Goal: Transaction & Acquisition: Purchase product/service

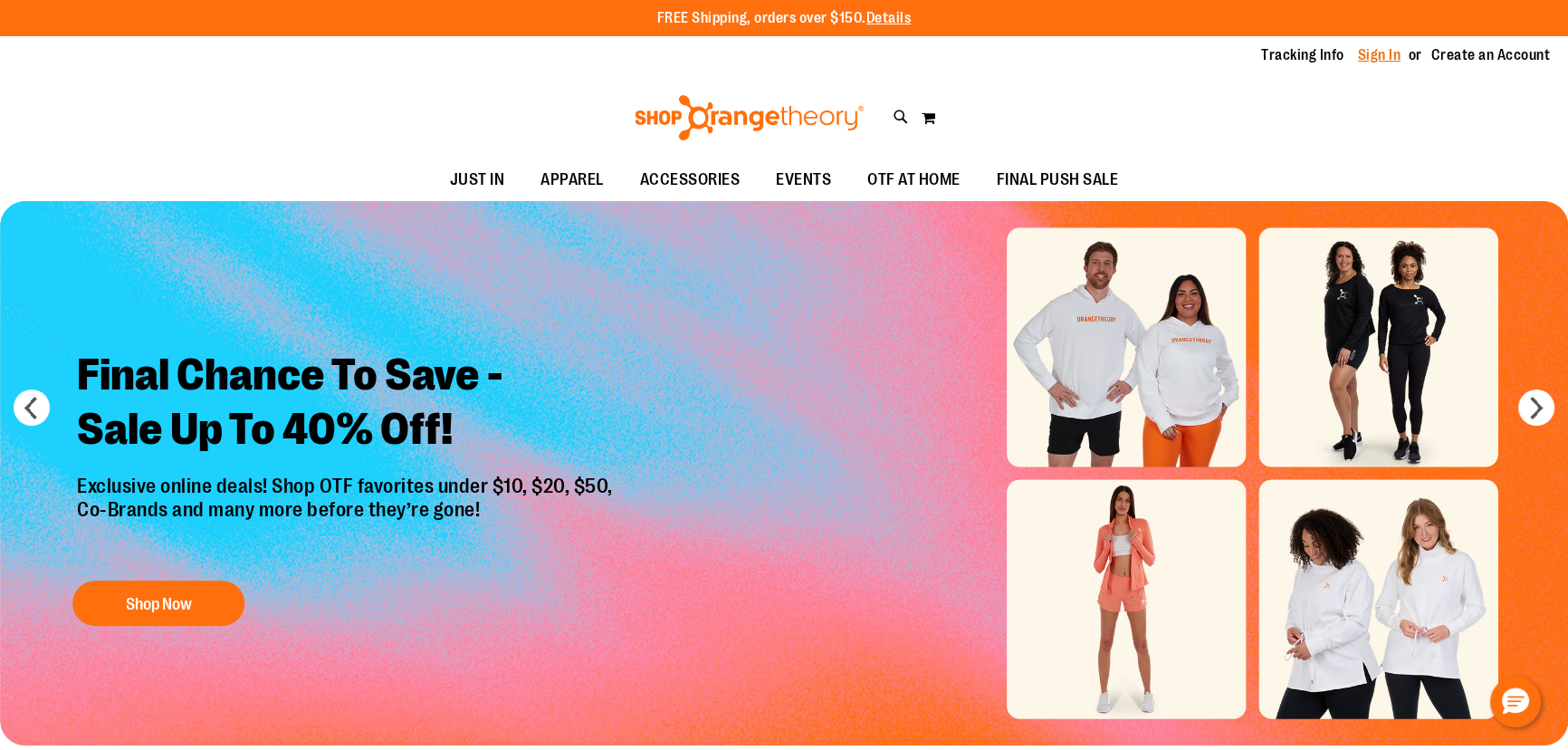
type input "**********"
click at [1385, 56] on link "Sign In" at bounding box center [1380, 55] width 43 height 20
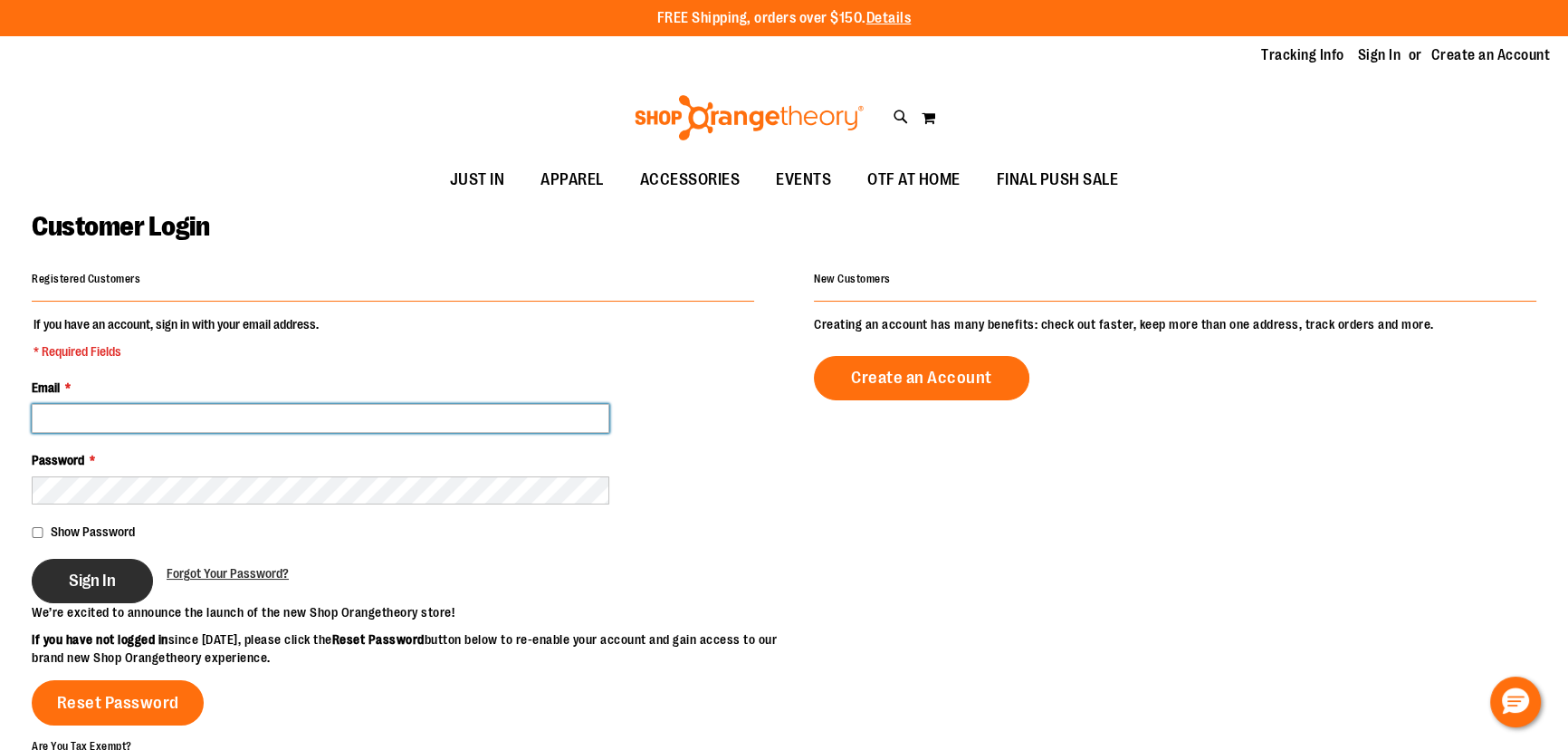
type input "**********"
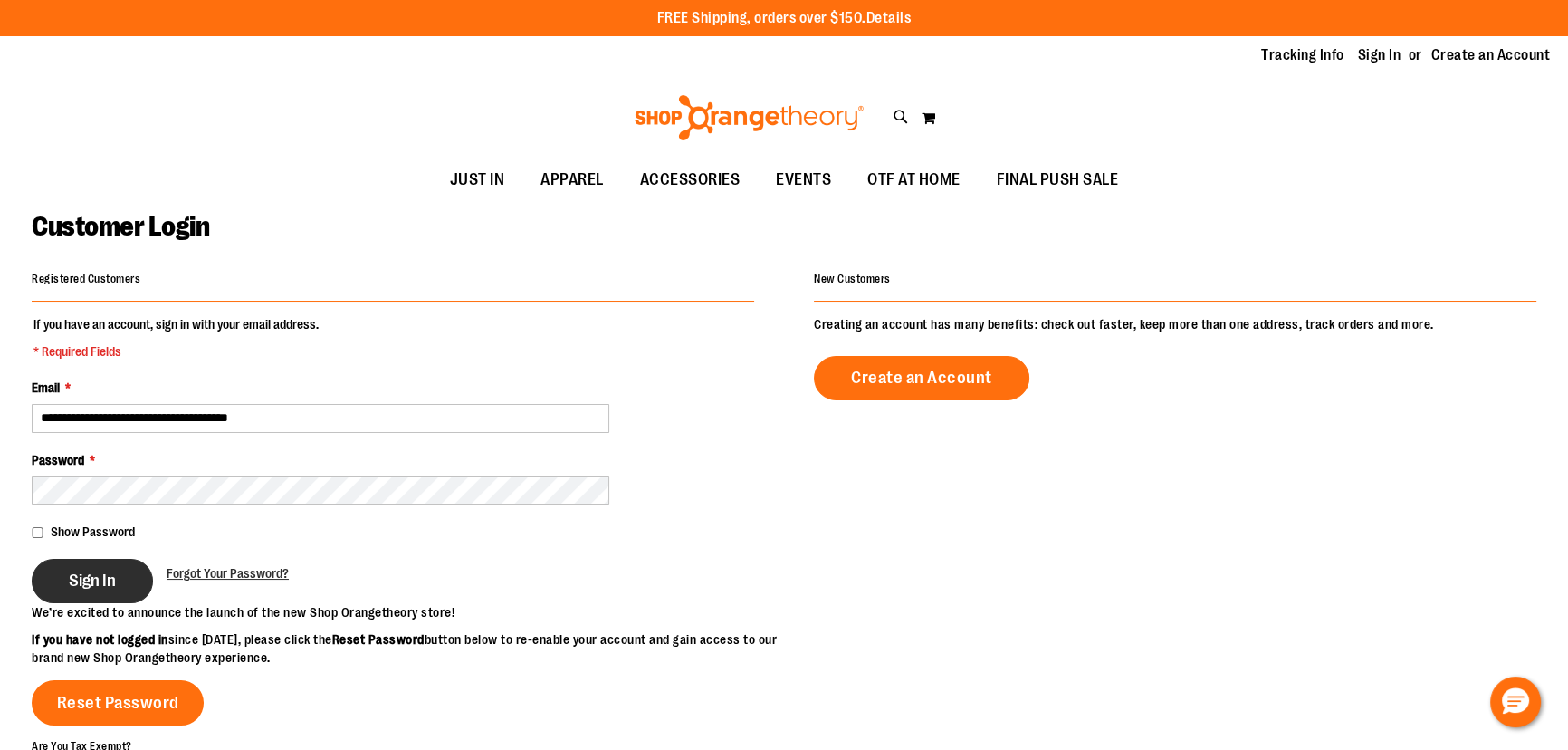
type input "**********"
click at [98, 600] on button "Sign In" at bounding box center [92, 581] width 121 height 44
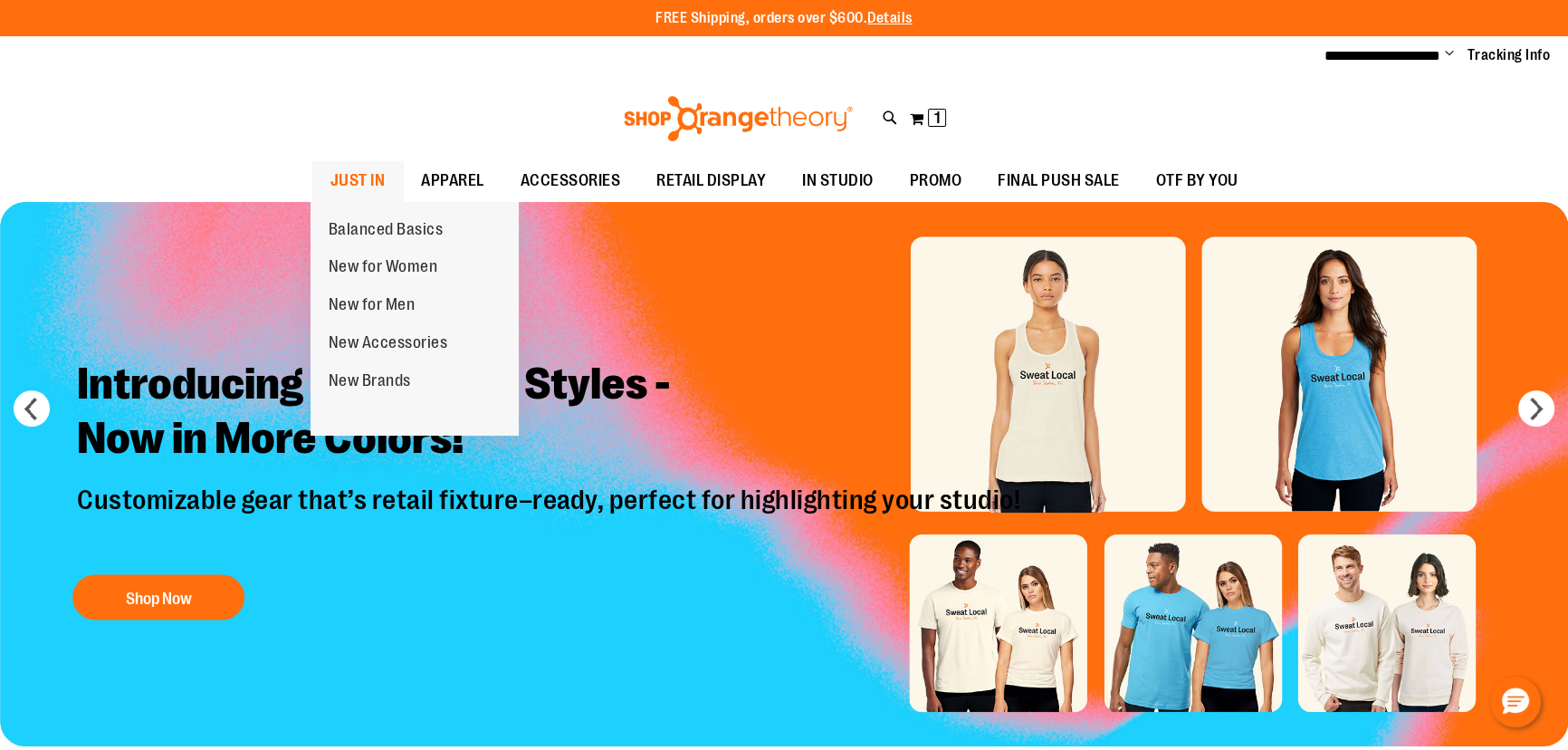
type input "**********"
click at [346, 180] on span "JUST IN" at bounding box center [359, 181] width 55 height 41
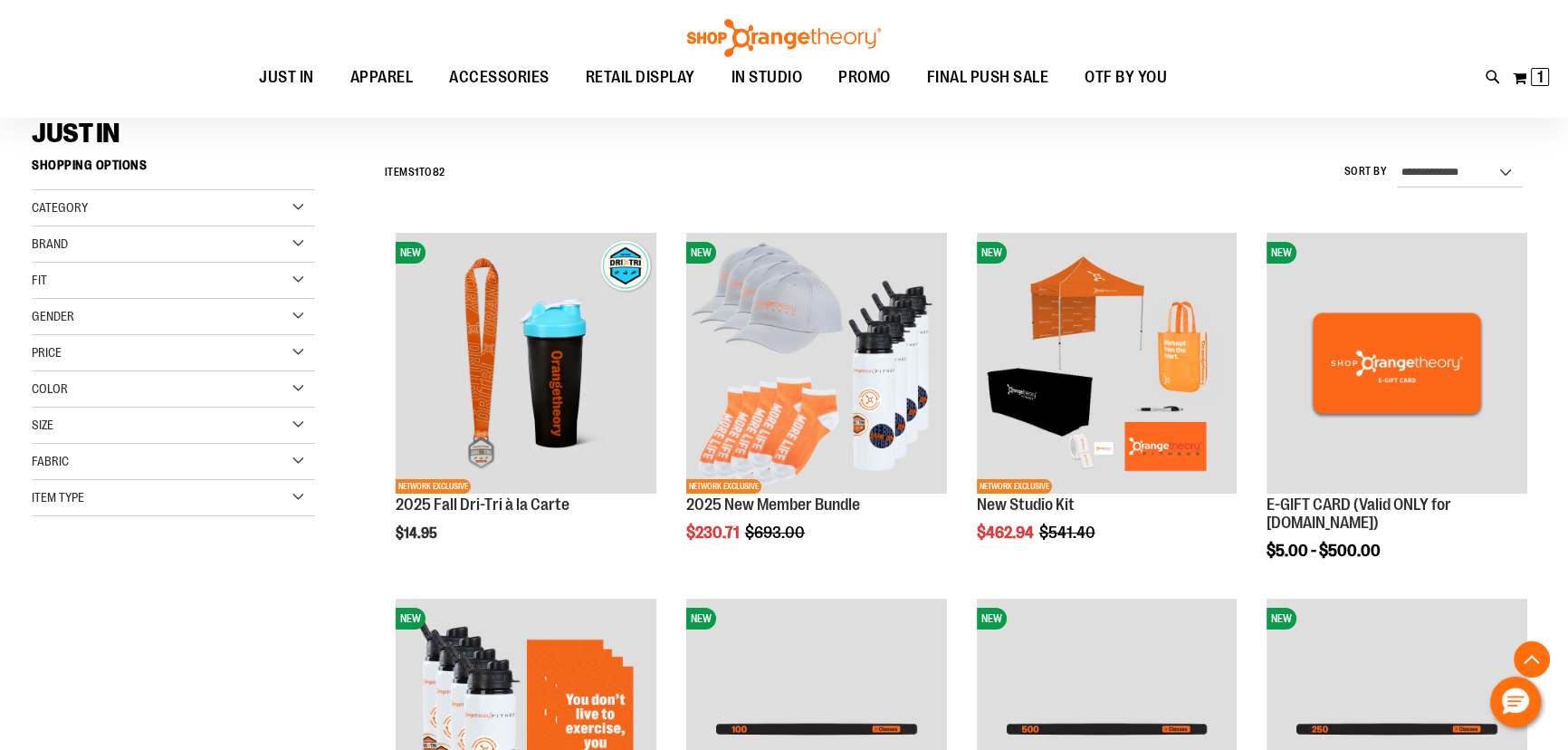
scroll to position [493, 0]
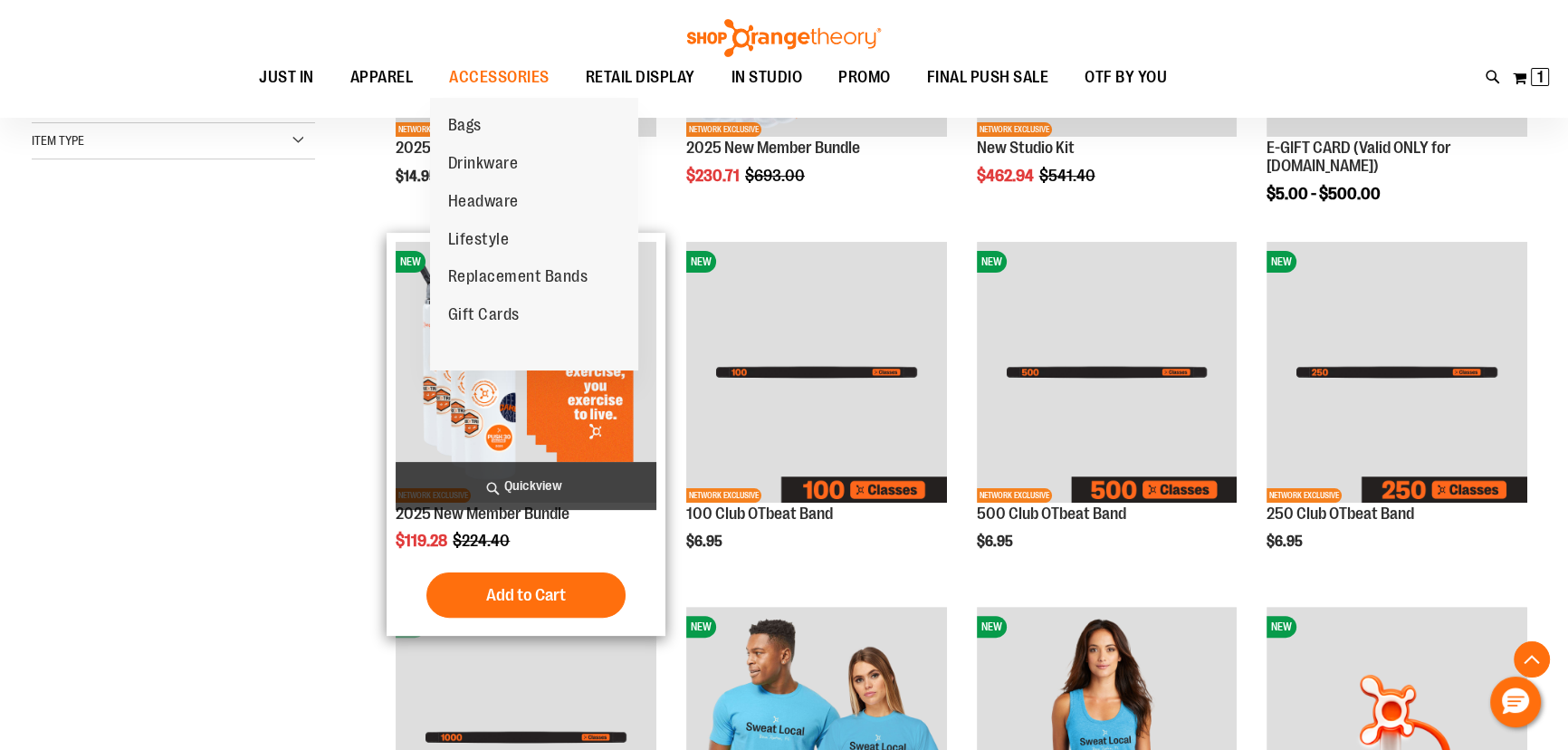
type input "**********"
drag, startPoint x: 555, startPoint y: 408, endPoint x: 547, endPoint y: 444, distance: 36.9
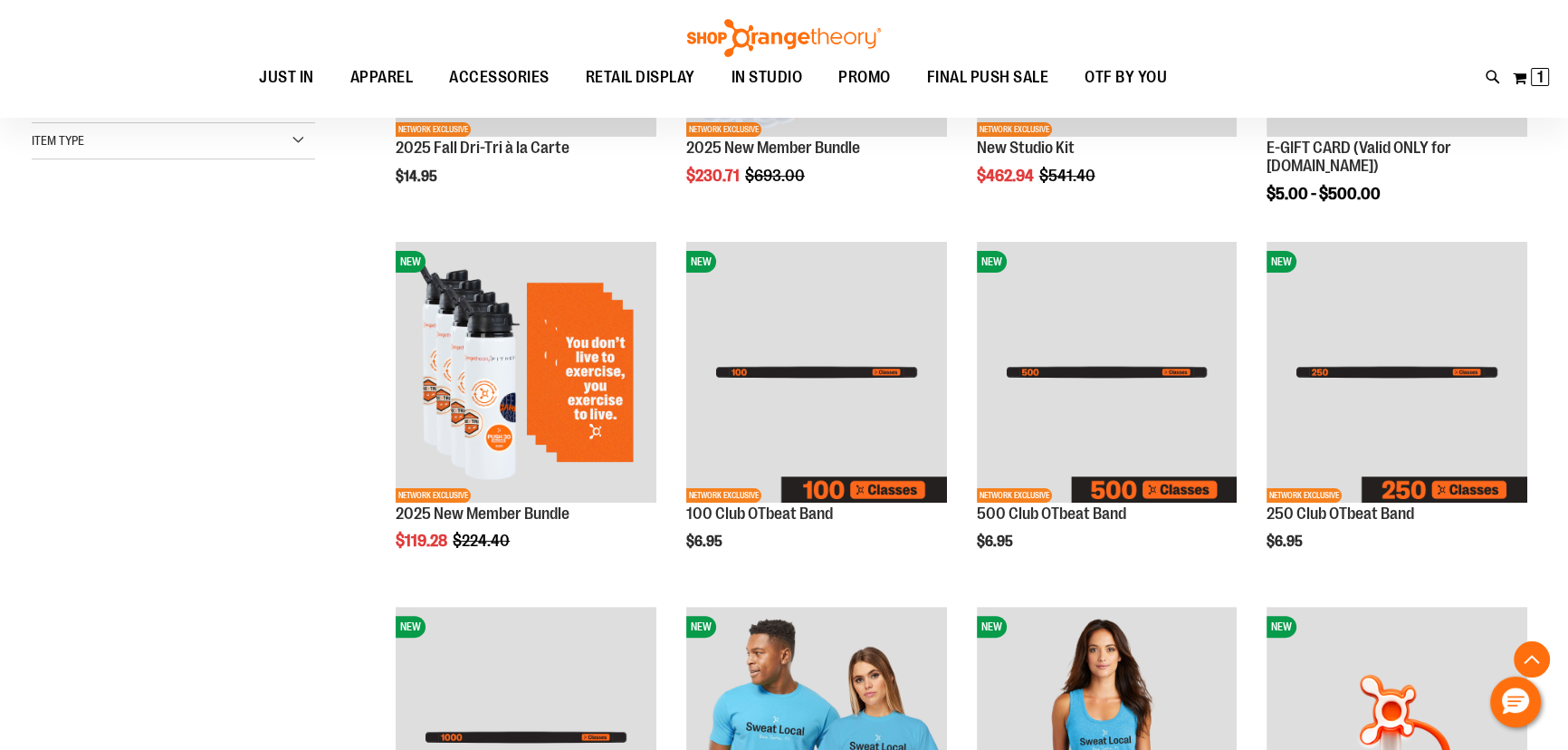
drag, startPoint x: 547, startPoint y: 444, endPoint x: 353, endPoint y: 454, distance: 194.3
click at [353, 454] on div "**********" at bounding box center [941, 431] width 1191 height 1279
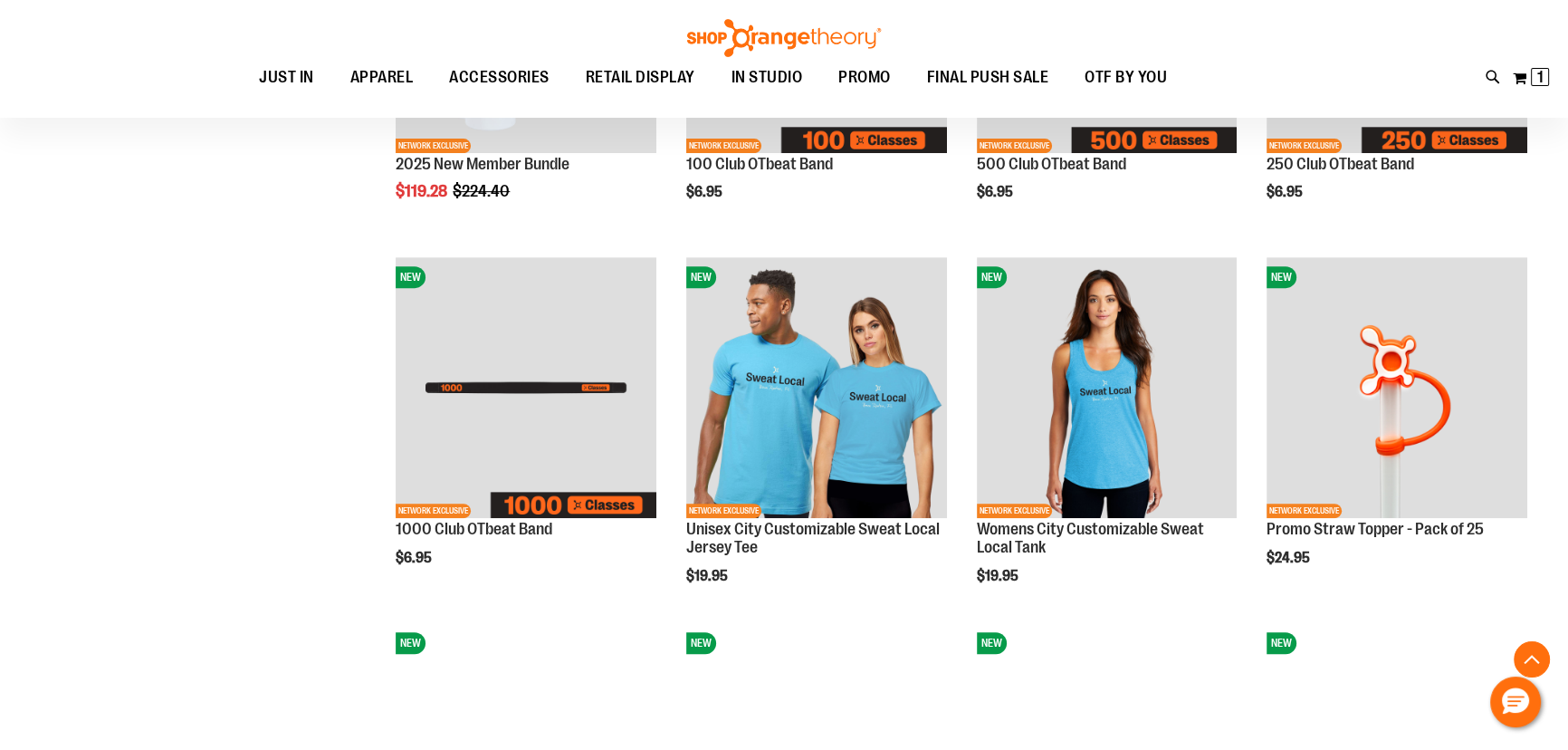
scroll to position [575, 0]
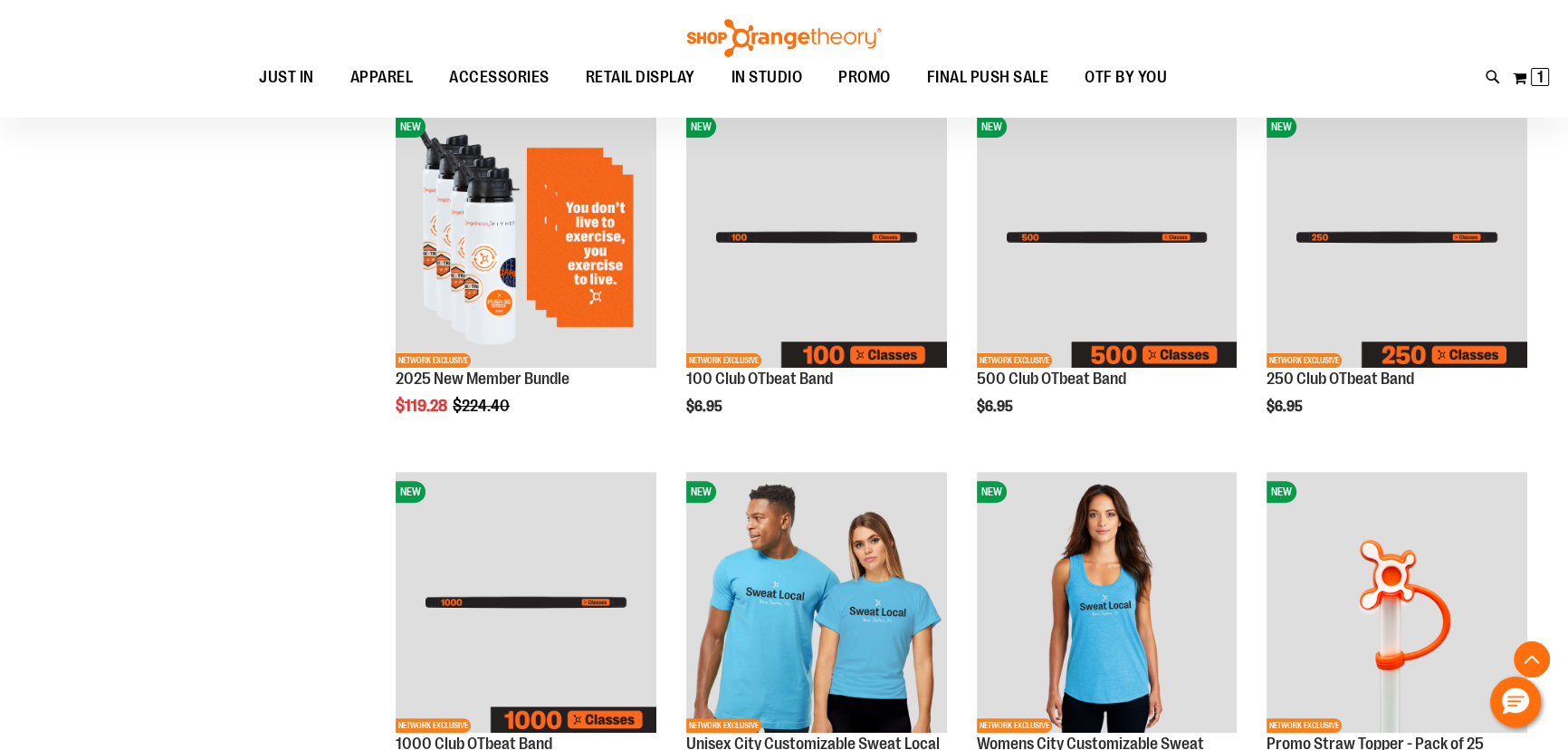
scroll to position [658, 0]
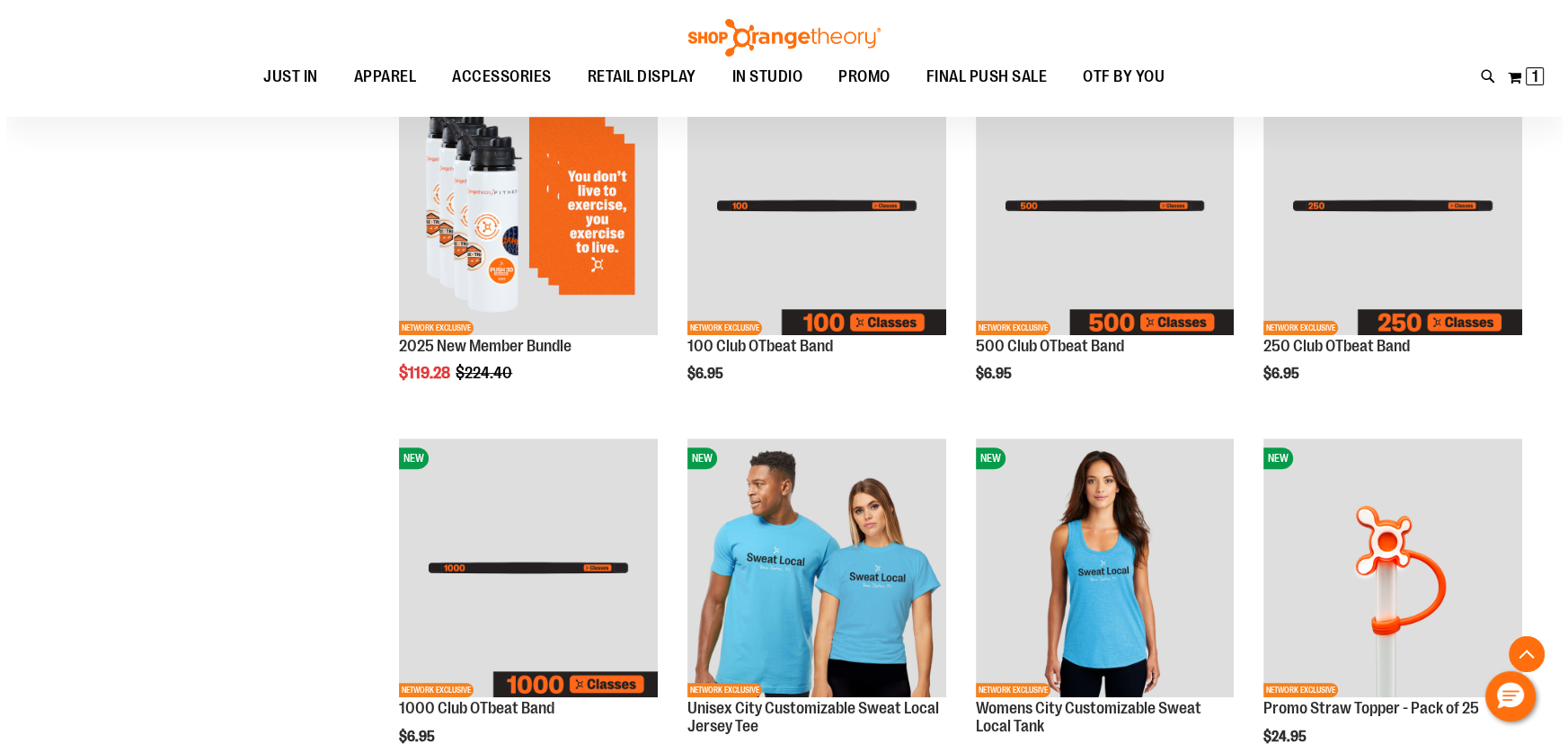
scroll to position [735, 0]
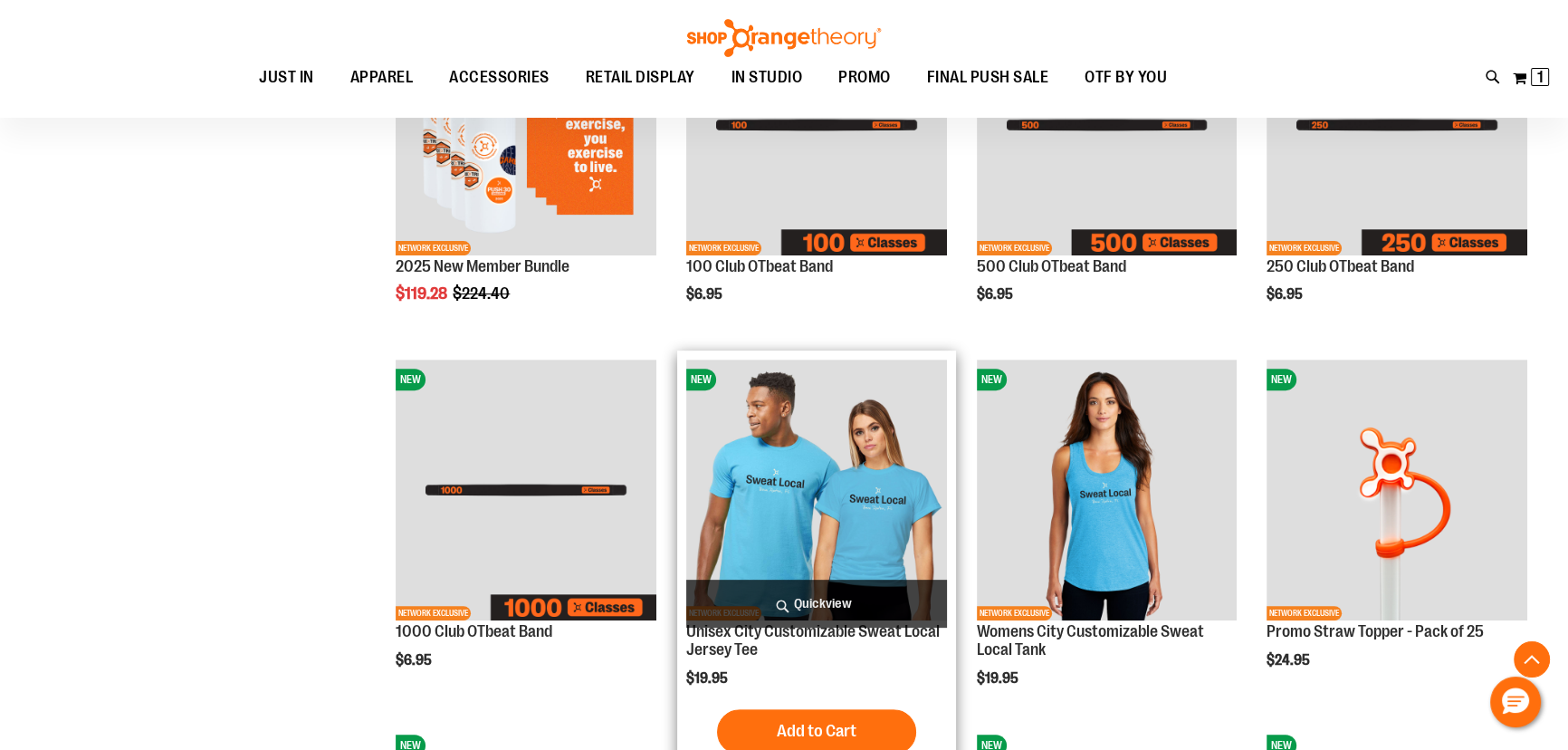
click at [858, 606] on span "Quickview" at bounding box center [817, 604] width 261 height 48
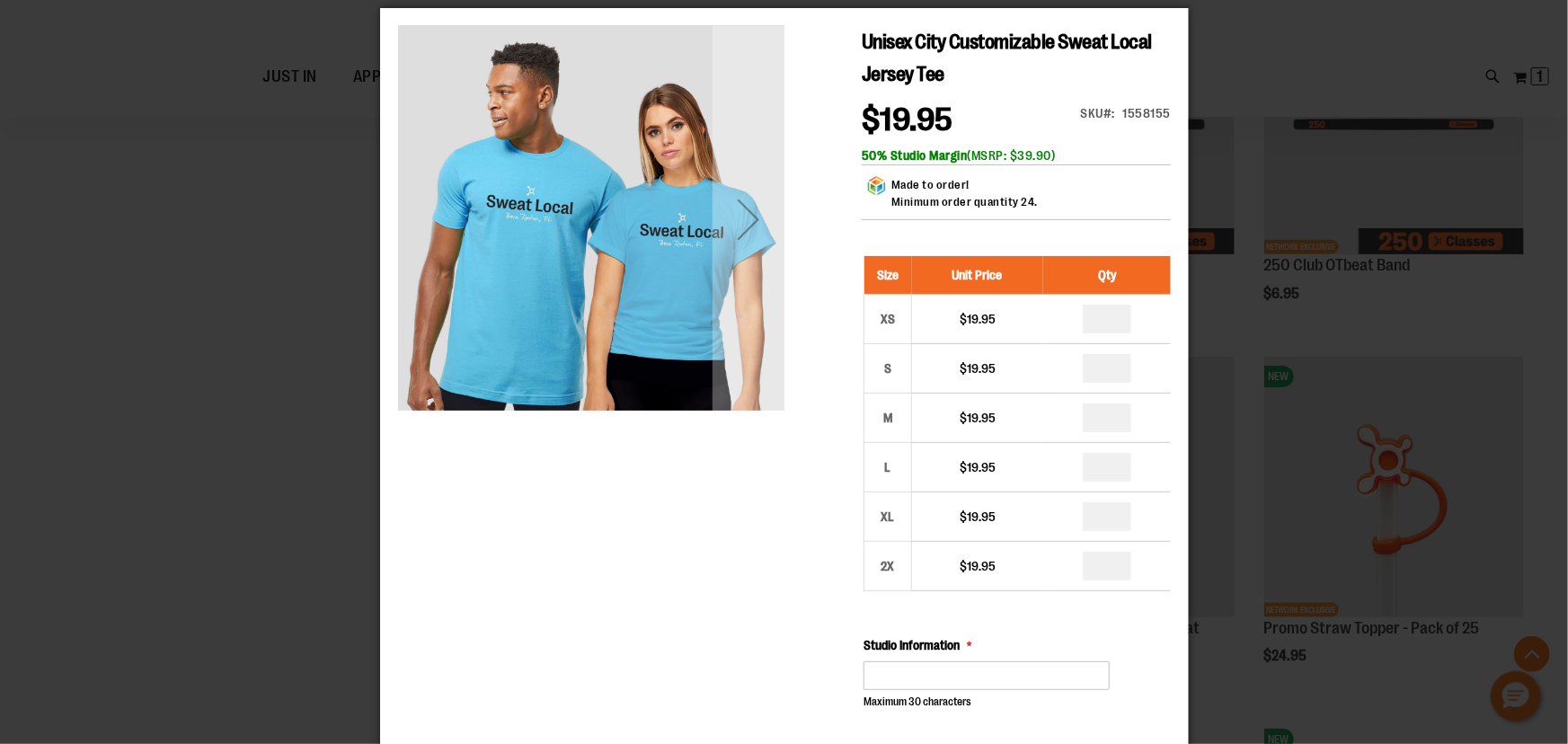
scroll to position [0, 0]
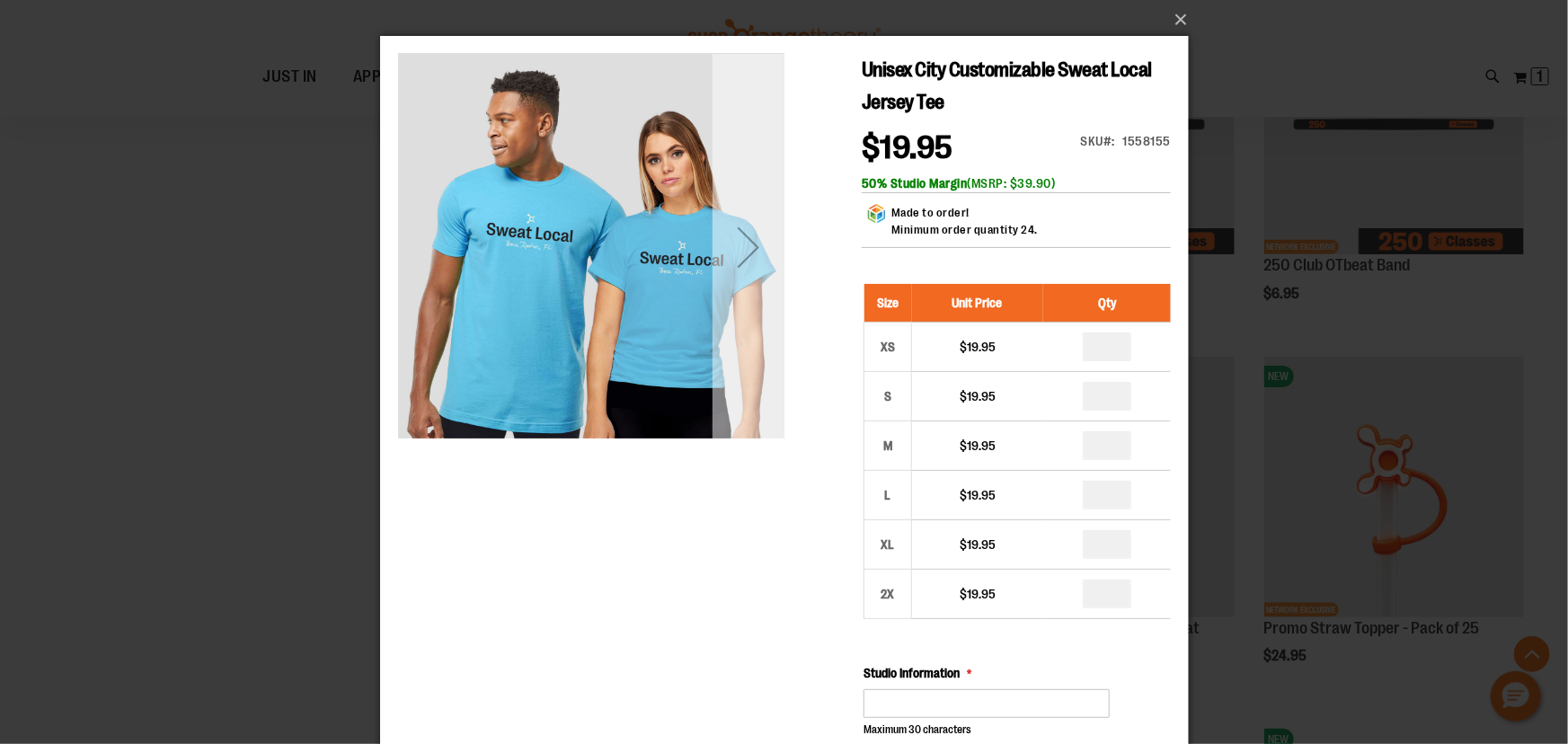
click at [741, 261] on div "Next" at bounding box center [747, 247] width 72 height 72
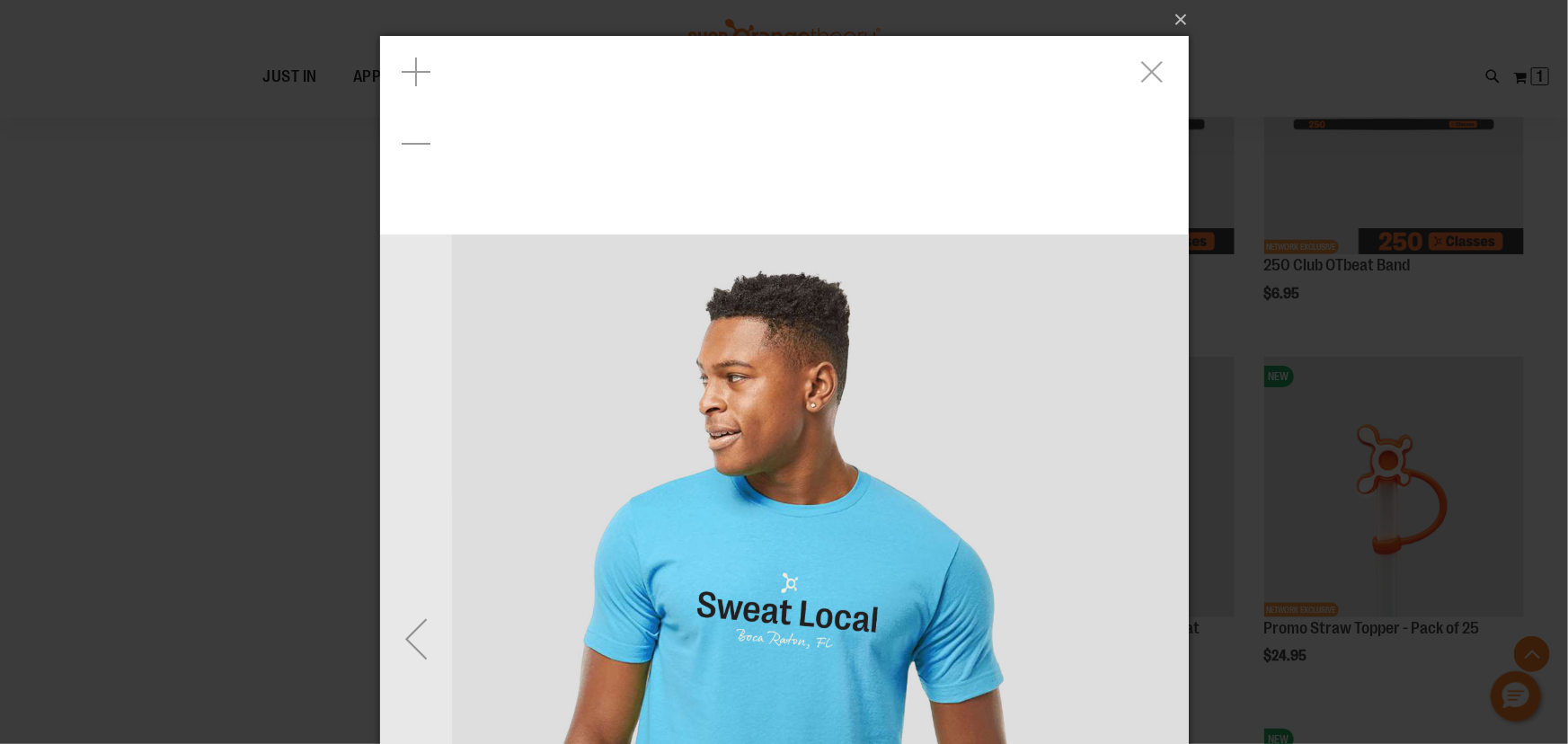
scroll to position [245, 0]
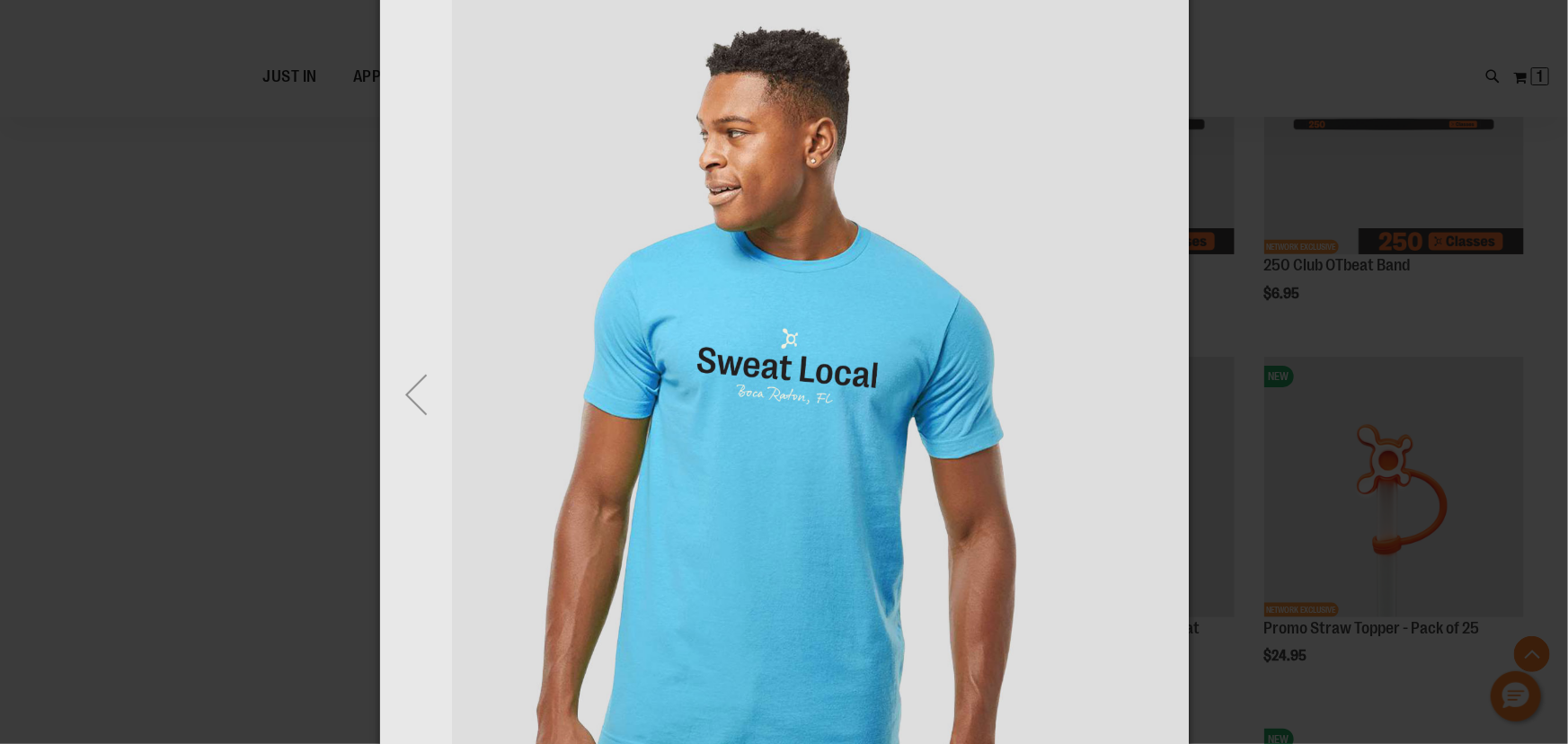
click at [412, 387] on div "Previous" at bounding box center [415, 396] width 72 height 72
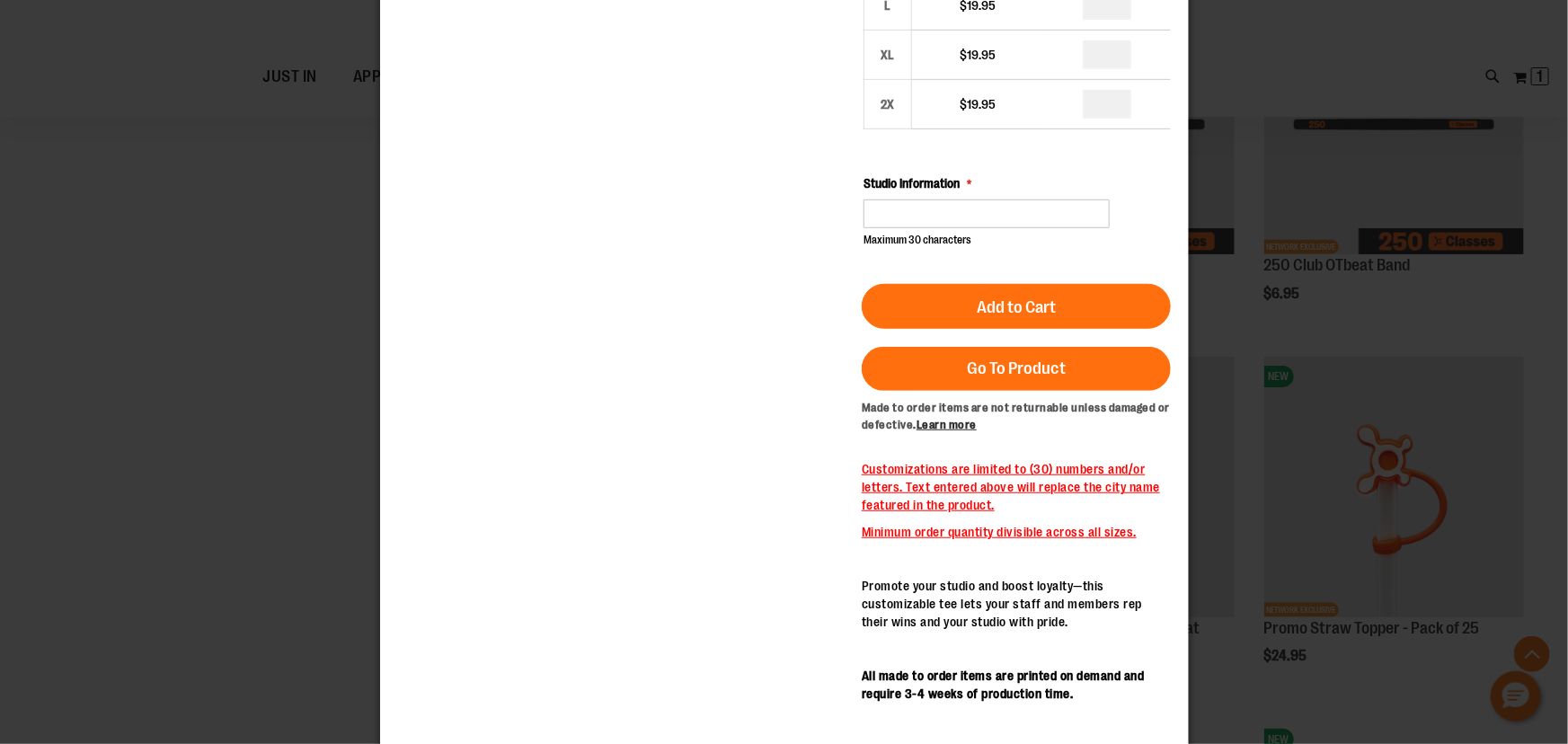
scroll to position [0, 0]
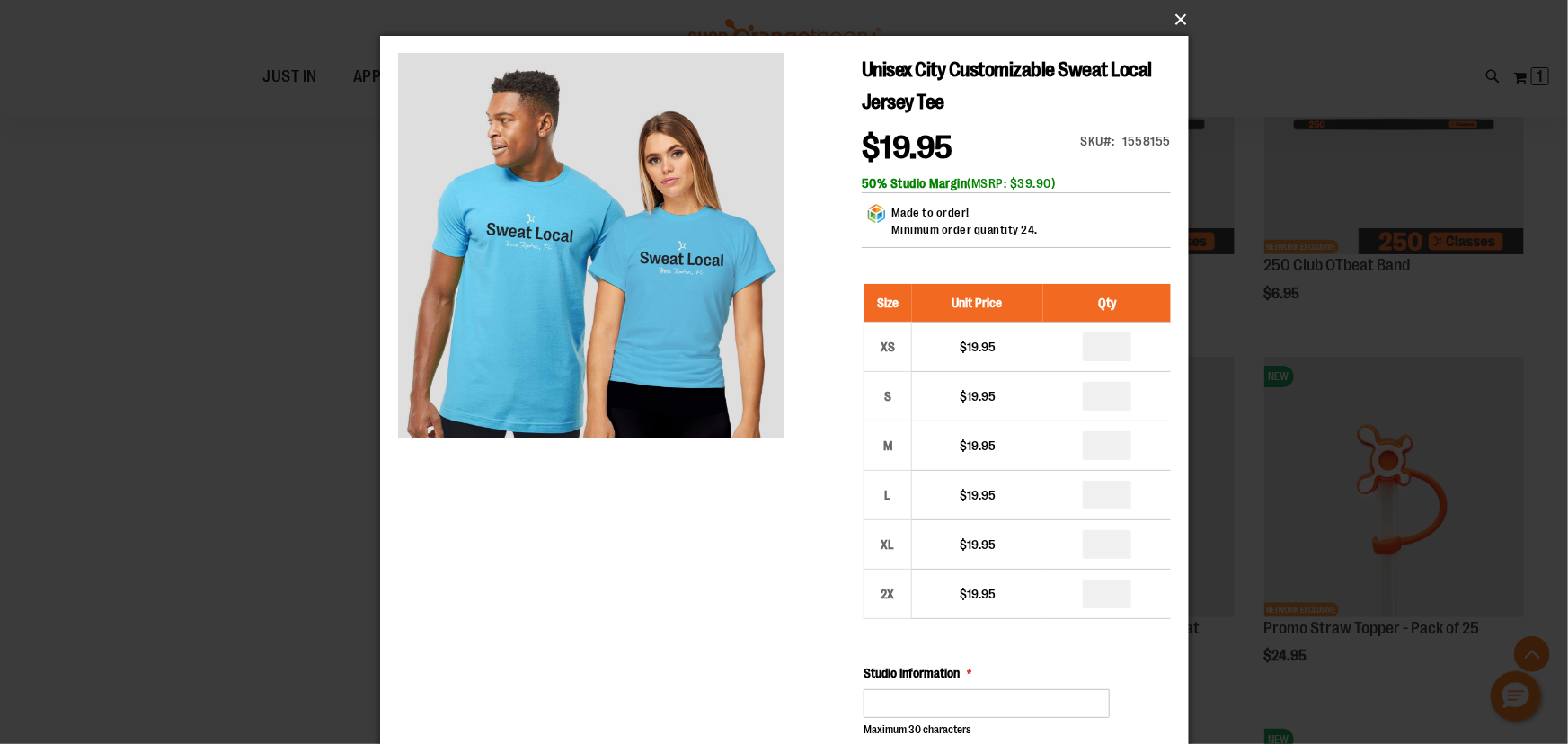
click at [1179, 25] on button "×" at bounding box center [789, 20] width 808 height 40
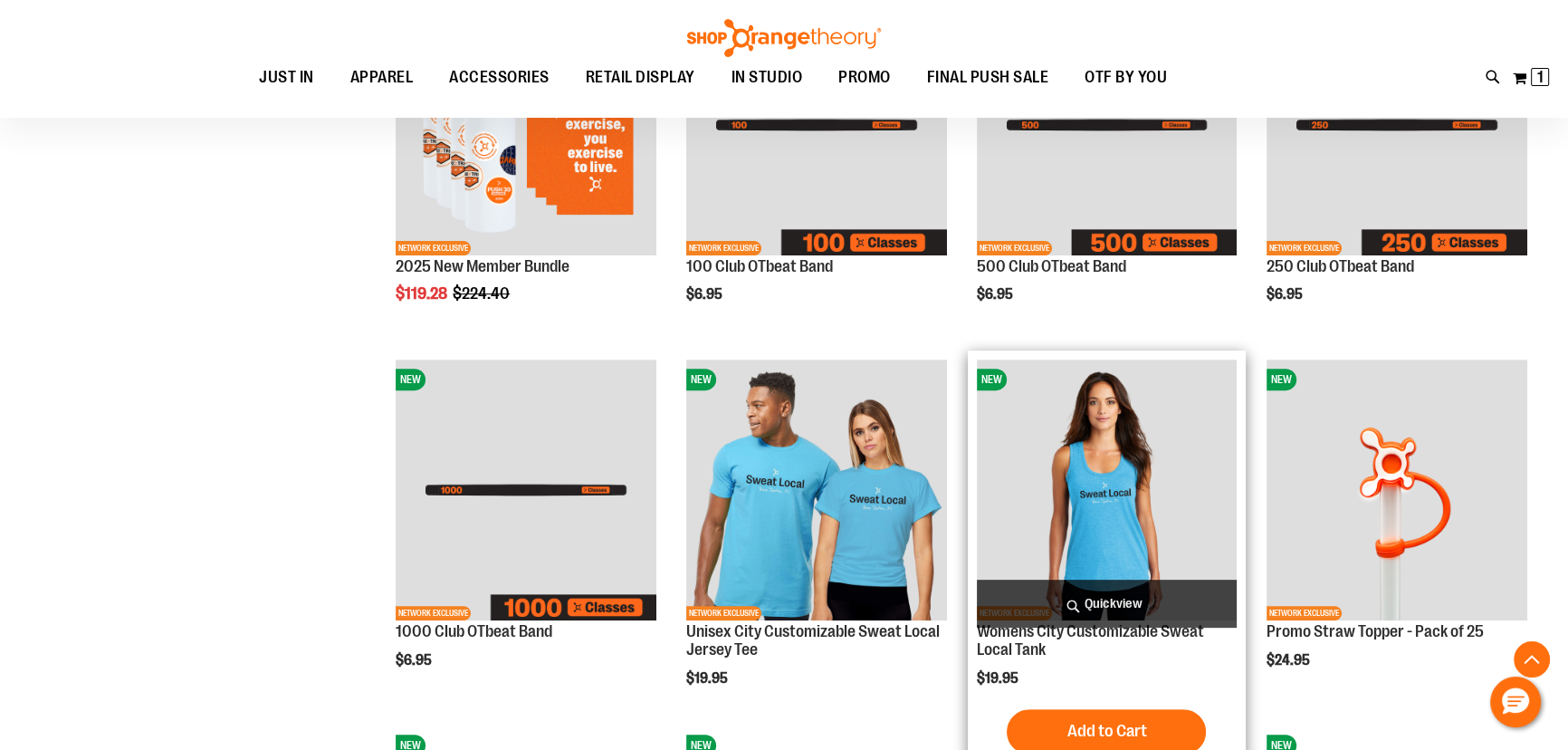
click at [1110, 607] on span "Quickview" at bounding box center [1107, 604] width 261 height 48
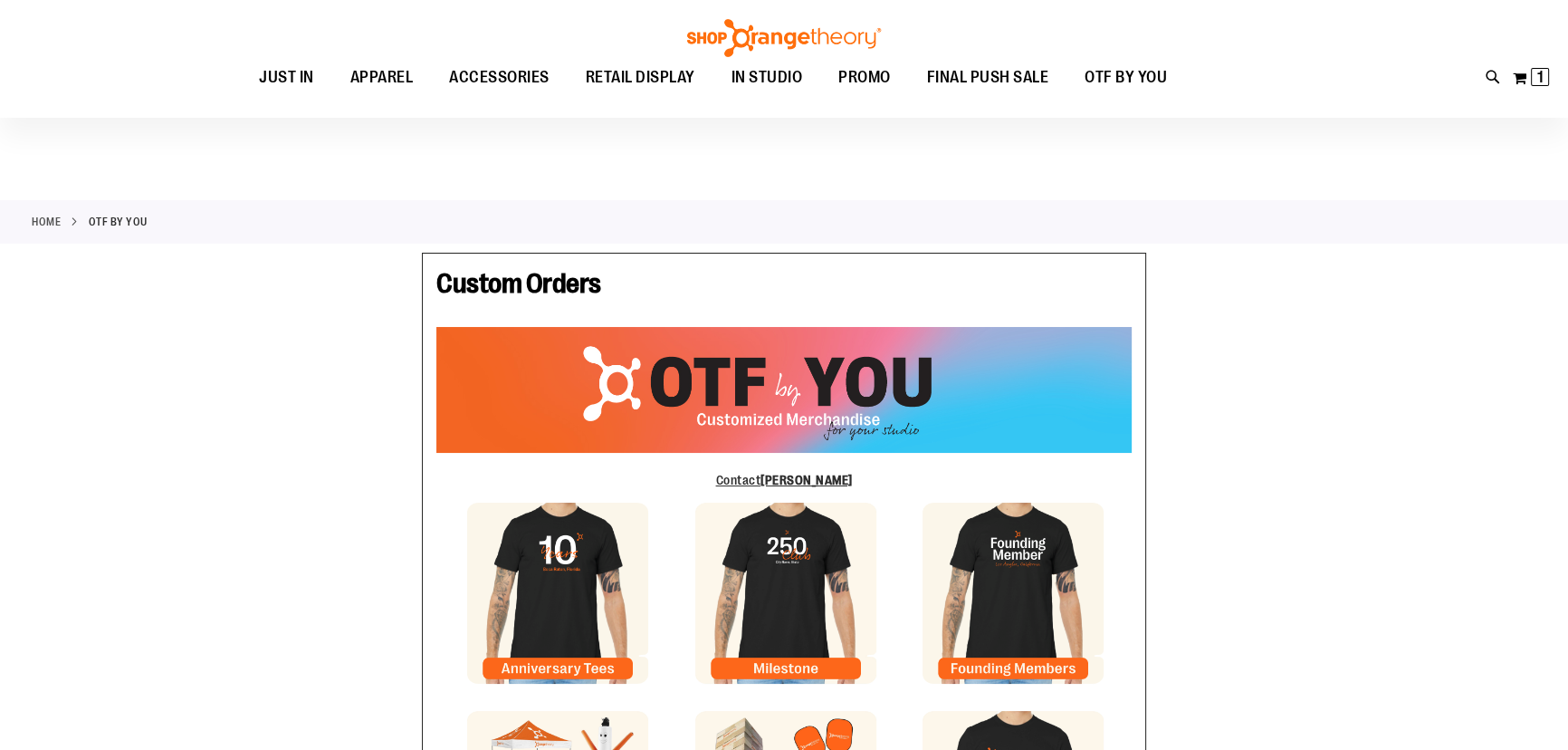
type input "*****"
type input "**********"
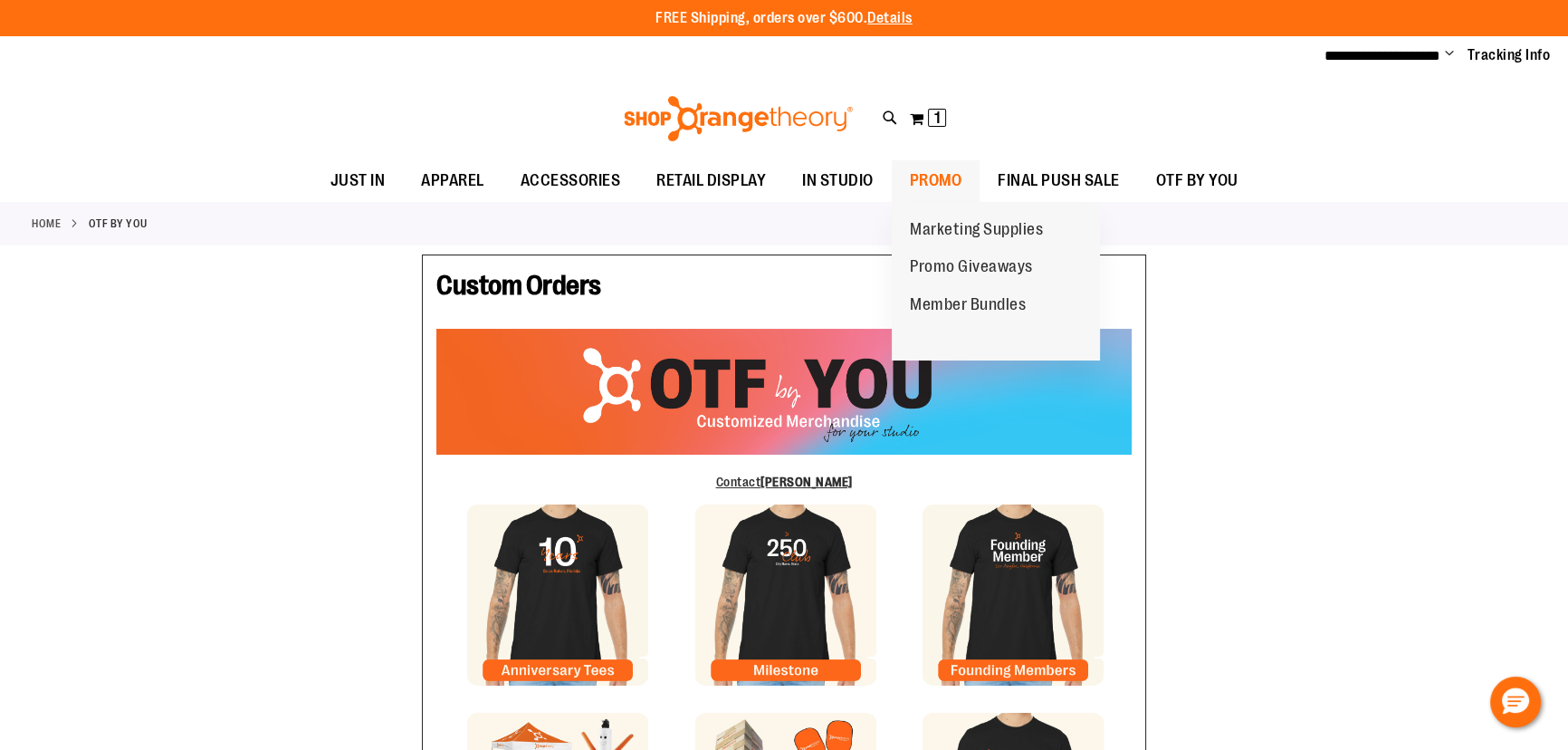
type input "**********"
click at [922, 178] on span "PROMO" at bounding box center [936, 181] width 53 height 41
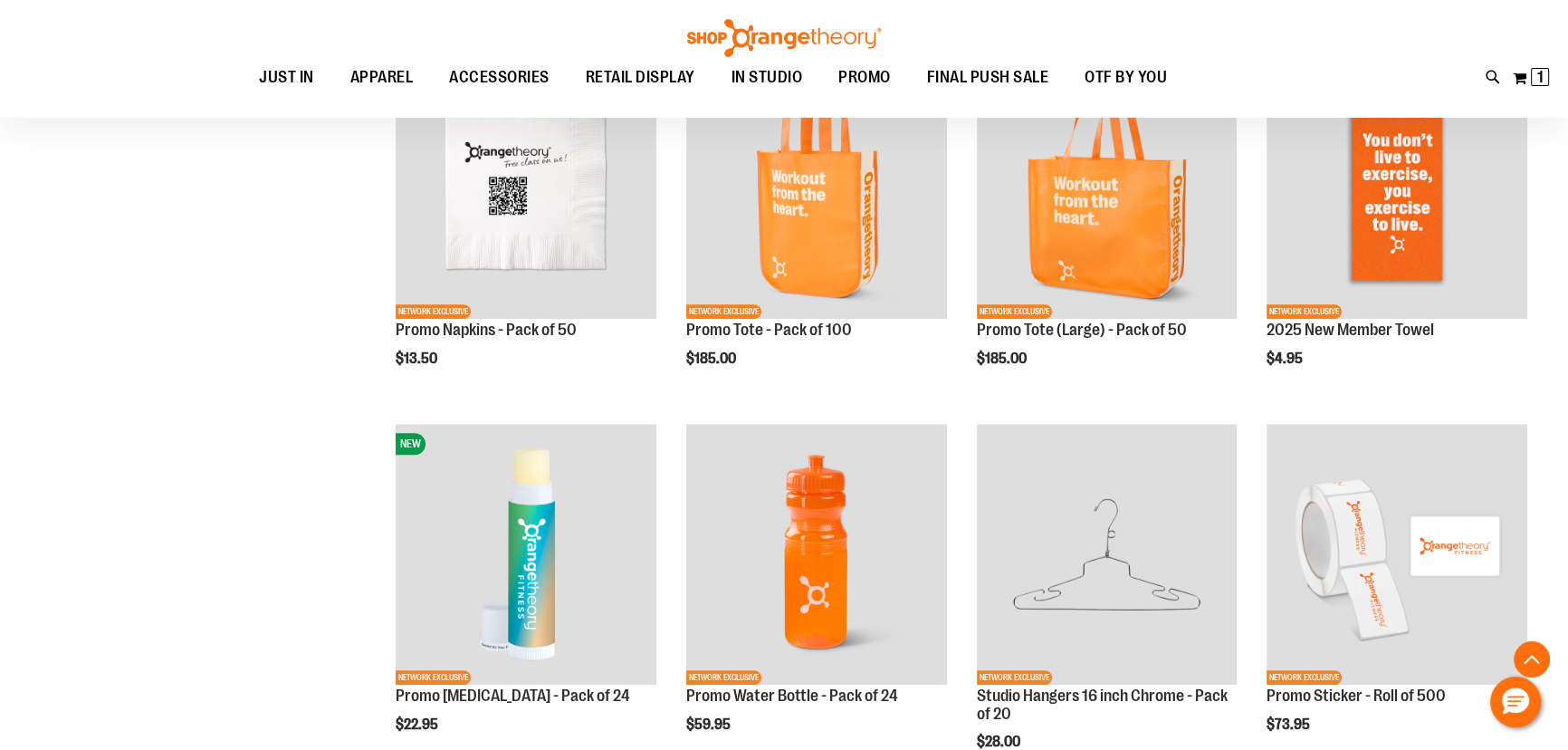
scroll to position [1482, 0]
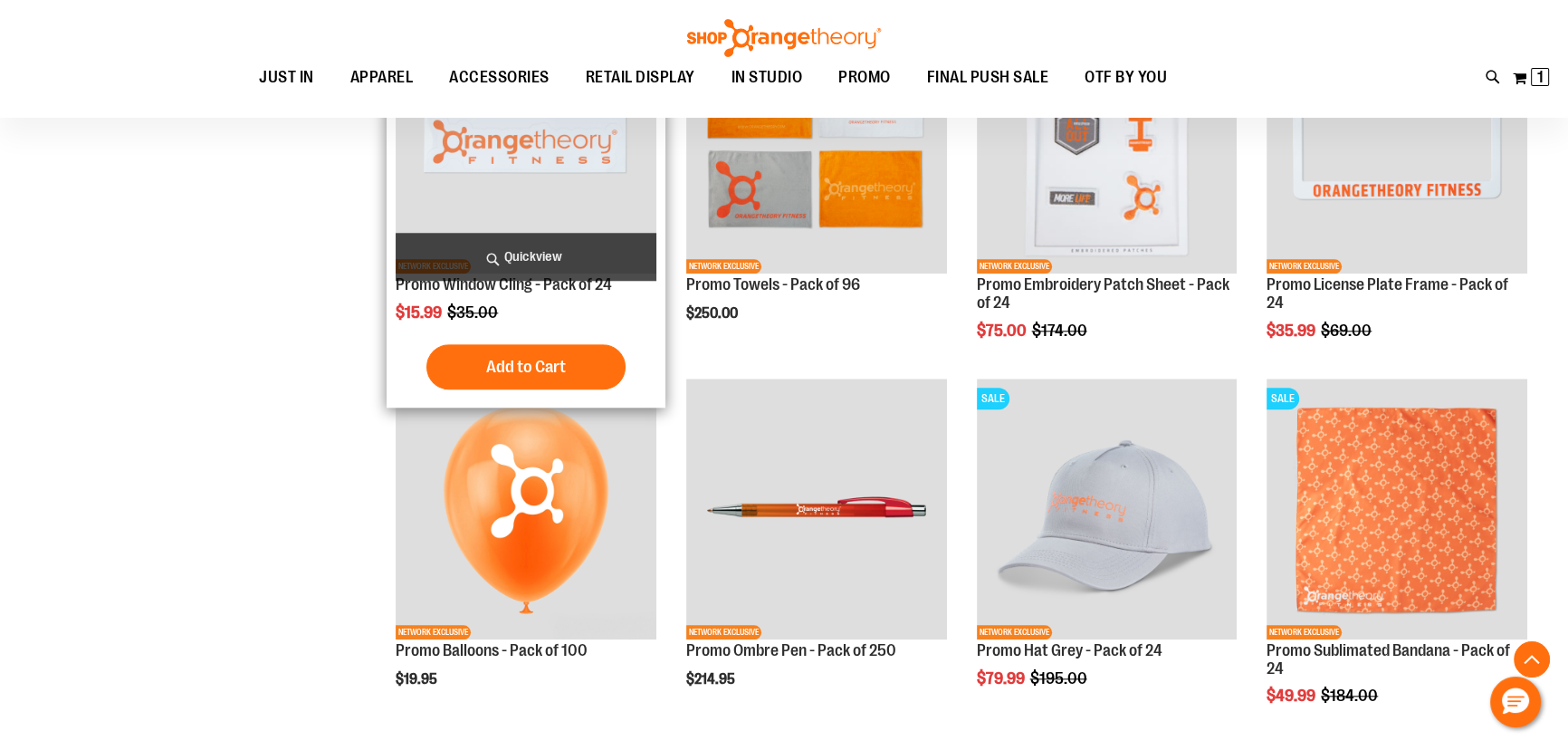
scroll to position [2056, 0]
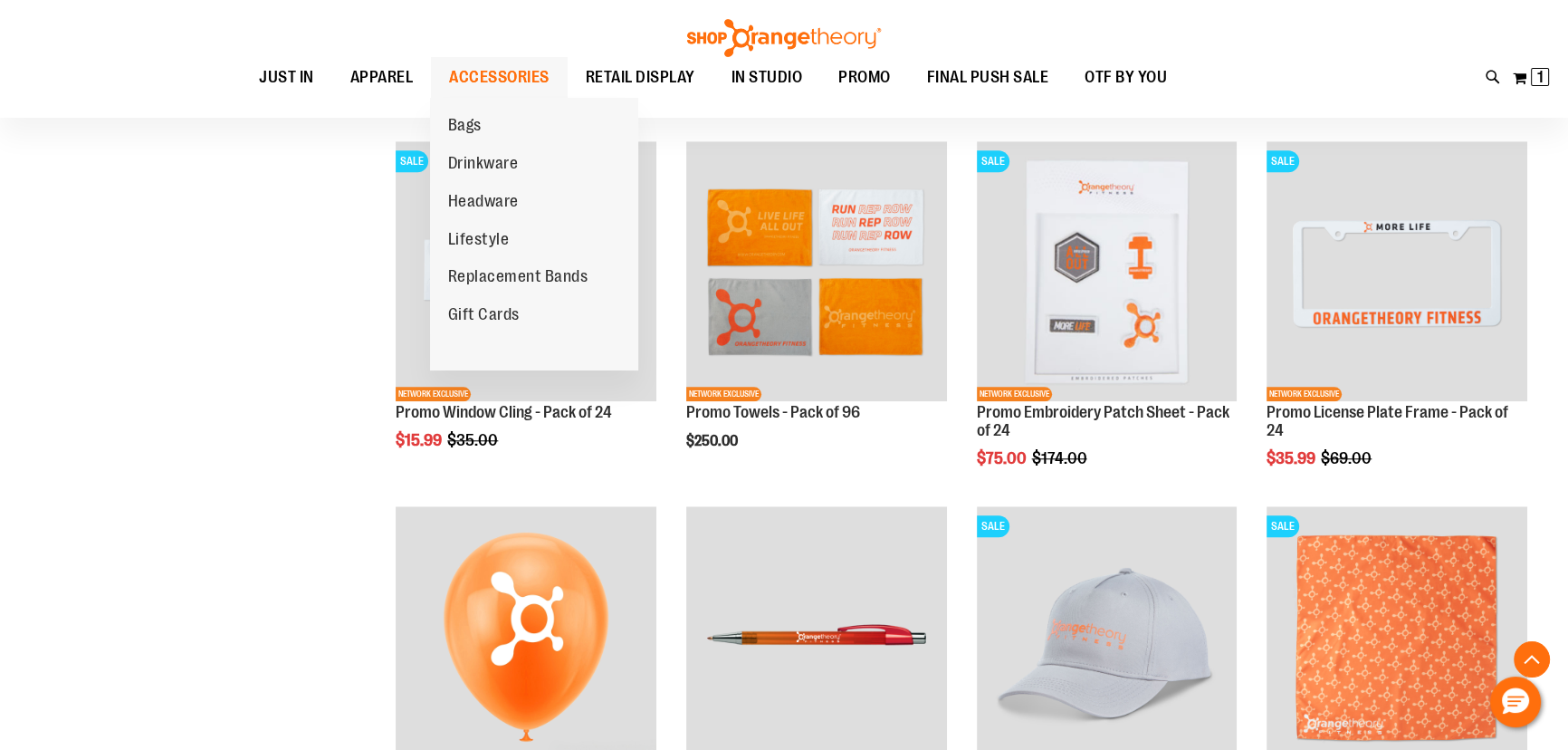
type input "**********"
click at [486, 84] on span "ACCESSORIES" at bounding box center [499, 77] width 100 height 41
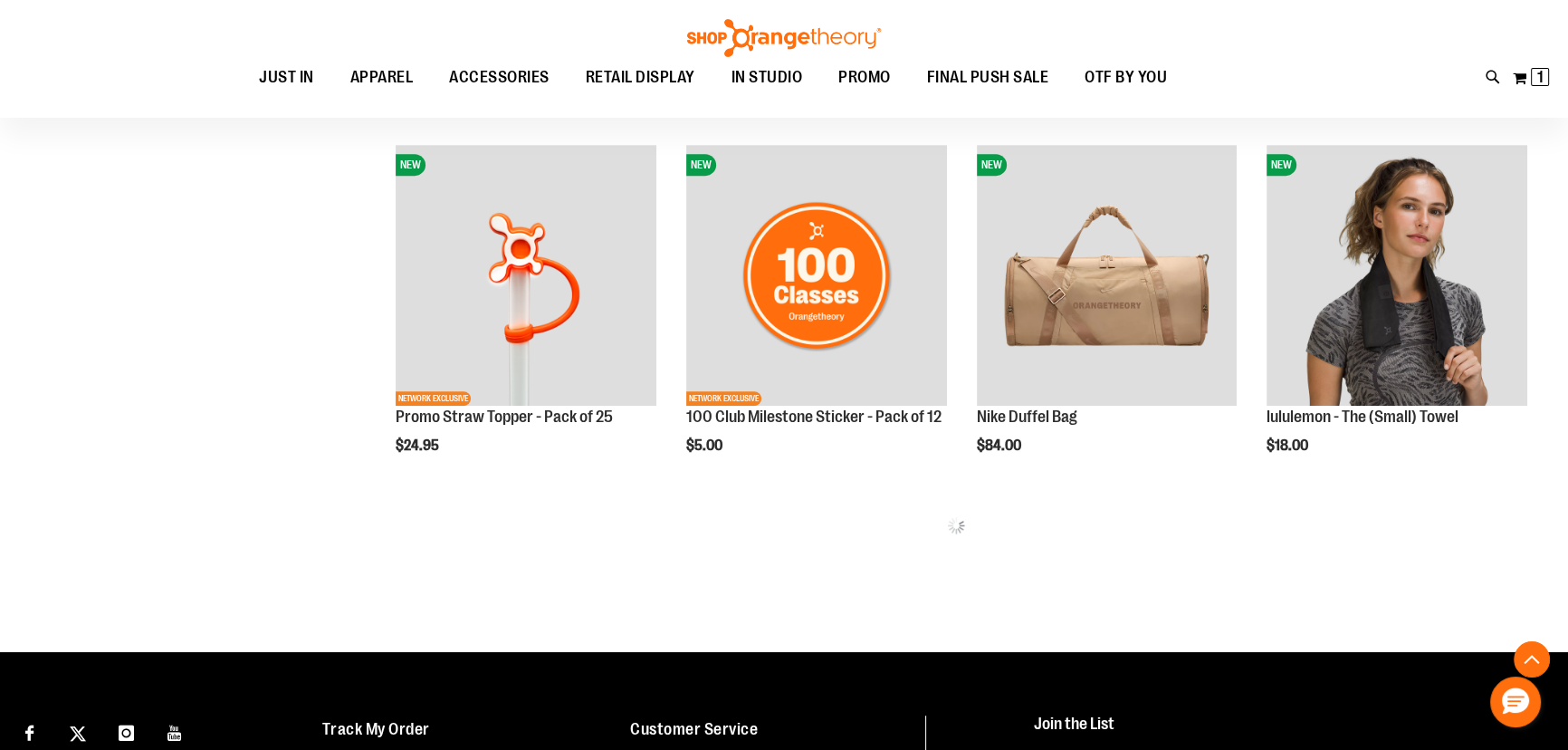
scroll to position [1070, 0]
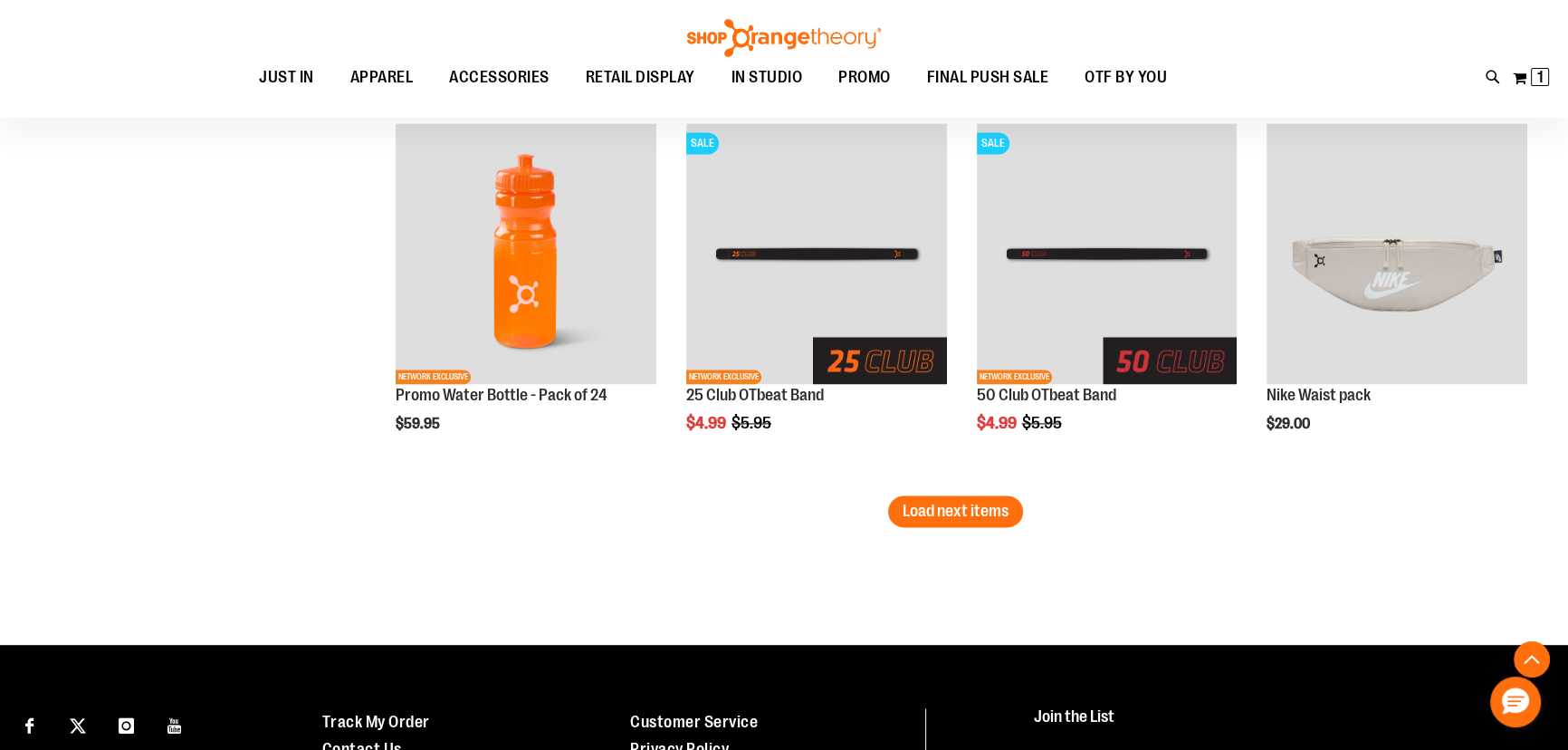
scroll to position [3294, 0]
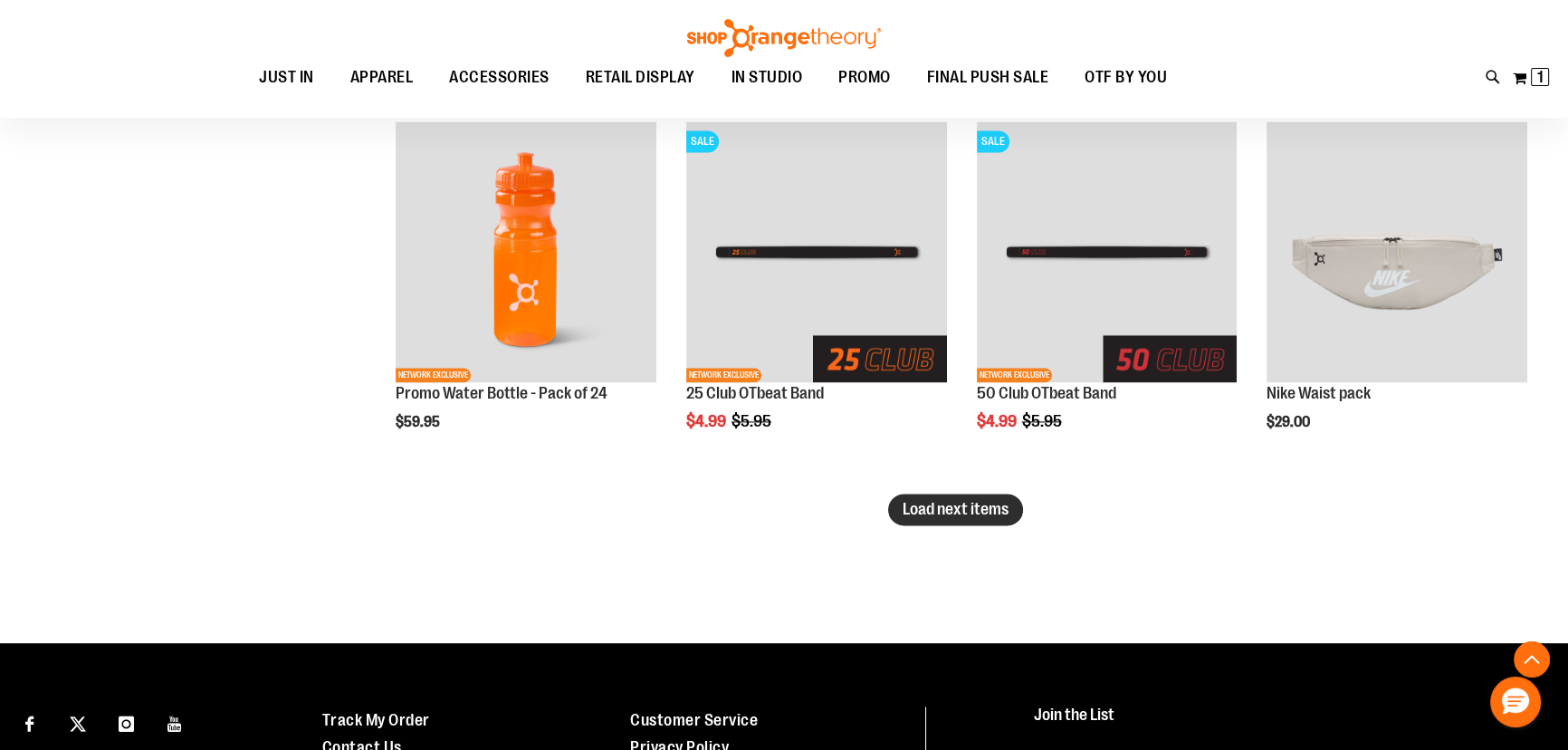
type input "**********"
click at [982, 507] on span "Load next items" at bounding box center [955, 509] width 106 height 18
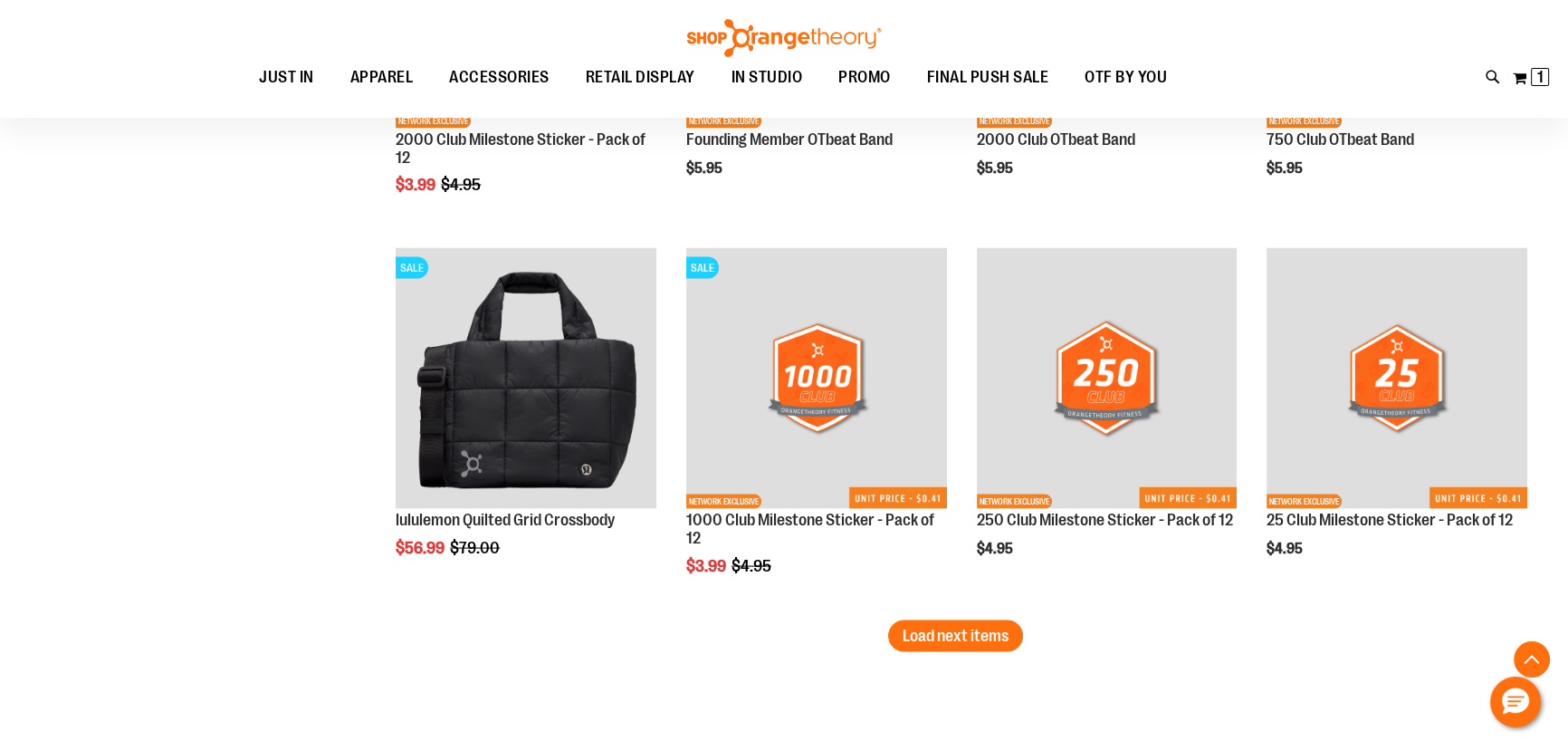
scroll to position [4612, 0]
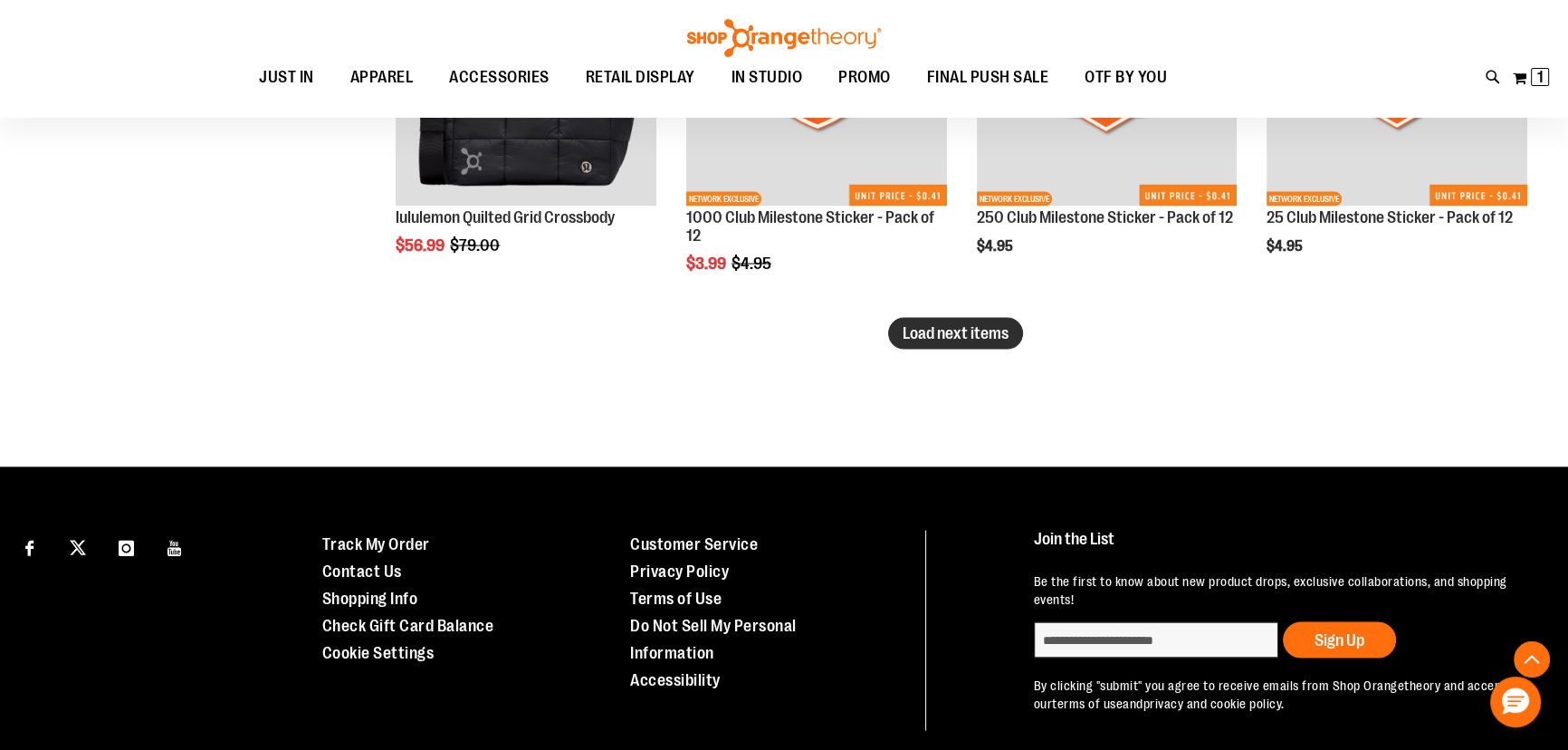
click at [973, 346] on button "Load next items" at bounding box center [955, 333] width 135 height 32
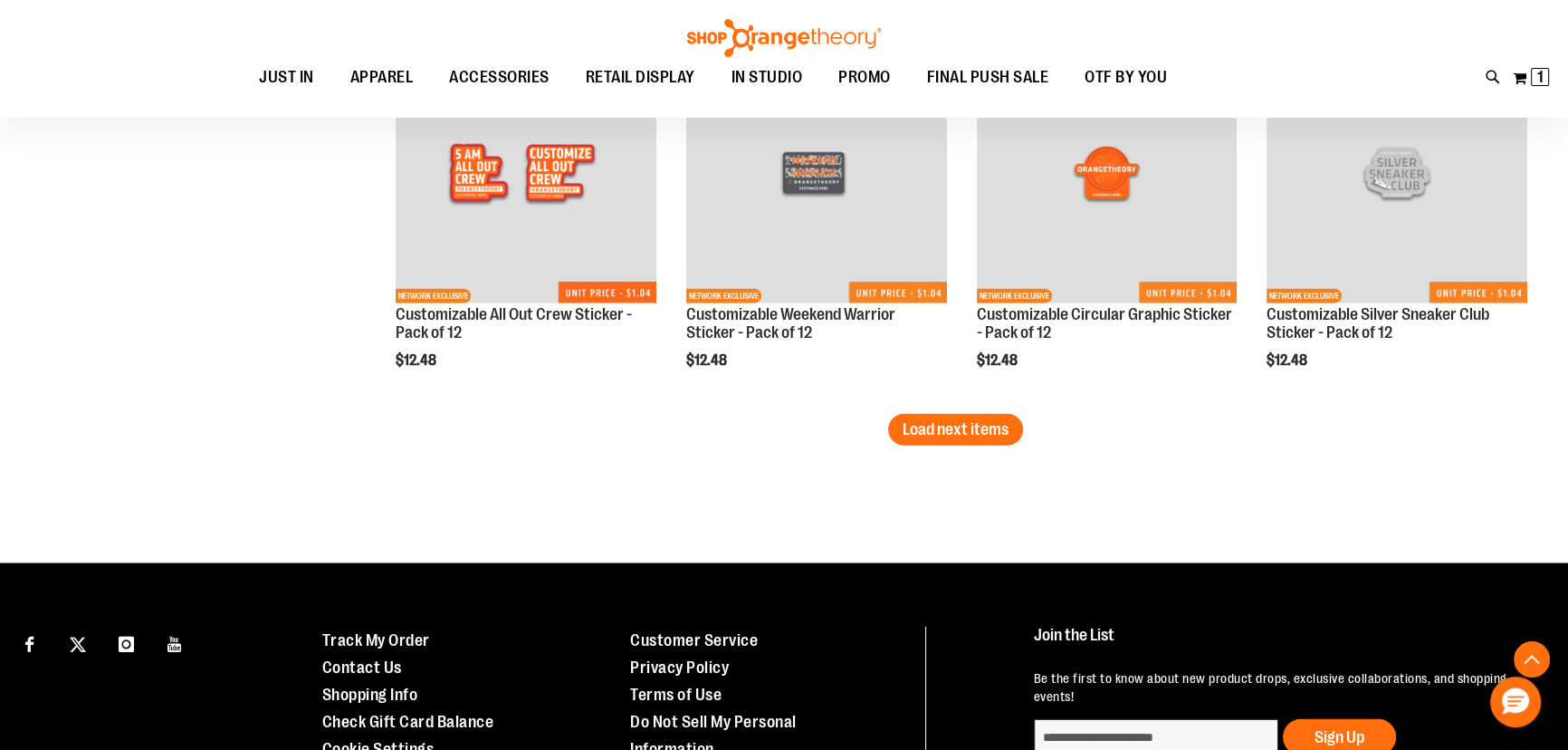
scroll to position [5682, 0]
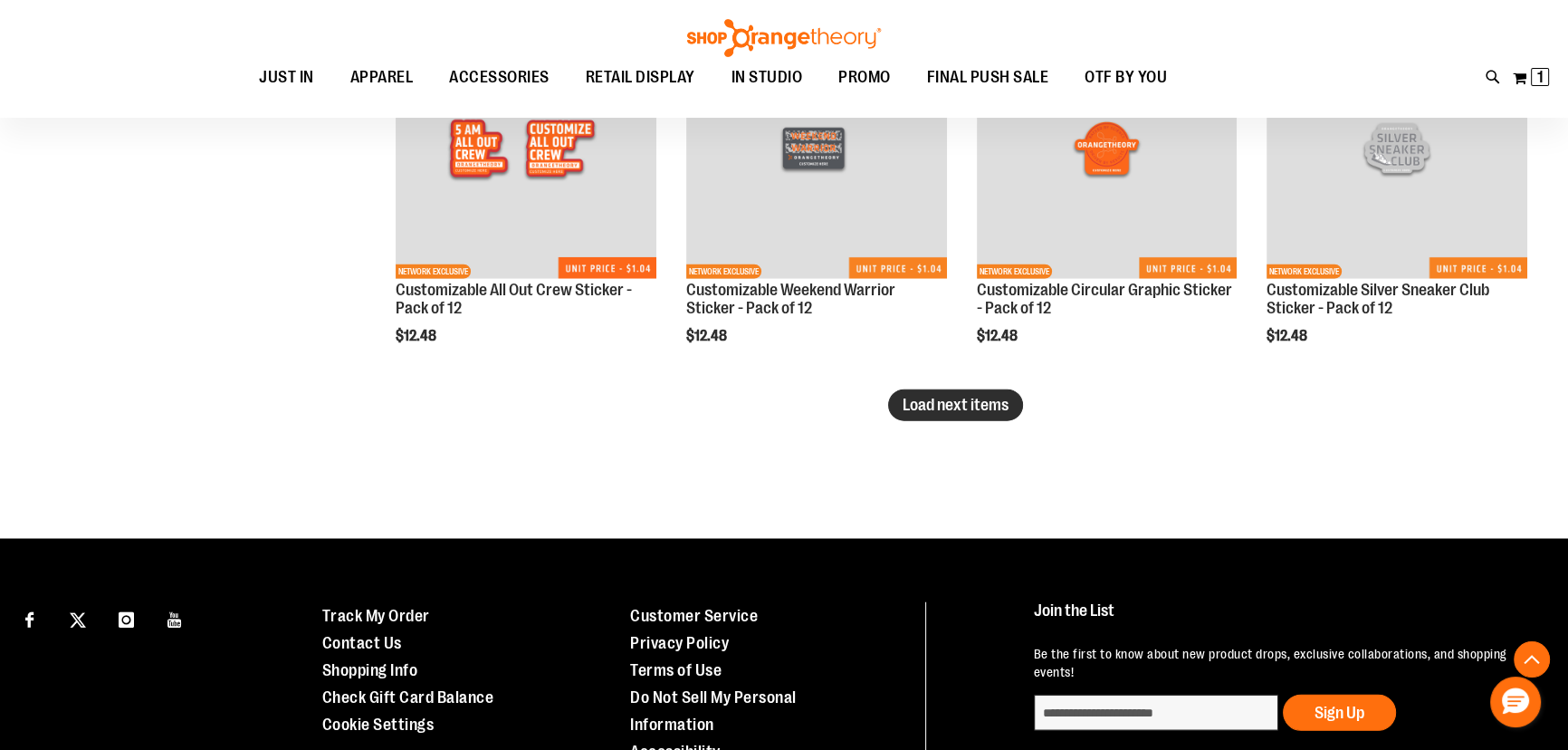
click at [985, 391] on button "Load next items" at bounding box center [955, 405] width 135 height 32
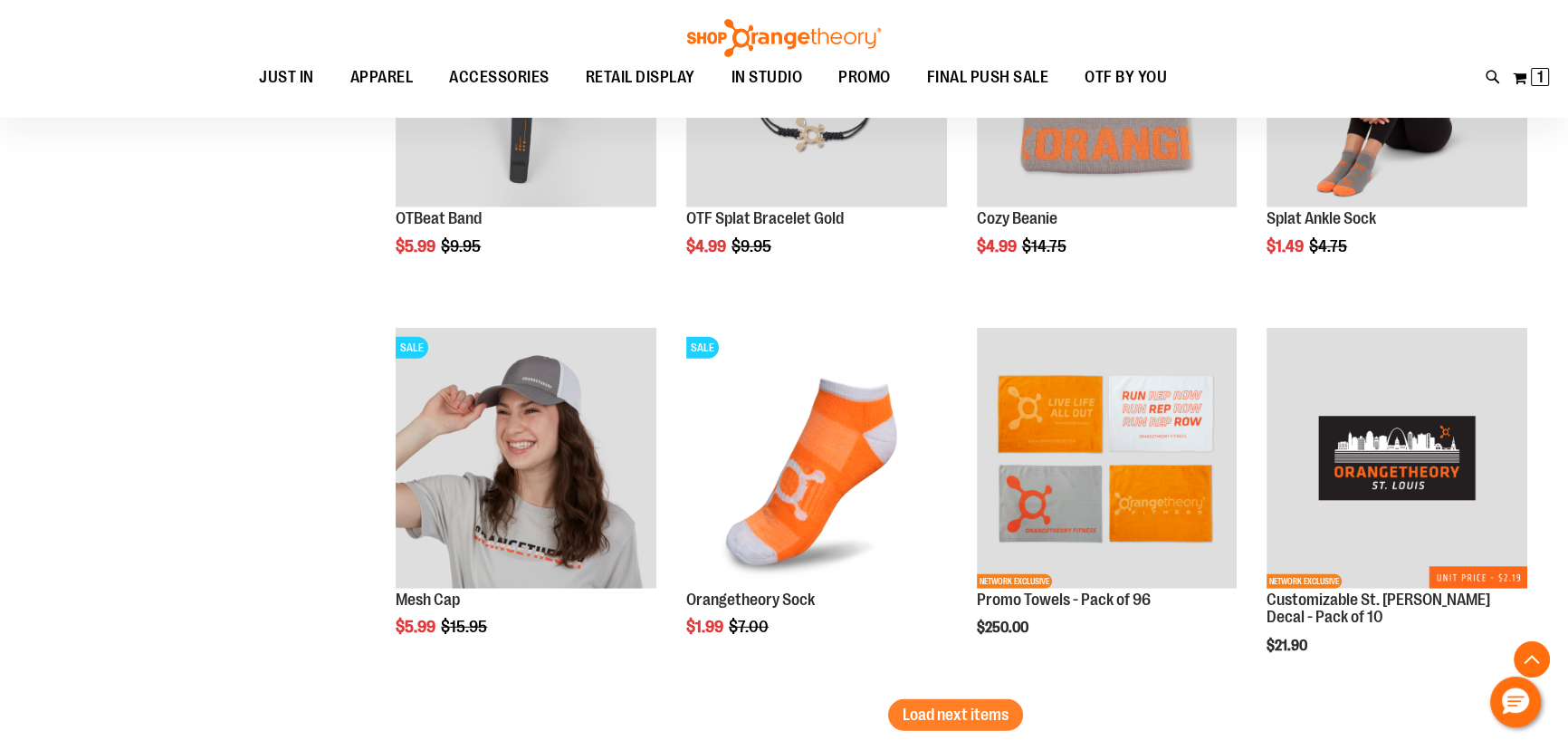
scroll to position [6588, 0]
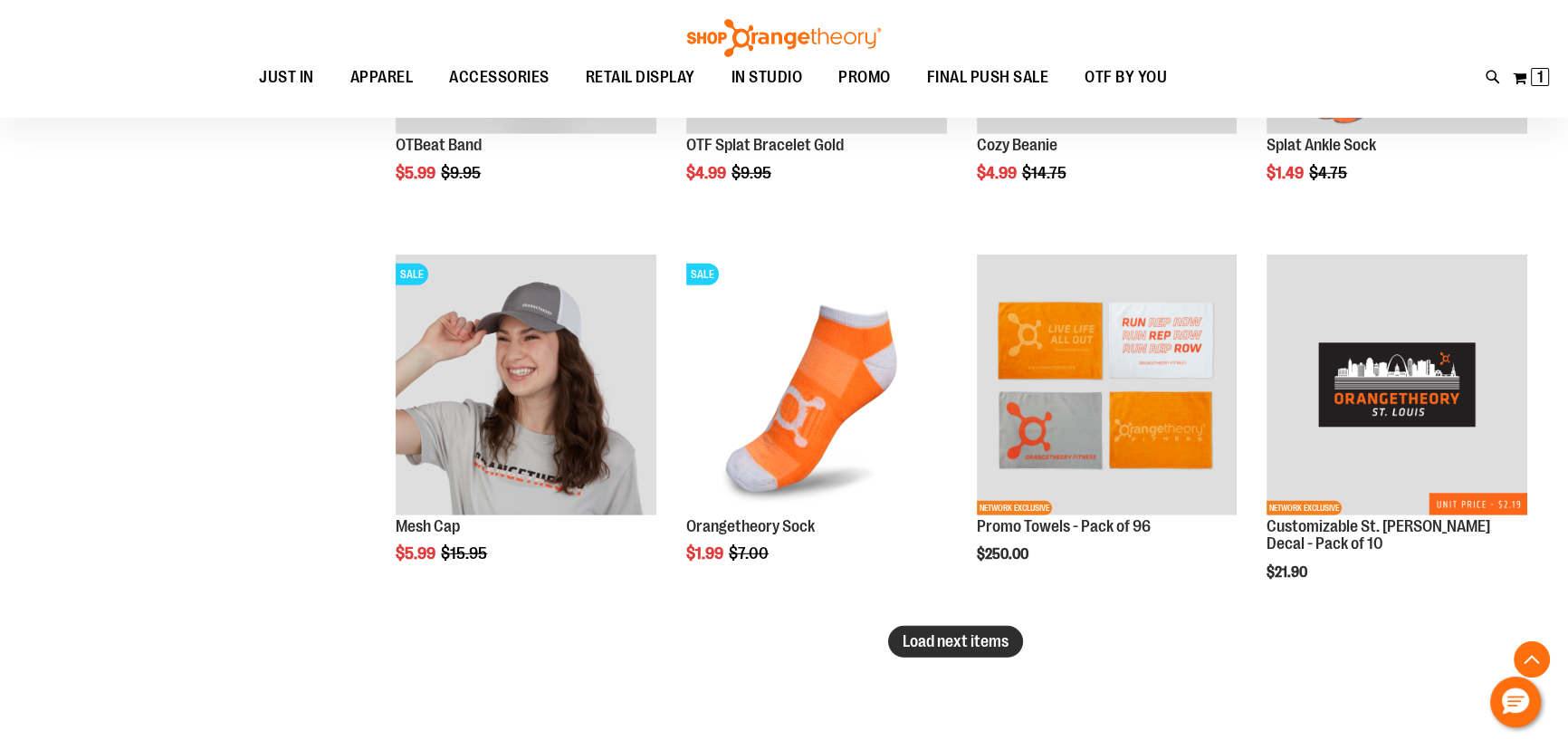
click at [946, 645] on span "Load next items" at bounding box center [955, 641] width 106 height 18
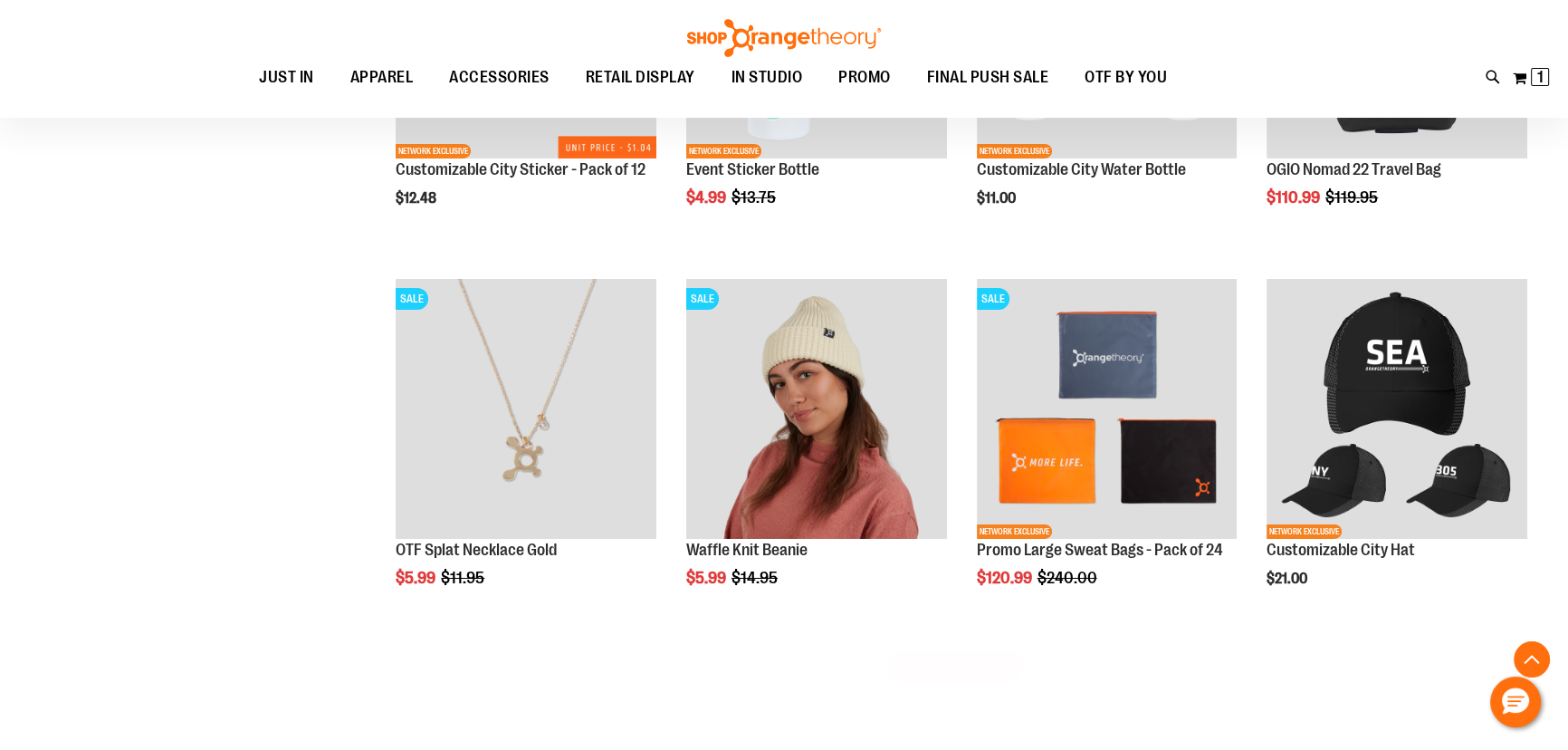
scroll to position [7741, 0]
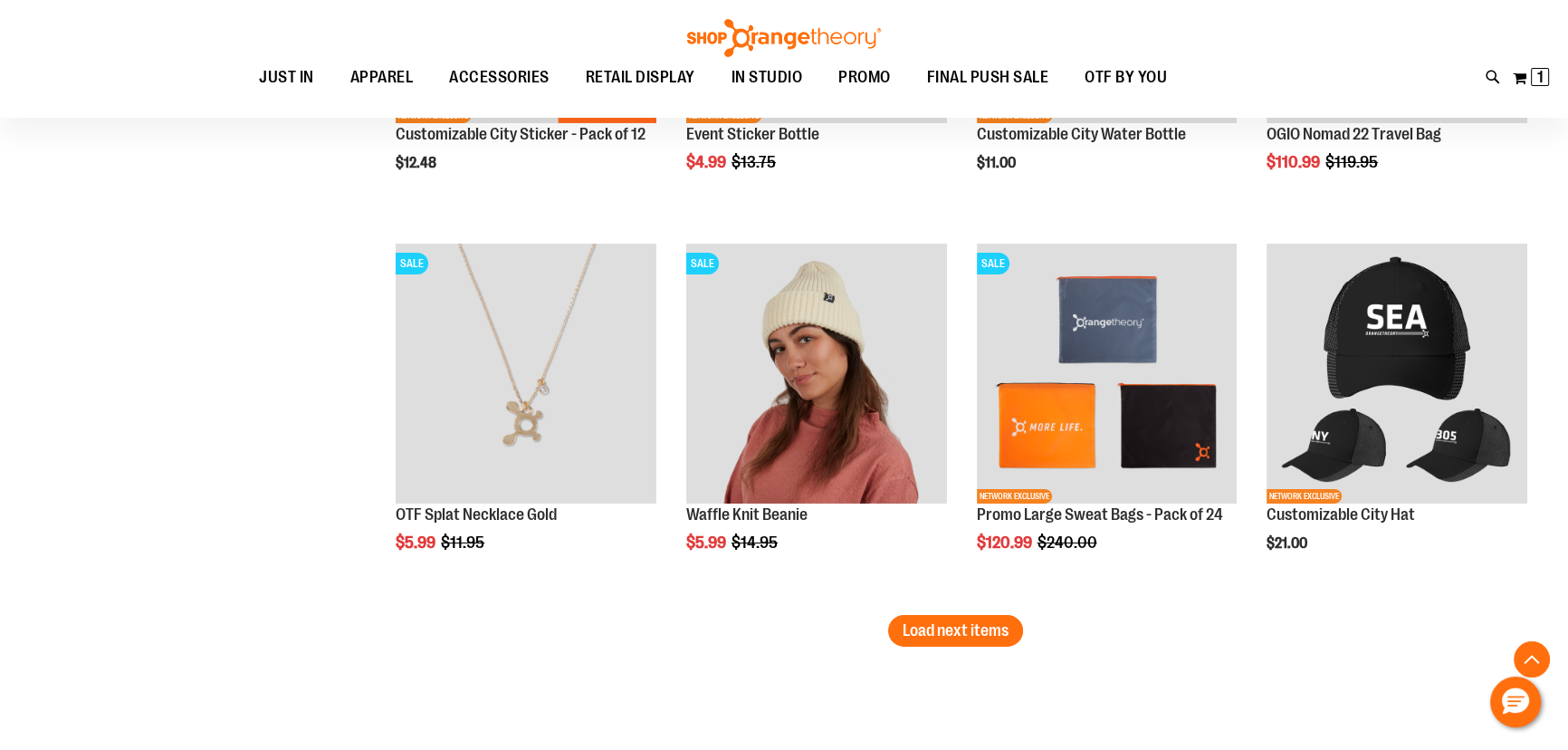
click at [979, 618] on button "Load next items" at bounding box center [955, 630] width 135 height 32
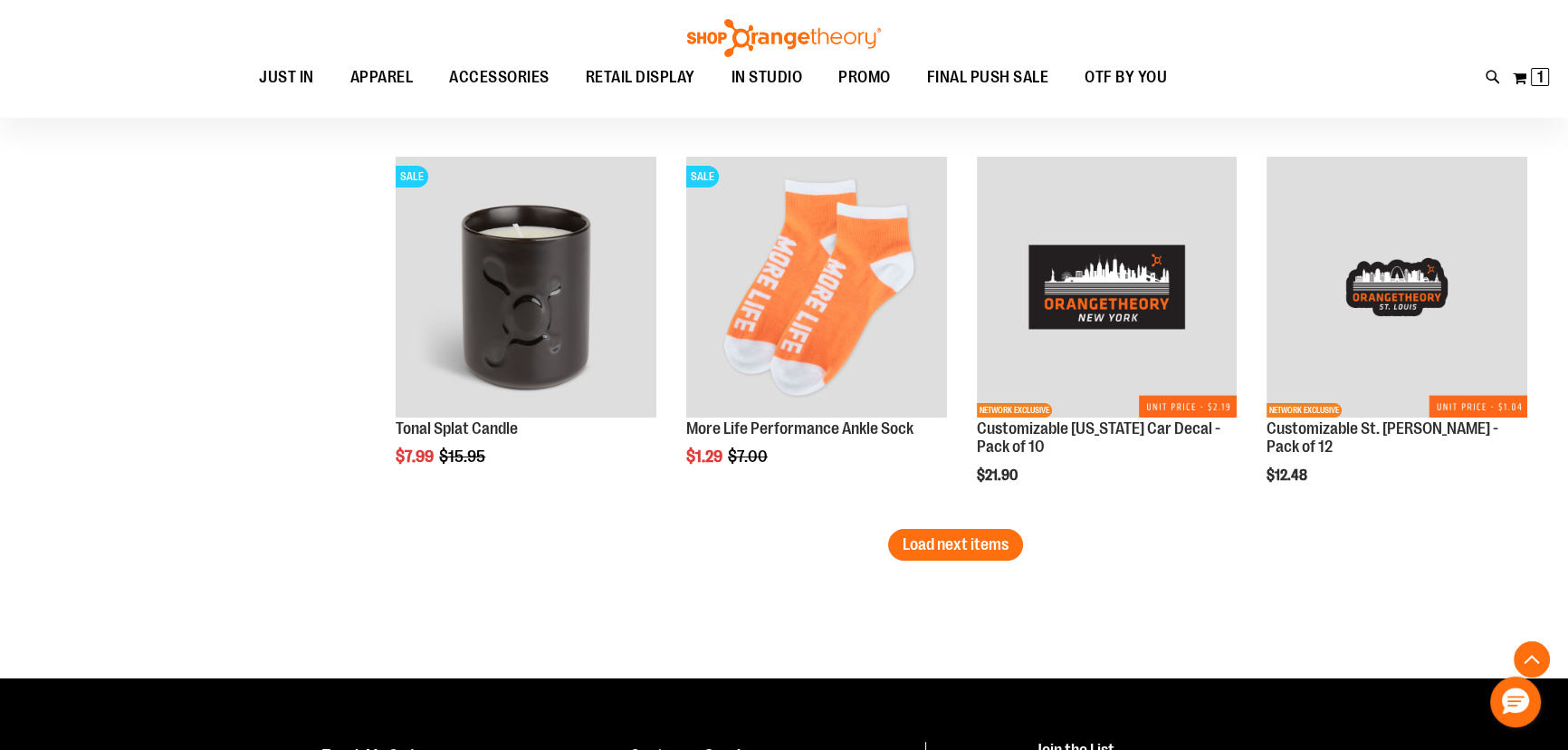
scroll to position [9059, 0]
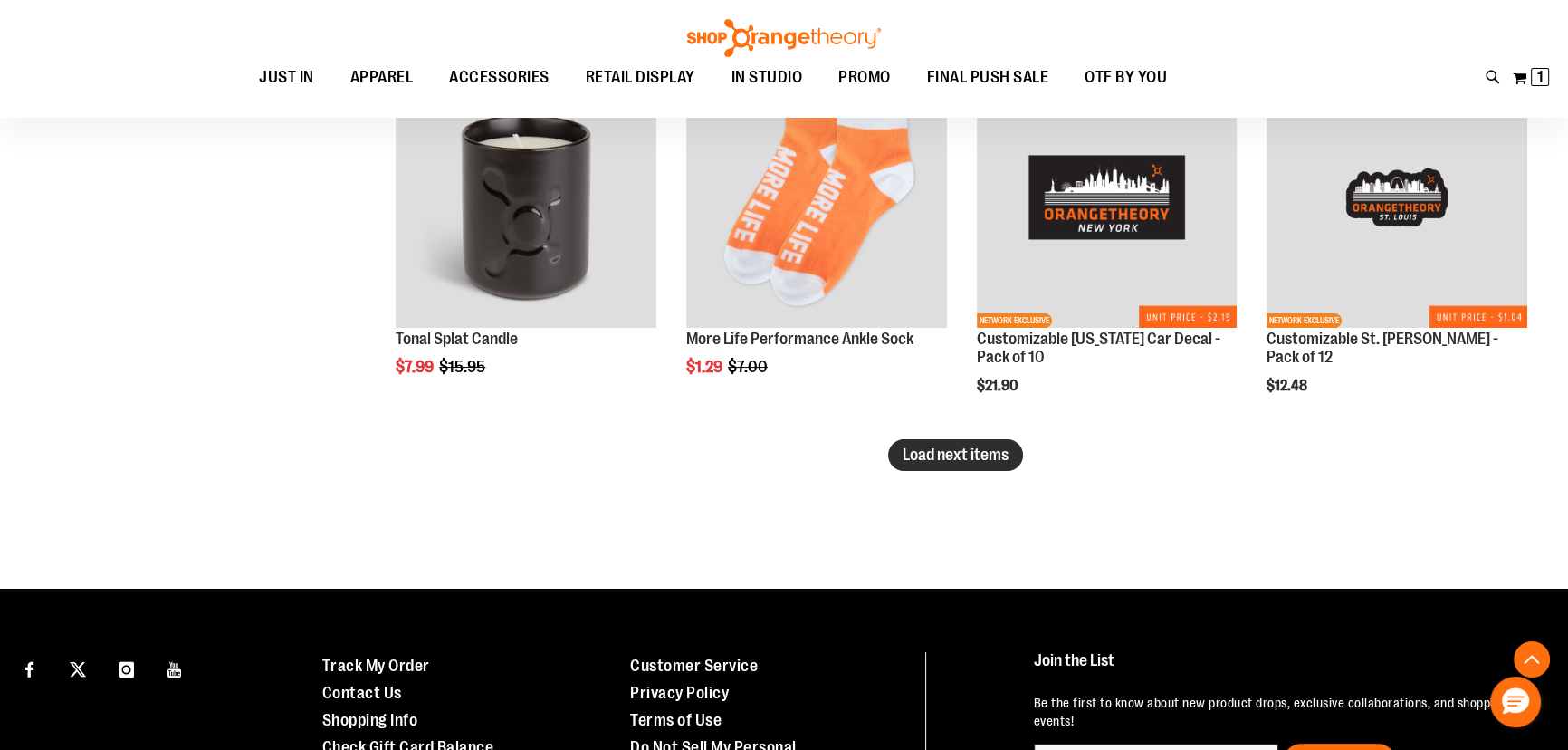
click at [966, 457] on span "Load next items" at bounding box center [955, 454] width 106 height 18
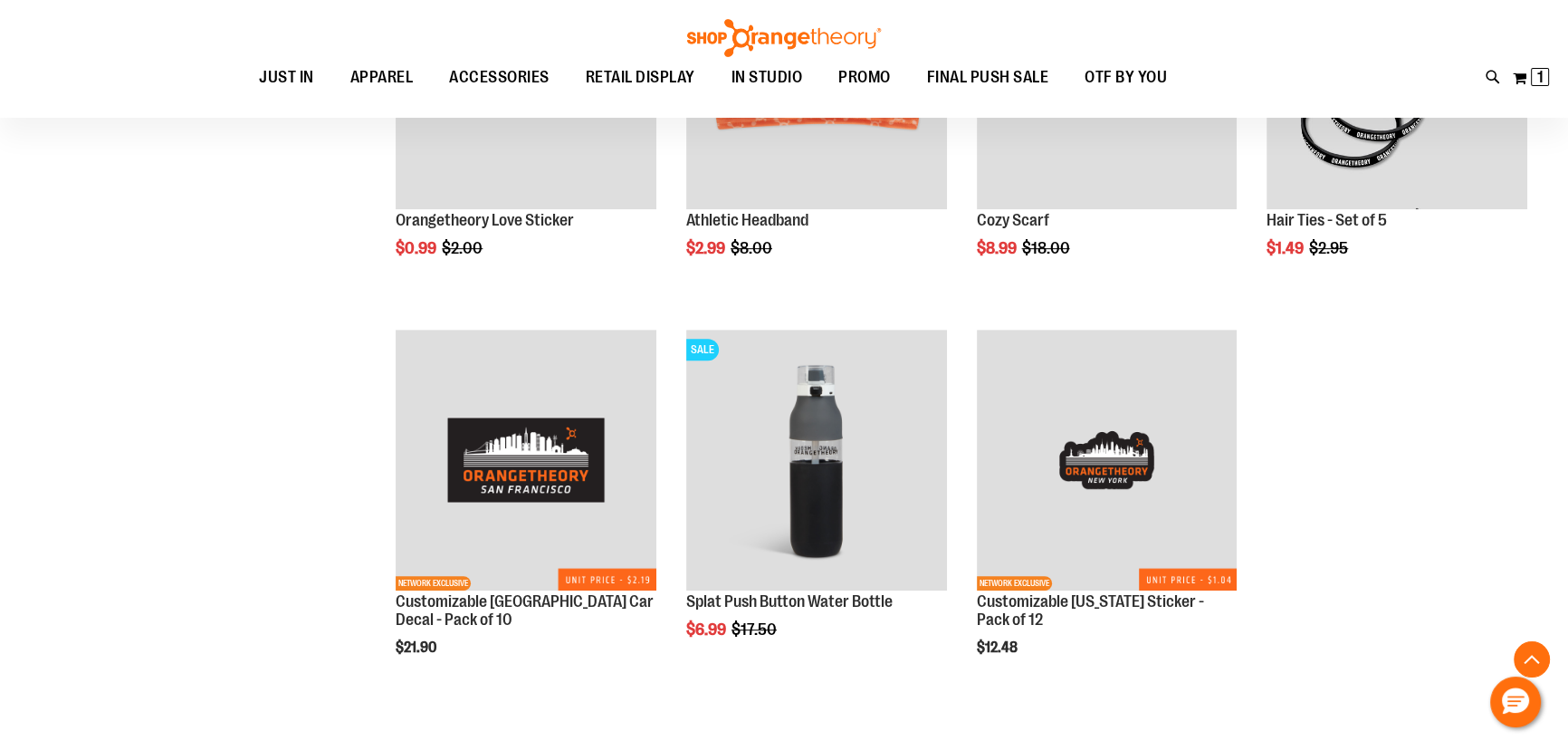
scroll to position [9801, 0]
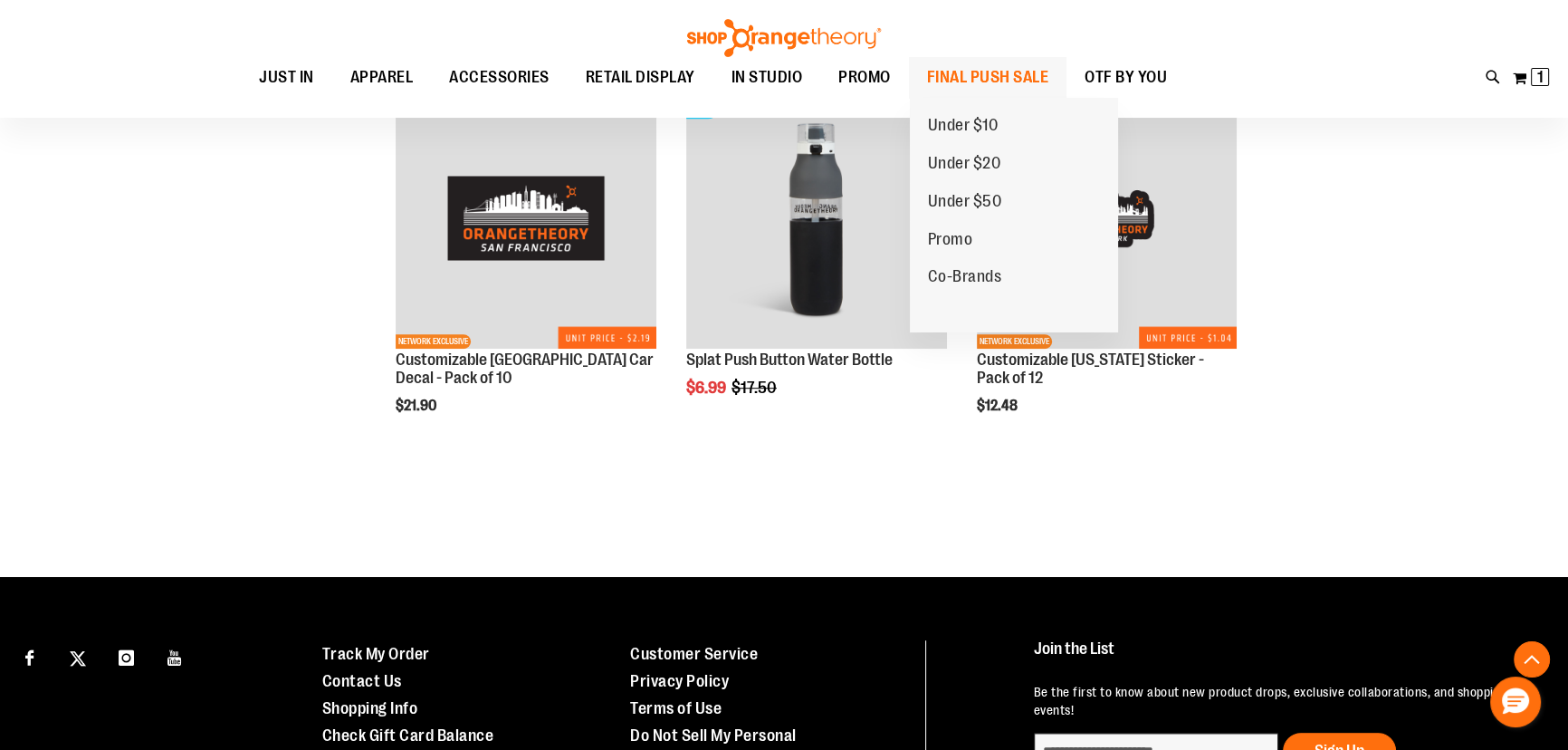
click at [1043, 71] on span "FINAL PUSH SALE" at bounding box center [989, 77] width 122 height 41
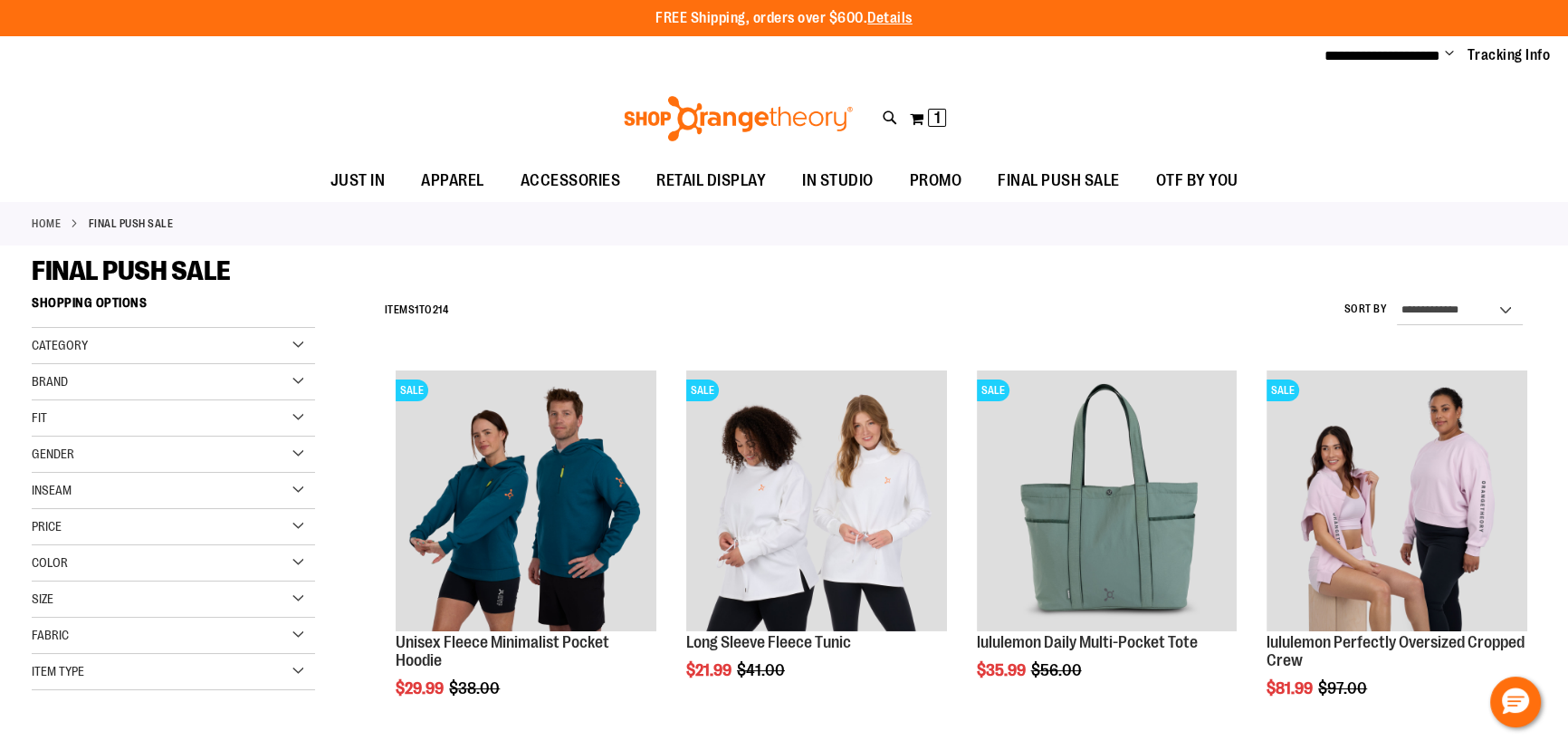
type input "**********"
click at [1488, 304] on select "**********" at bounding box center [1460, 311] width 127 height 29
select select "*********"
click at [1397, 297] on select "**********" at bounding box center [1460, 311] width 127 height 29
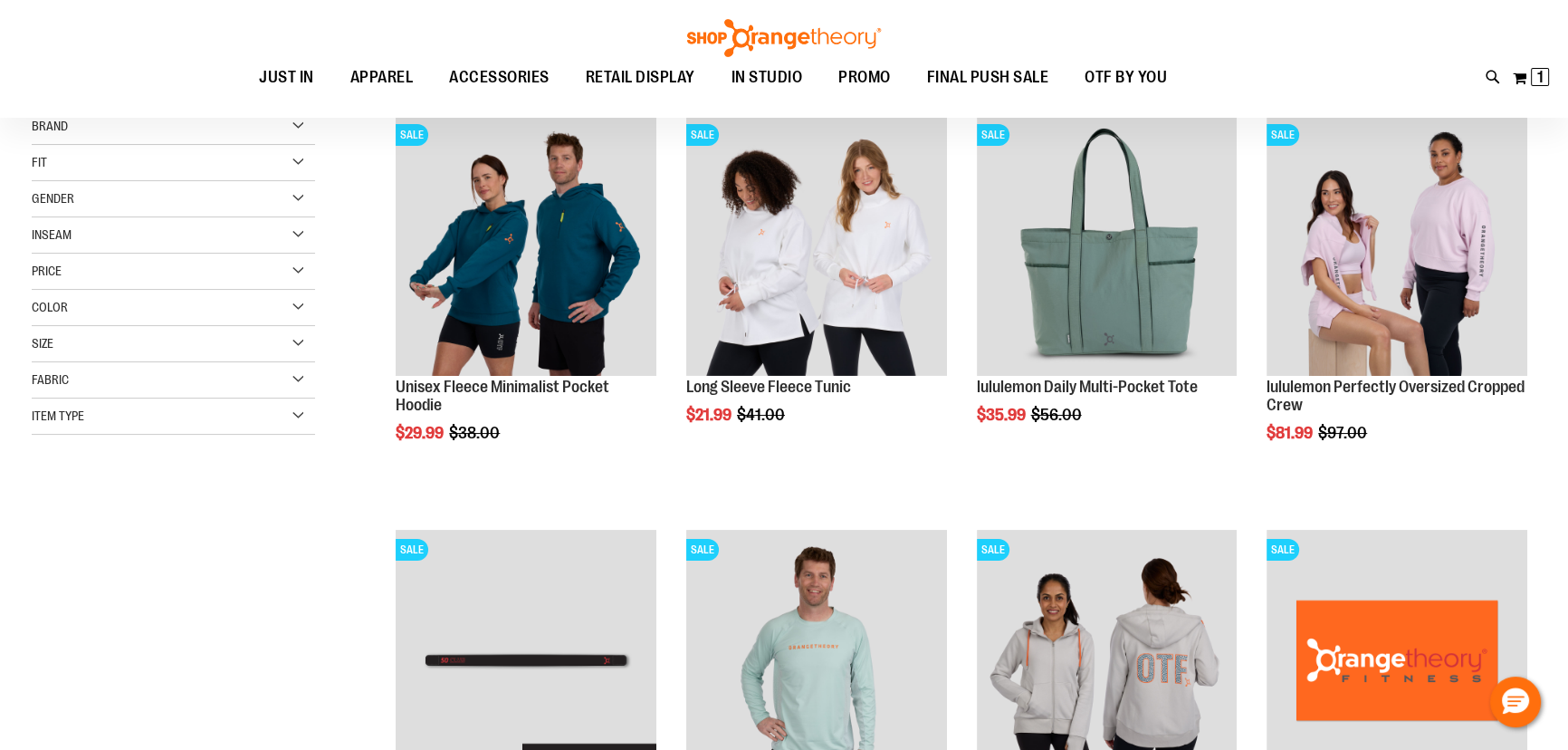
scroll to position [285, 0]
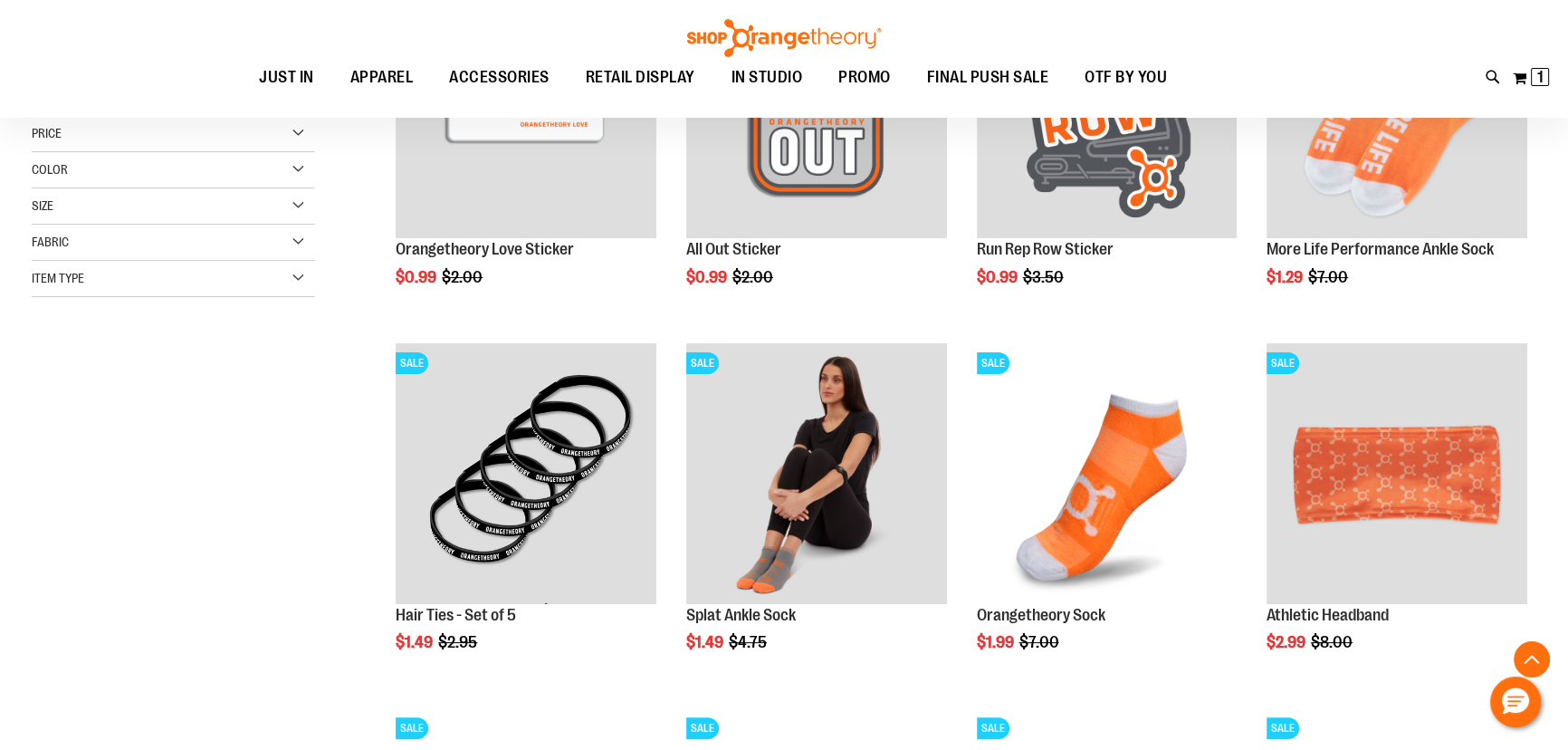
scroll to position [410, 0]
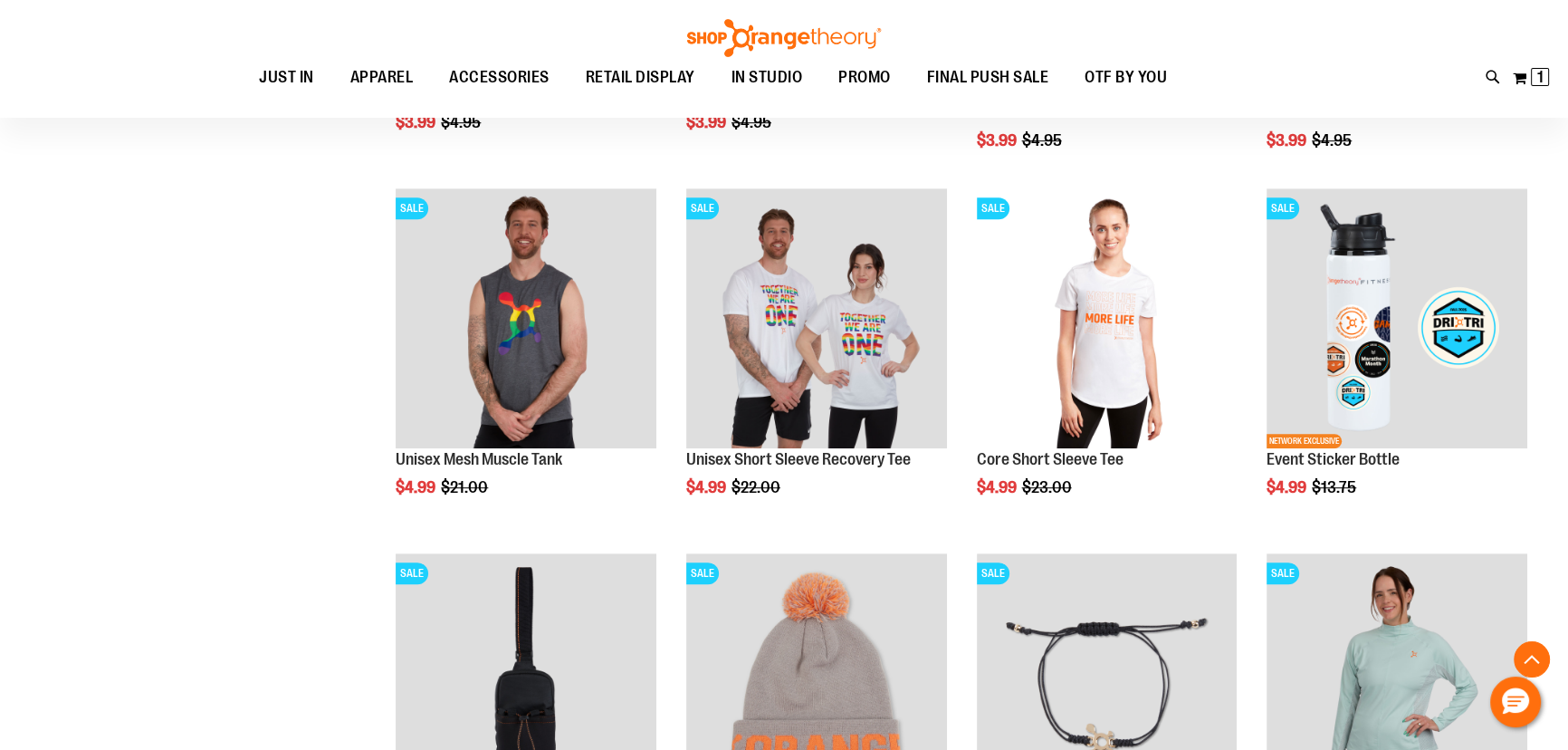
scroll to position [1564, 0]
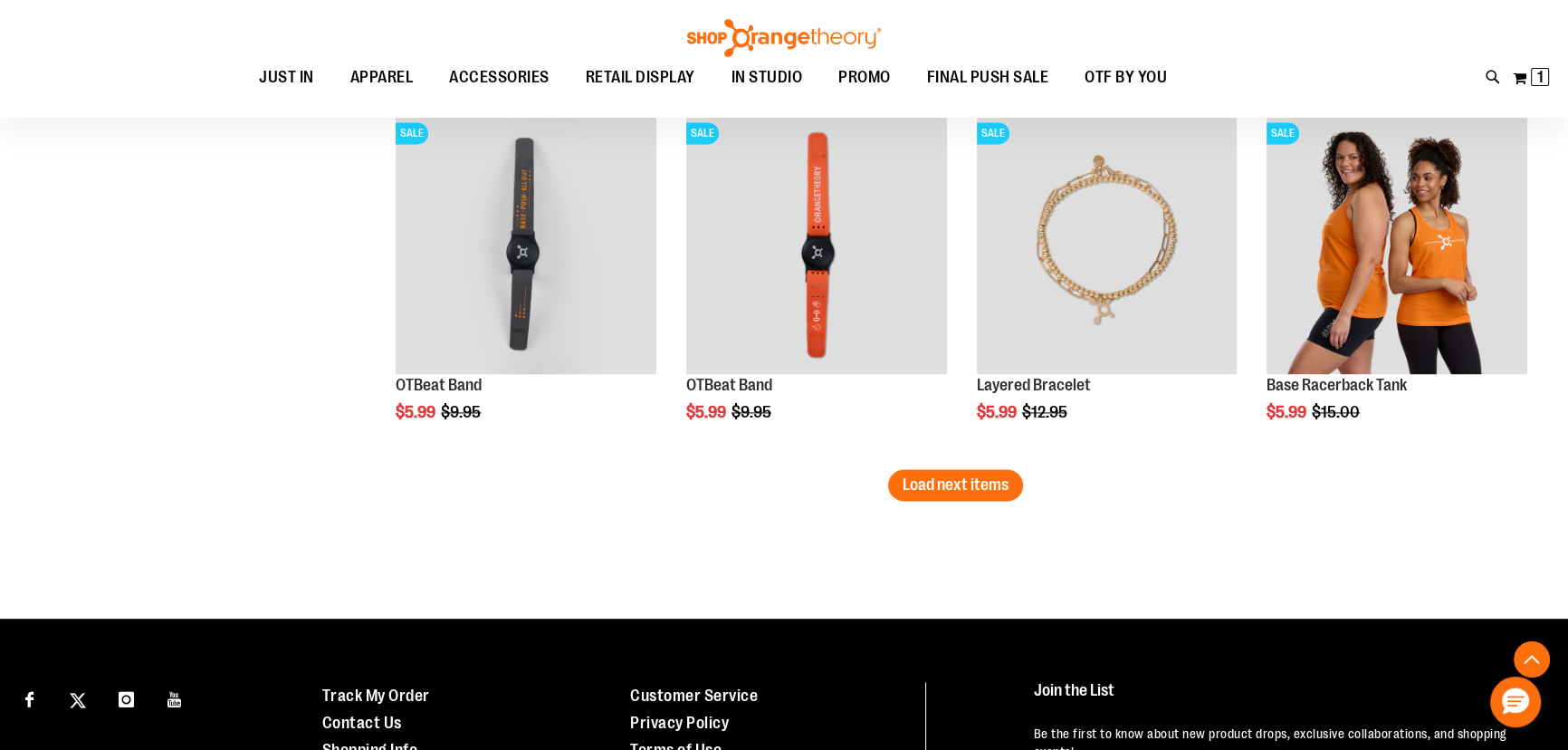
scroll to position [3211, 0]
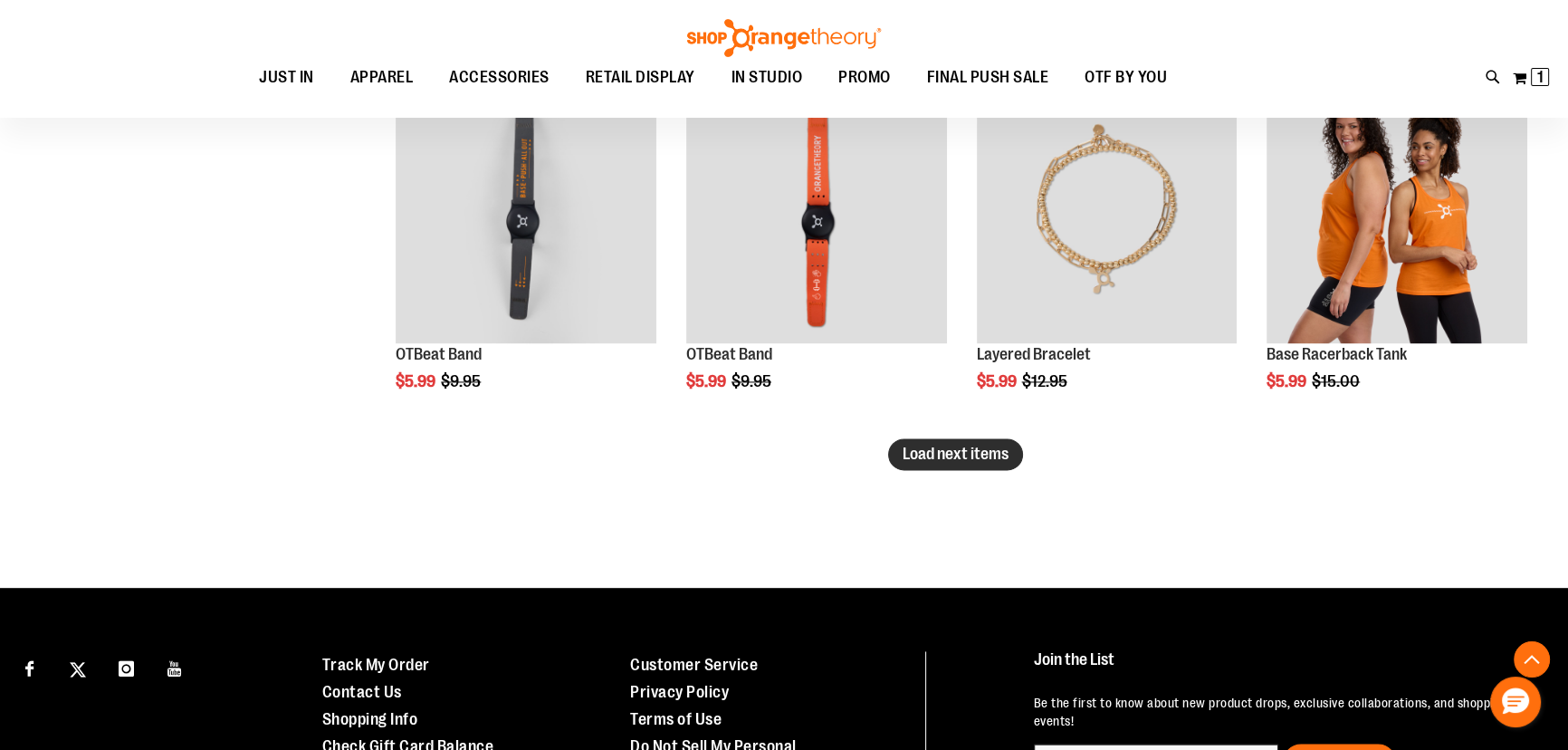
click at [959, 451] on span "Load next items" at bounding box center [955, 453] width 106 height 18
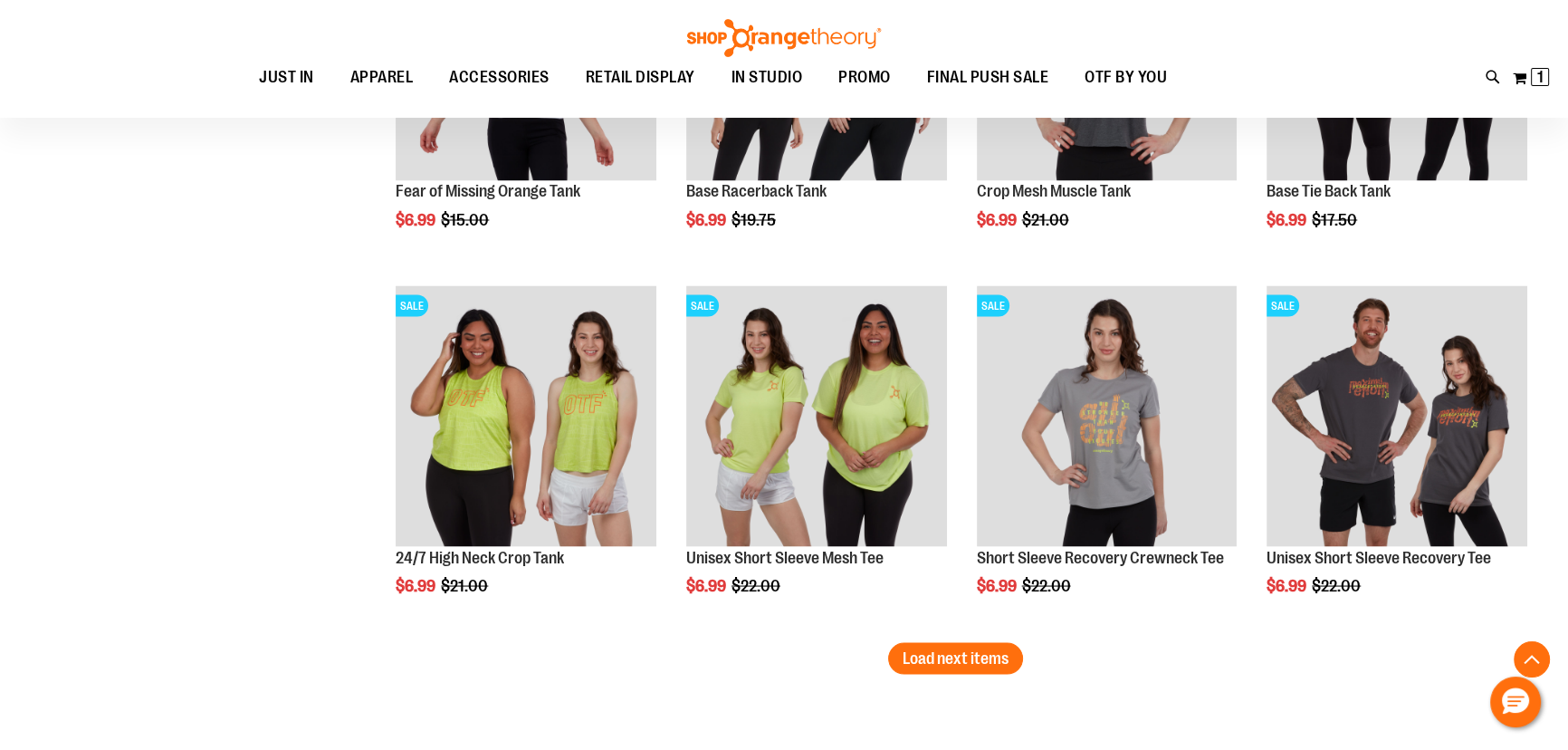
scroll to position [4364, 0]
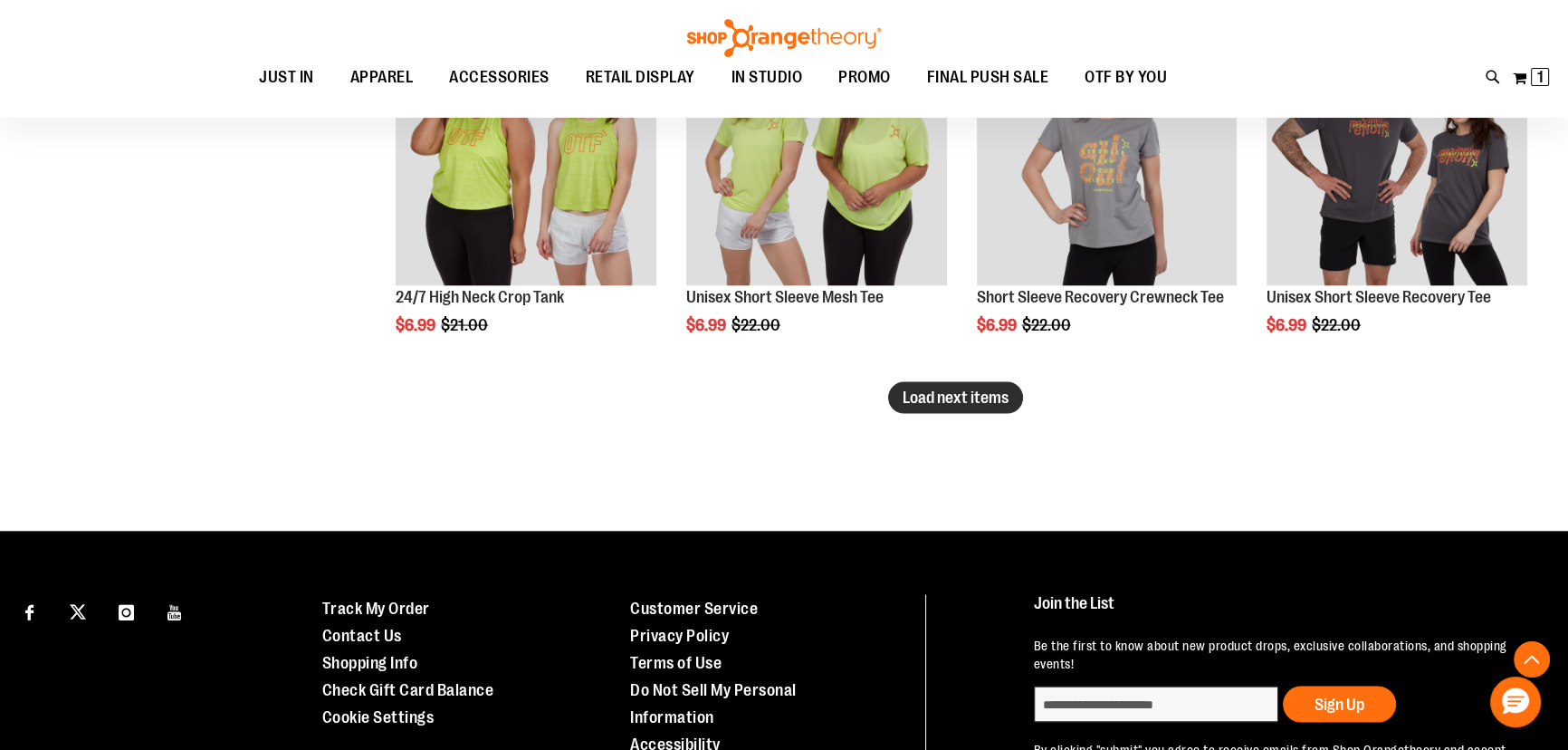
click at [969, 391] on span "Load next items" at bounding box center [955, 397] width 106 height 18
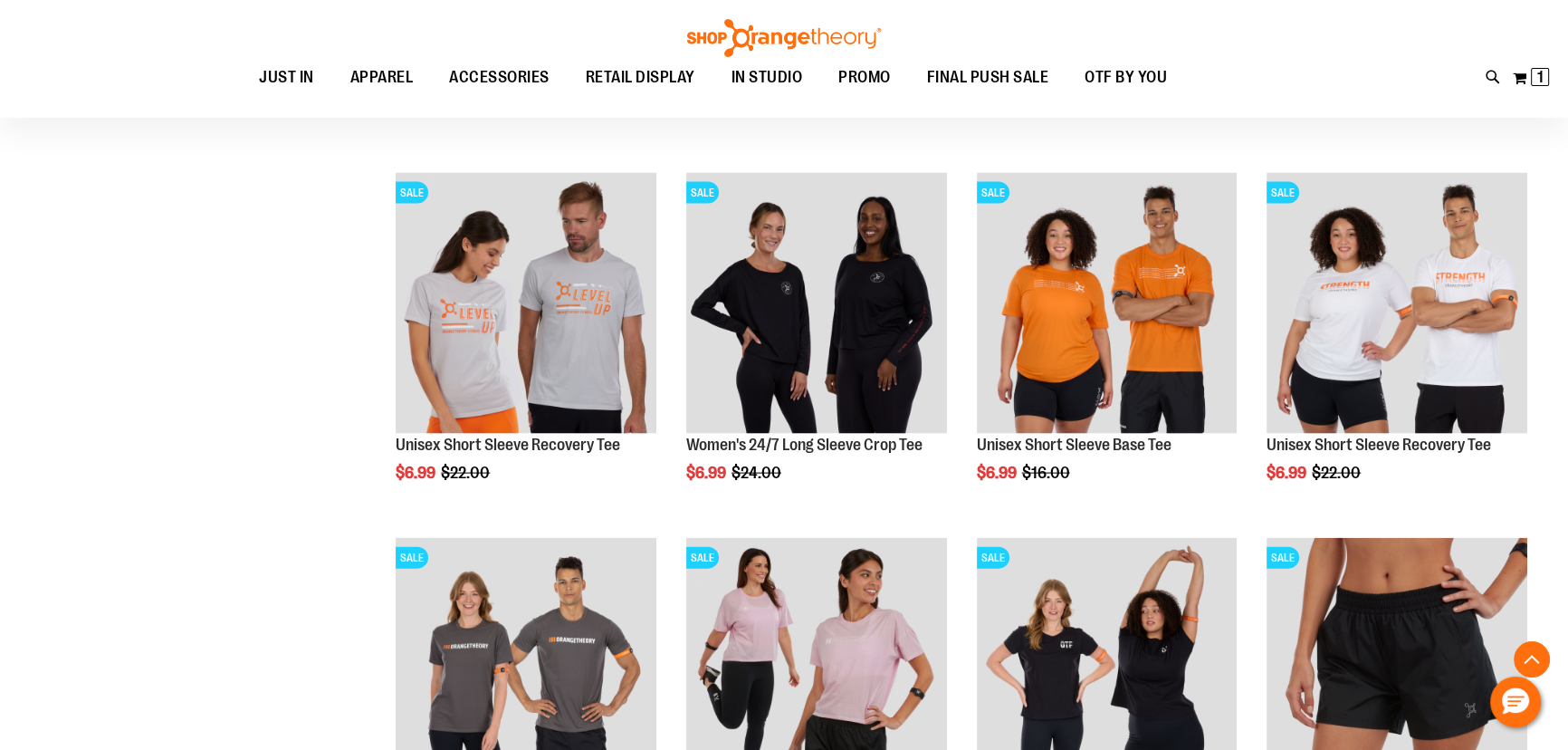
scroll to position [5188, 0]
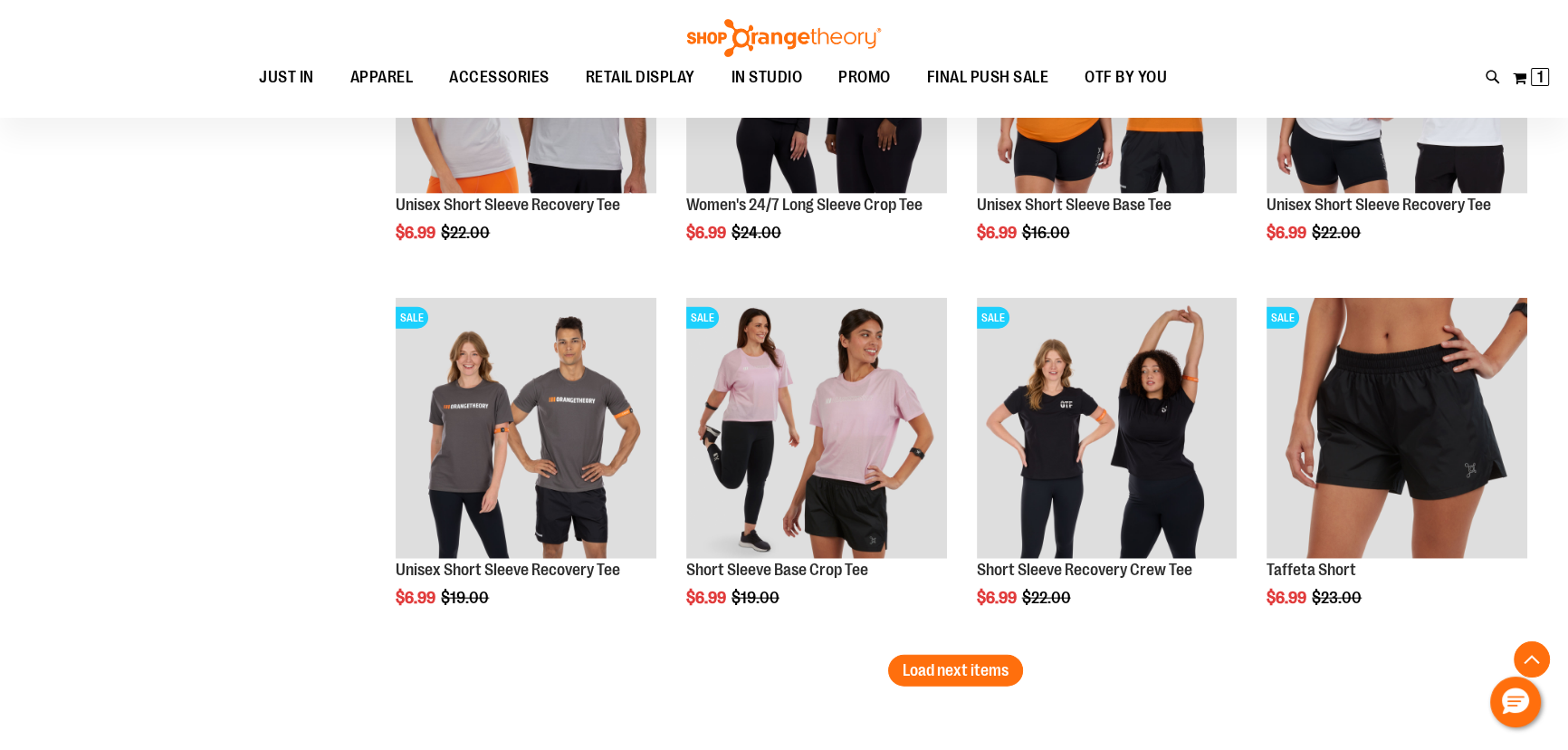
click at [990, 678] on span "Load next items" at bounding box center [955, 670] width 106 height 18
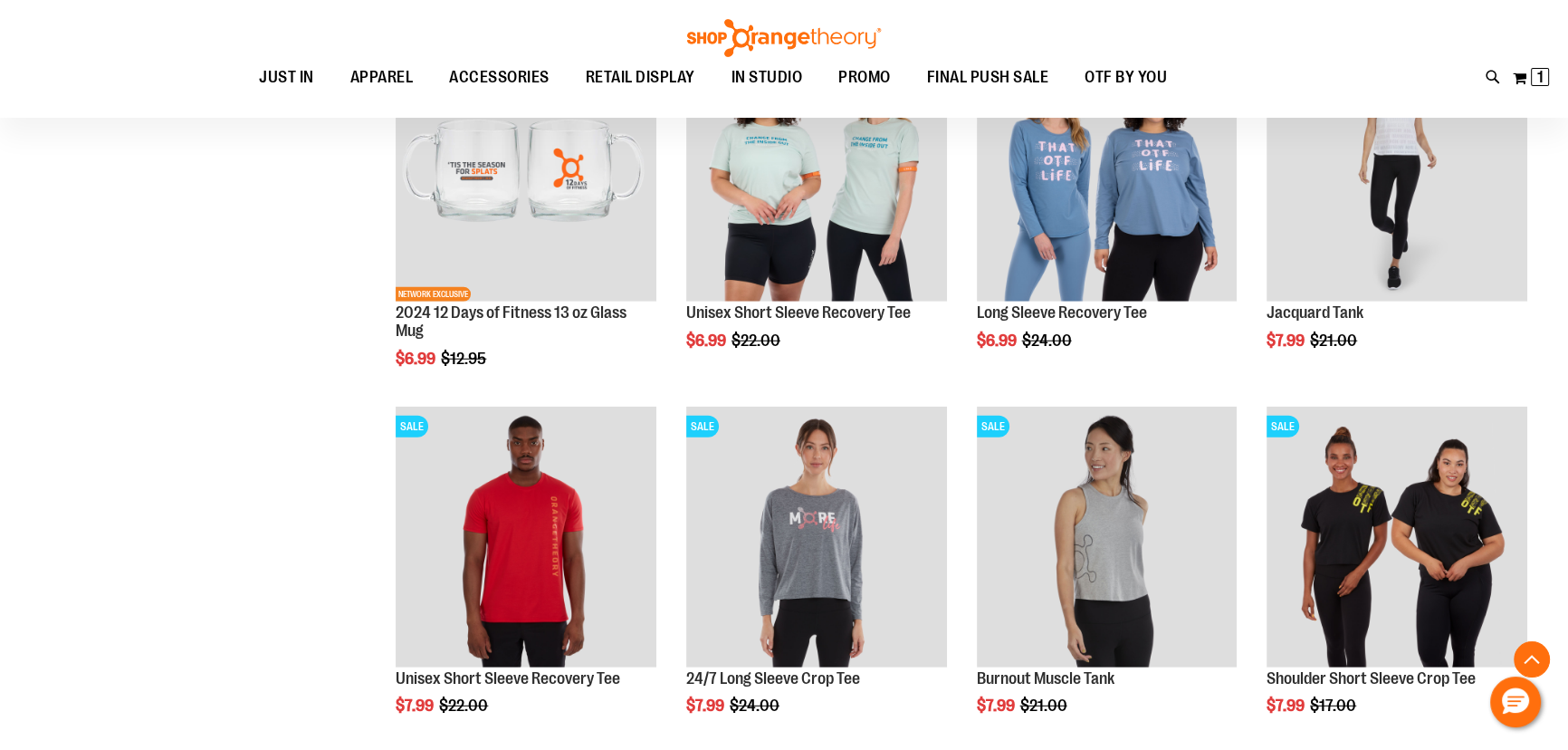
scroll to position [6588, 0]
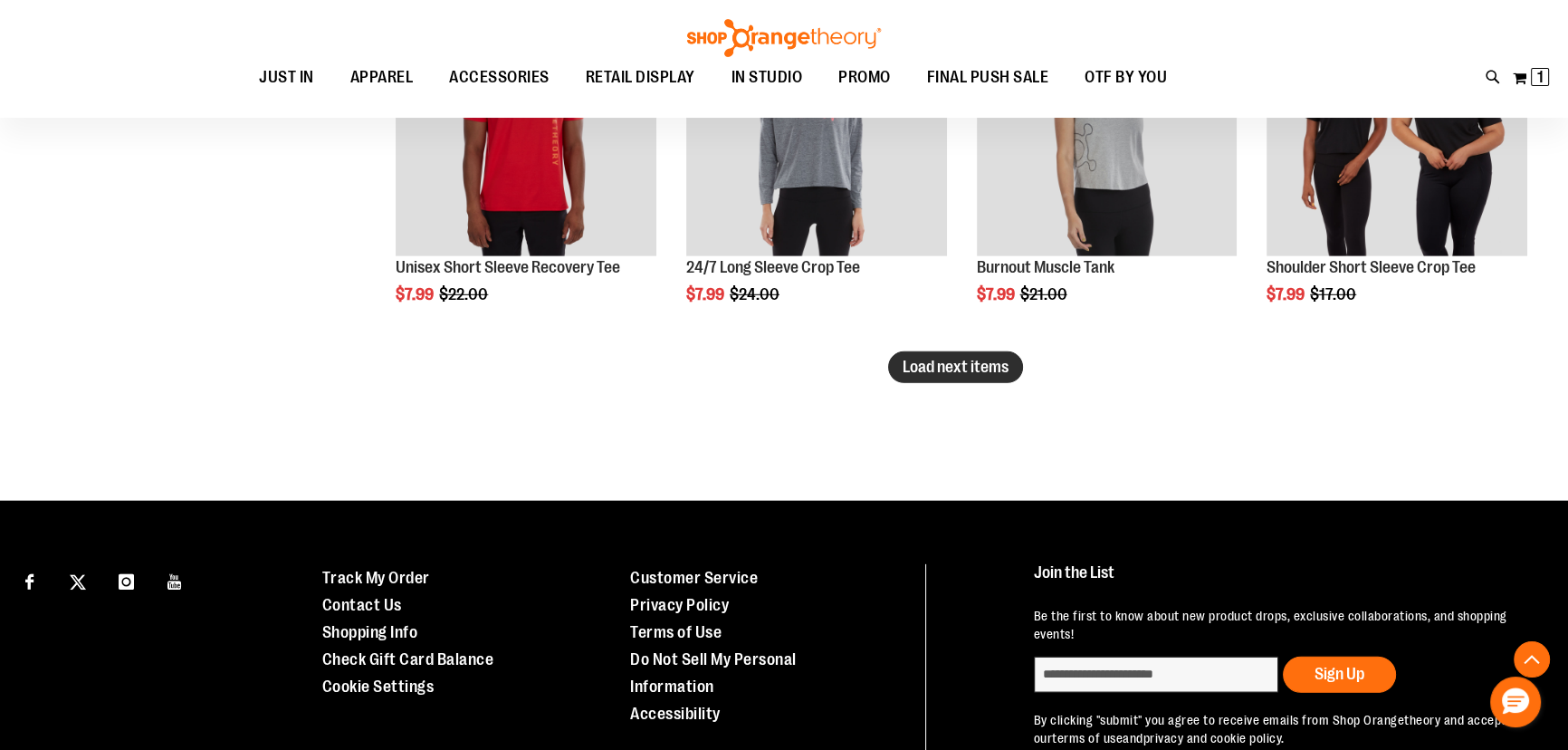
click at [925, 368] on span "Load next items" at bounding box center [955, 366] width 106 height 18
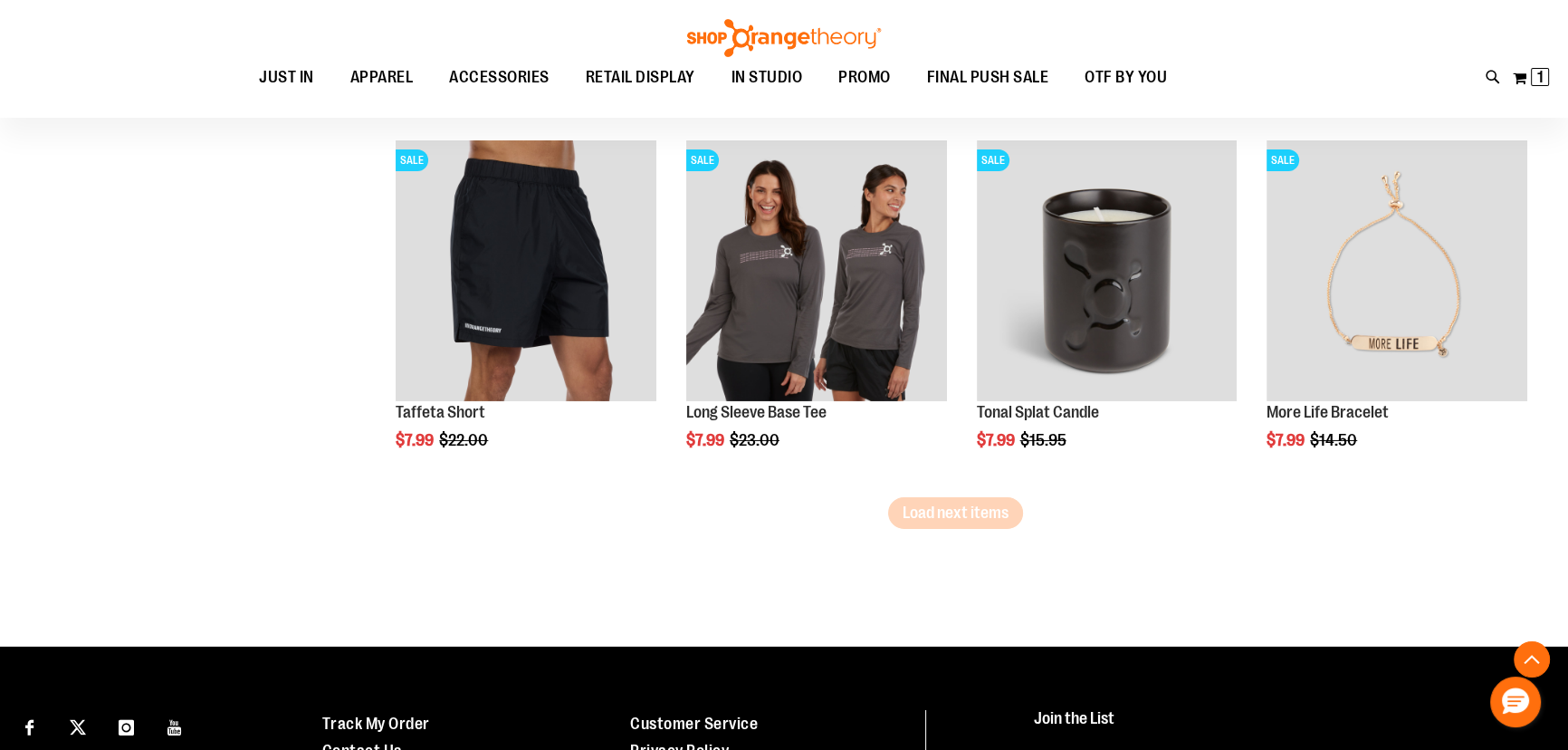
scroll to position [7577, 0]
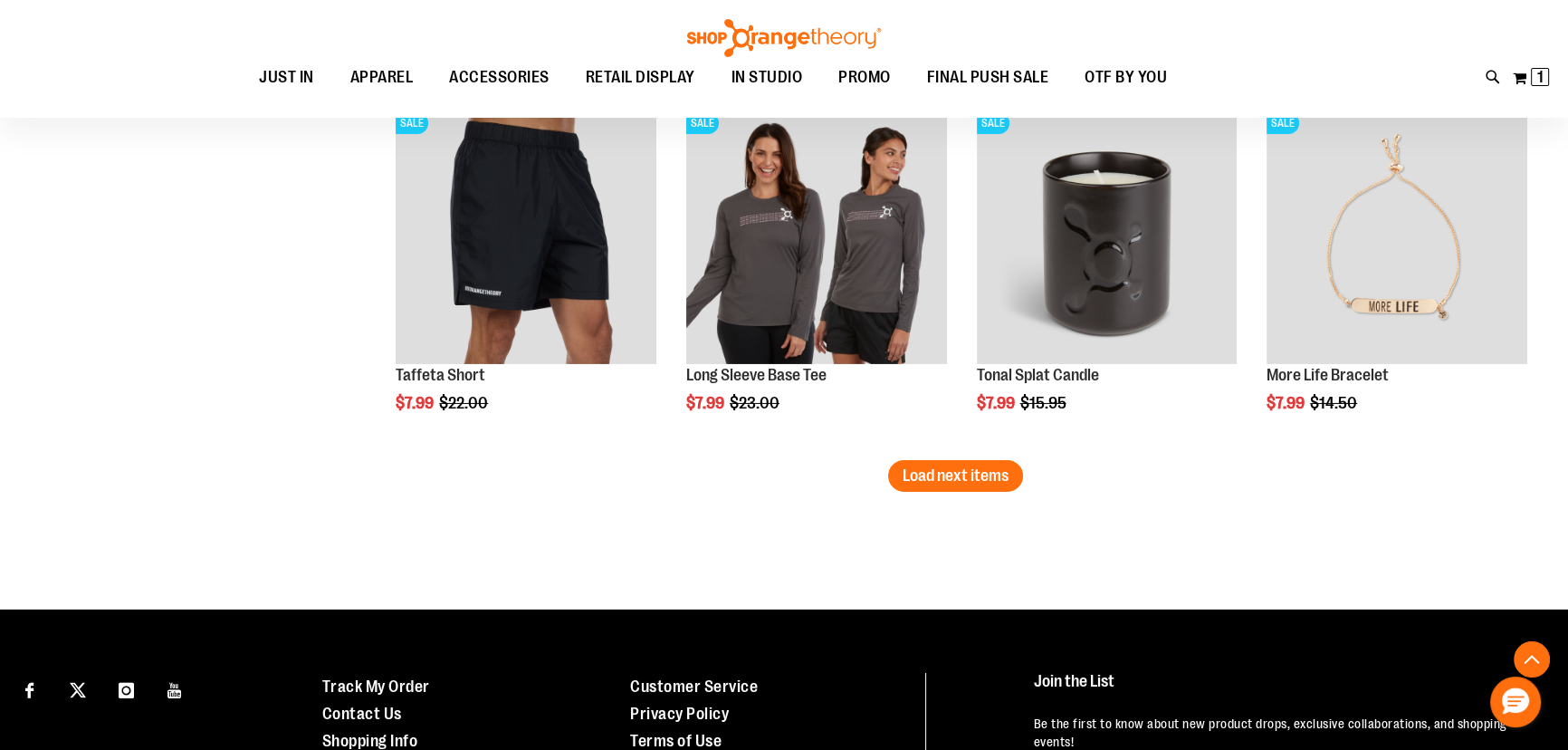
click at [918, 480] on span "Load next items" at bounding box center [955, 475] width 106 height 18
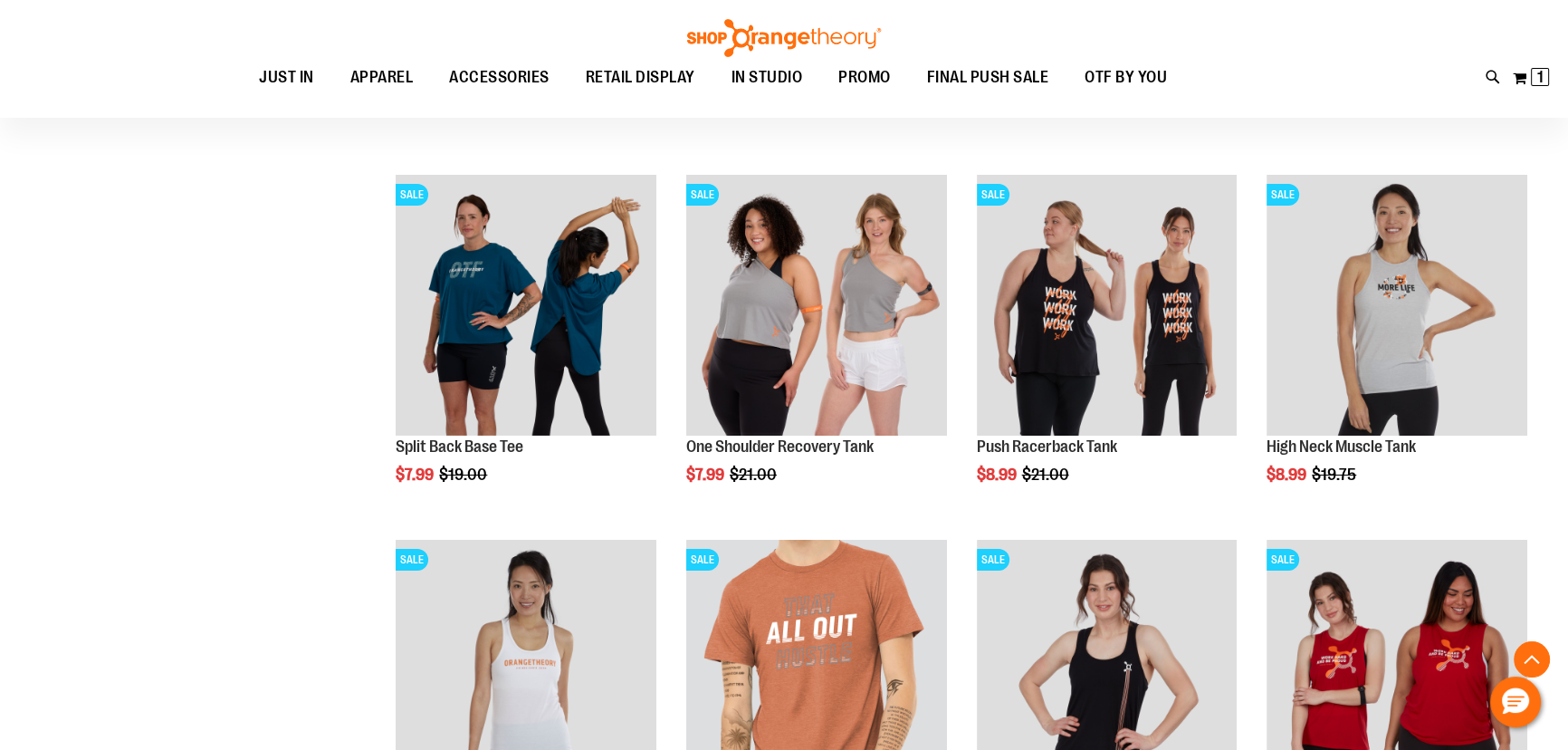
scroll to position [8730, 0]
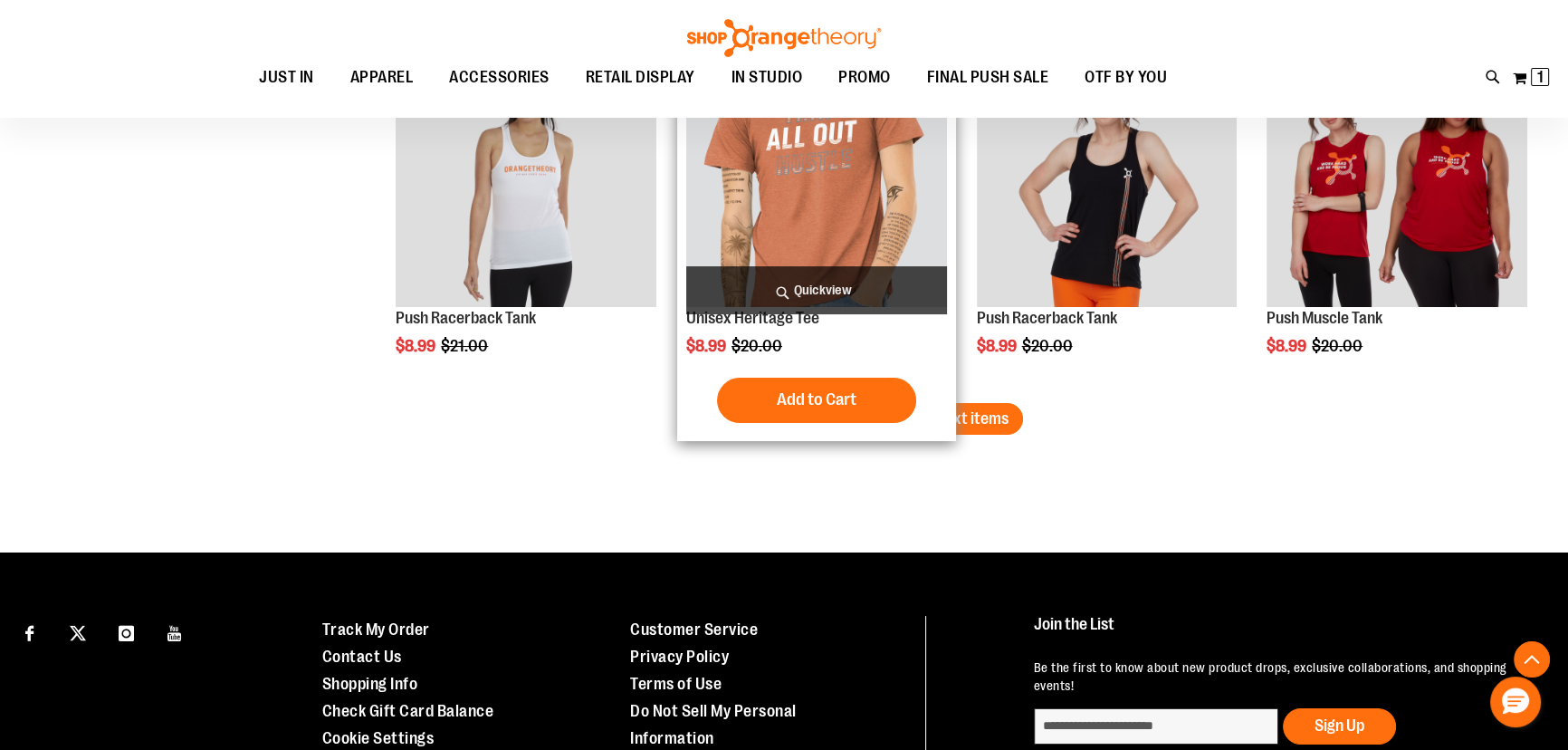
click at [927, 401] on div "Add to Cart In stock" at bounding box center [817, 400] width 261 height 45
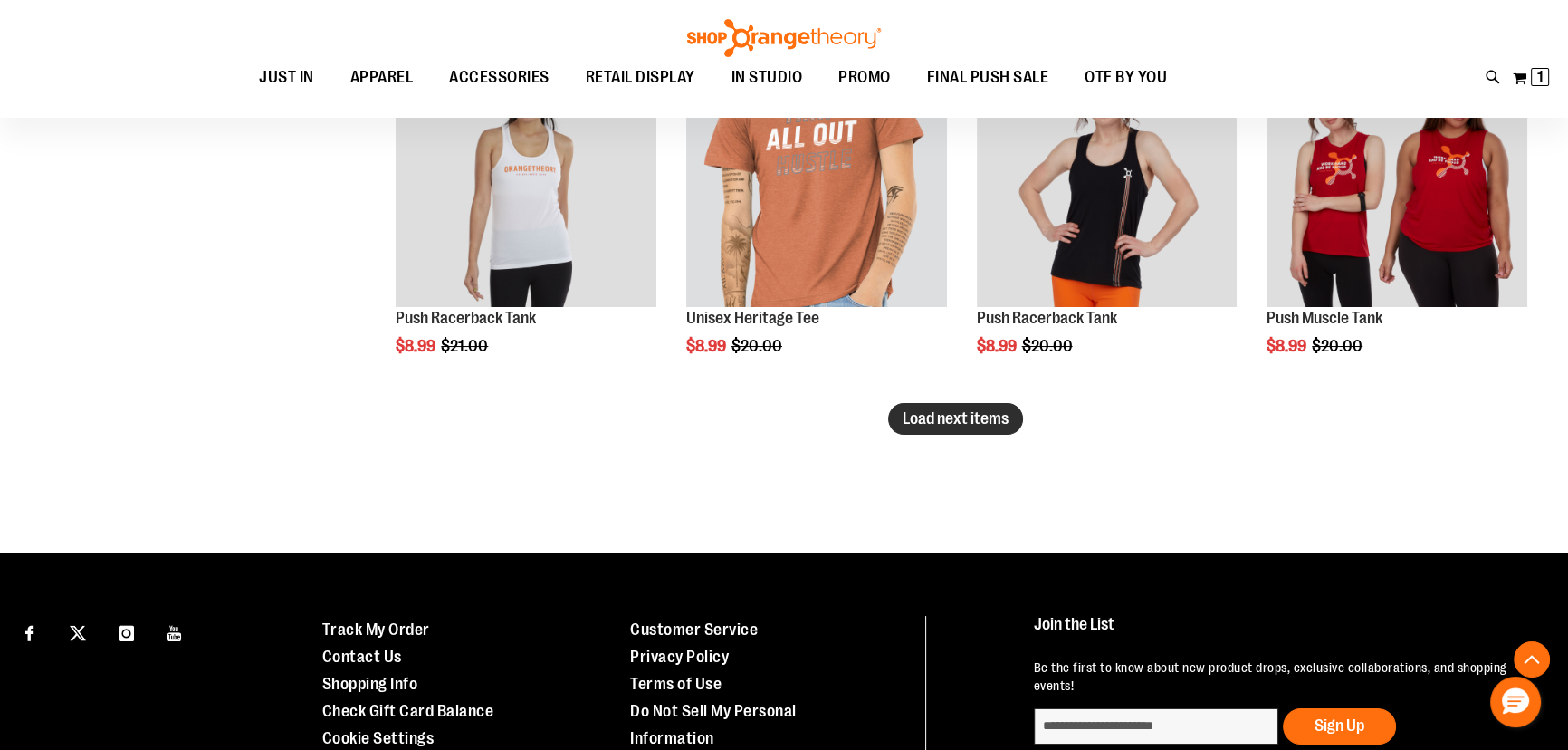
click at [1005, 409] on span "Load next items" at bounding box center [955, 418] width 106 height 18
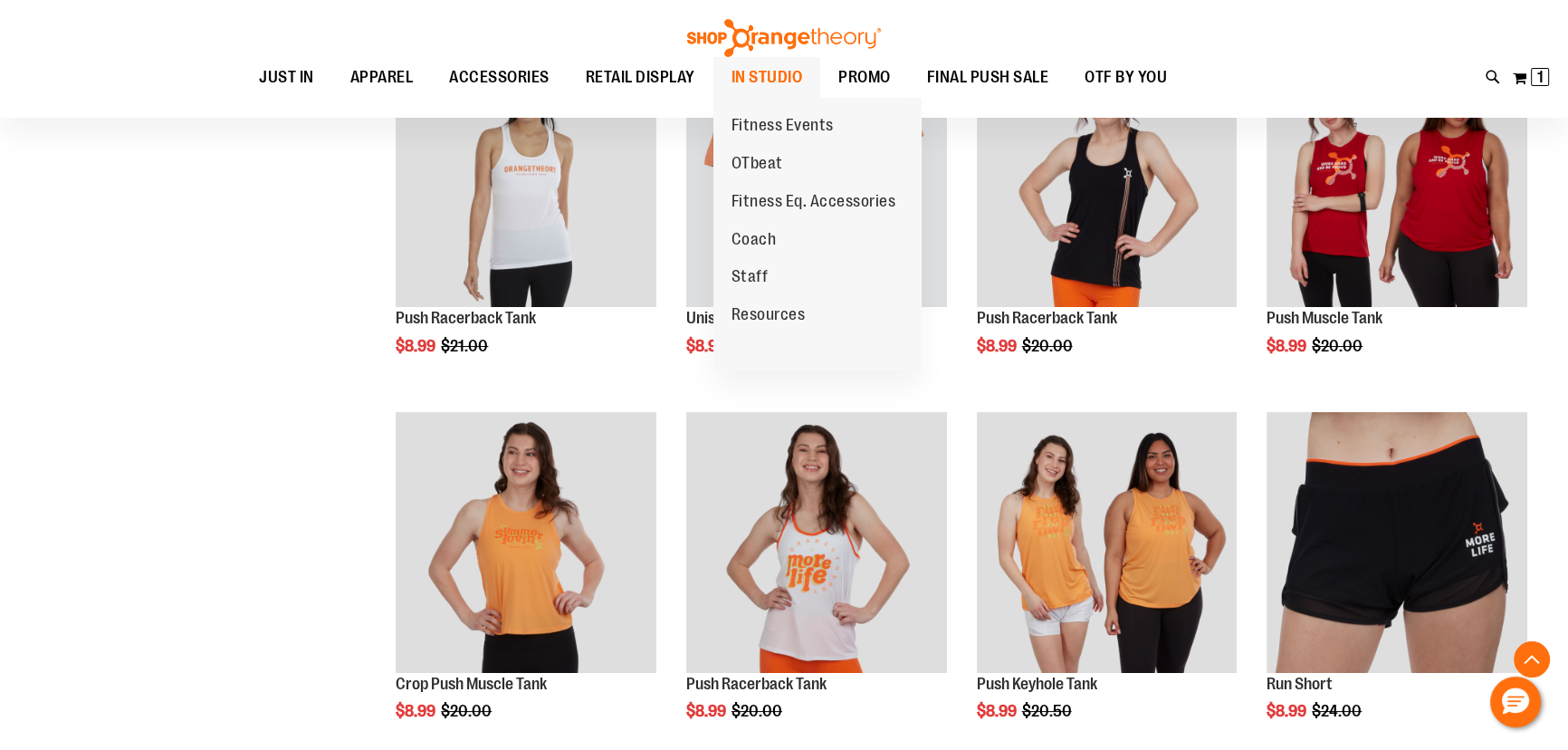
click at [746, 71] on span "IN STUDIO" at bounding box center [767, 77] width 72 height 41
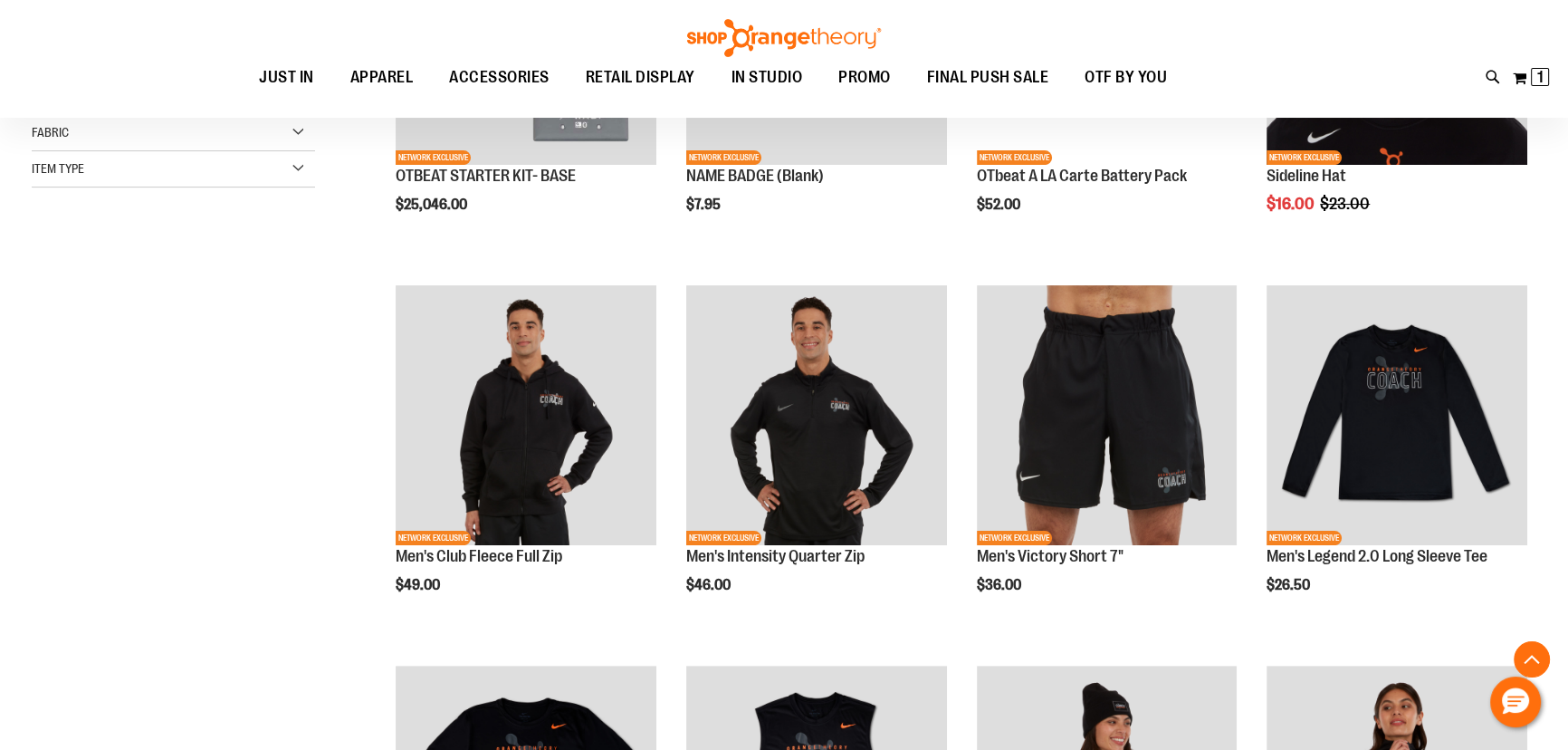
scroll to position [987, 0]
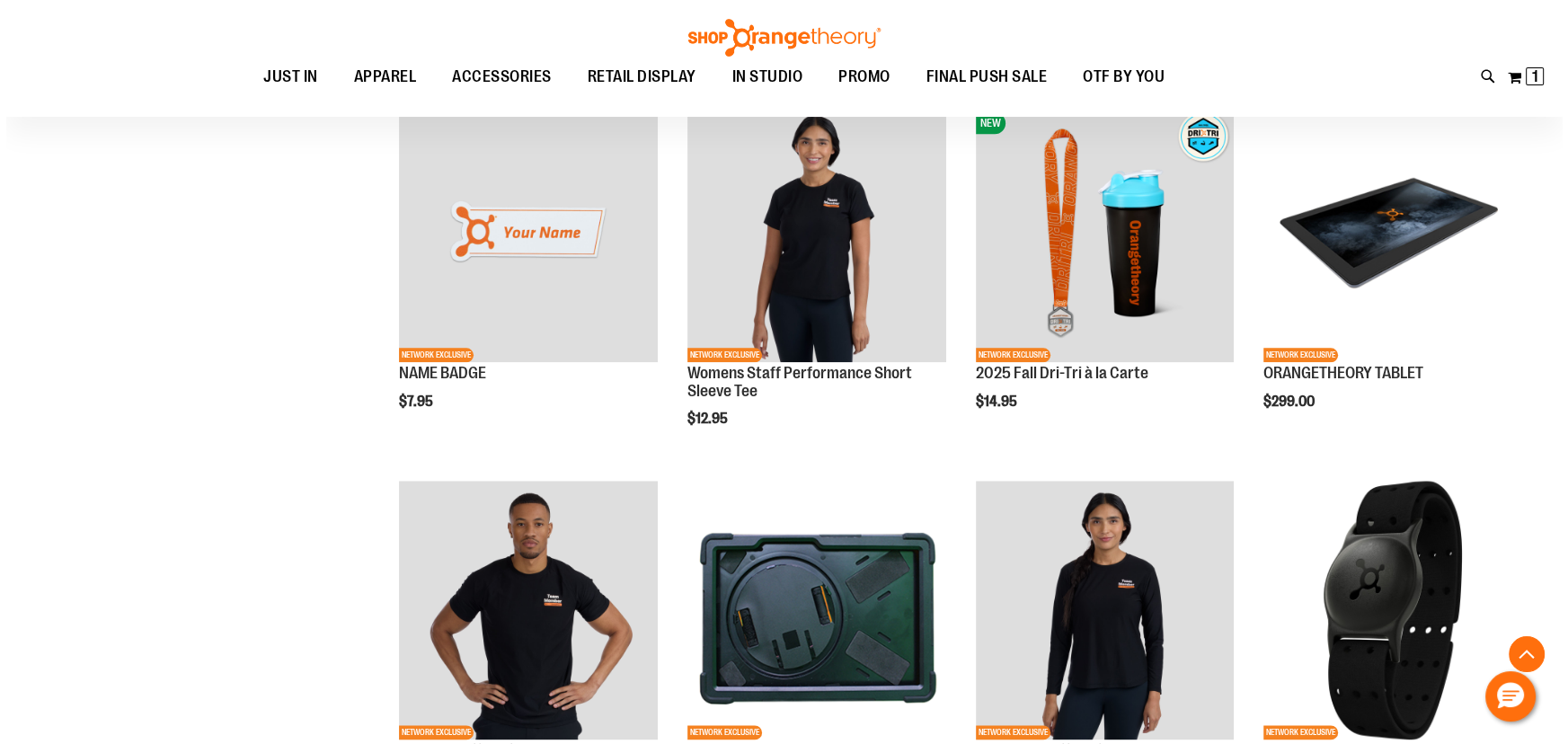
scroll to position [2531, 0]
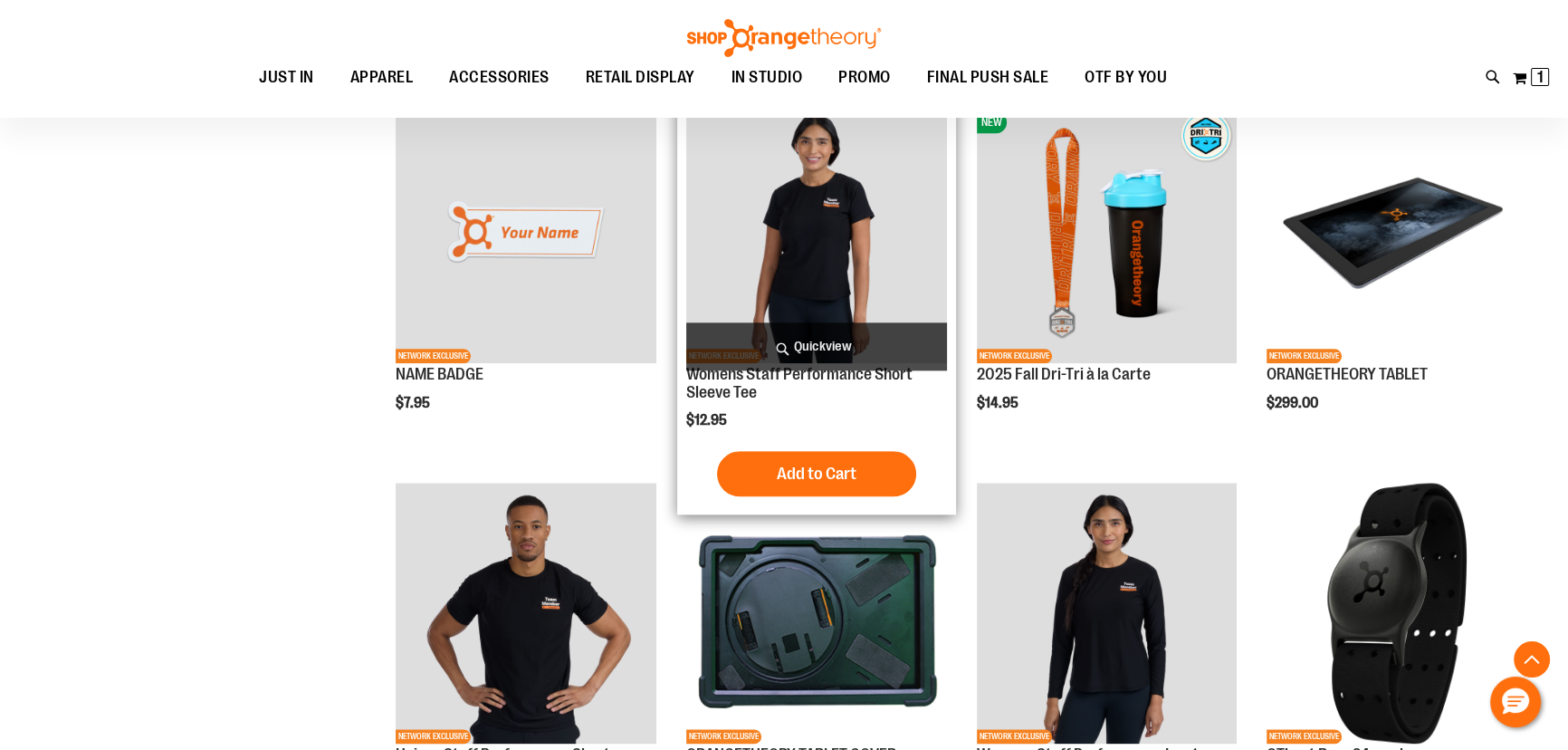
type input "**********"
click at [809, 340] on span "Quickview" at bounding box center [817, 346] width 261 height 48
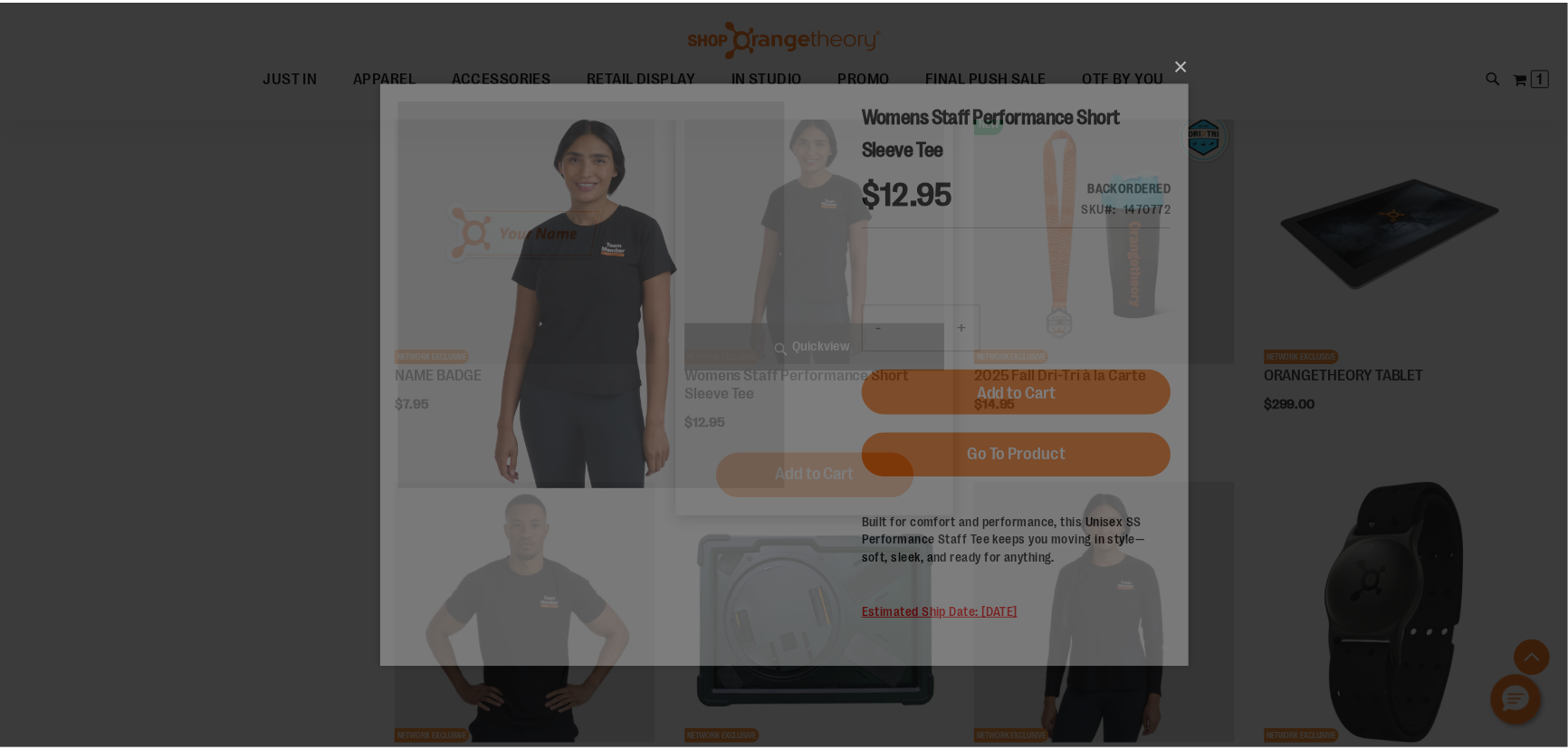
scroll to position [0, 0]
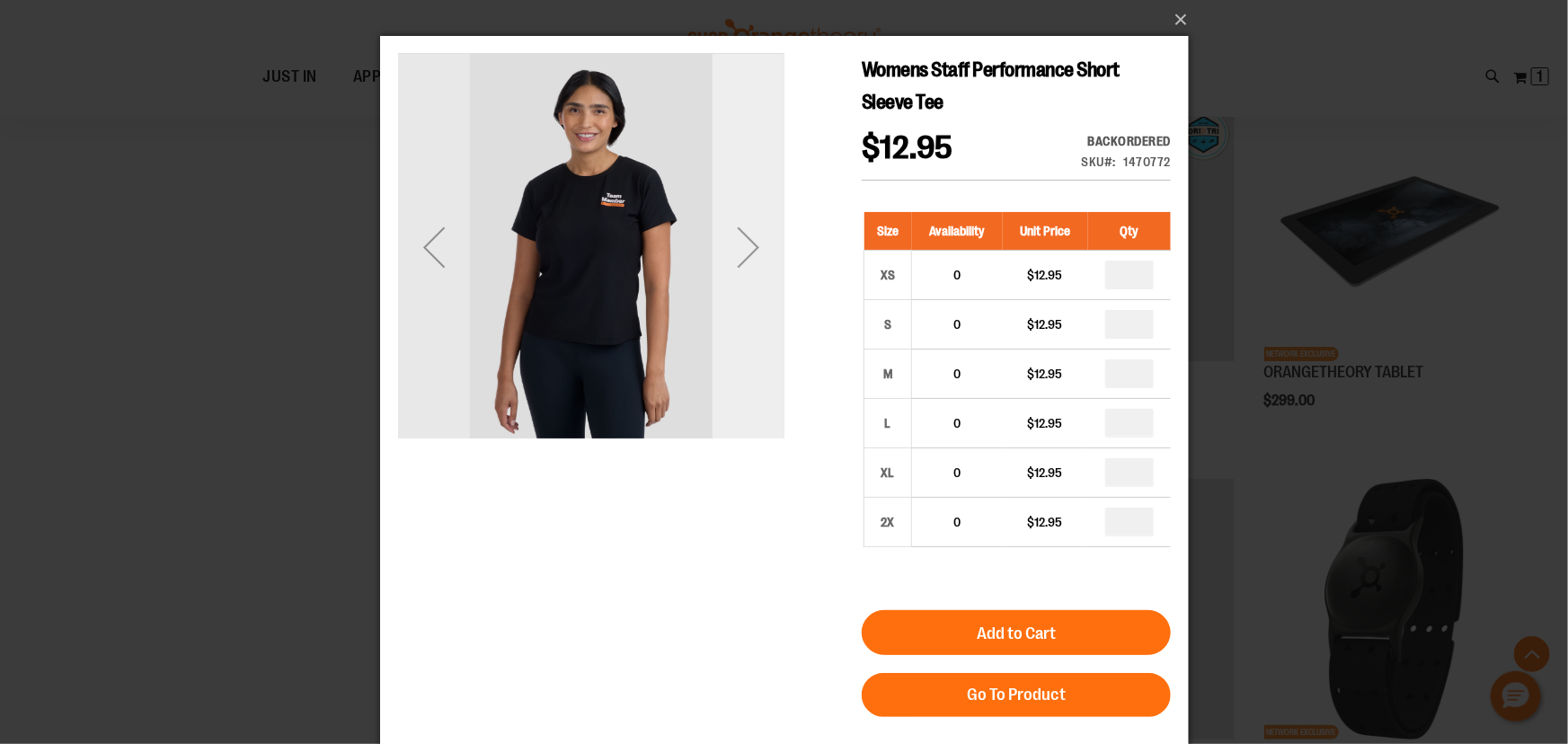
click at [731, 247] on div "Next" at bounding box center [747, 247] width 72 height 72
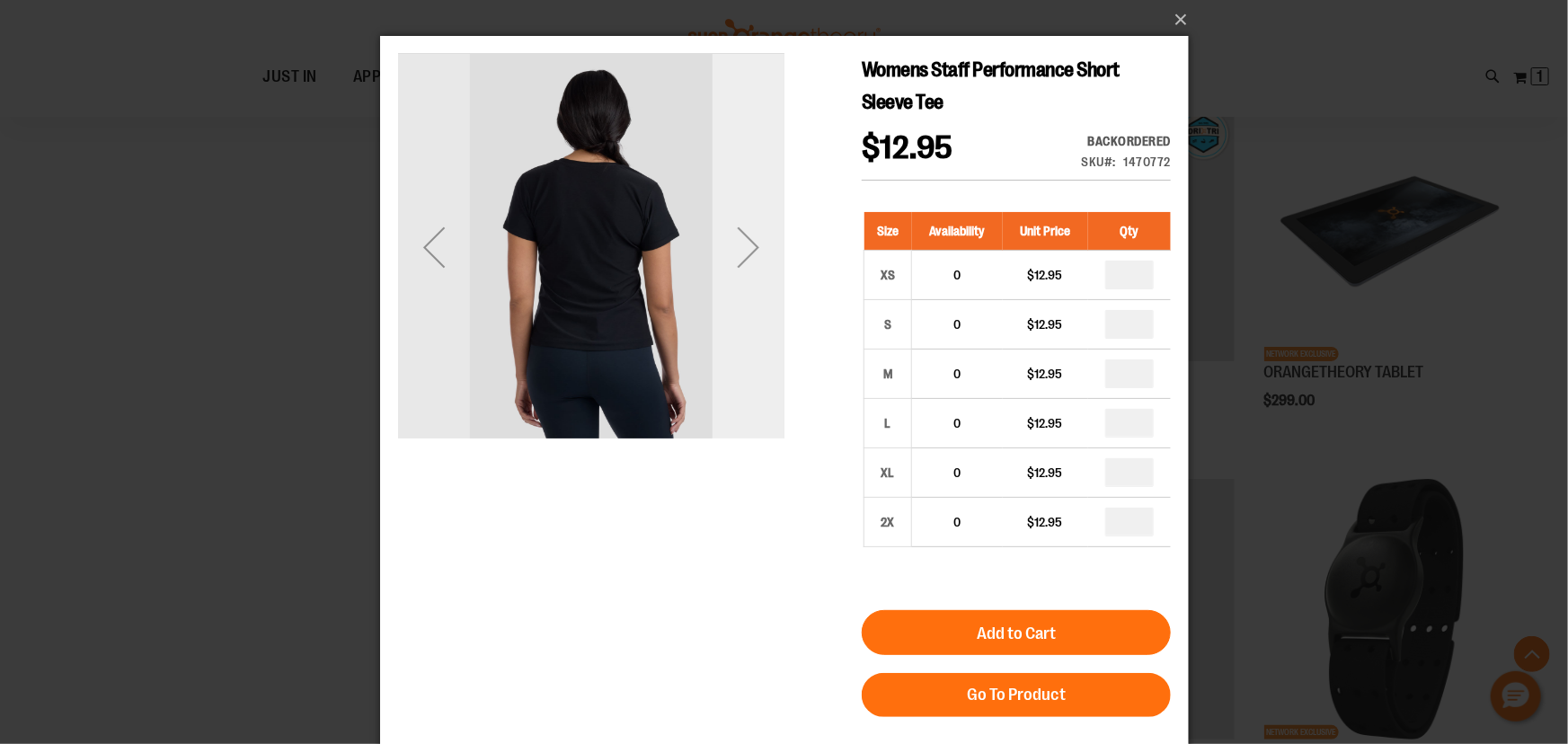
click at [739, 251] on div "Next" at bounding box center [747, 247] width 72 height 72
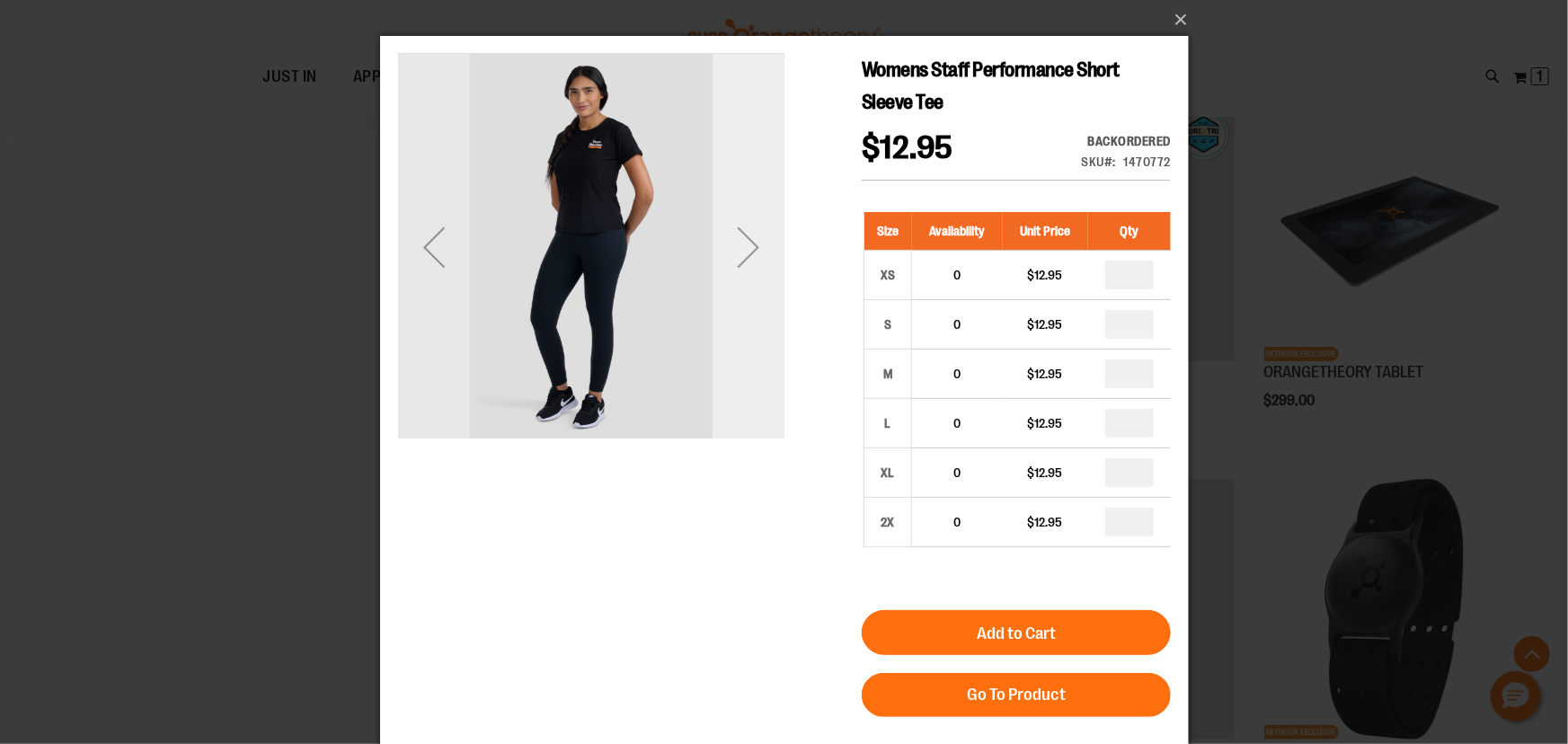
click at [743, 241] on div "Next" at bounding box center [747, 247] width 72 height 72
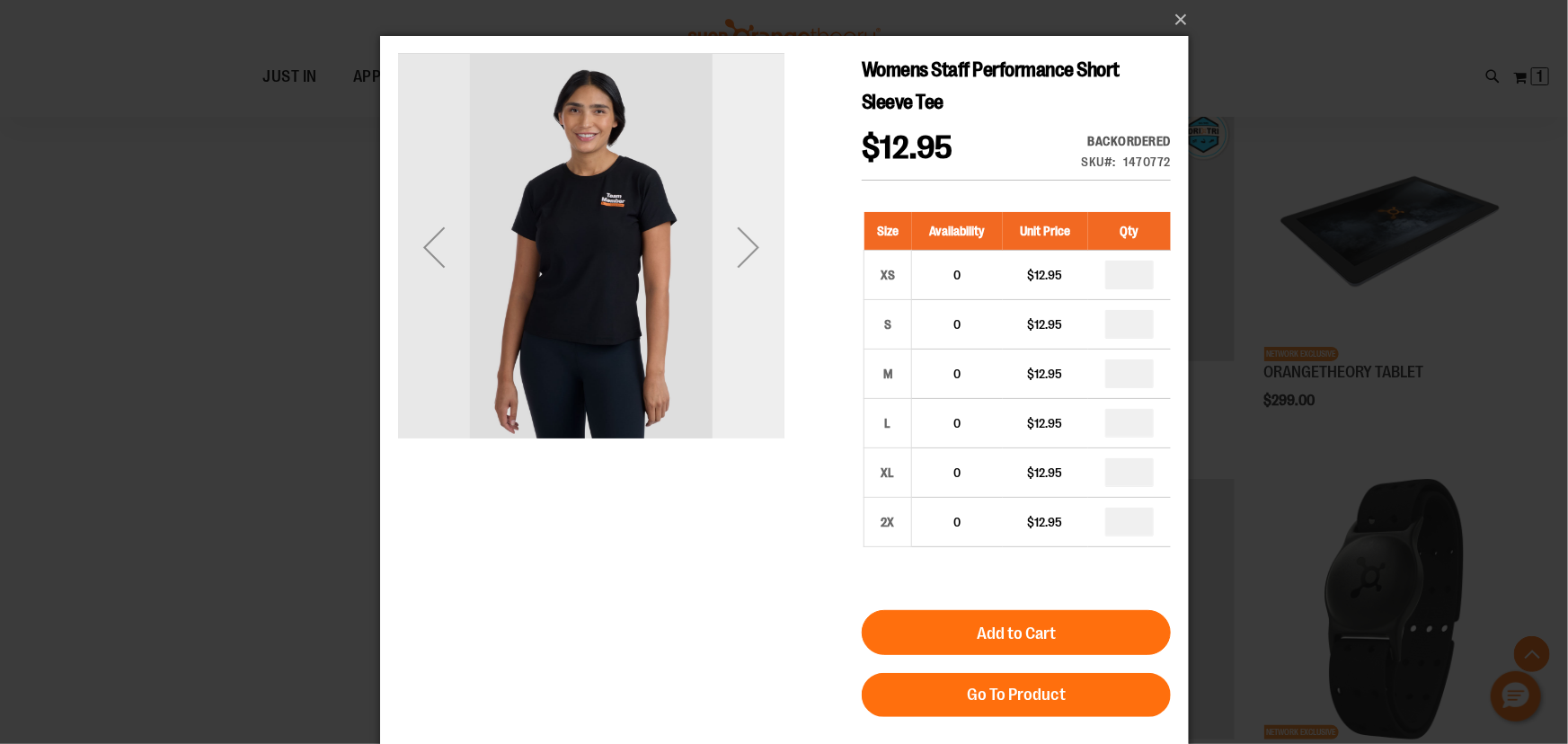
click at [743, 241] on div "Next" at bounding box center [747, 247] width 72 height 72
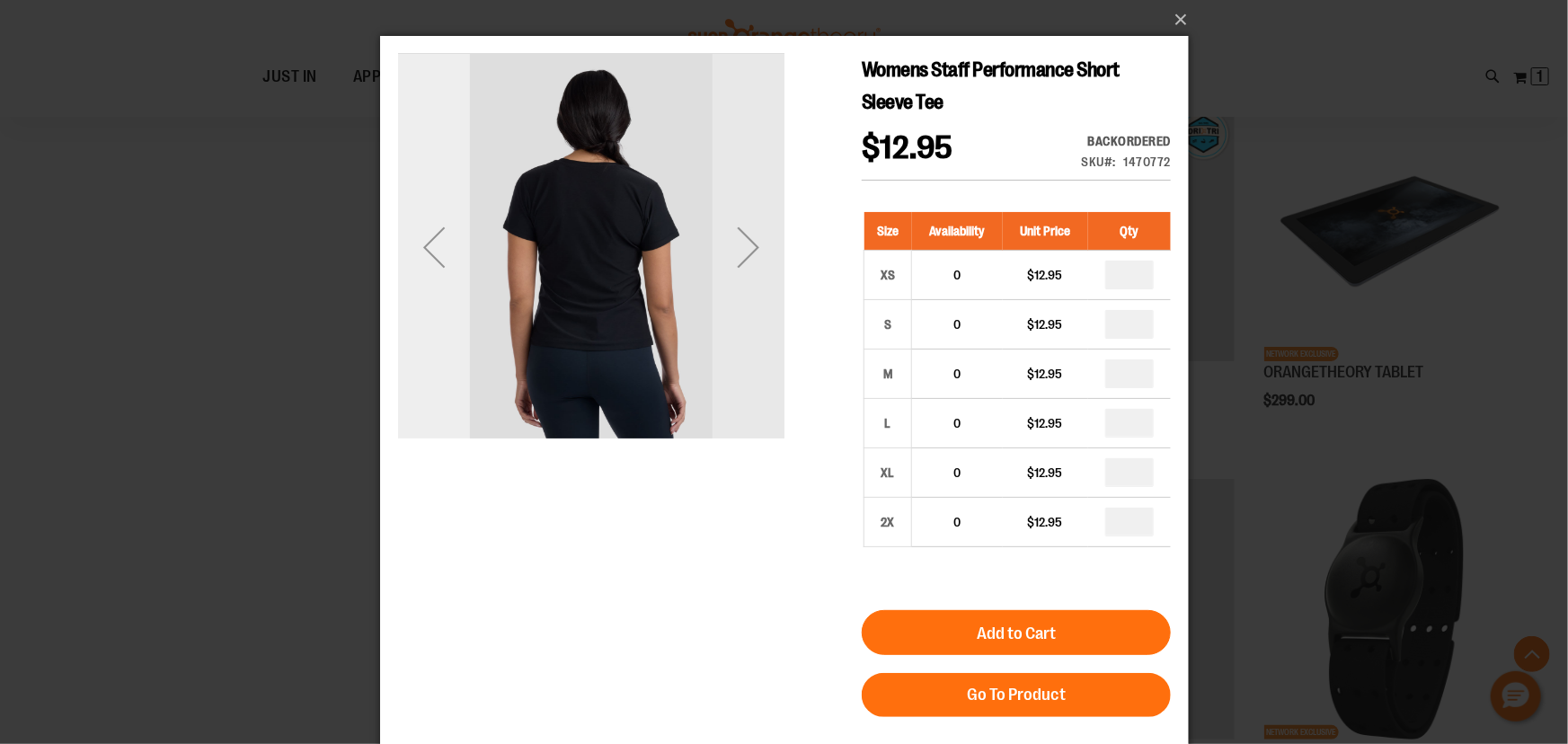
click at [461, 235] on div "Previous" at bounding box center [434, 247] width 72 height 72
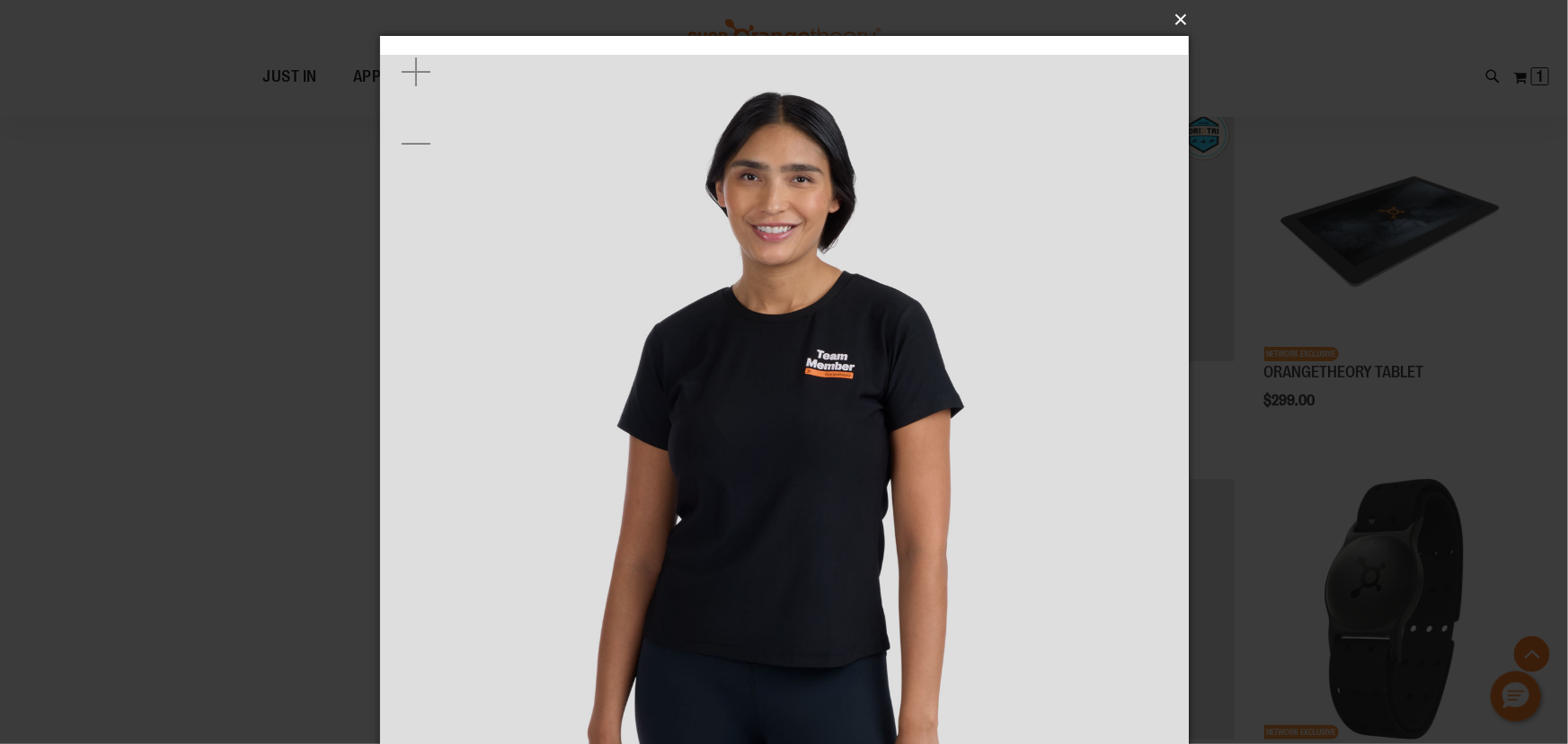
click at [1173, 26] on button "×" at bounding box center [789, 20] width 808 height 40
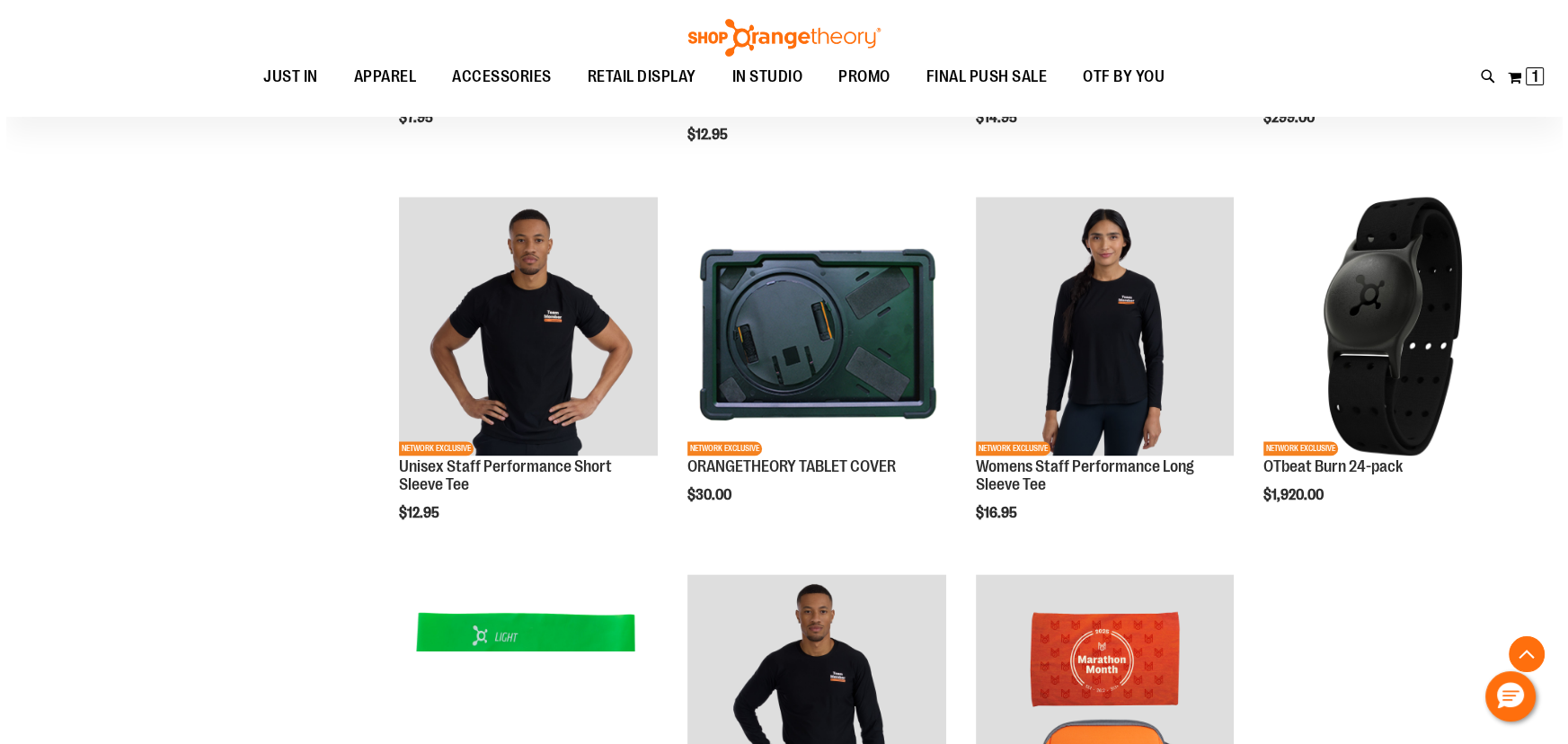
scroll to position [2777, 0]
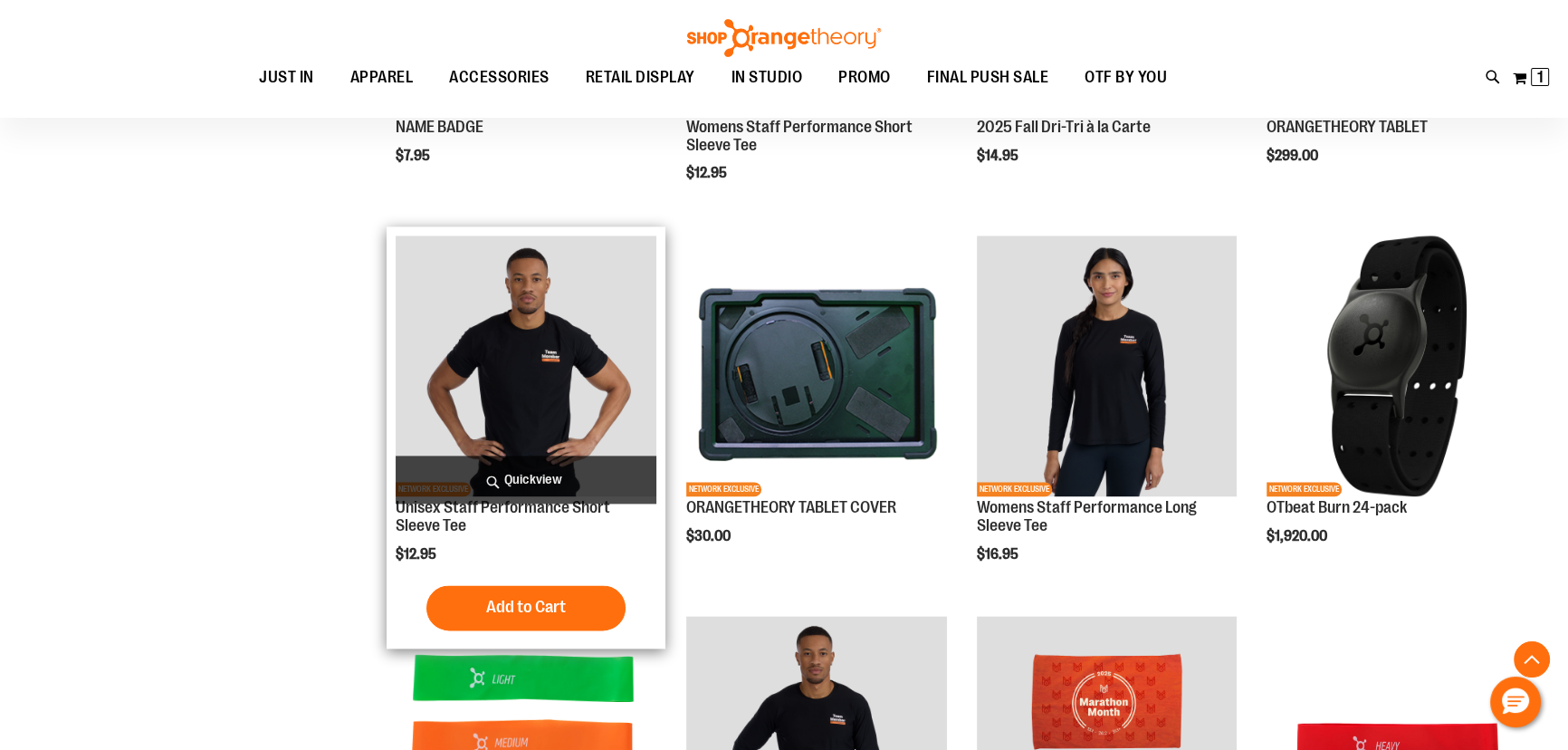
click at [526, 483] on span "Quickview" at bounding box center [526, 479] width 261 height 48
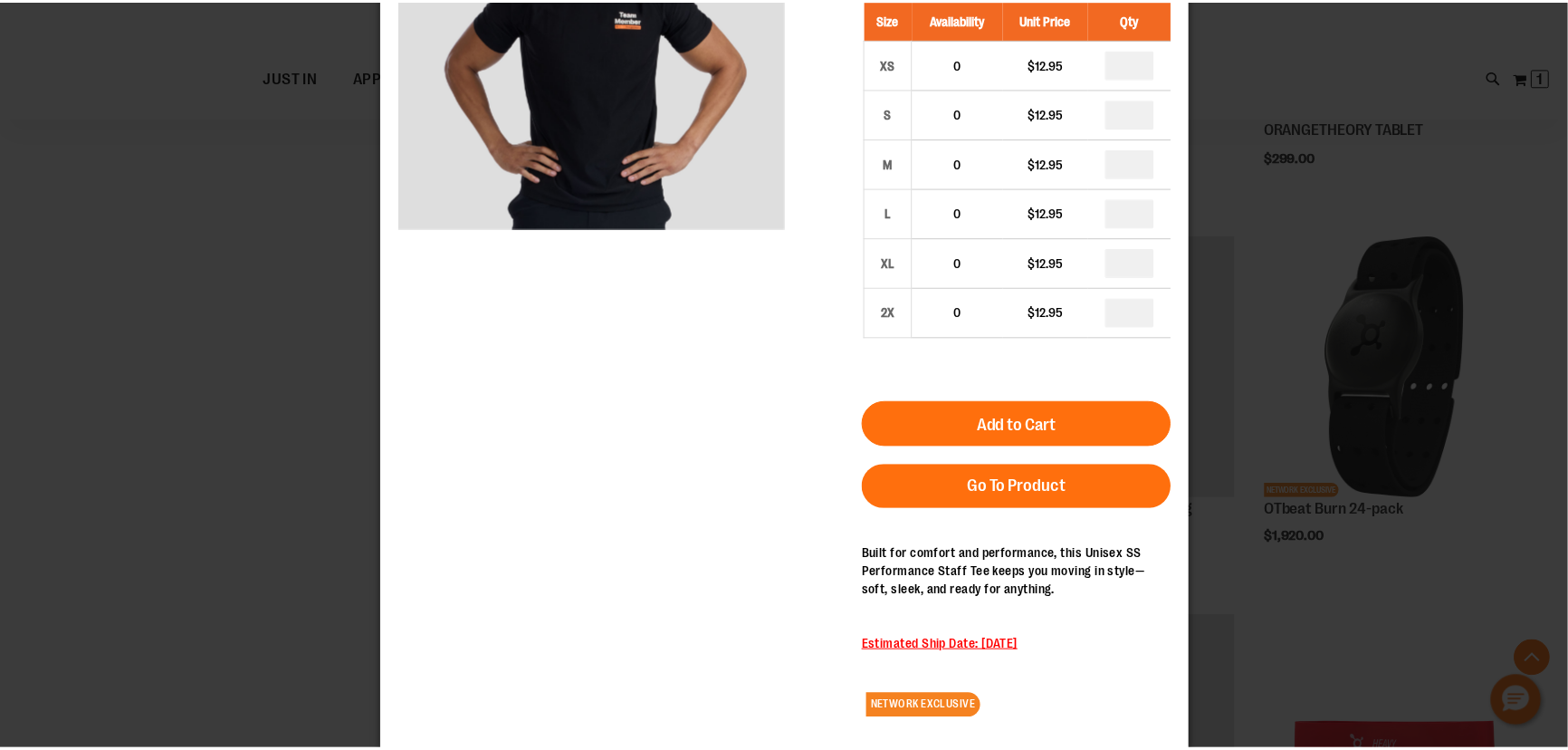
scroll to position [0, 0]
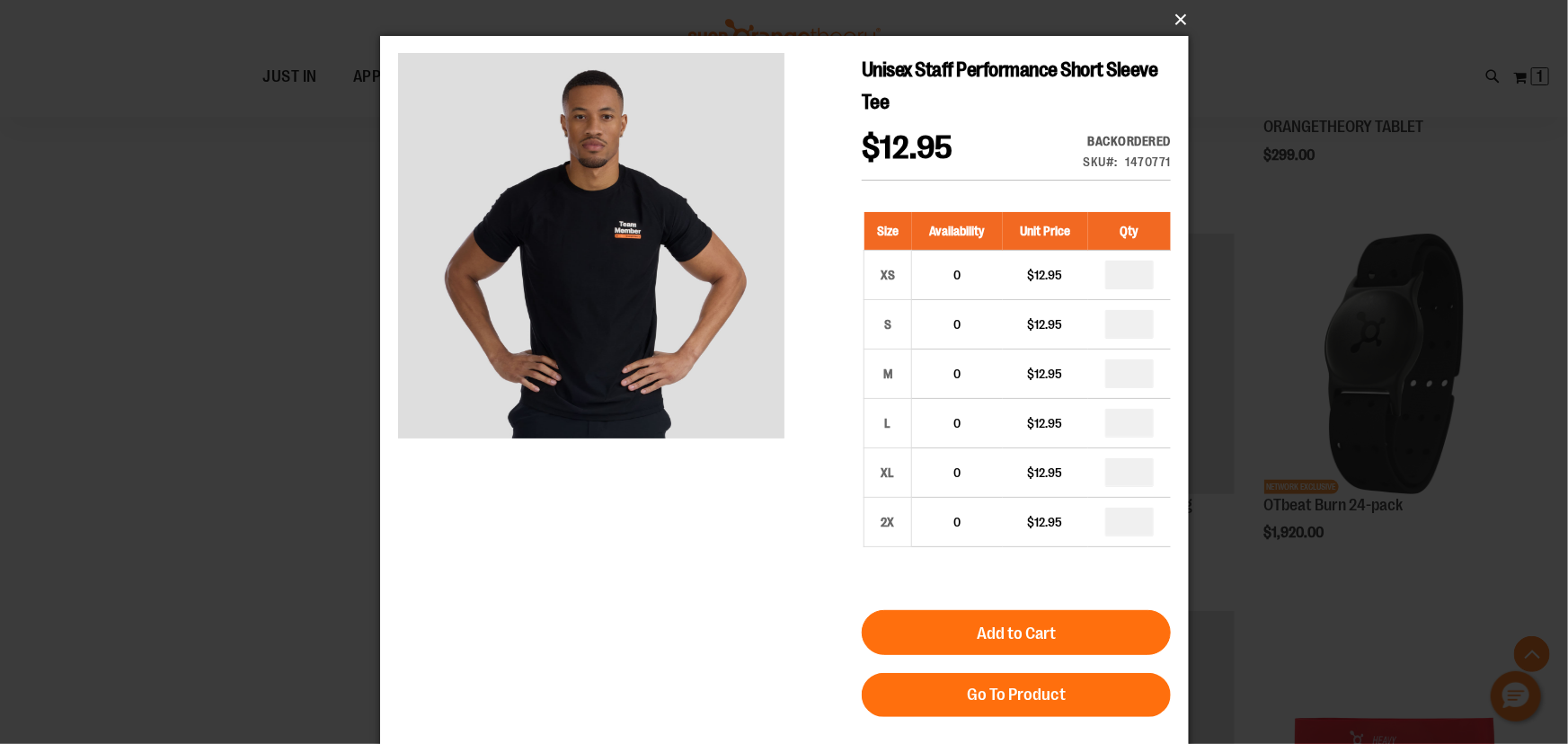
click at [1171, 17] on button "×" at bounding box center [789, 20] width 808 height 40
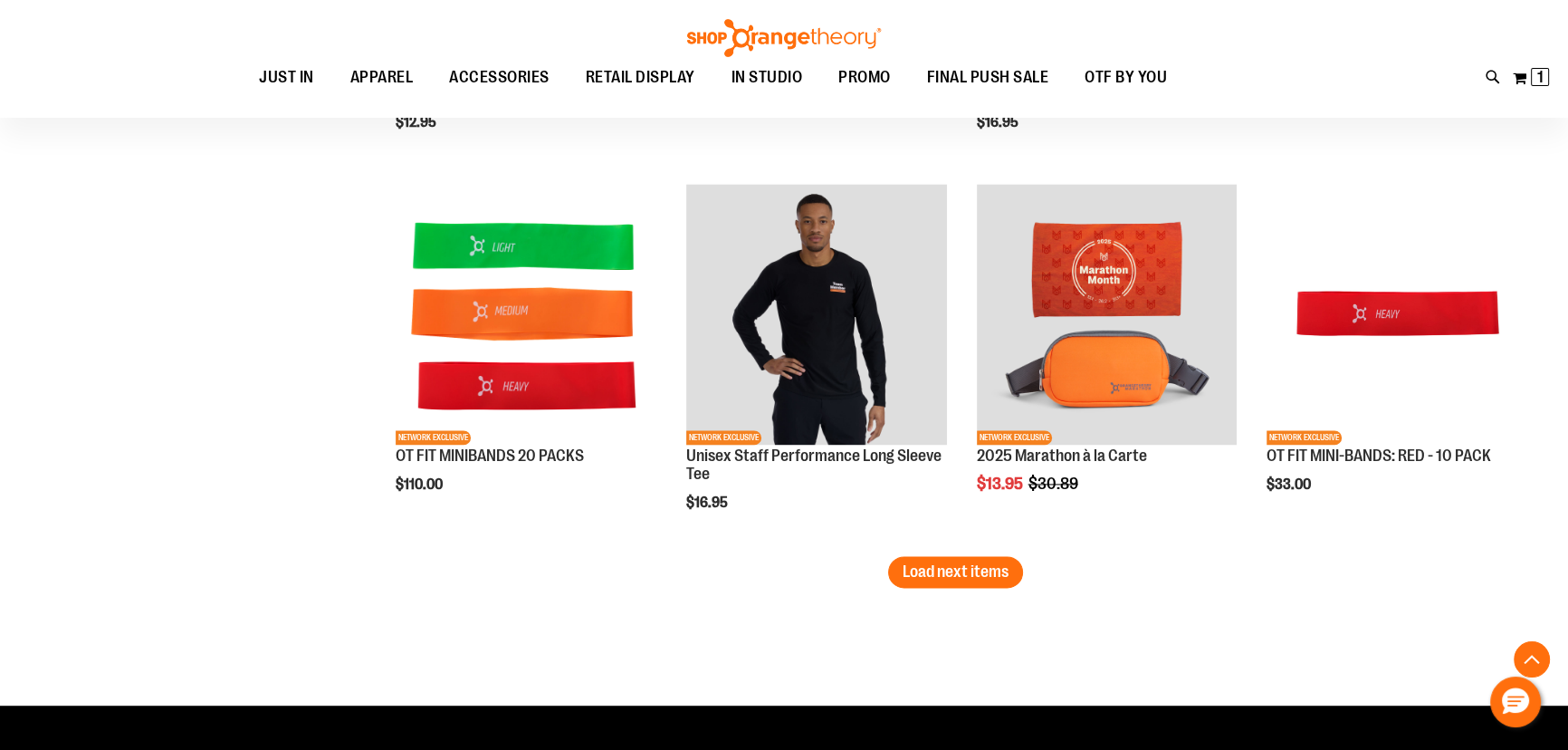
scroll to position [3375, 0]
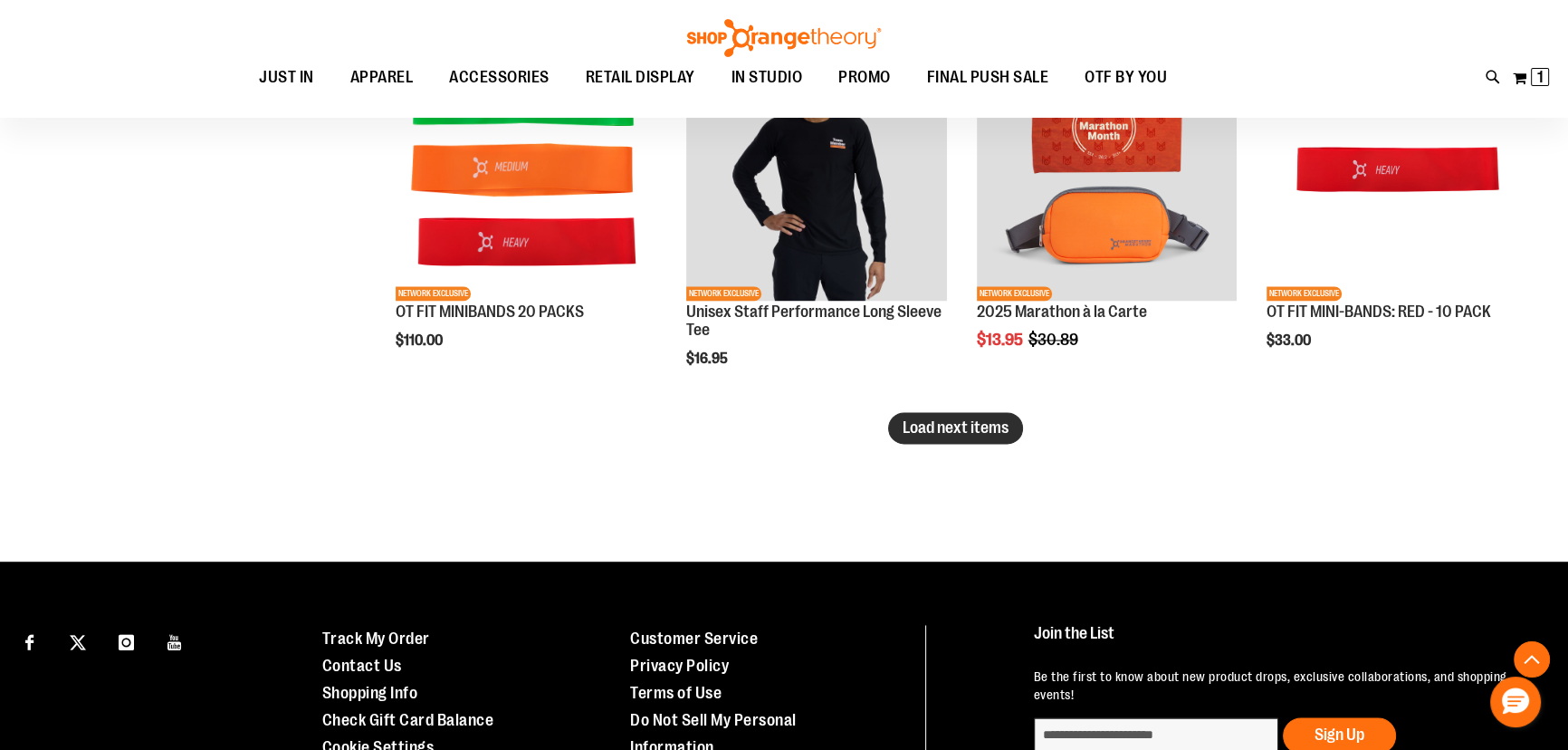
click at [999, 419] on span "Load next items" at bounding box center [955, 428] width 106 height 18
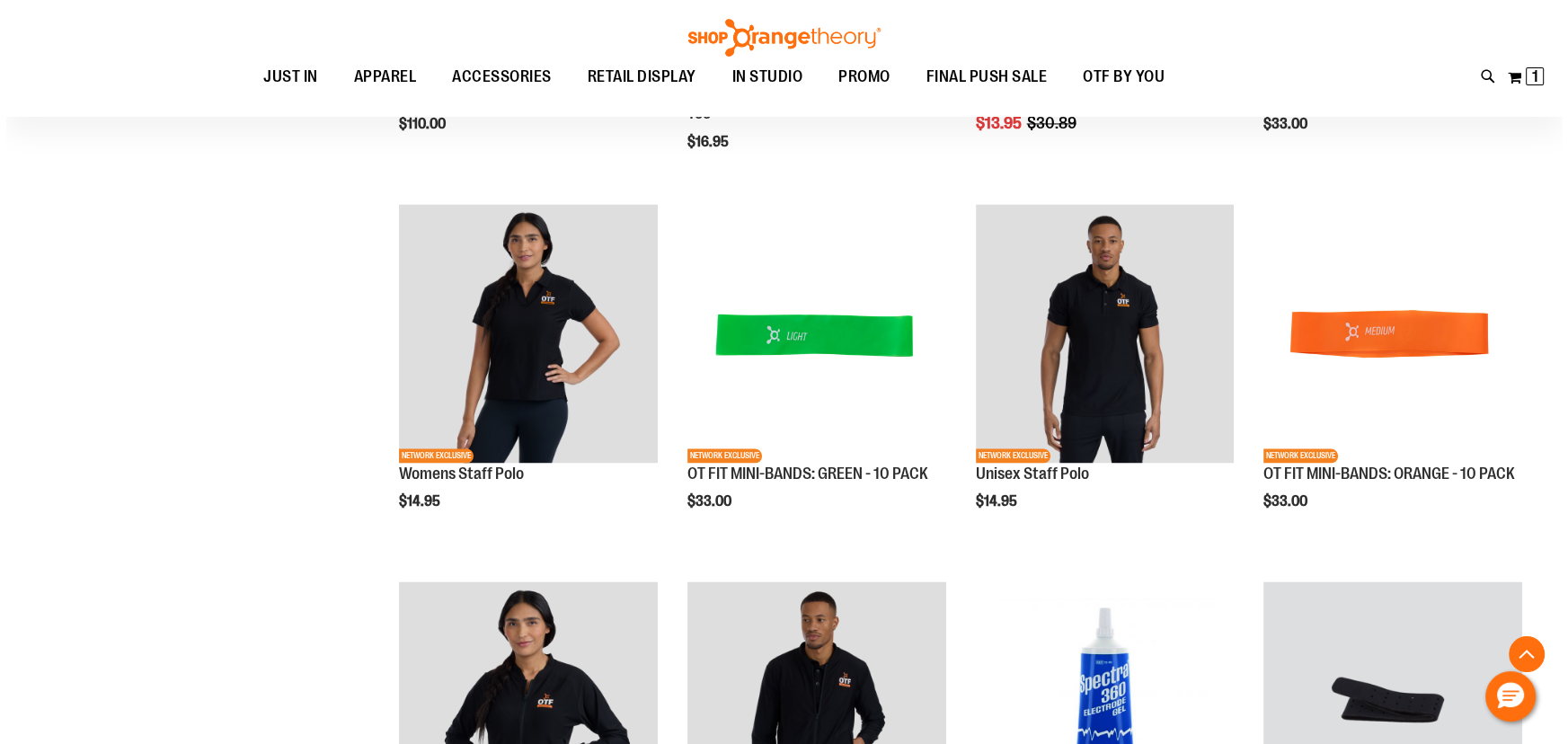
scroll to position [3757, 0]
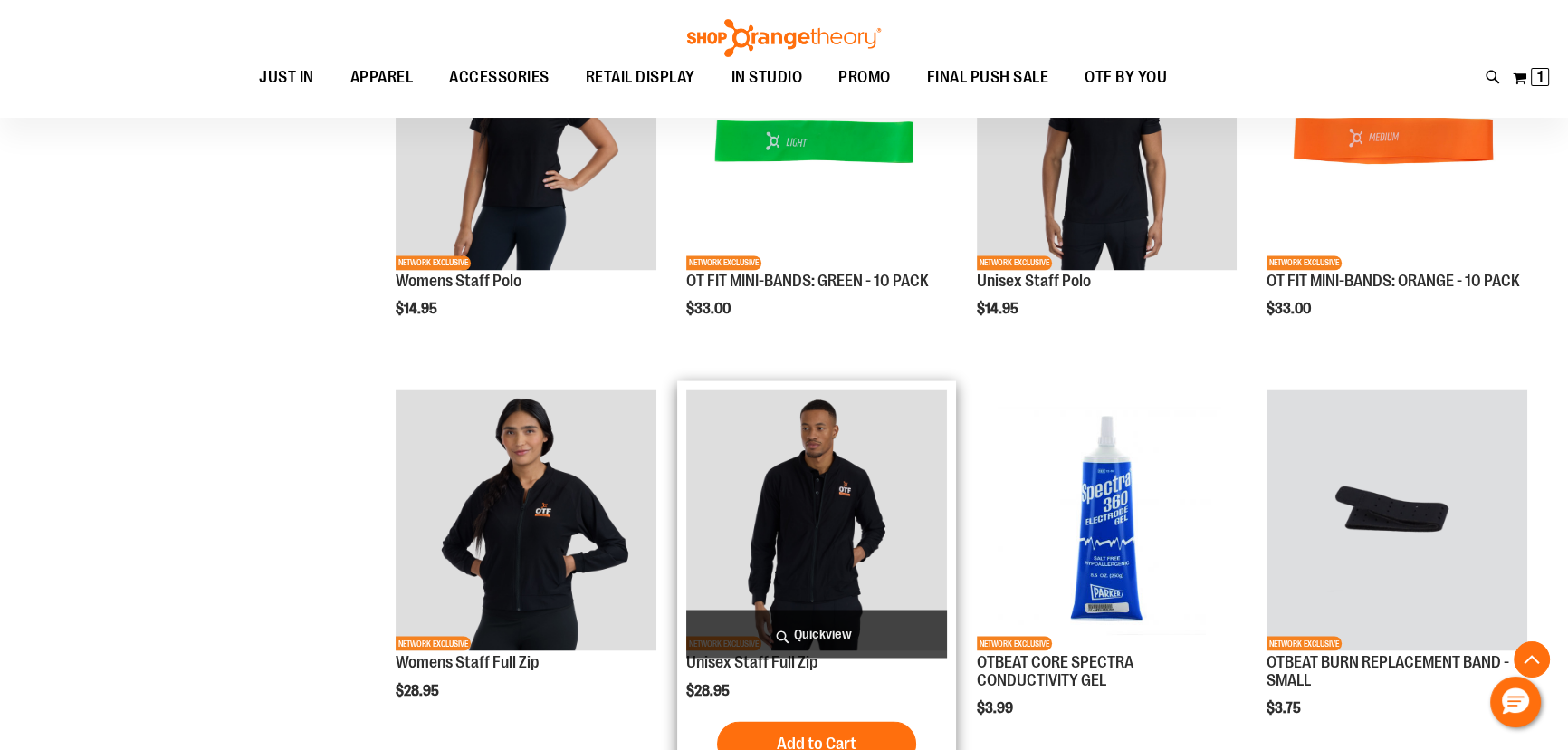
click at [838, 625] on span "Quickview" at bounding box center [817, 633] width 261 height 48
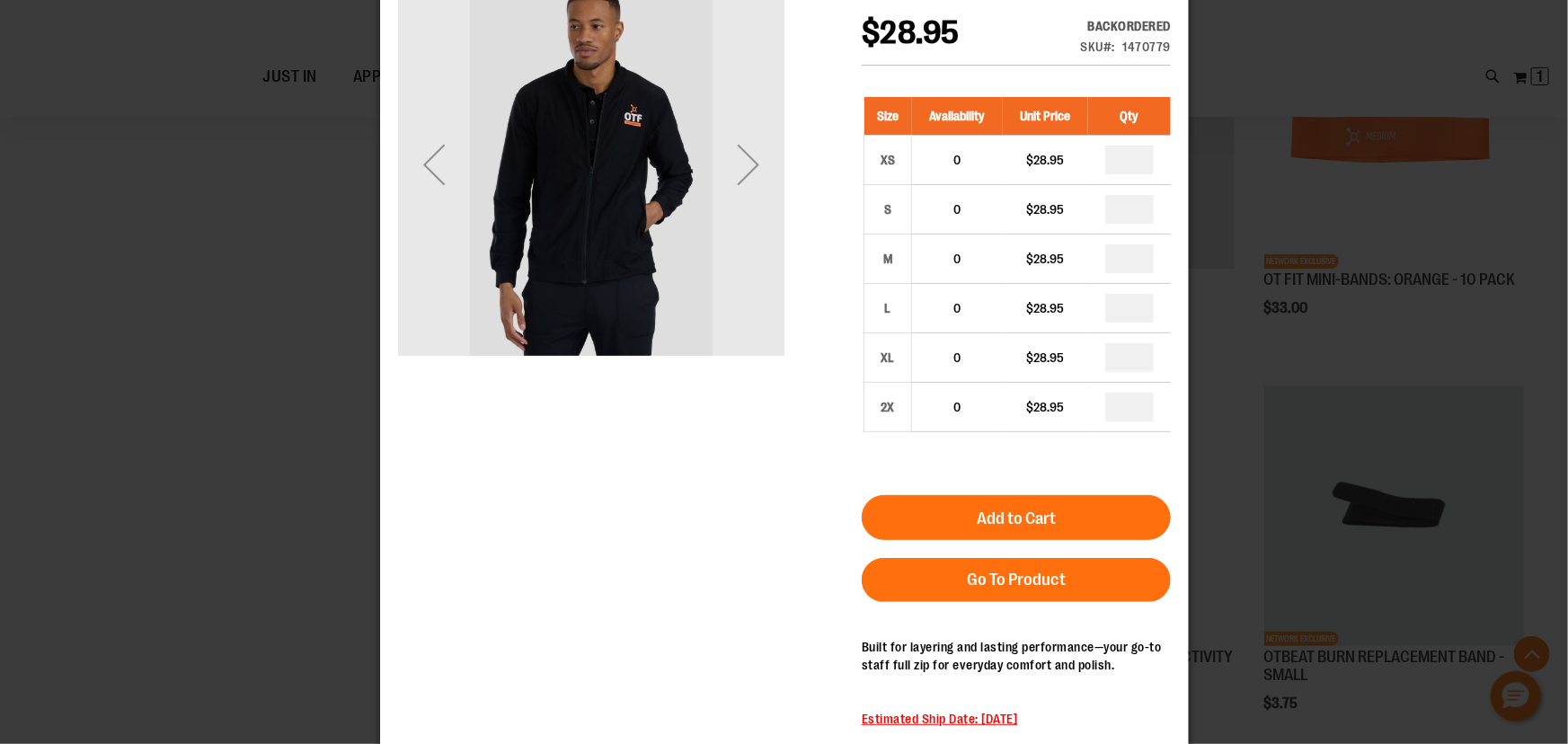
scroll to position [161, 0]
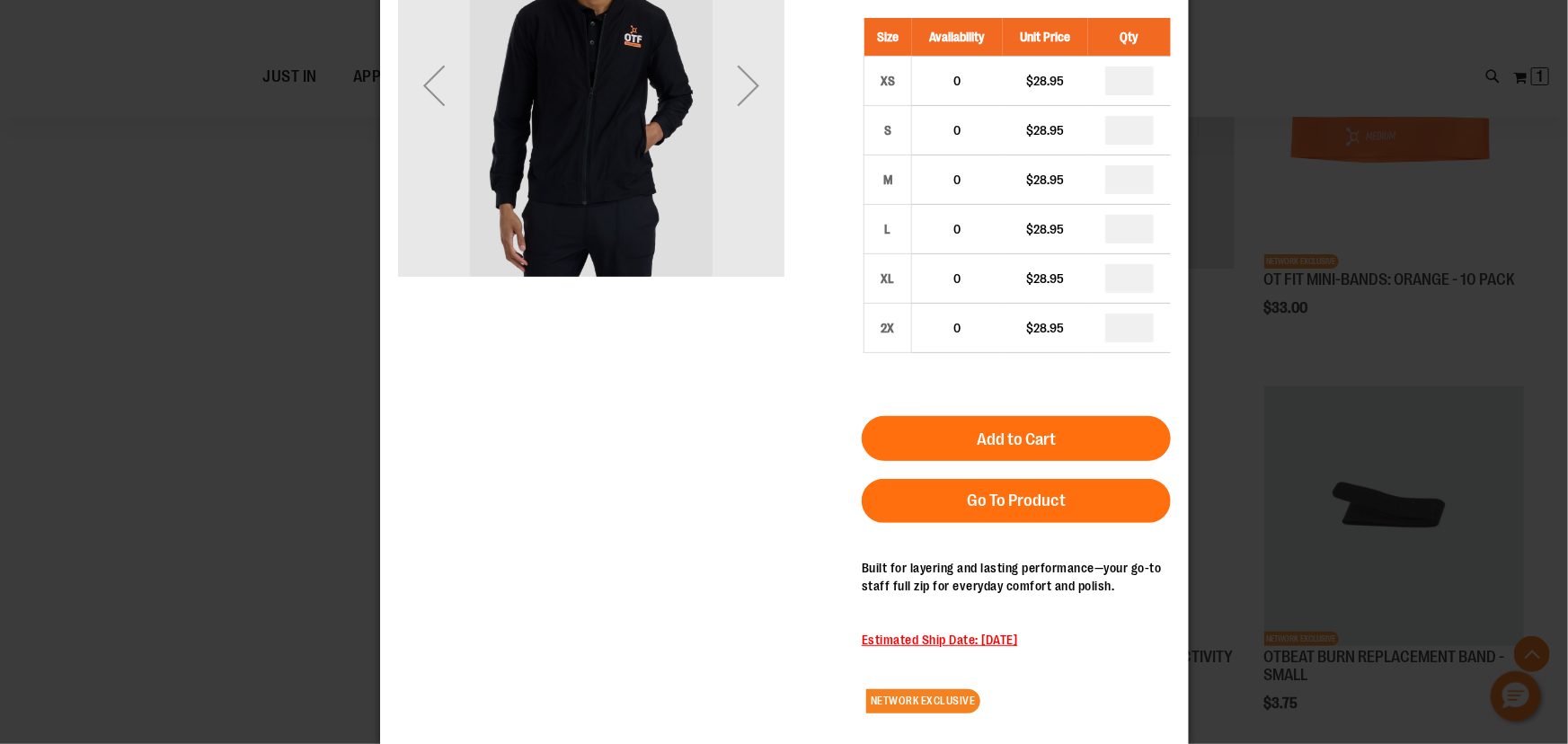
drag, startPoint x: 1011, startPoint y: 653, endPoint x: 979, endPoint y: 649, distance: 32.2
click at [979, 649] on div "Built for layering and lasting performance—your go-to staff full zip for everyd…" at bounding box center [1015, 609] width 309 height 99
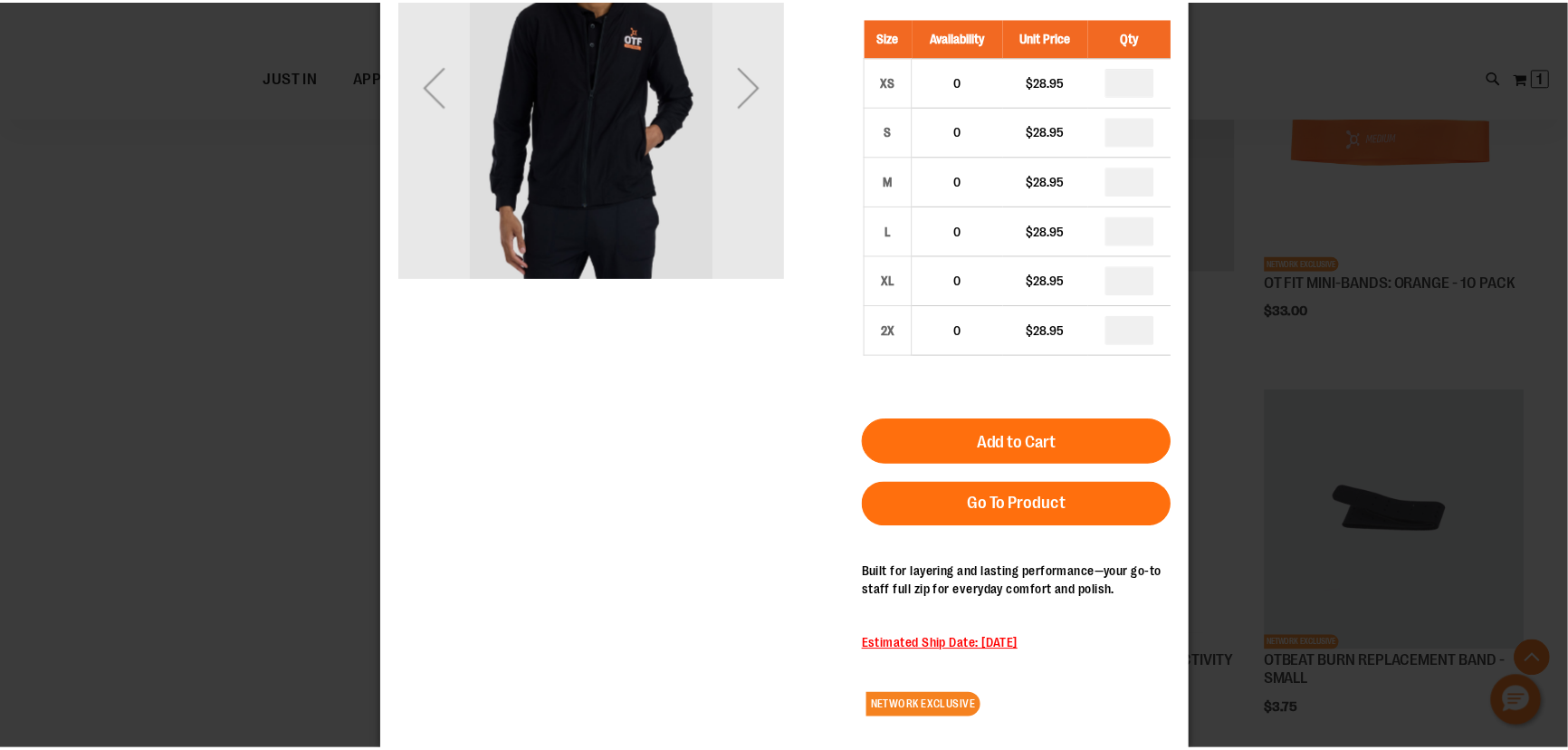
scroll to position [0, 0]
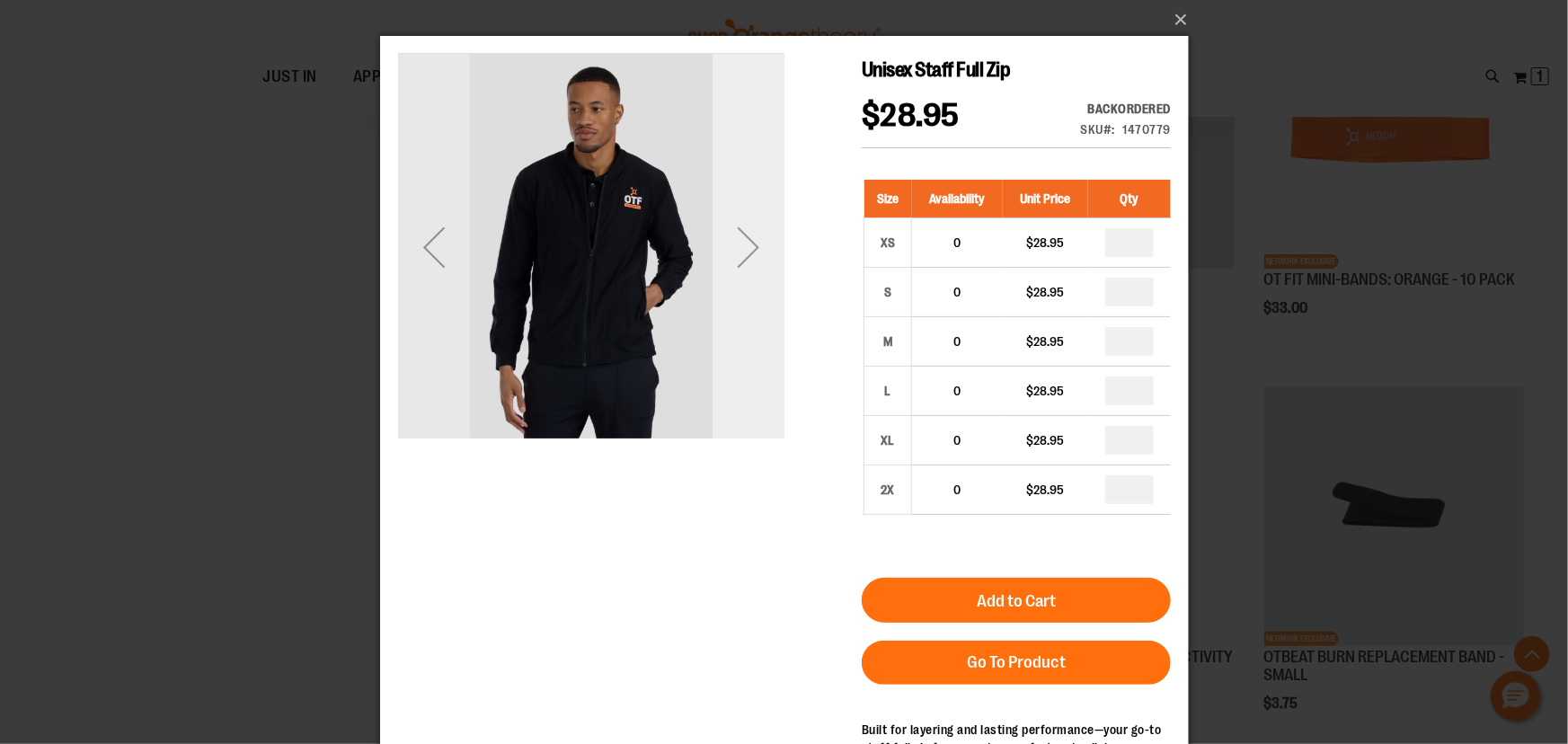
click at [736, 237] on div "Next" at bounding box center [747, 247] width 72 height 72
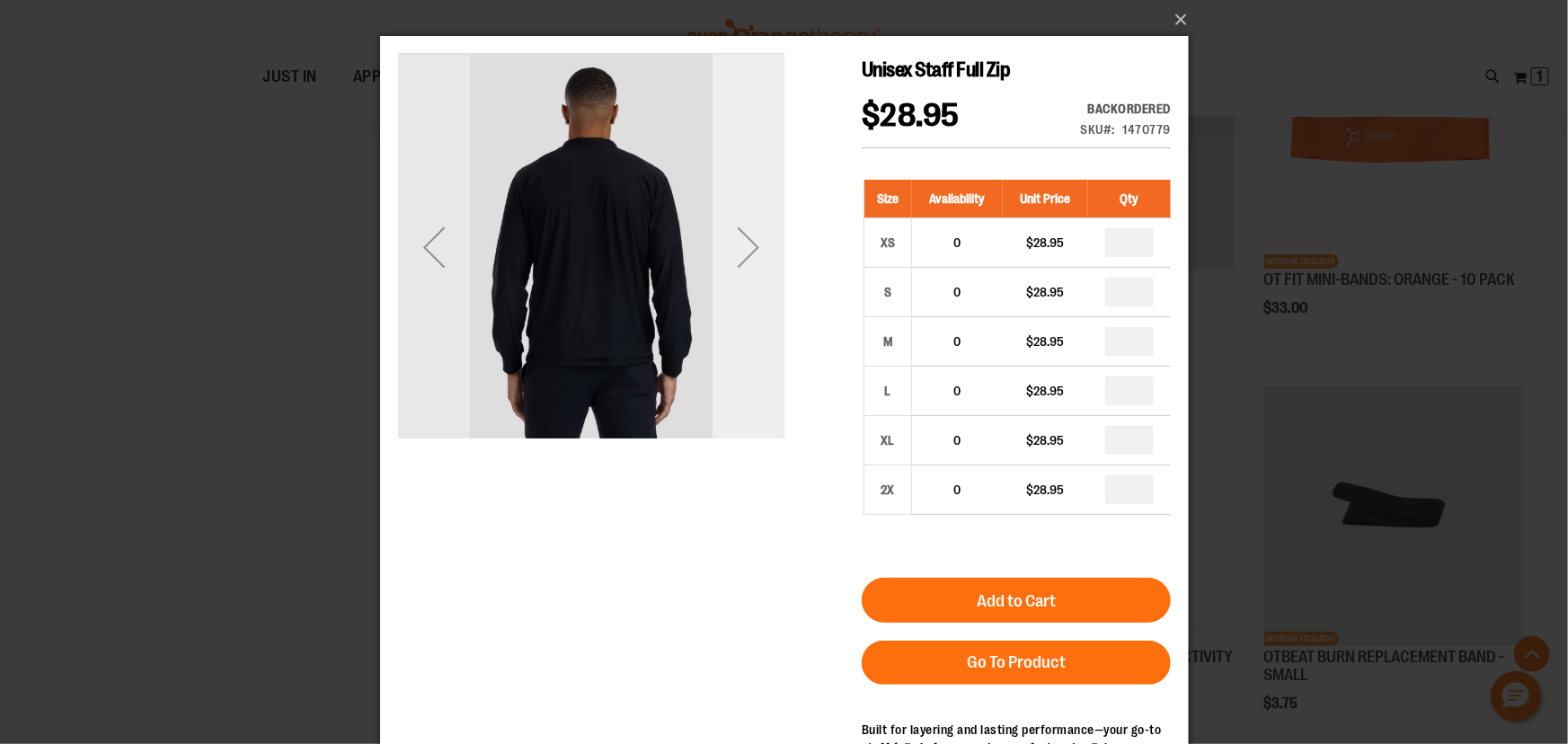
click at [736, 241] on div "Next" at bounding box center [747, 247] width 72 height 72
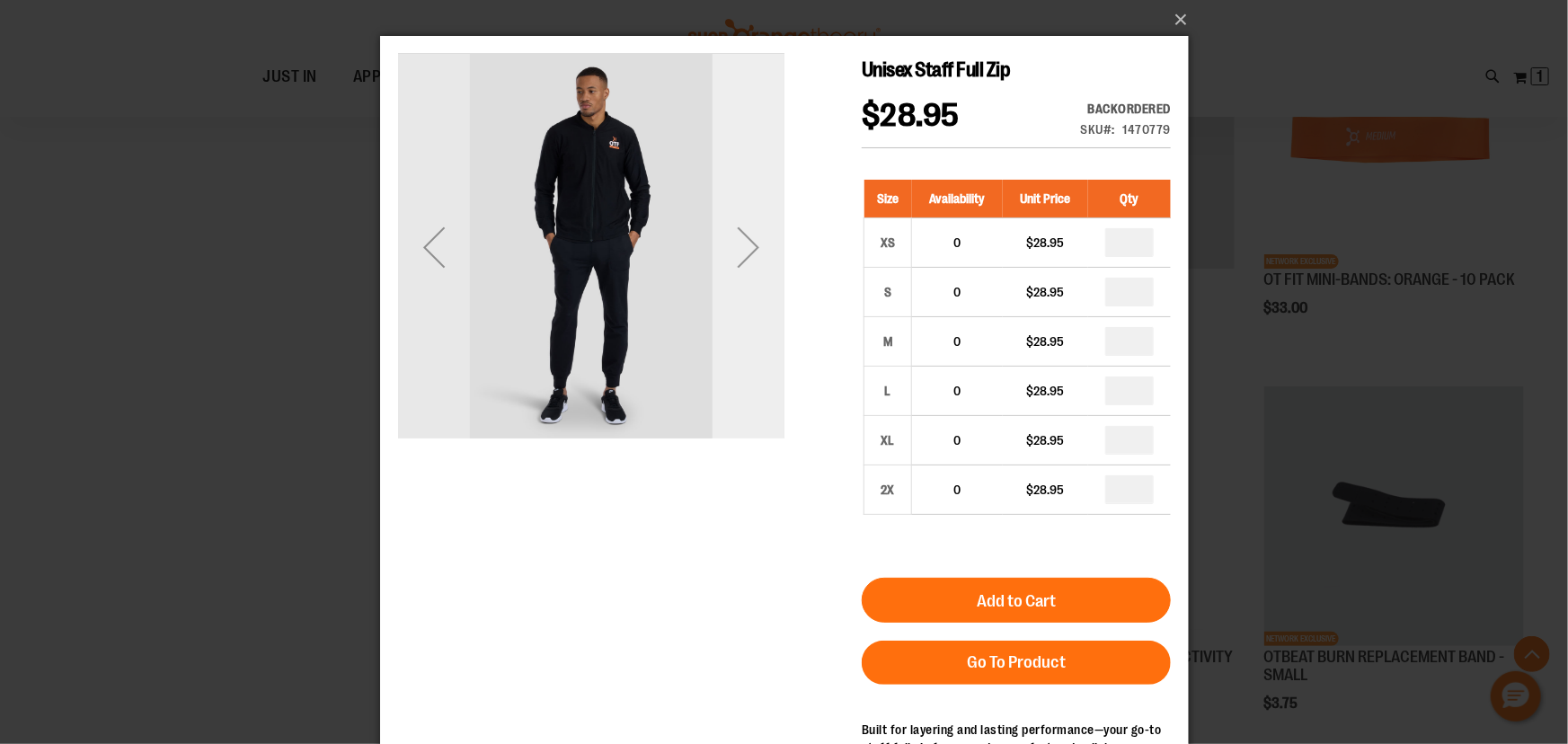
click at [736, 241] on div "Next" at bounding box center [747, 247] width 72 height 72
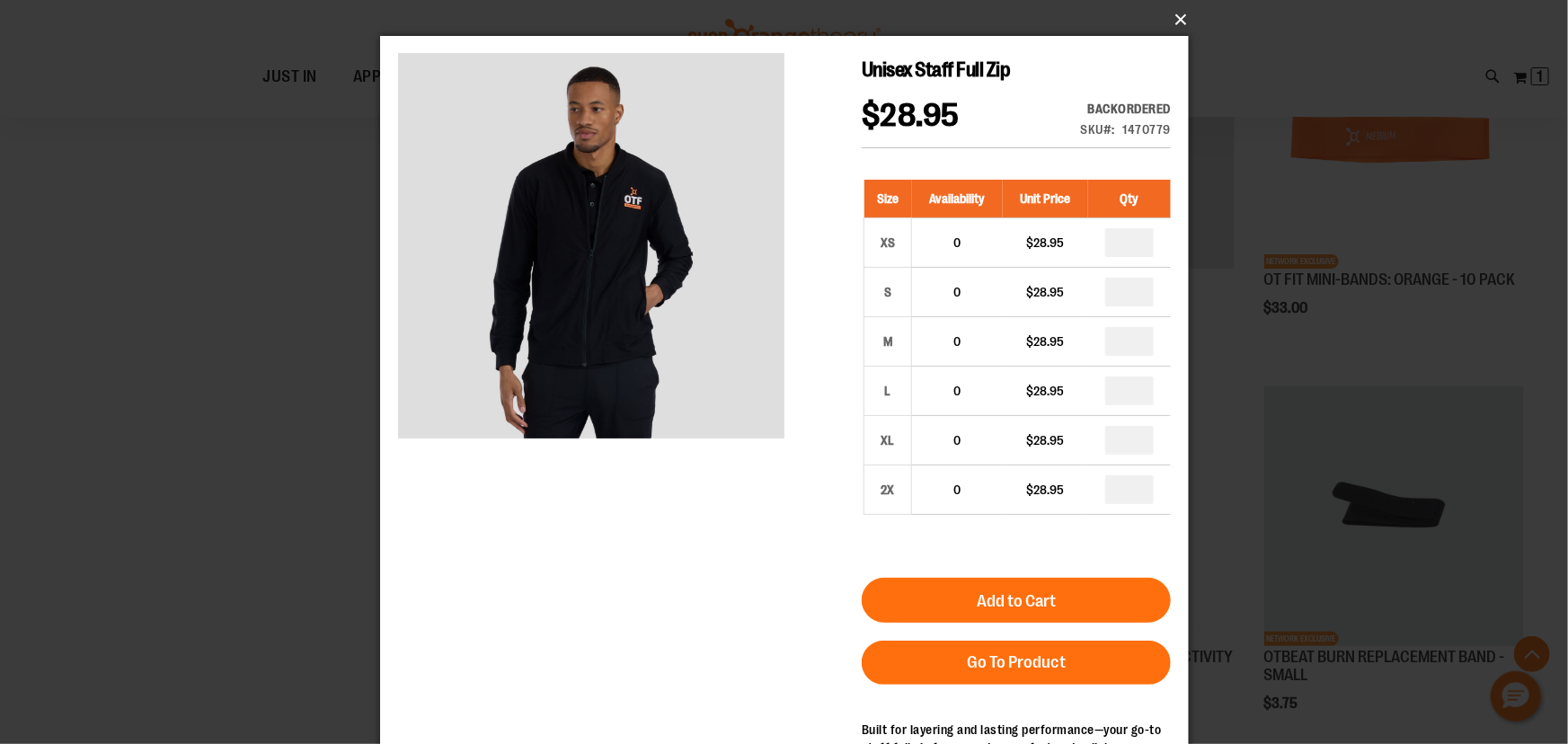
click at [1176, 18] on button "×" at bounding box center [789, 20] width 808 height 40
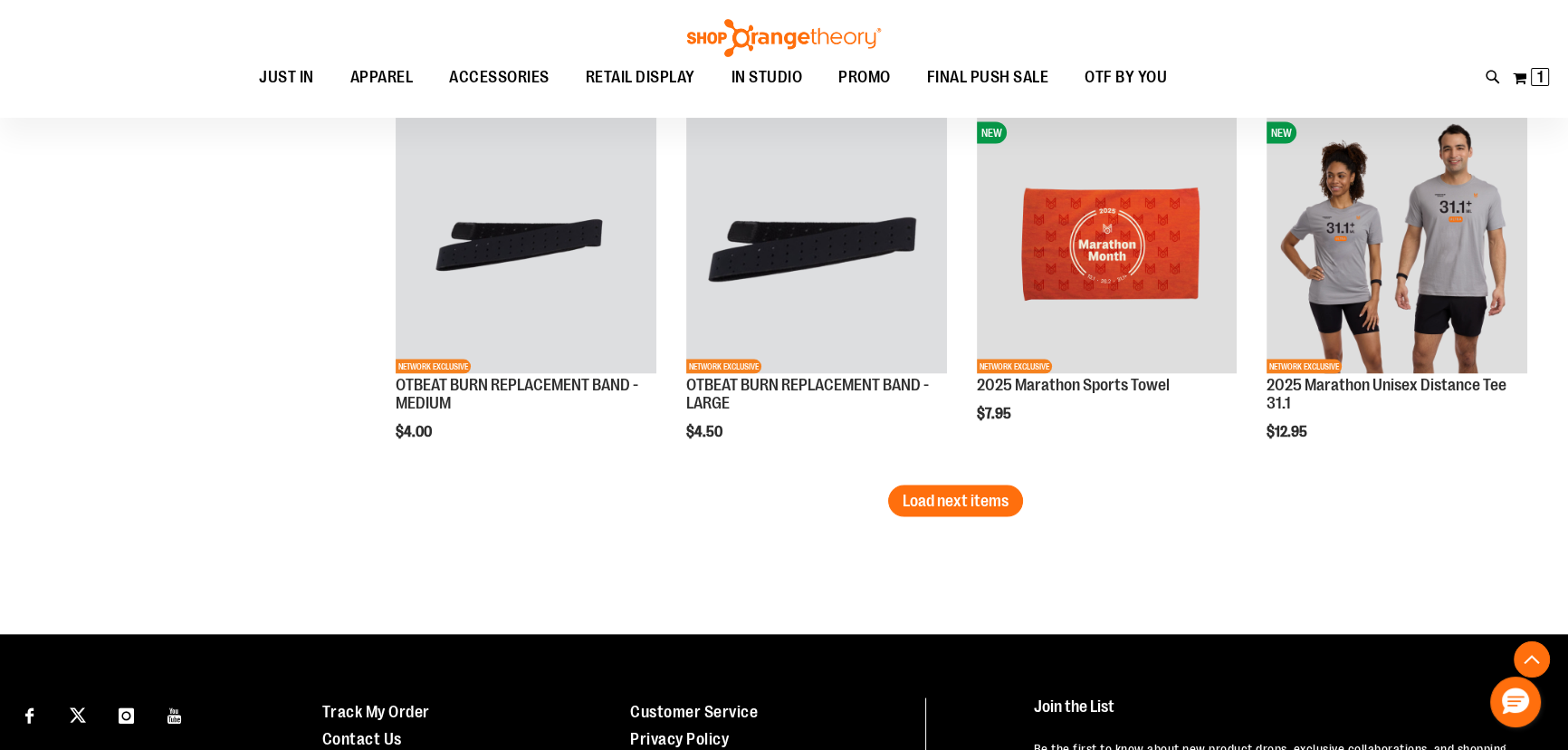
scroll to position [4446, 0]
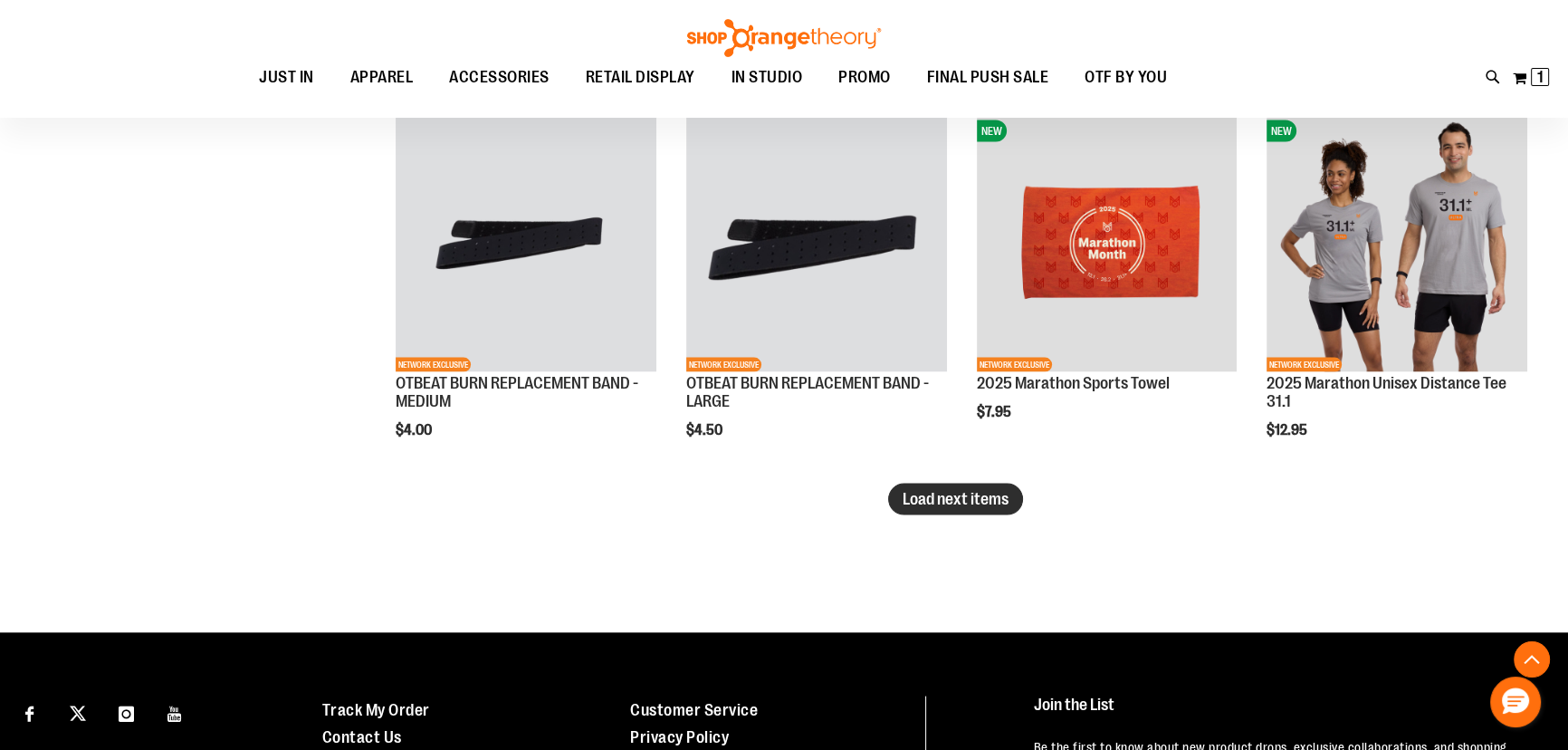
click at [998, 504] on span "Load next items" at bounding box center [955, 498] width 106 height 18
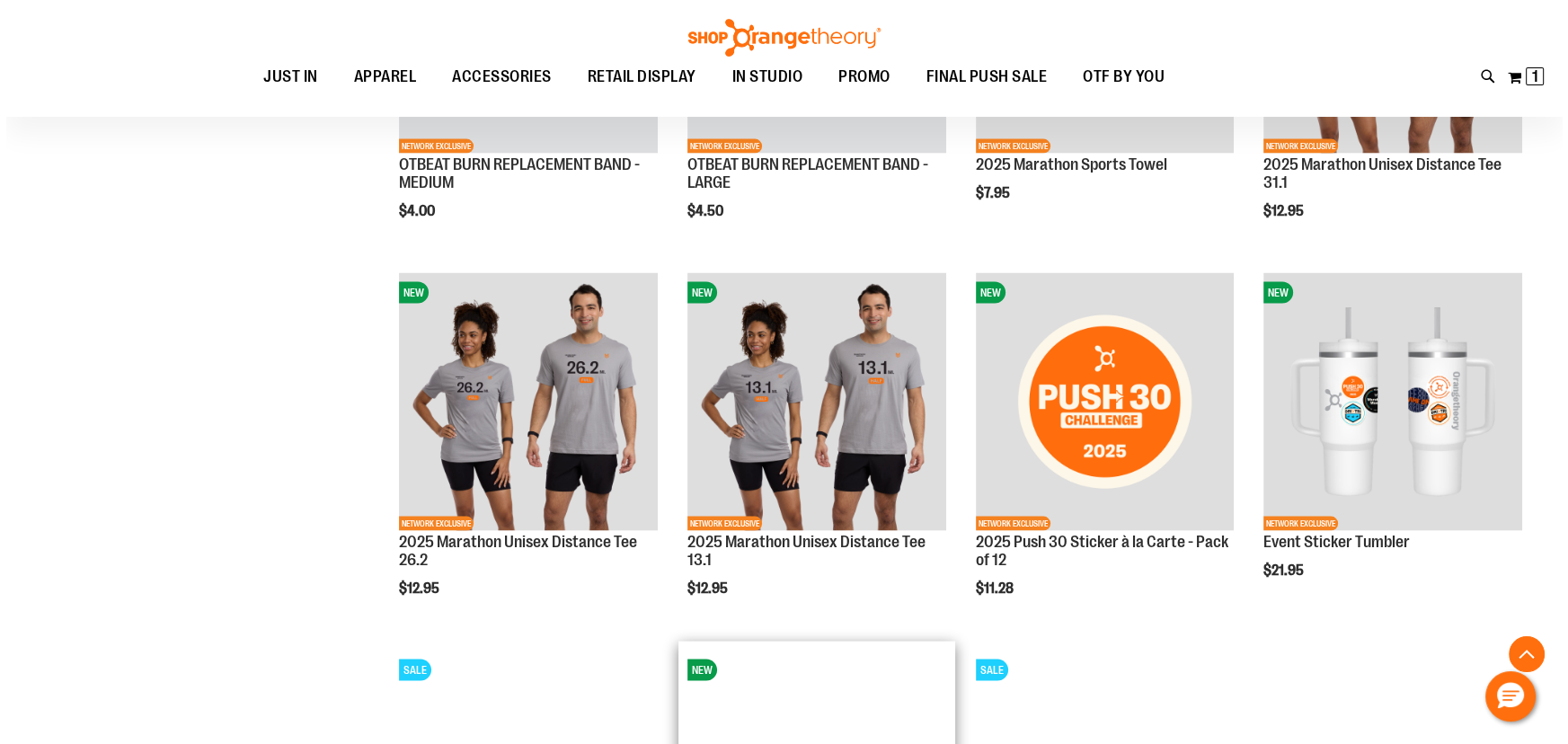
scroll to position [4656, 0]
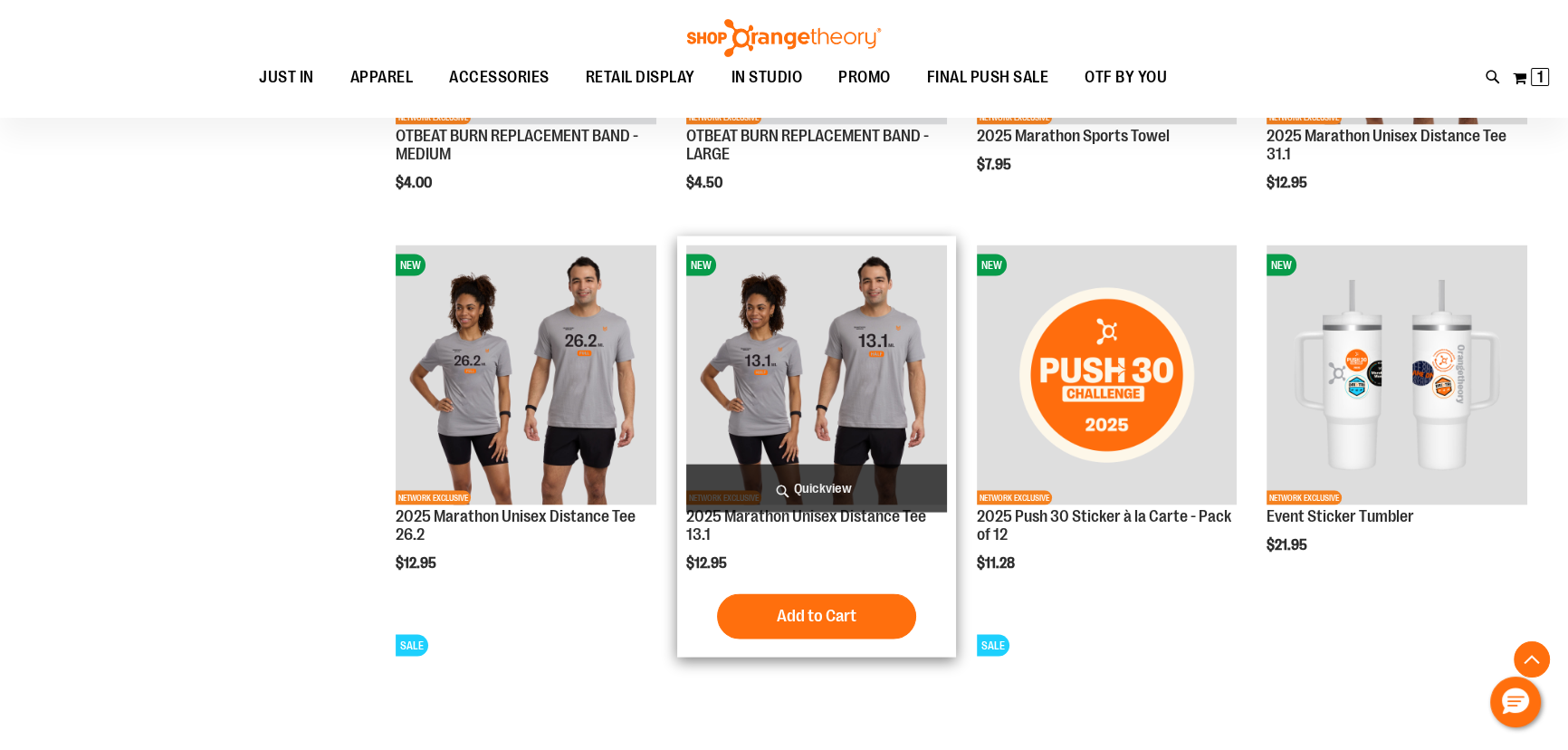
click at [870, 490] on span "Quickview" at bounding box center [817, 489] width 261 height 48
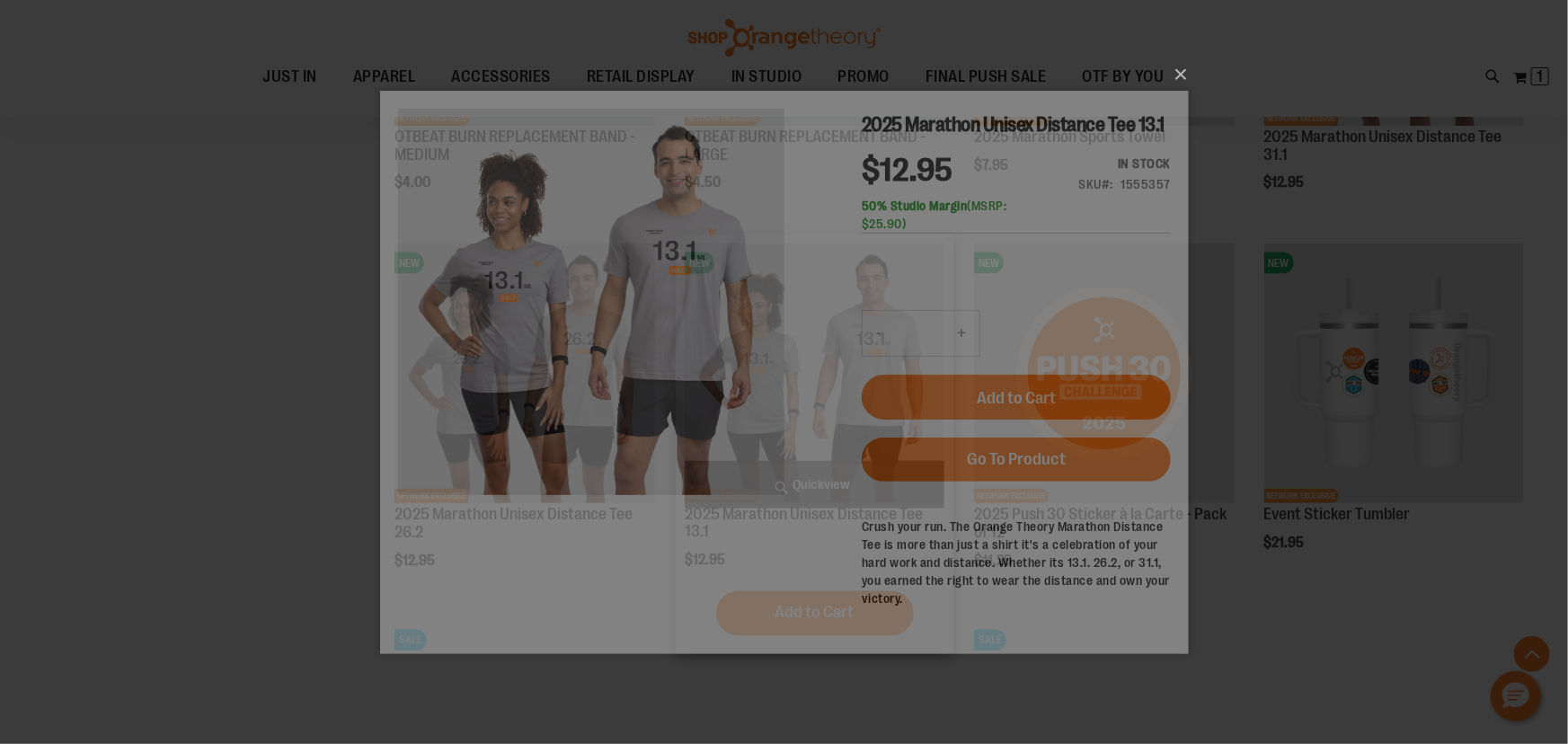
scroll to position [0, 0]
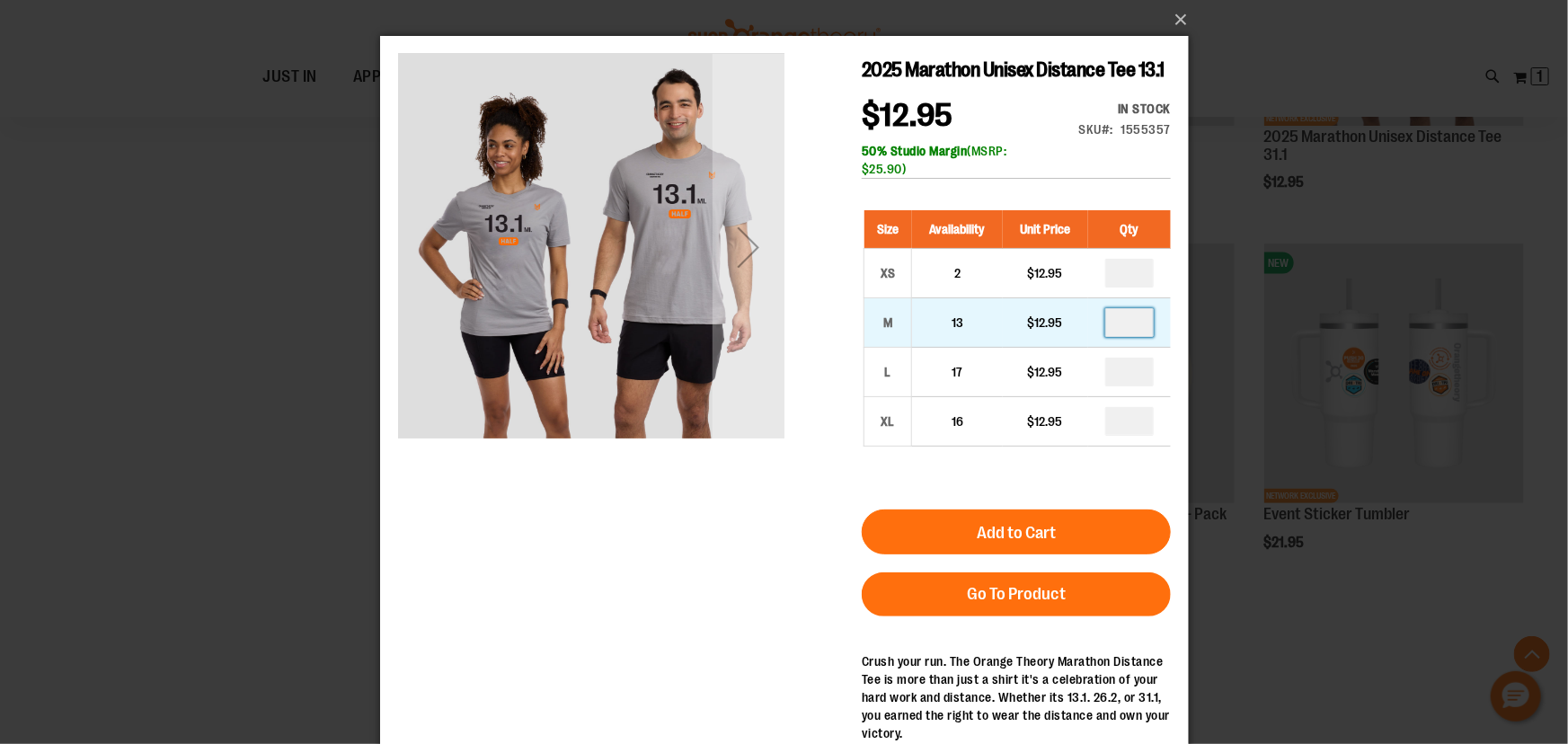
click at [1131, 324] on input "number" at bounding box center [1128, 322] width 48 height 28
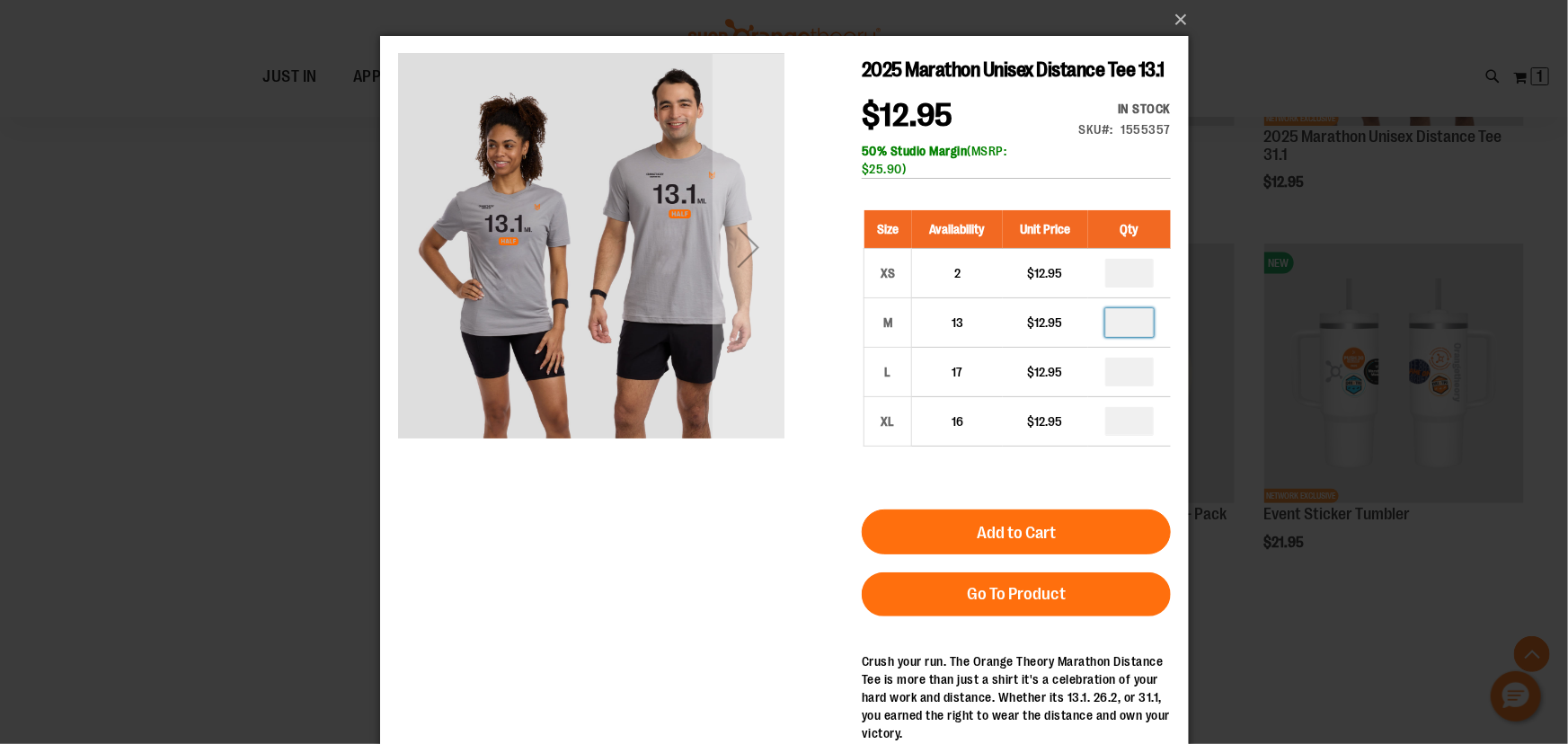
type input "*"
click at [1072, 539] on button "Add to Cart" at bounding box center [1015, 530] width 309 height 45
click at [1176, 19] on button "×" at bounding box center [789, 20] width 808 height 40
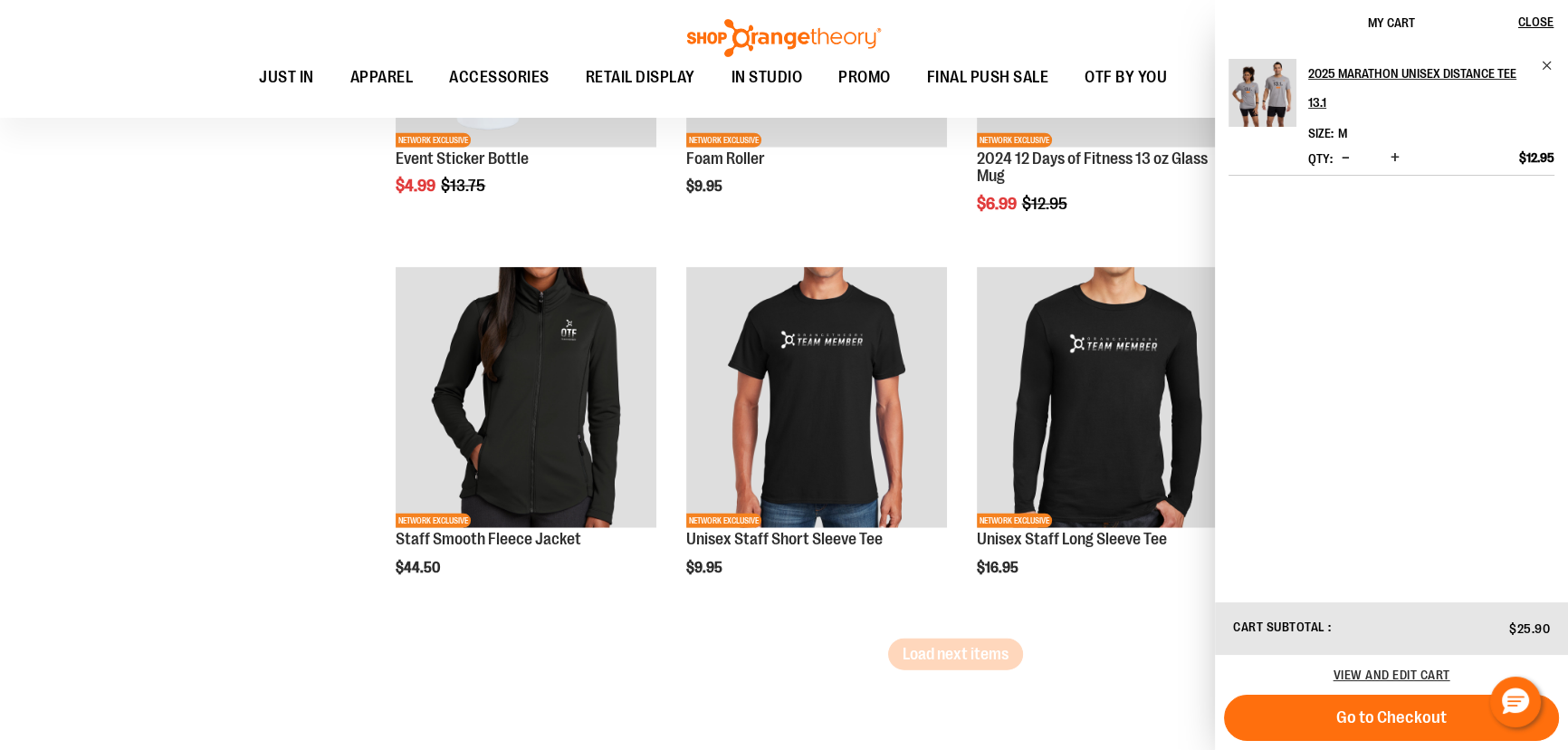
scroll to position [5796, 0]
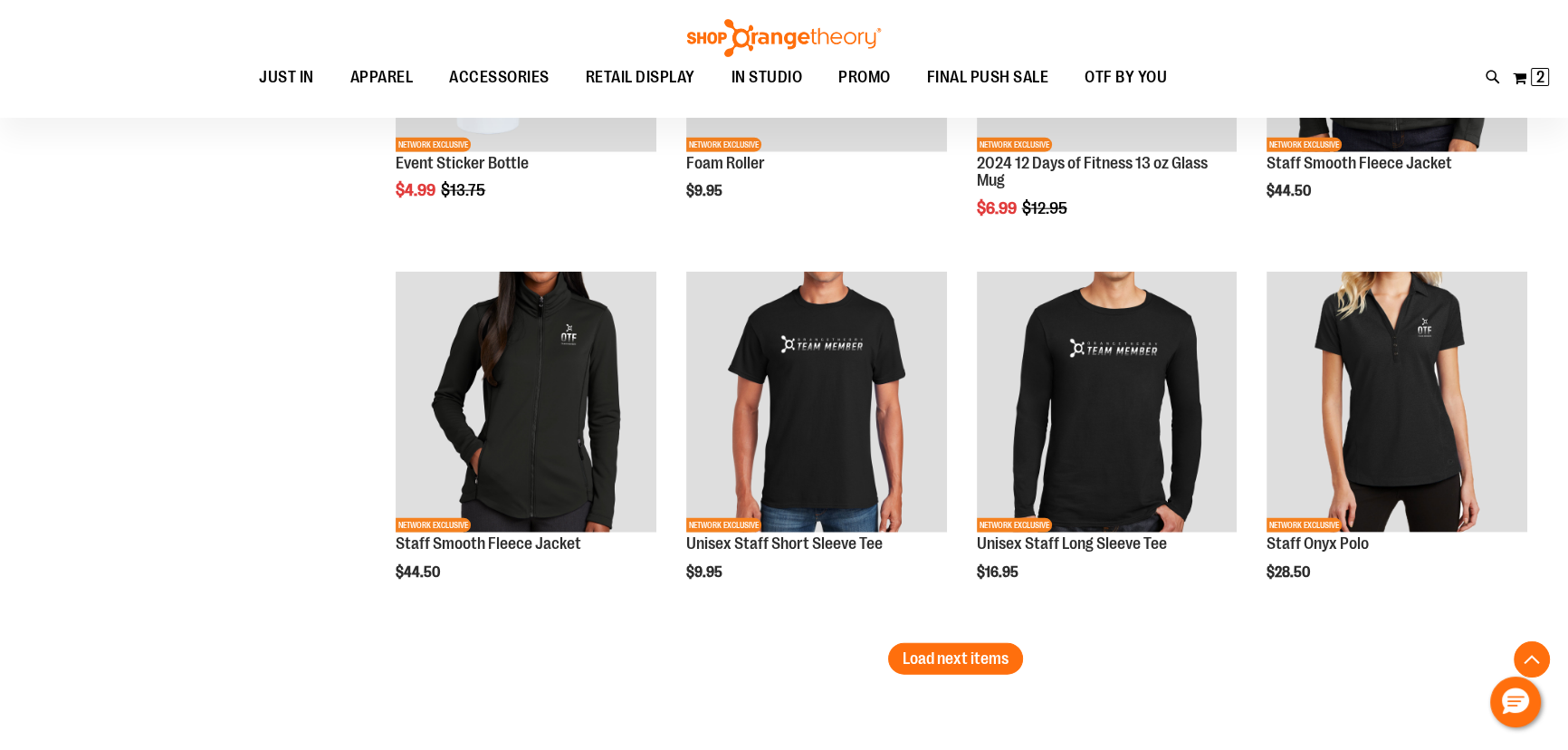
scroll to position [5548, 0]
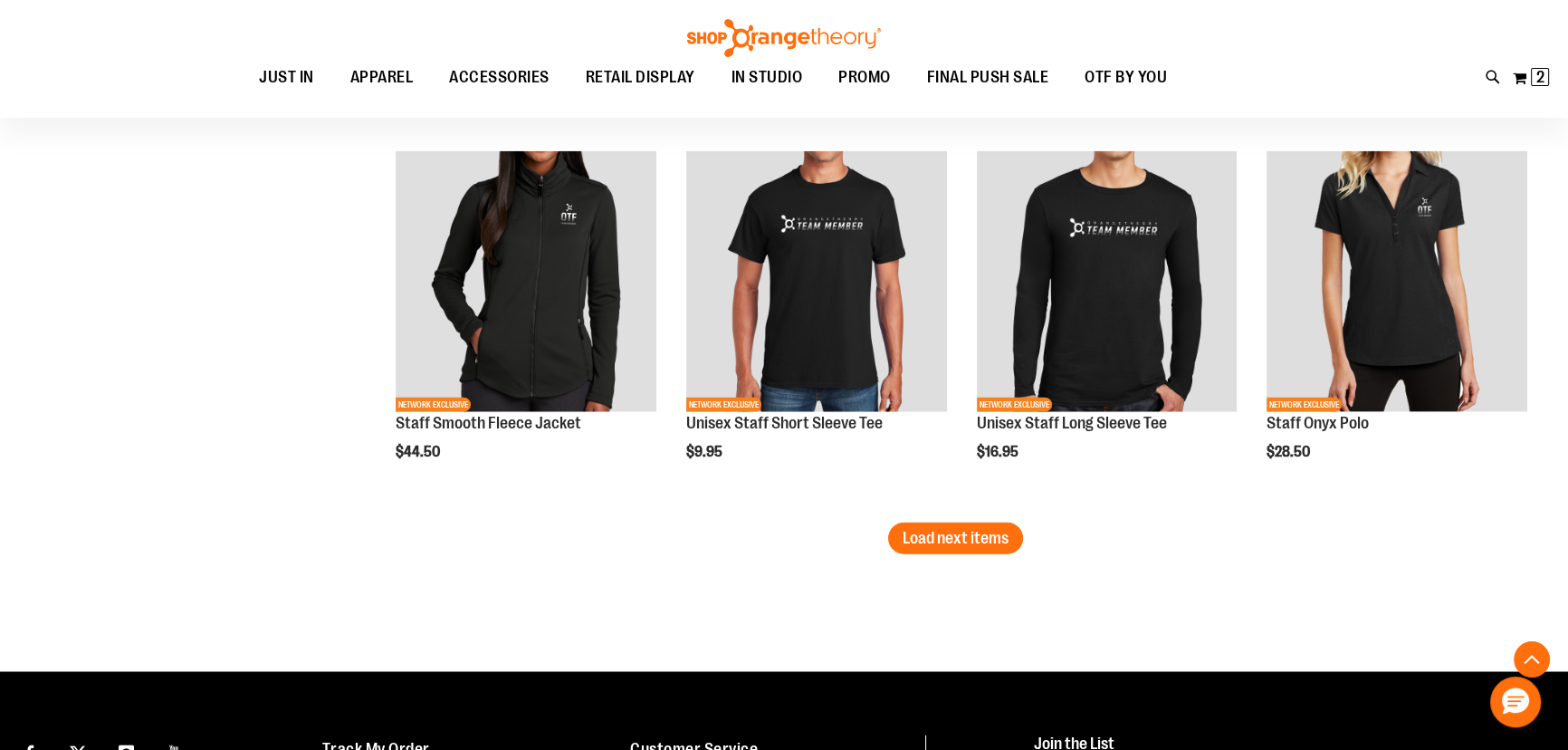
click at [959, 542] on span "Load next items" at bounding box center [955, 538] width 106 height 18
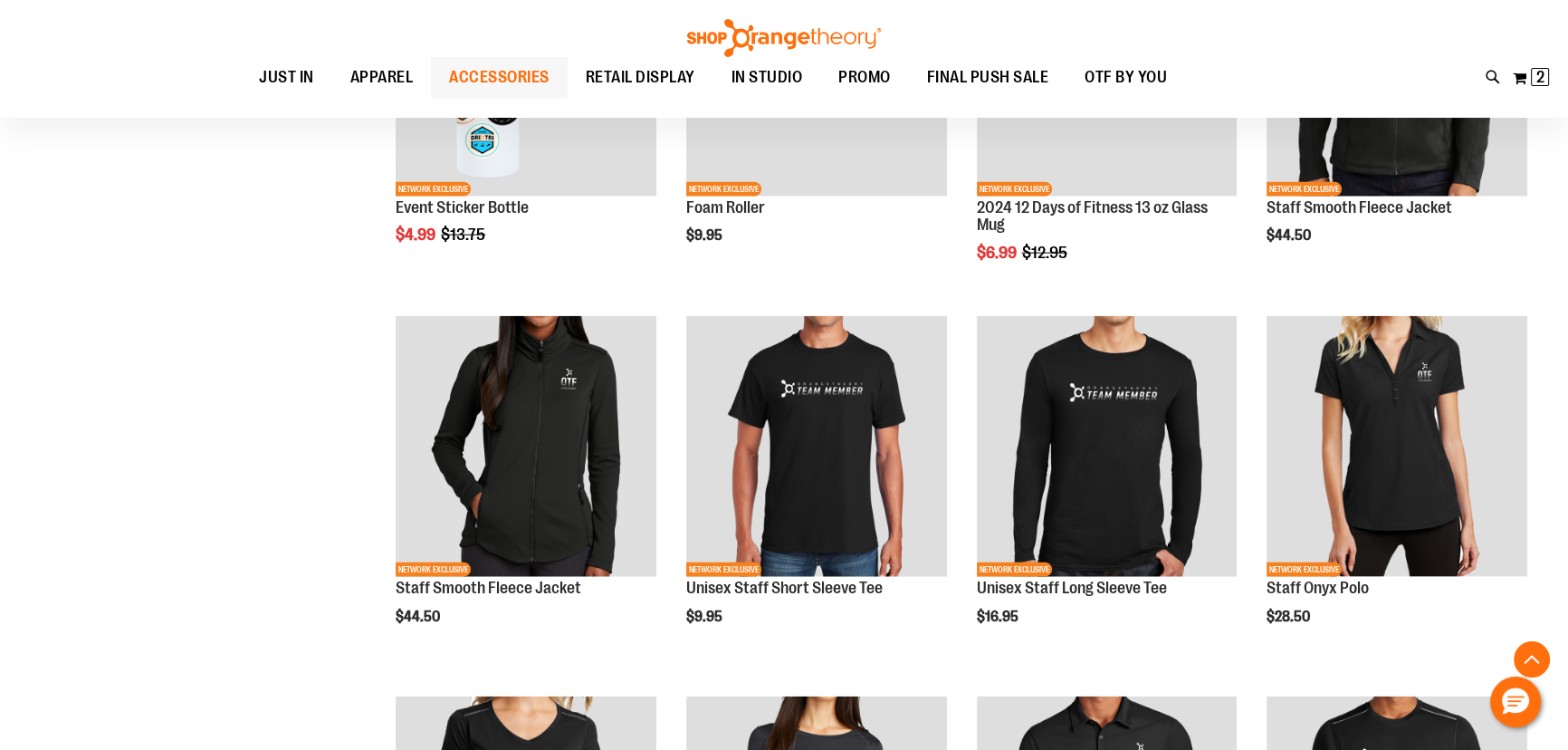
scroll to position [5219, 0]
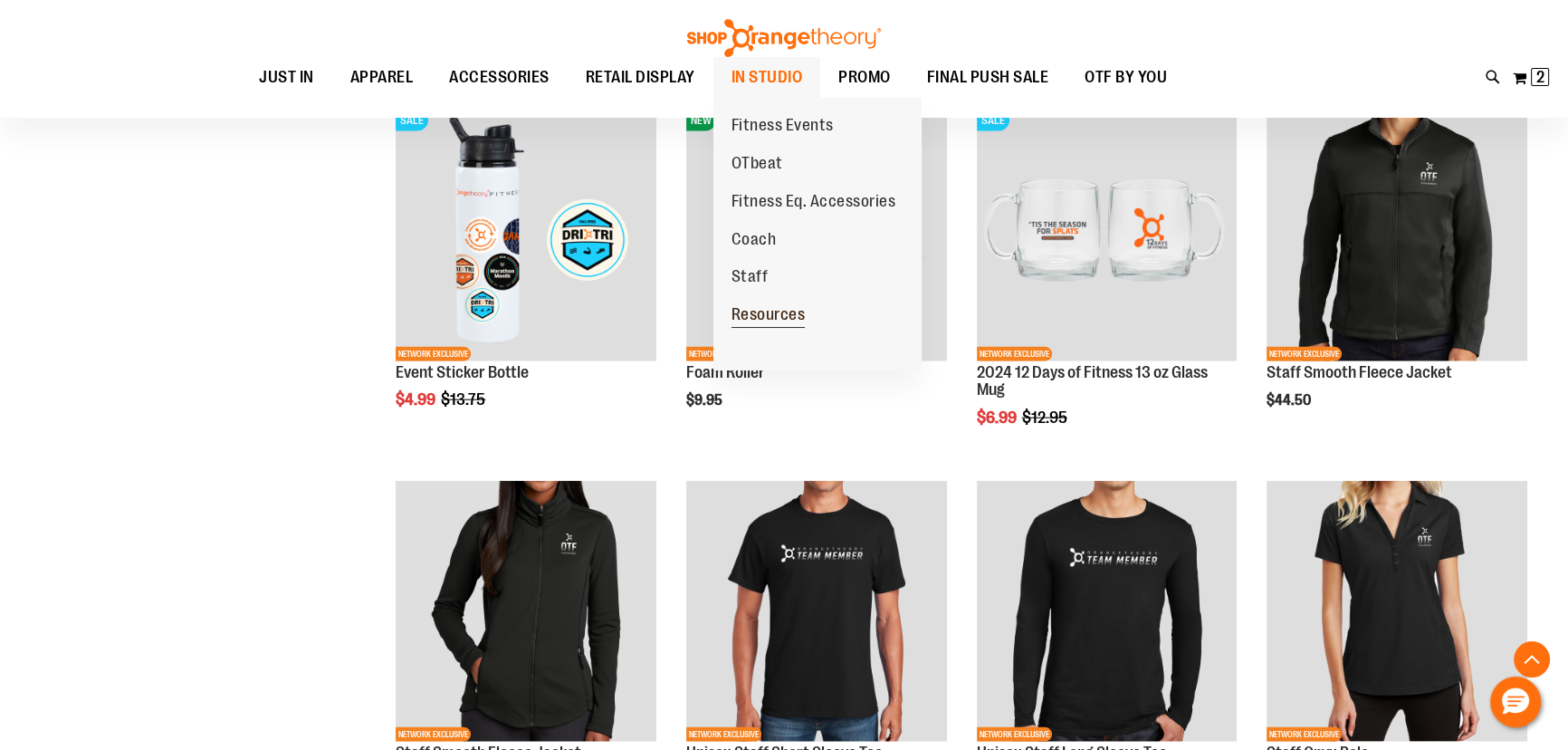
click at [767, 319] on span "Resources" at bounding box center [769, 317] width 75 height 23
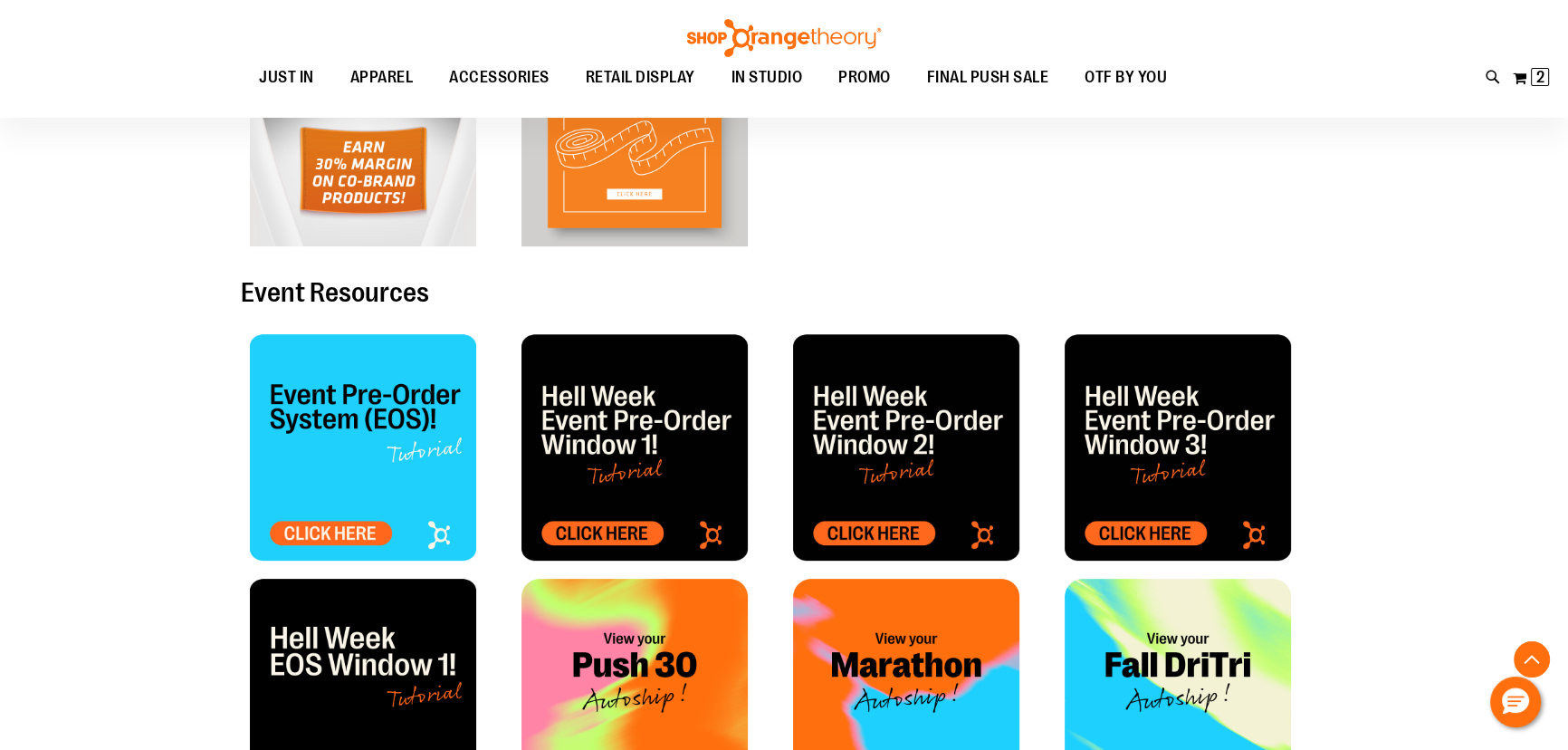
scroll to position [575, 0]
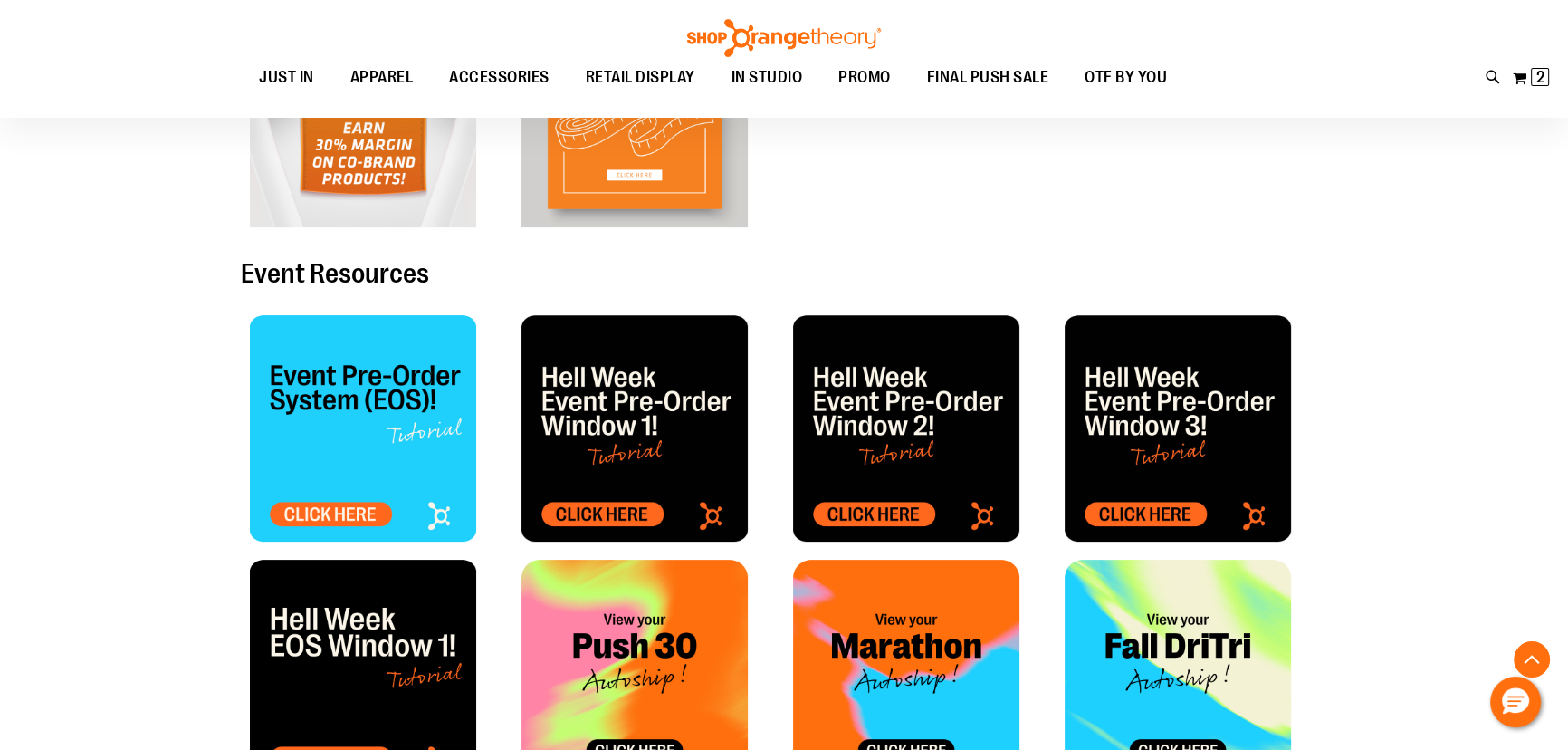
type input "**********"
click at [632, 415] on img at bounding box center [635, 429] width 227 height 227
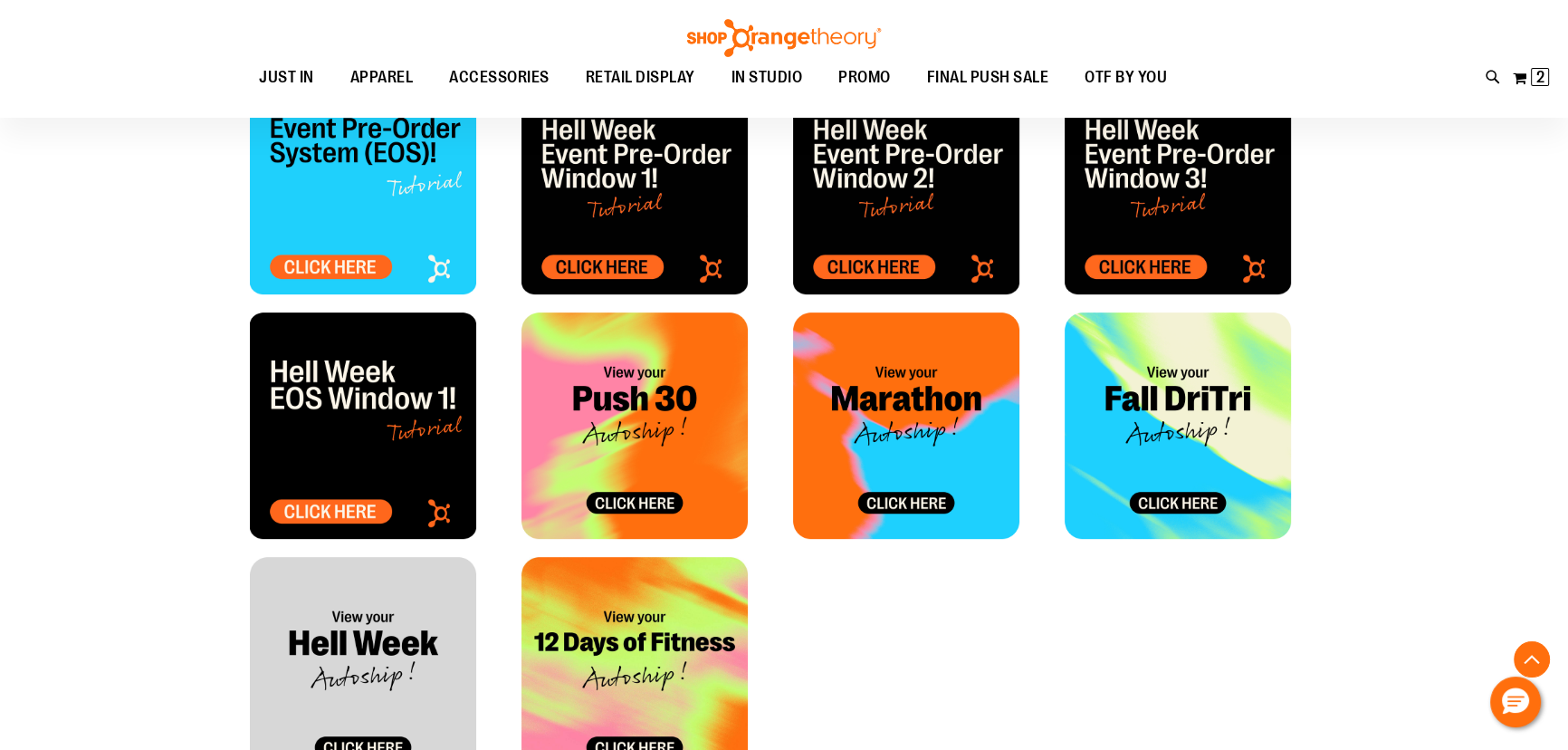
scroll to position [905, 0]
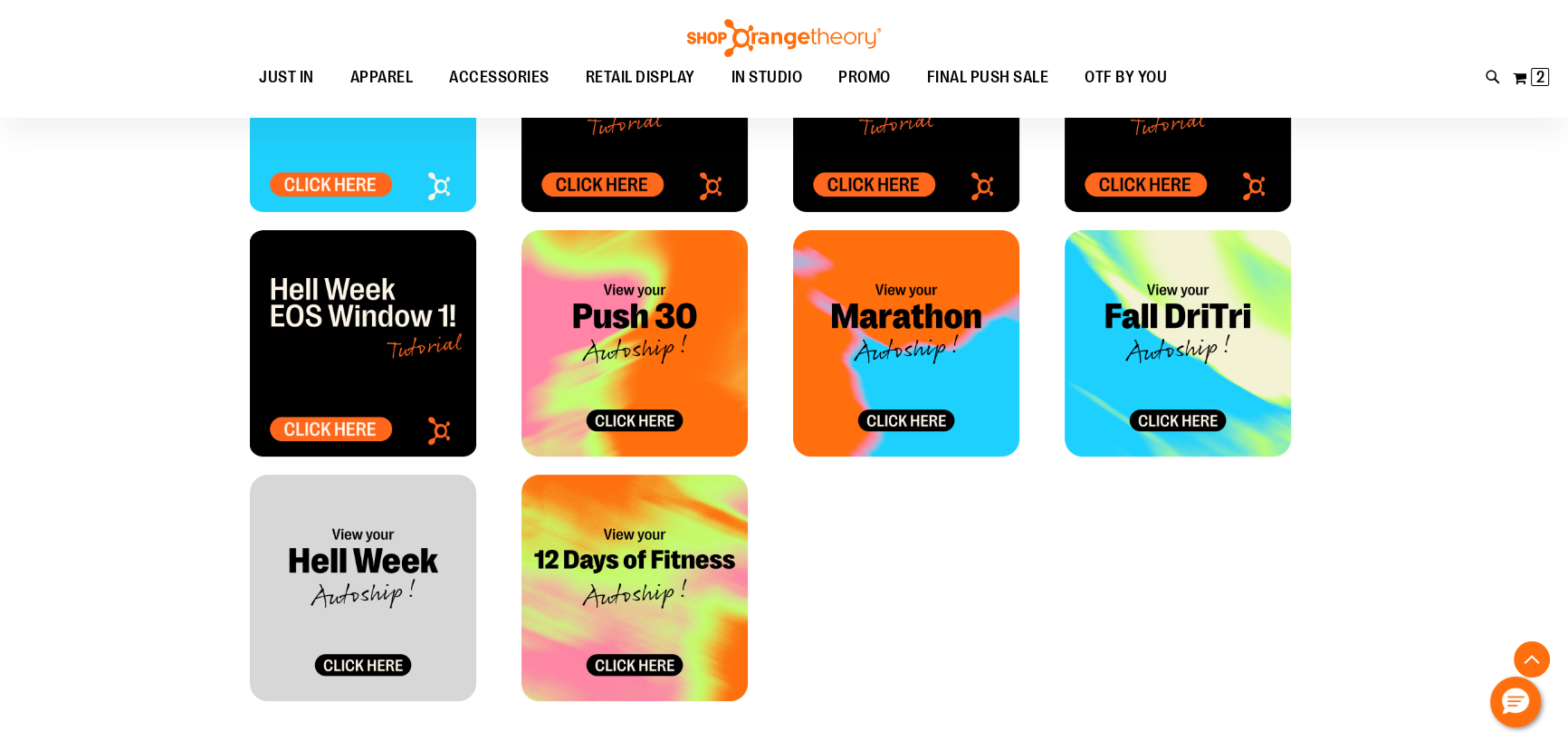
click at [403, 547] on img at bounding box center [362, 587] width 227 height 227
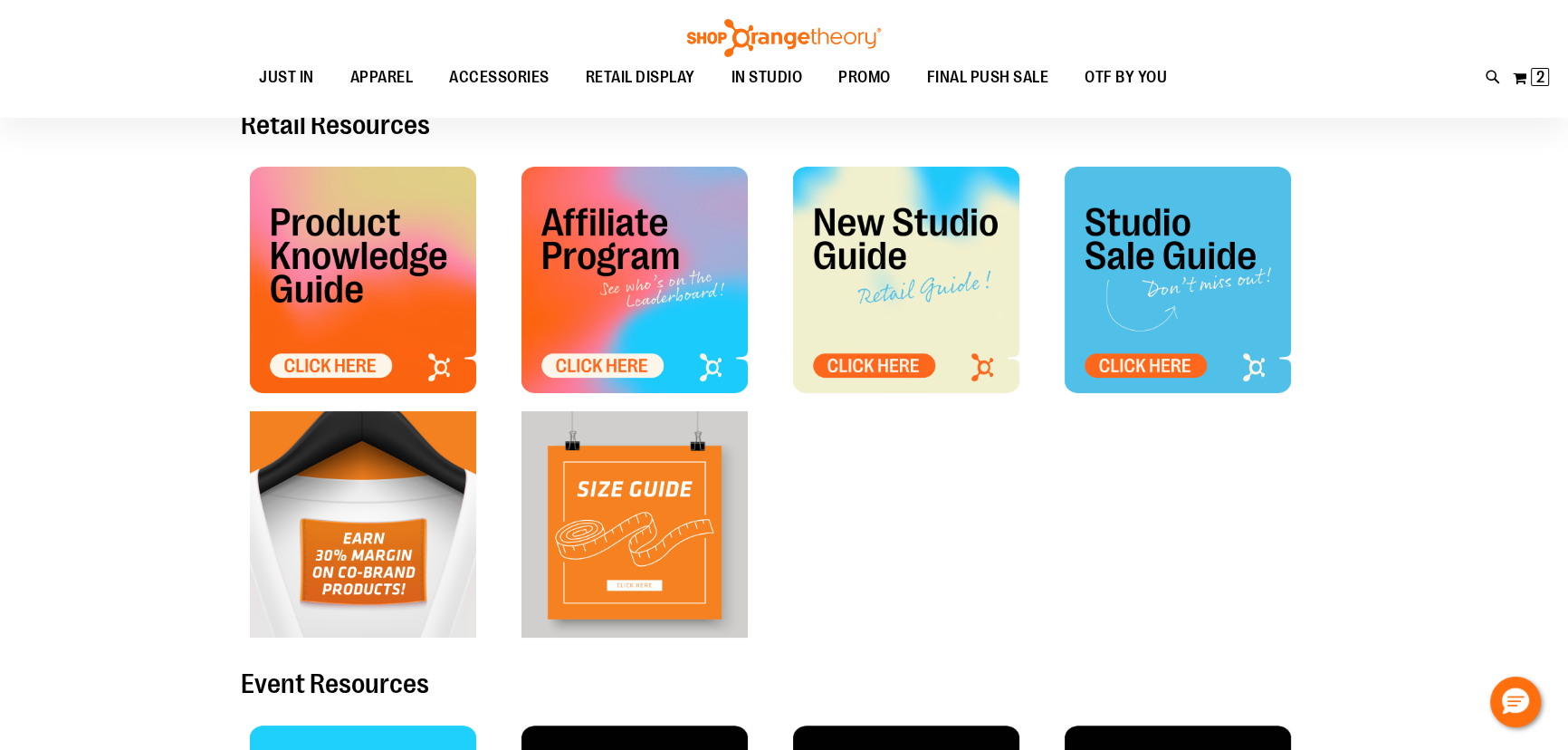
scroll to position [660, 0]
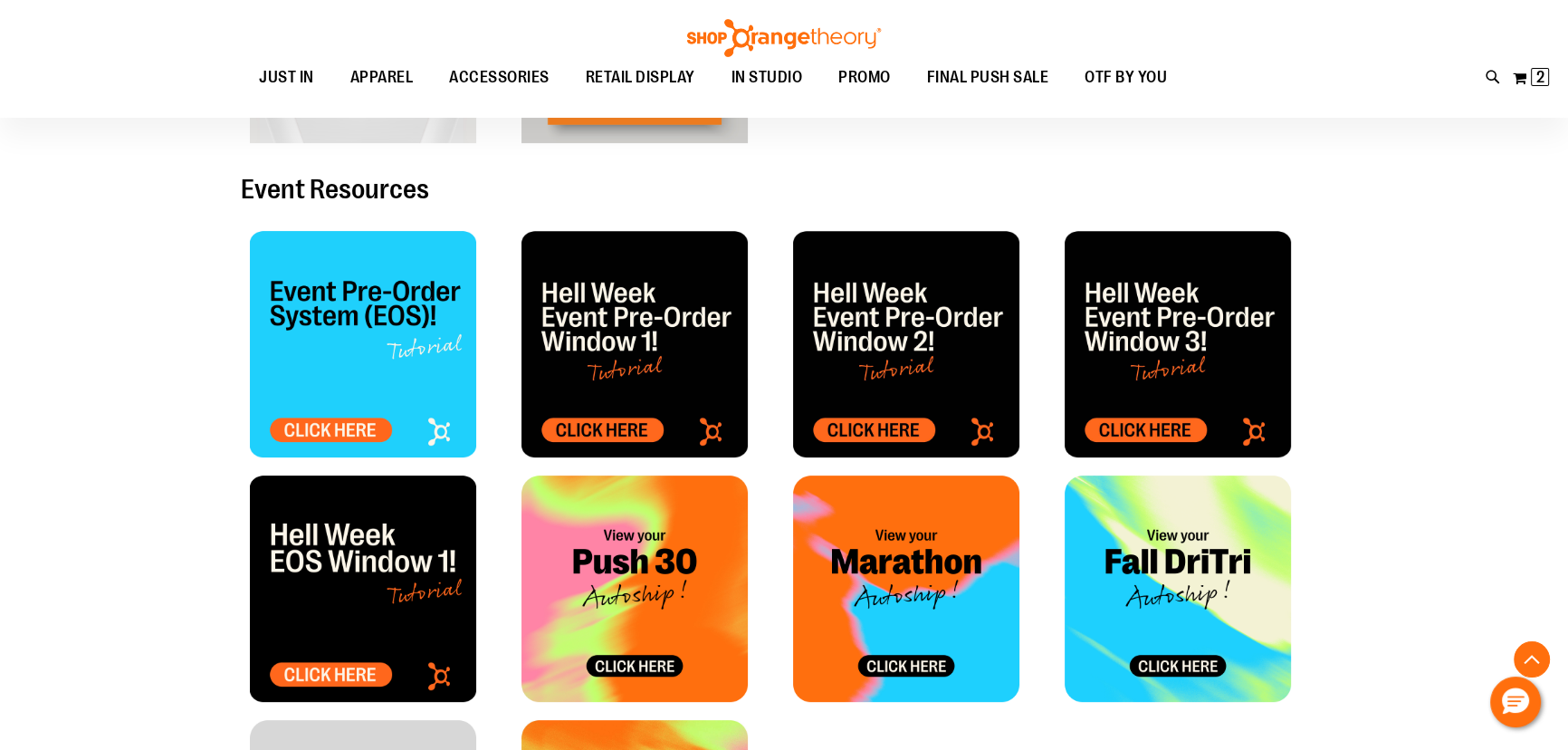
click at [341, 607] on img at bounding box center [362, 588] width 227 height 227
click at [1413, 472] on div "Retail Resources Event Resources" at bounding box center [784, 275] width 1568 height 1363
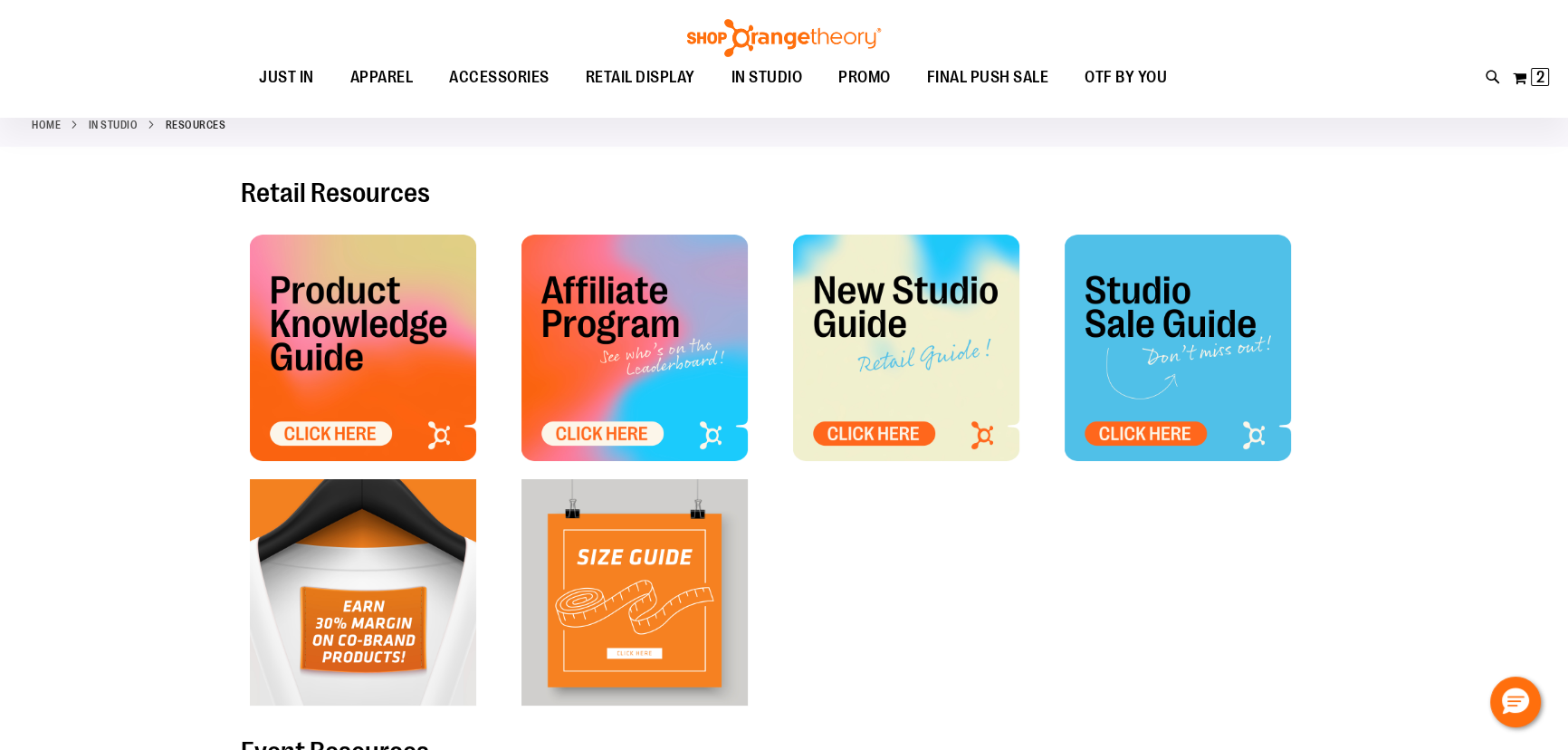
scroll to position [82, 0]
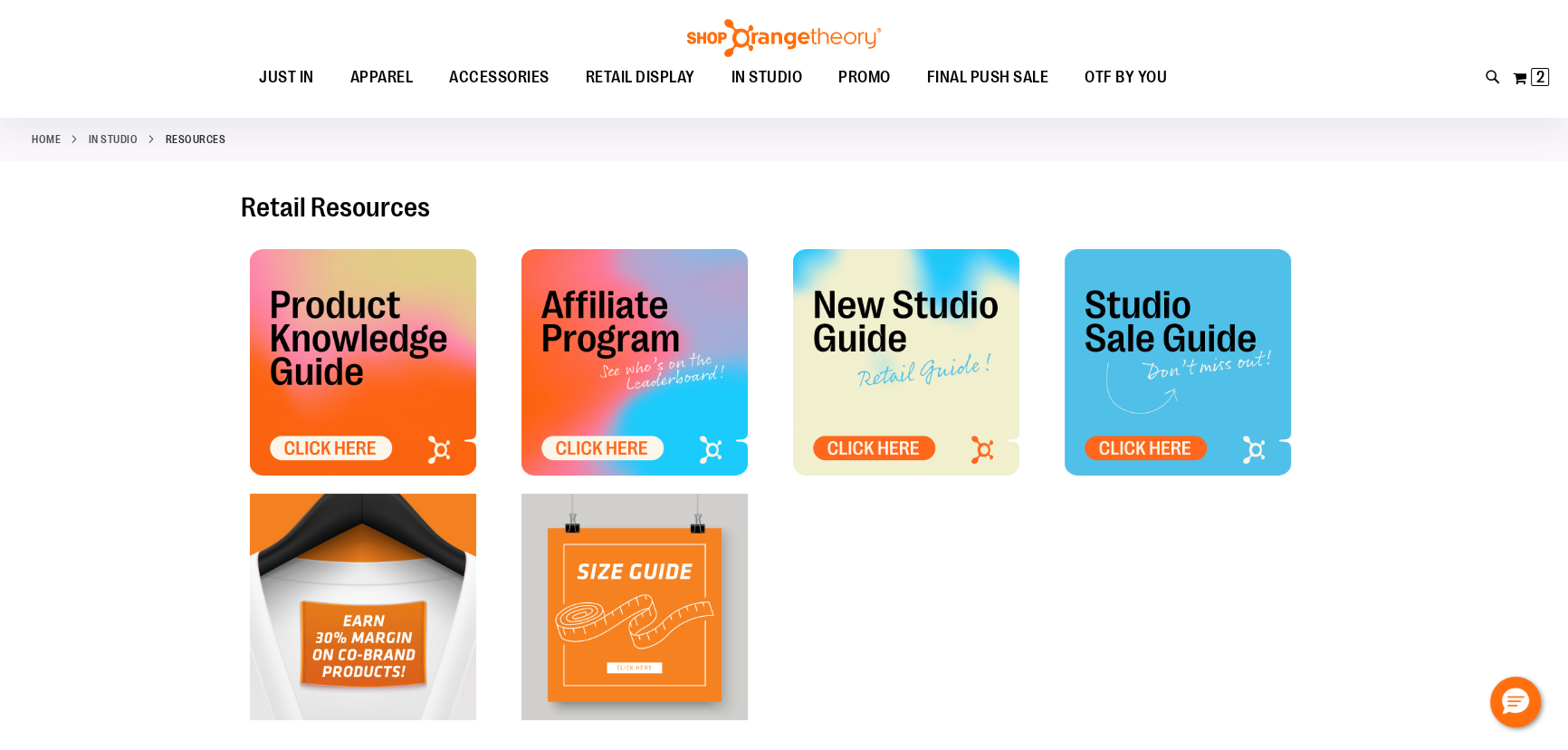
click at [384, 317] on img at bounding box center [362, 362] width 227 height 227
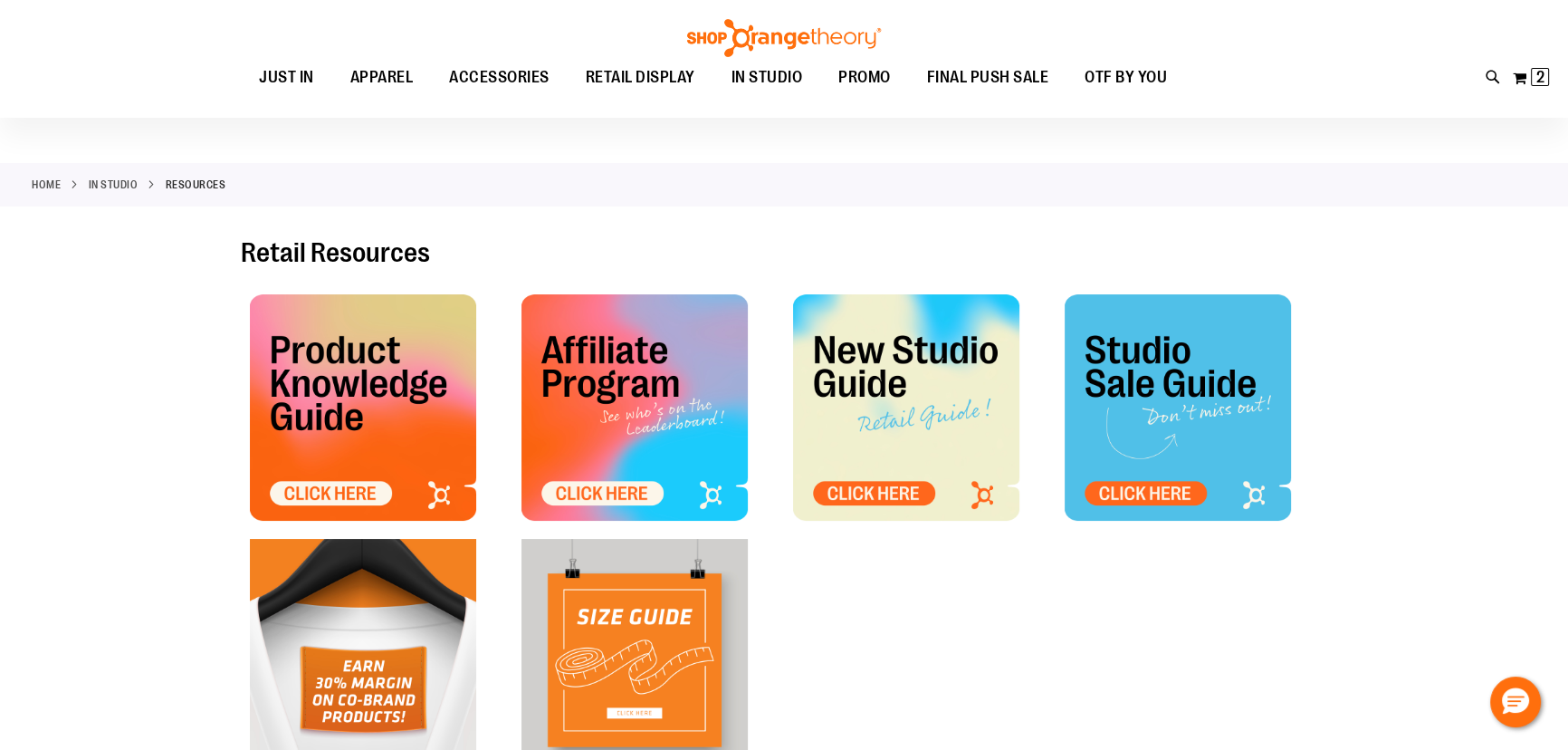
scroll to position [0, 0]
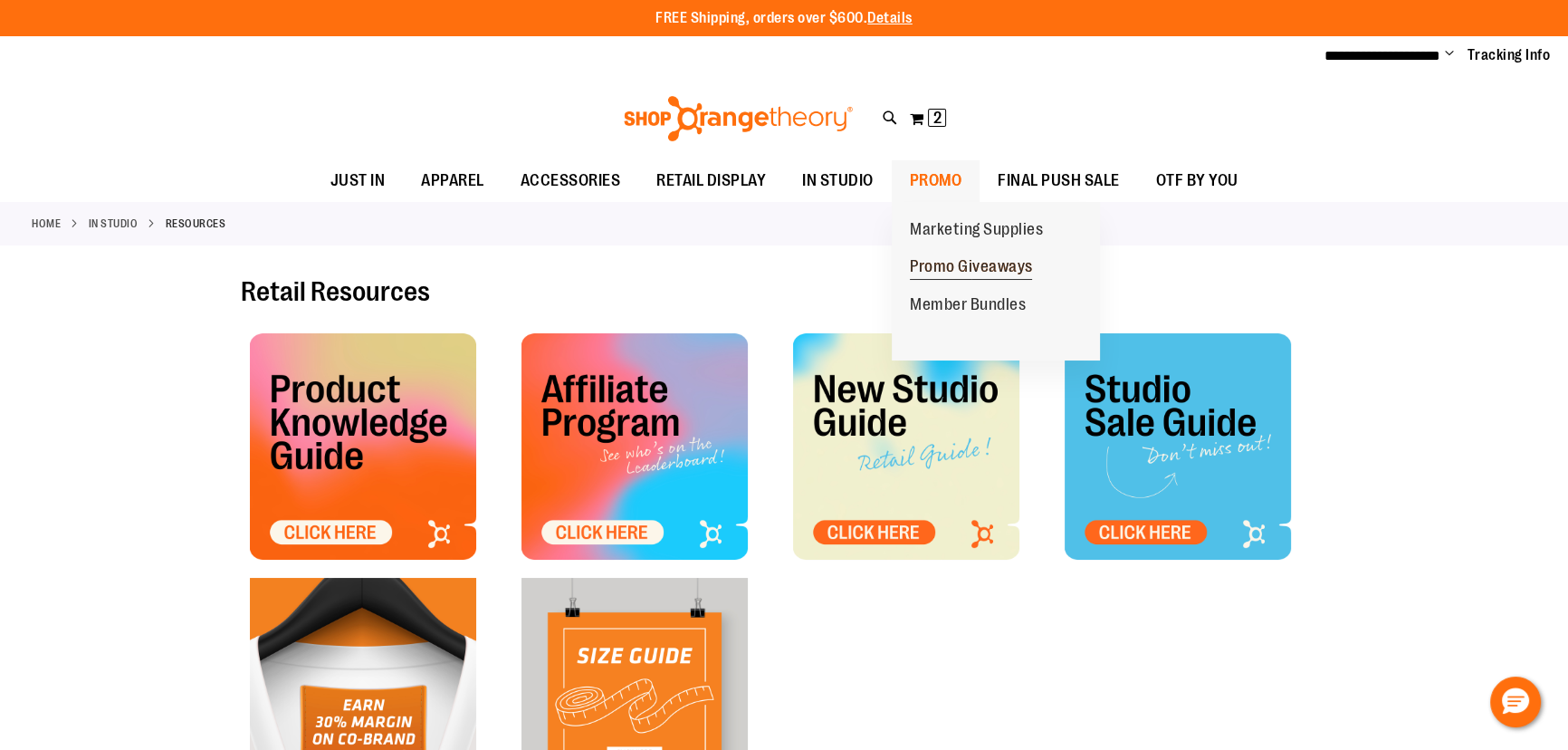
click at [969, 276] on span "Promo Giveaways" at bounding box center [971, 269] width 123 height 23
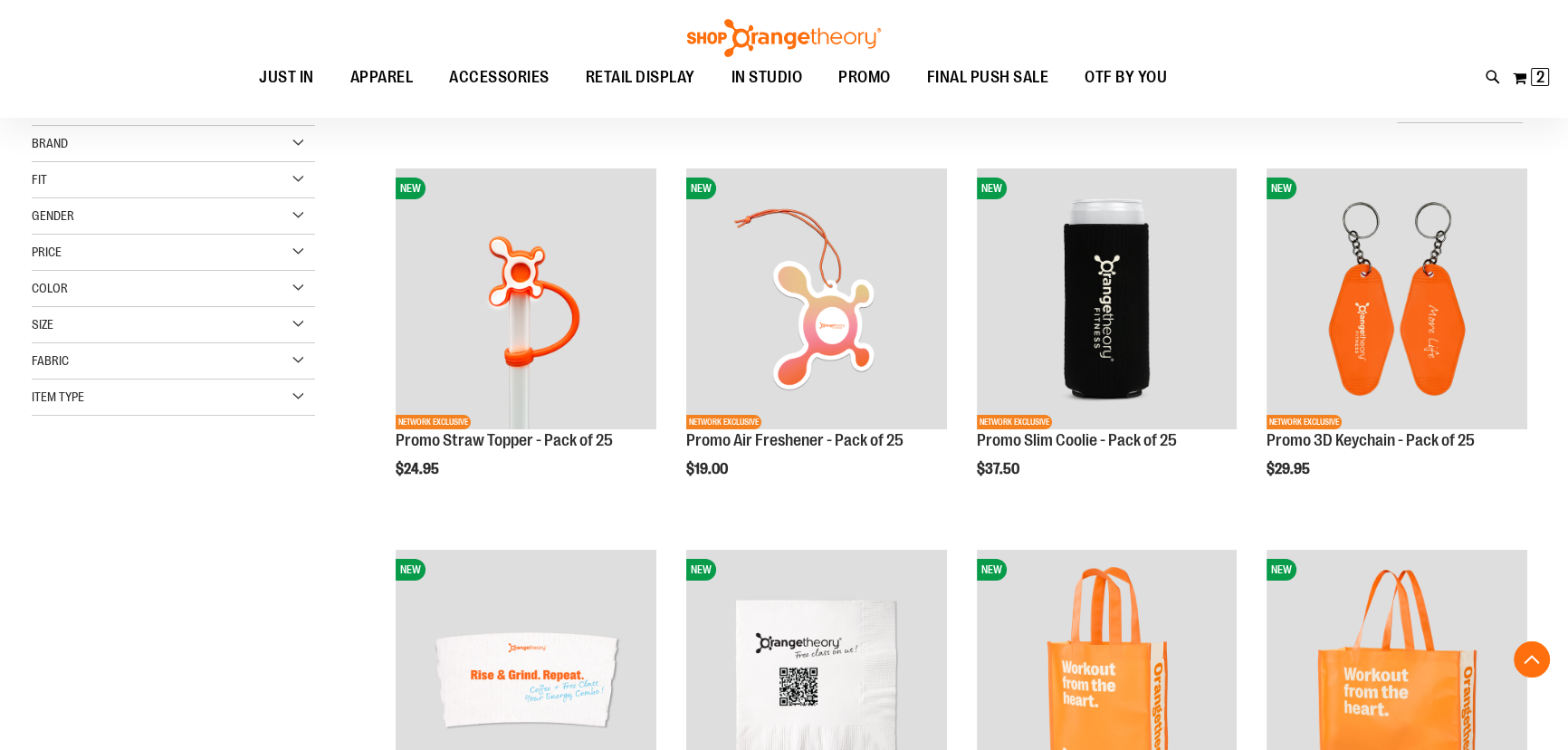
scroll to position [293, 0]
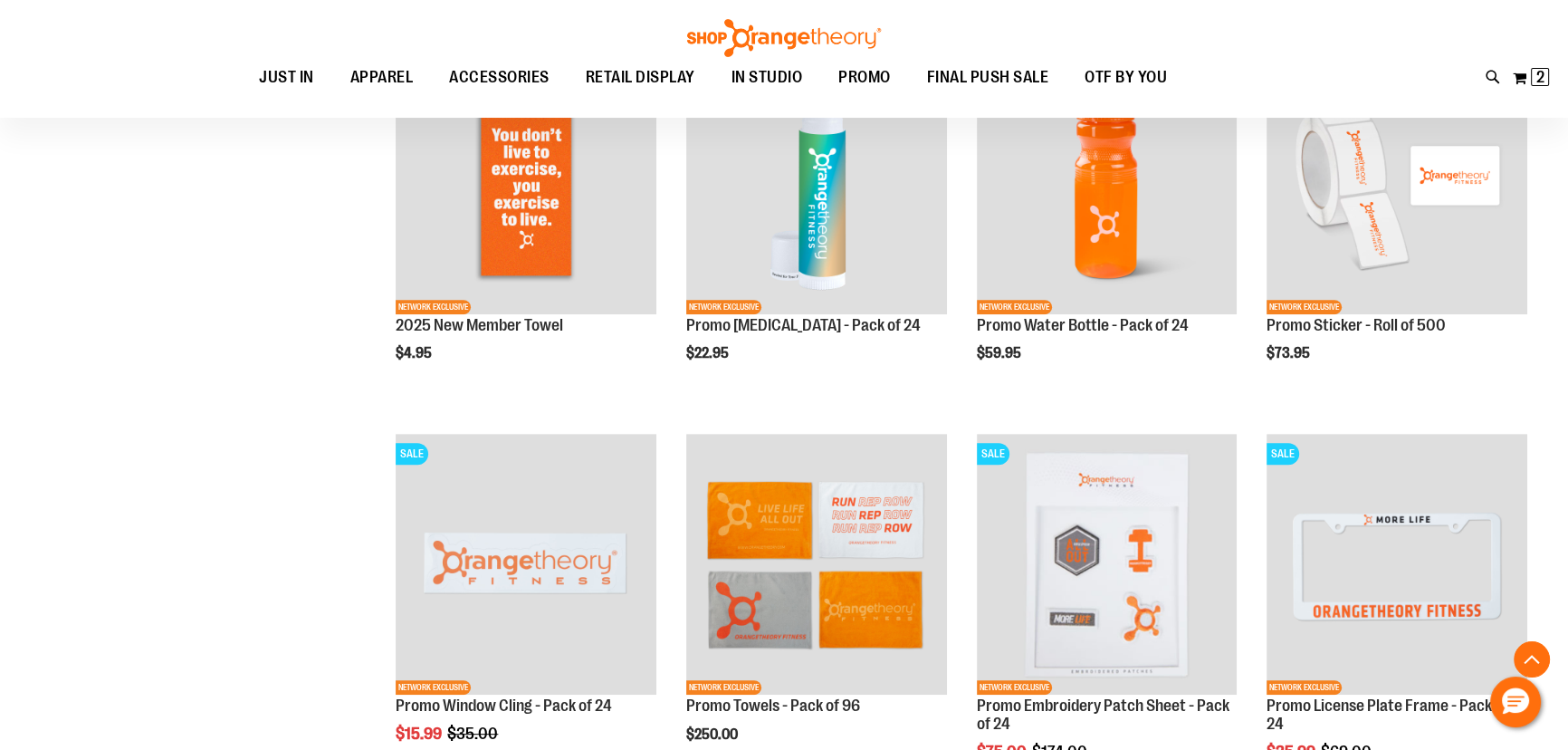
scroll to position [1116, 0]
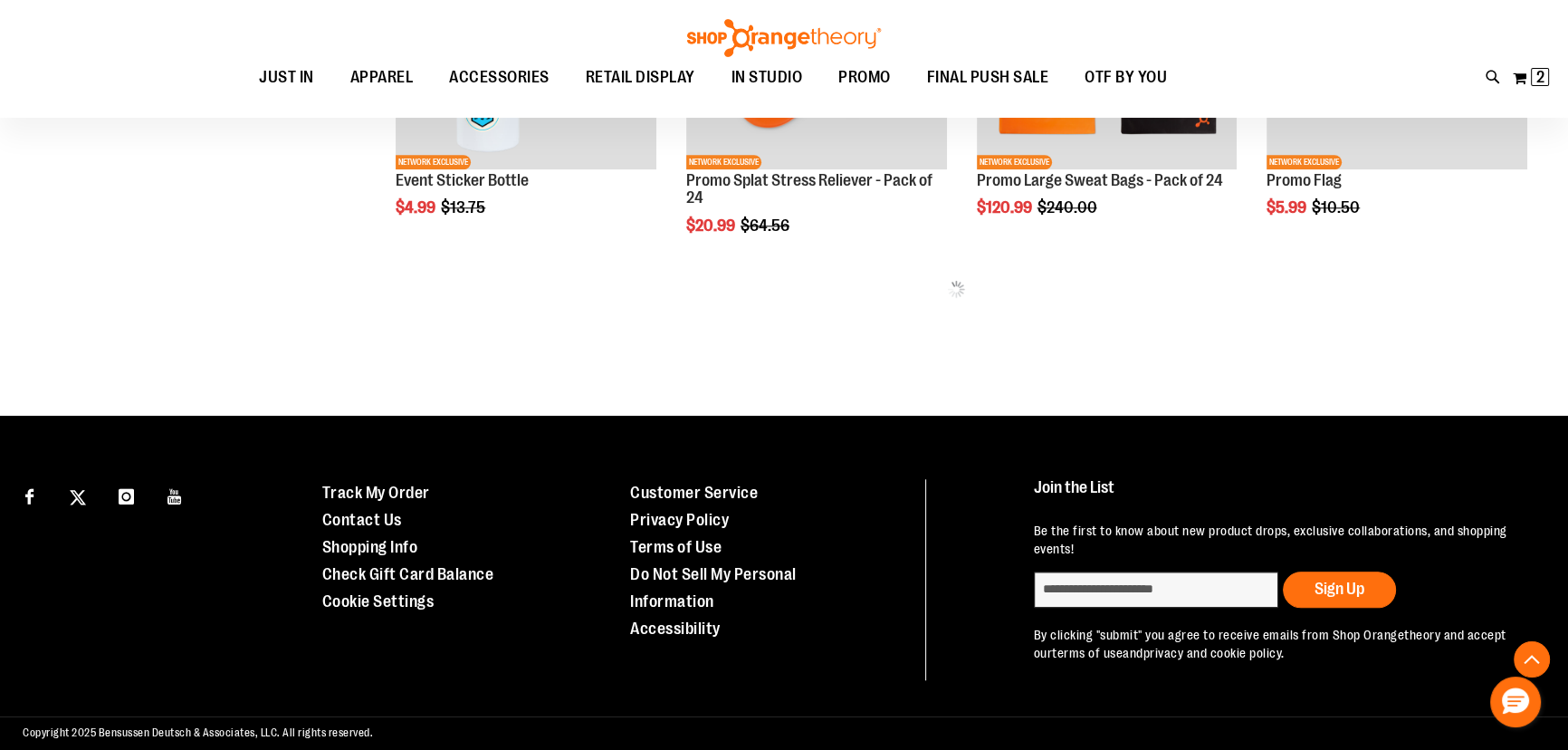
scroll to position [2186, 0]
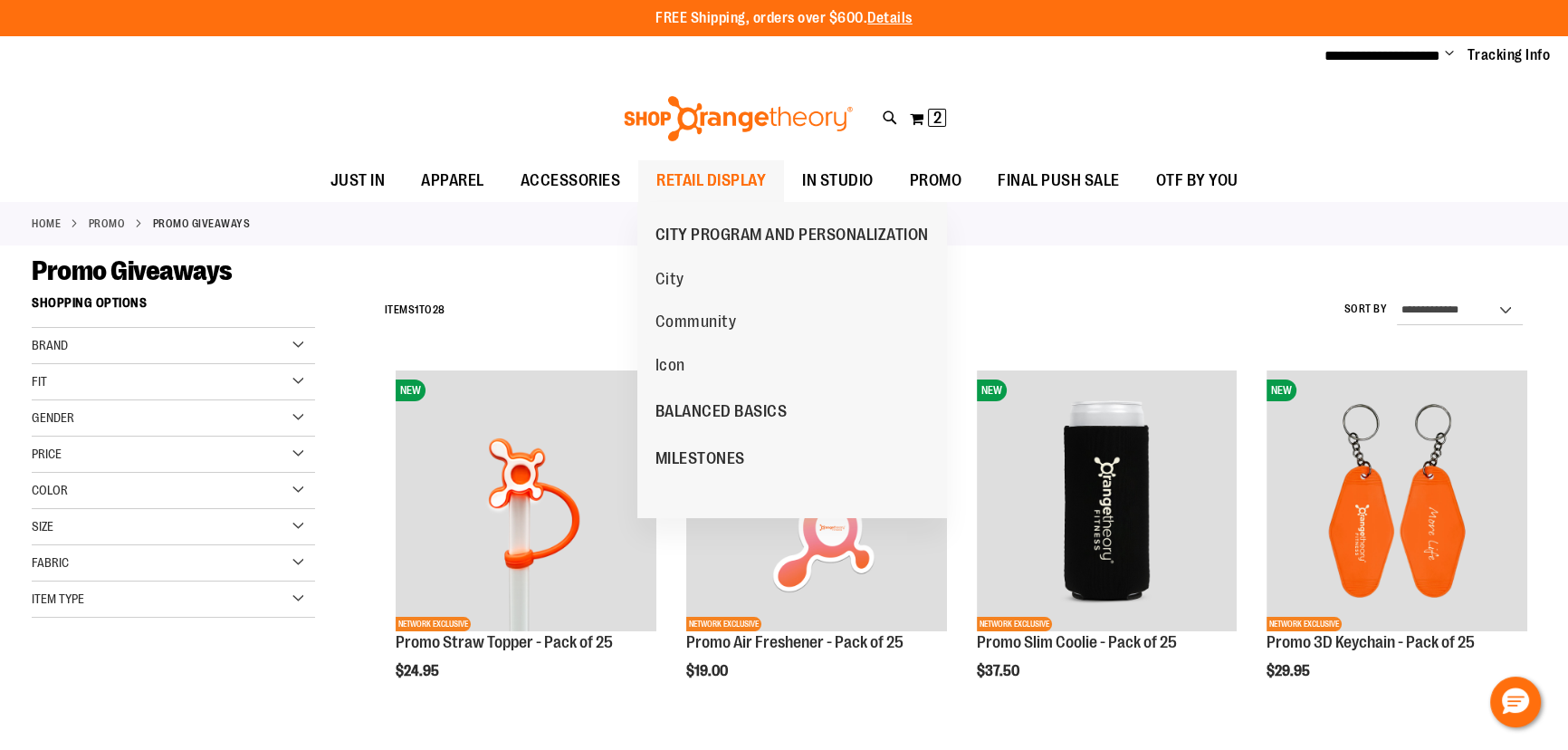
type input "**********"
click at [734, 176] on span "RETAIL DISPLAY" at bounding box center [711, 181] width 110 height 41
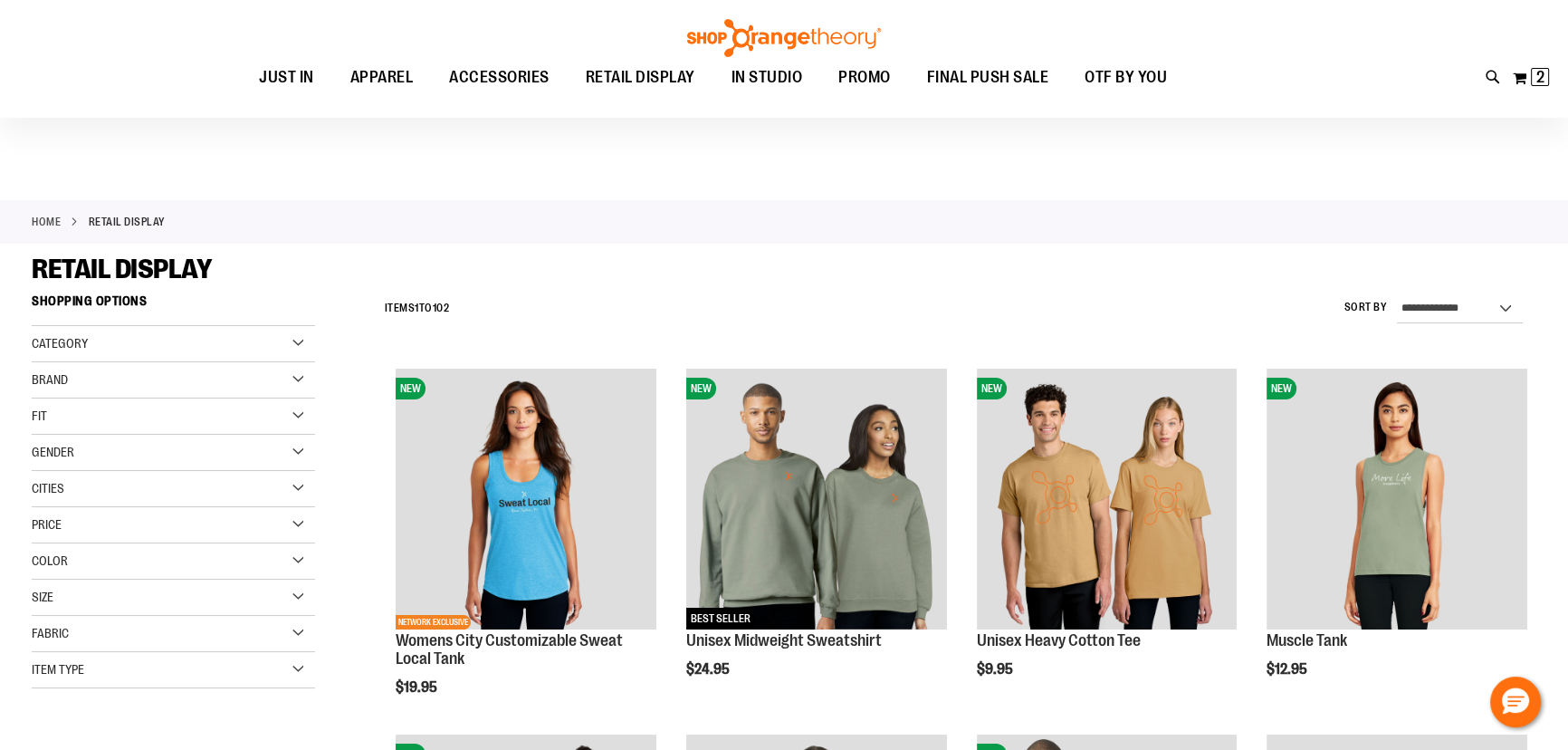
scroll to position [493, 0]
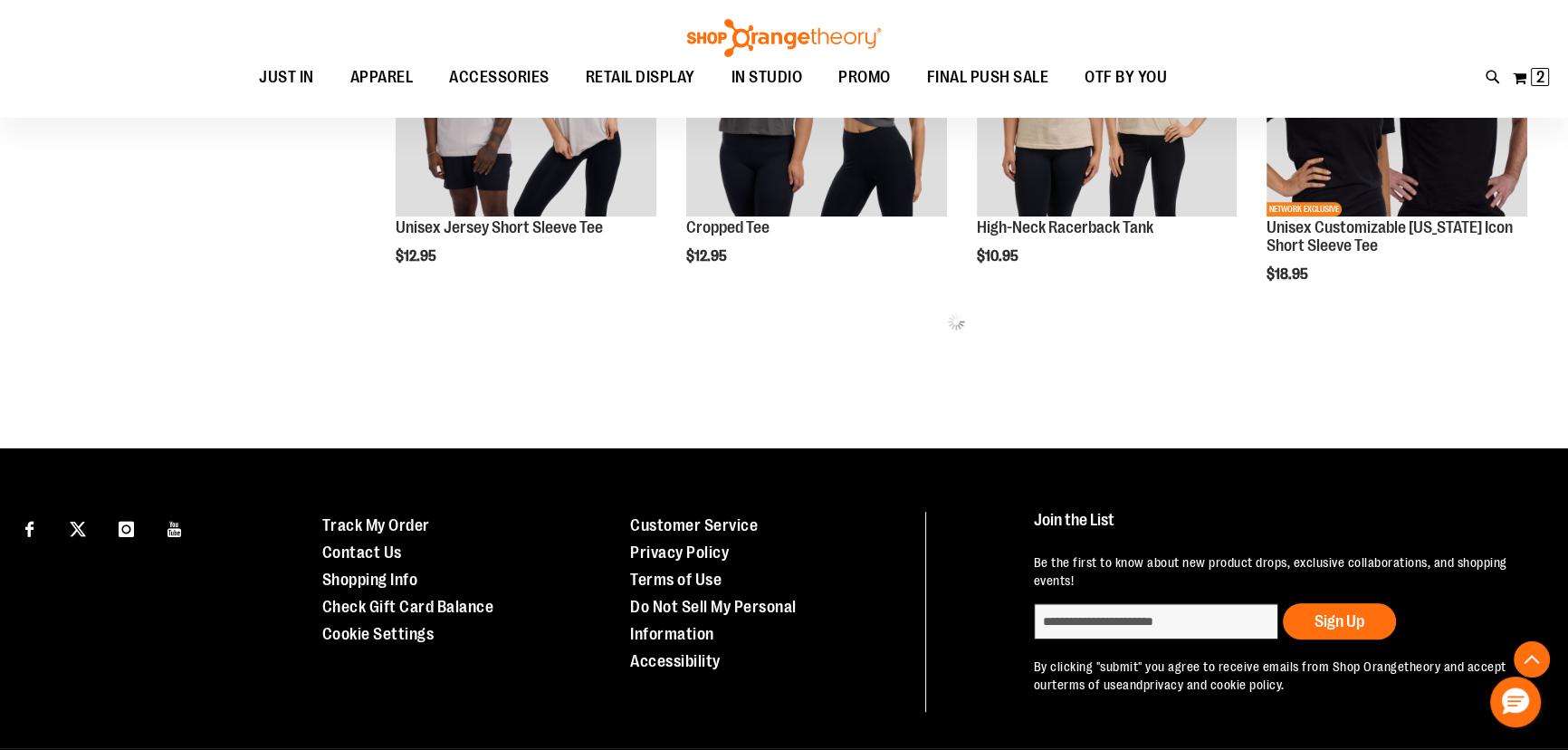
scroll to position [1152, 0]
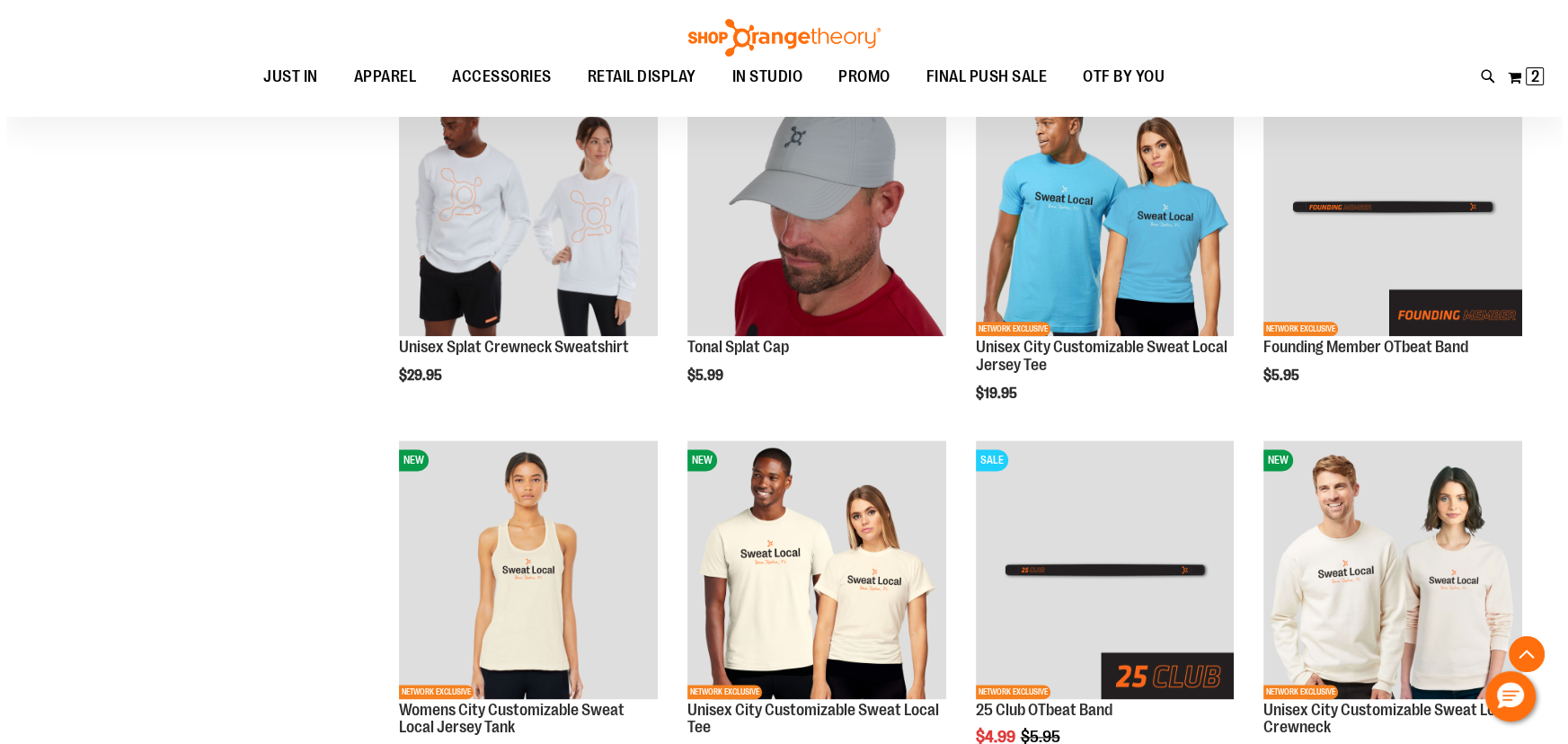
scroll to position [3022, 0]
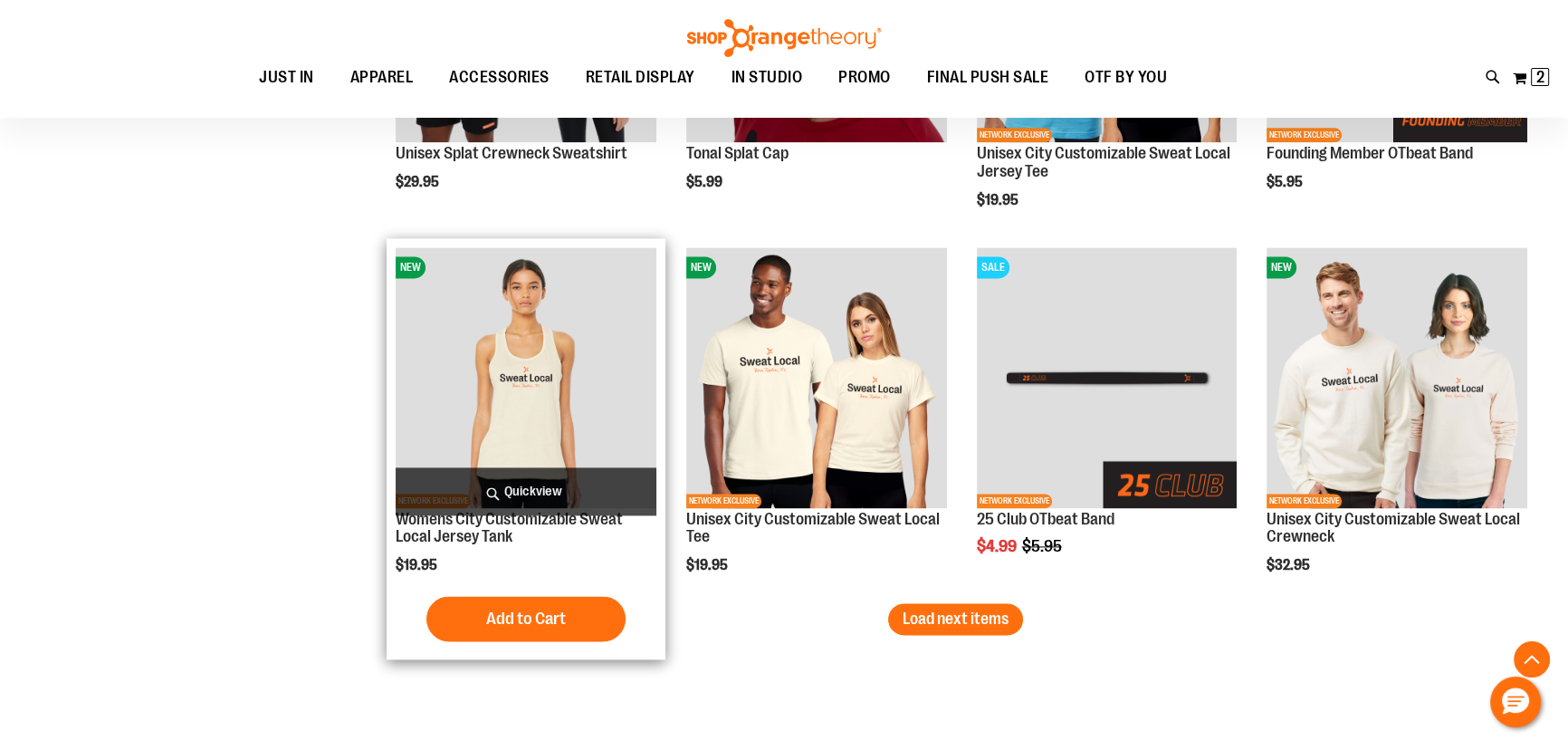
type input "**********"
click at [546, 490] on span "Quickview" at bounding box center [526, 492] width 261 height 48
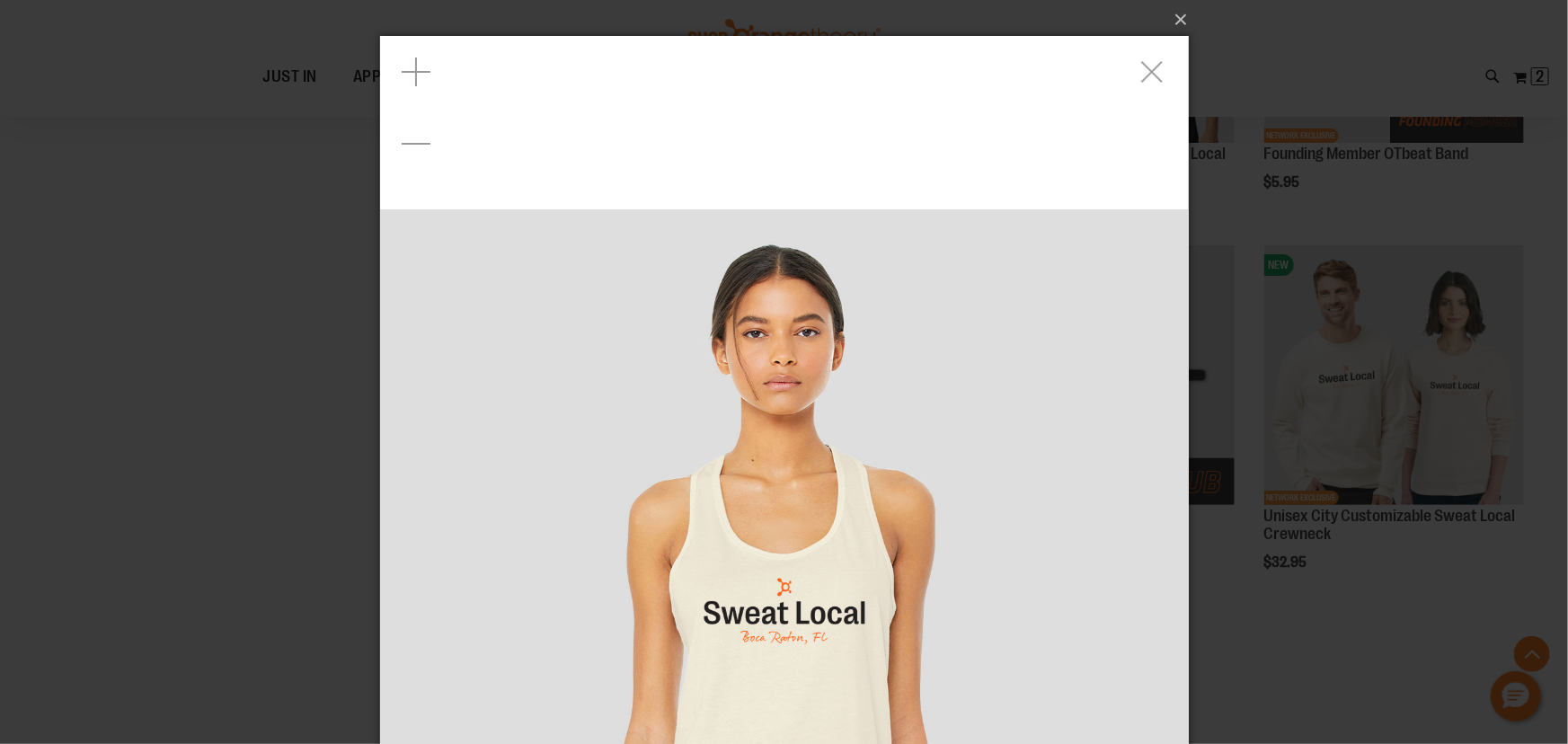
scroll to position [245, 0]
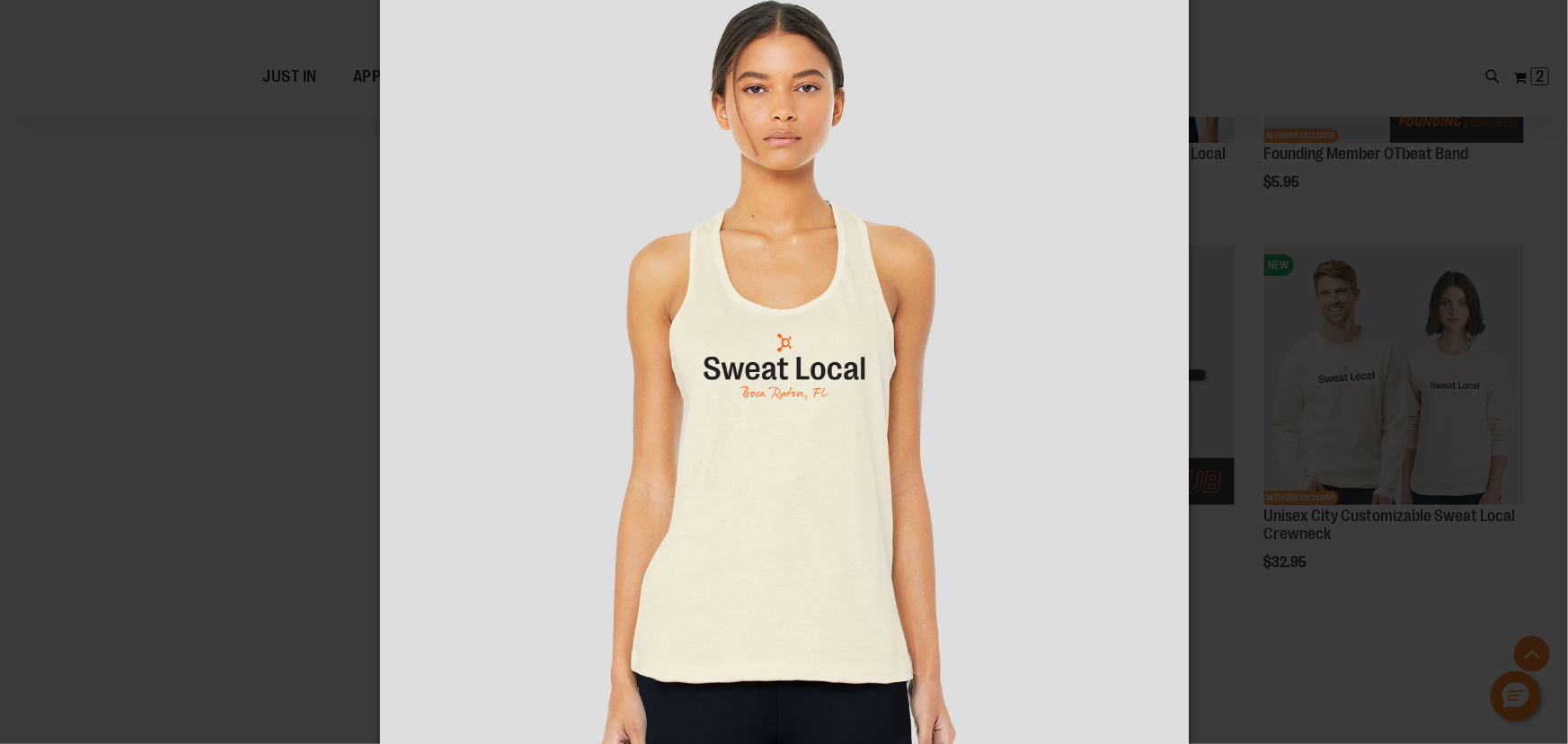
drag, startPoint x: 740, startPoint y: 195, endPoint x: 714, endPoint y: 325, distance: 132.6
click at [705, 323] on img "carousel" at bounding box center [784, 370] width 808 height 809
click at [1144, 403] on img "carousel" at bounding box center [784, 370] width 808 height 809
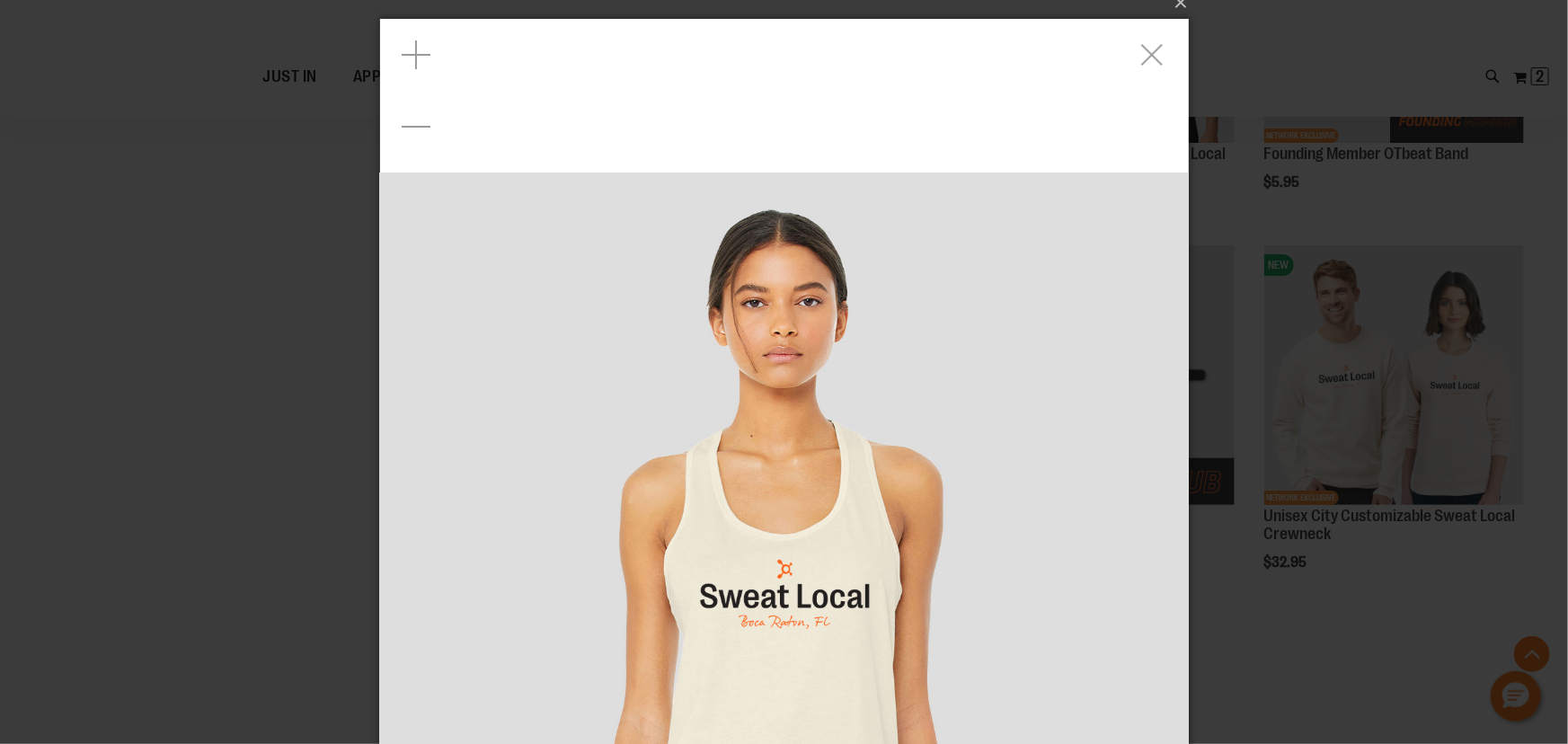
scroll to position [0, 0]
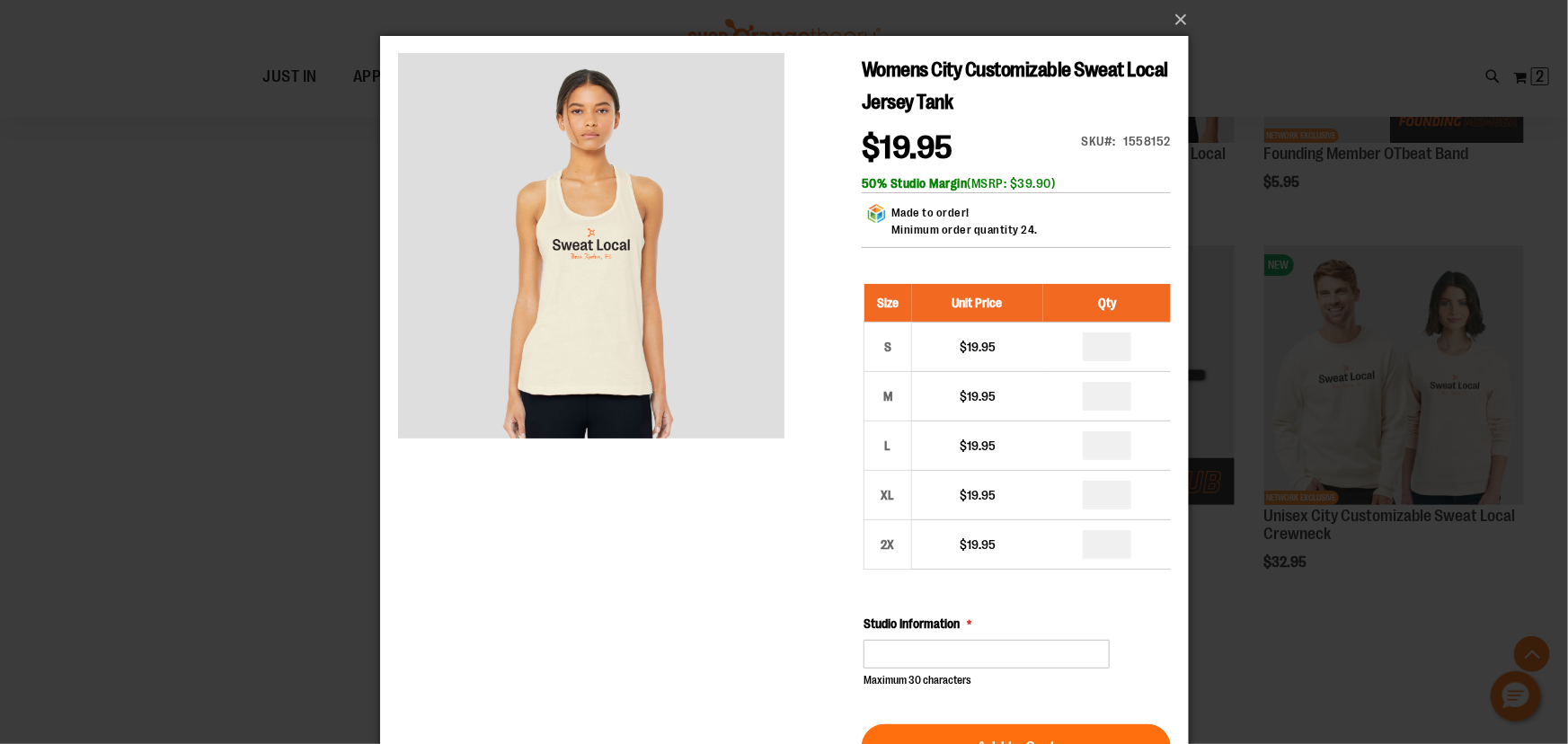
drag, startPoint x: 1103, startPoint y: 178, endPoint x: 968, endPoint y: 183, distance: 135.1
click at [968, 183] on div "50% Studio Margin (MSRP: $39.90)" at bounding box center [1015, 182] width 309 height 18
click at [1168, 18] on button "×" at bounding box center [789, 20] width 808 height 40
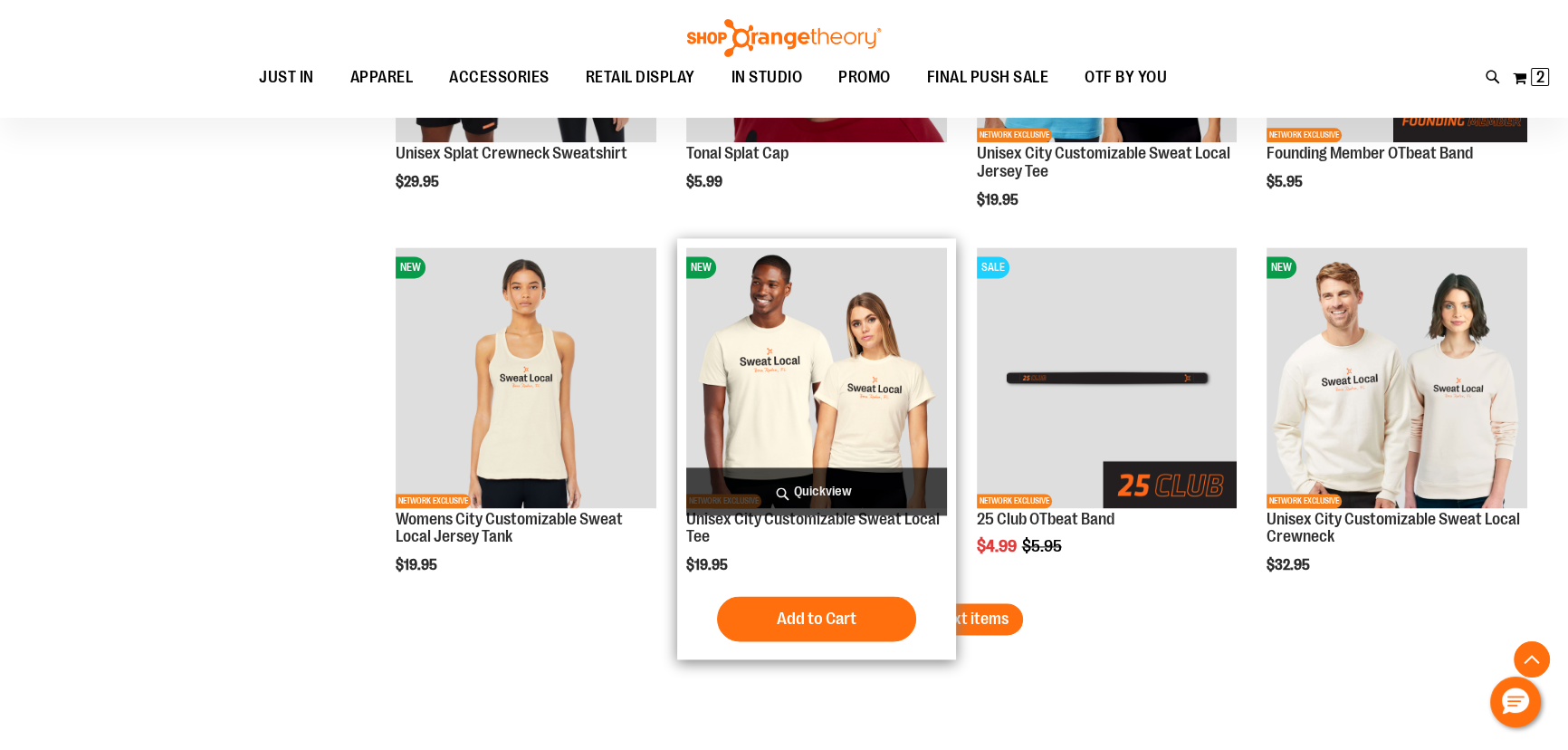
click at [805, 489] on span "Quickview" at bounding box center [817, 492] width 261 height 48
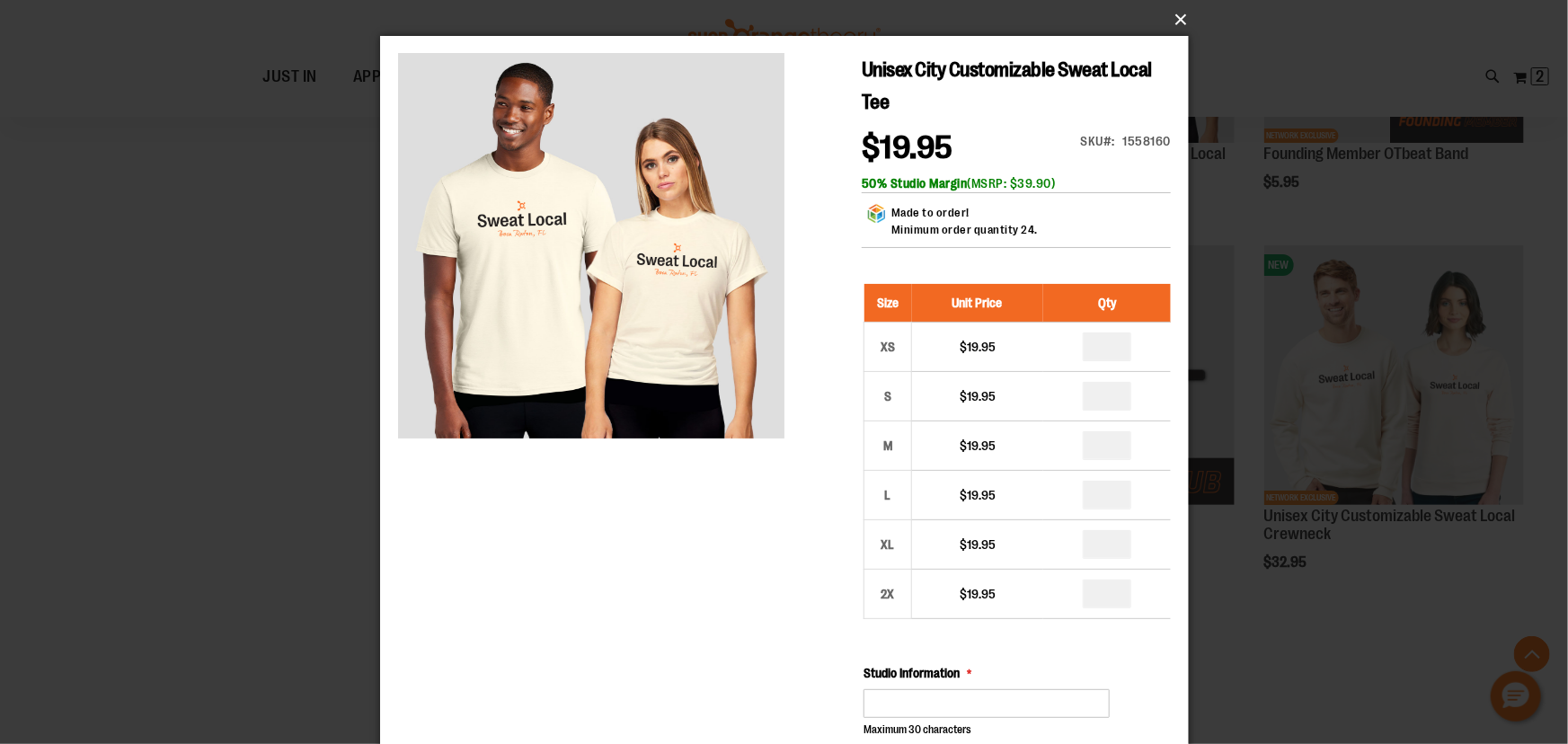
click at [1178, 18] on button "×" at bounding box center [789, 20] width 808 height 40
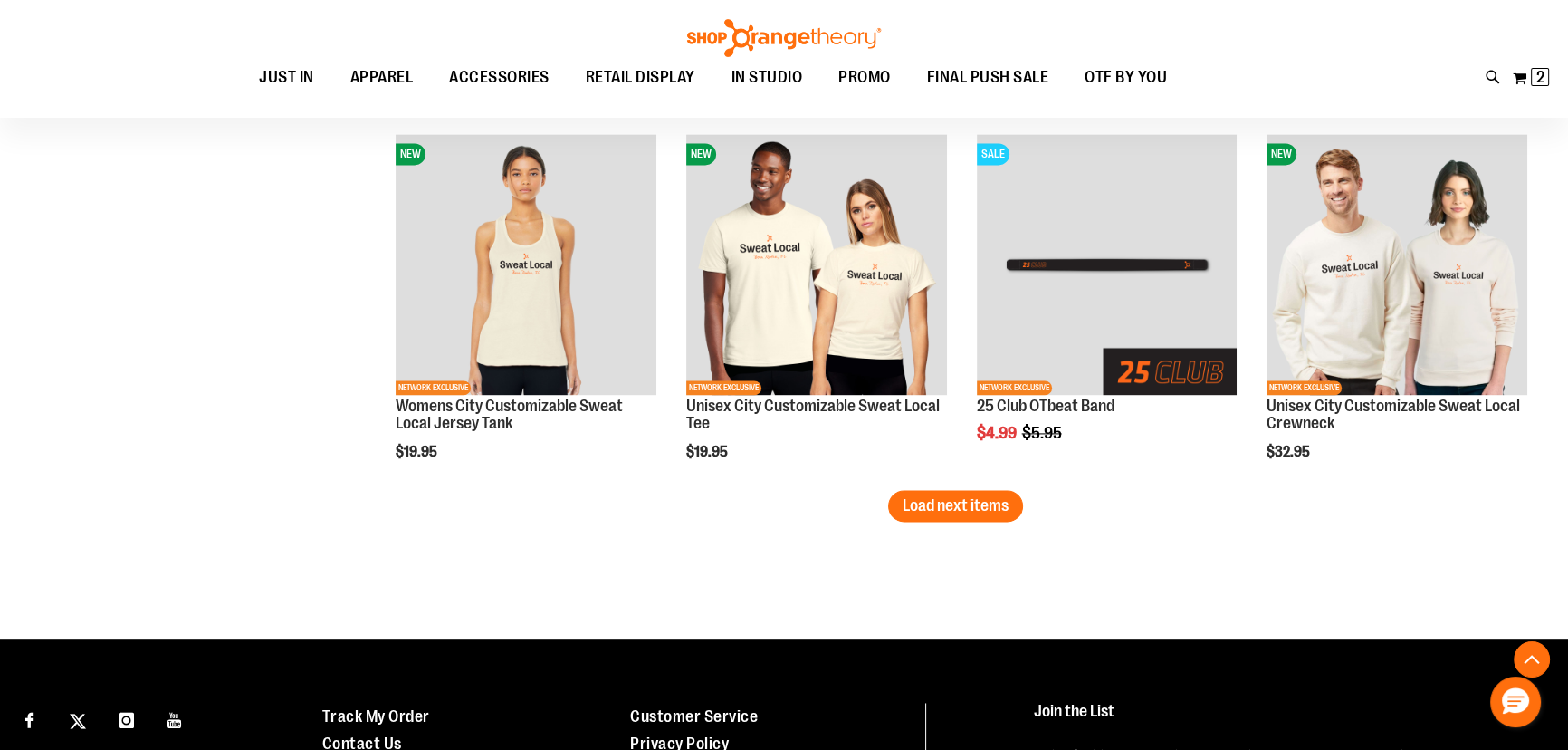
scroll to position [3159, 0]
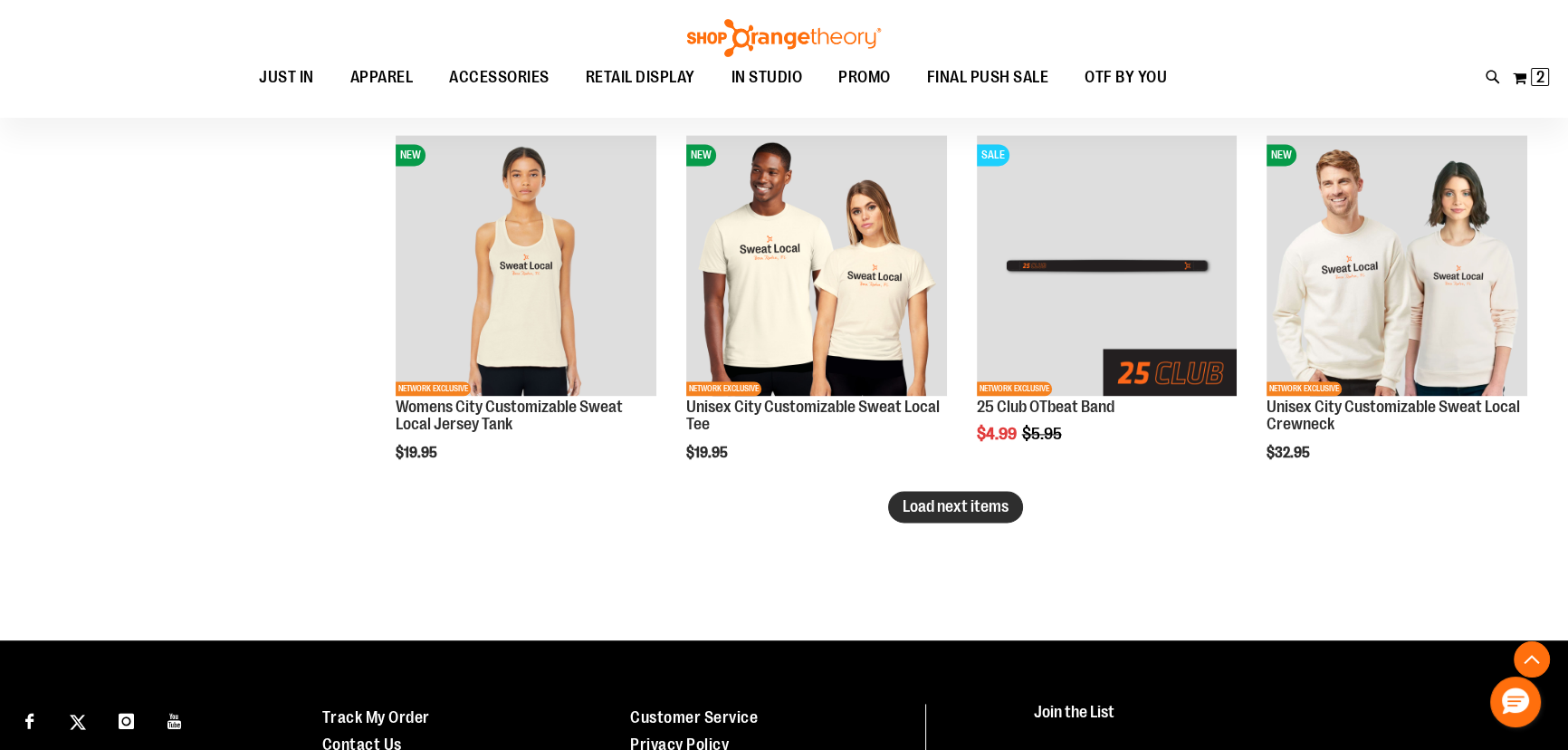
click at [941, 506] on span "Load next items" at bounding box center [955, 506] width 106 height 18
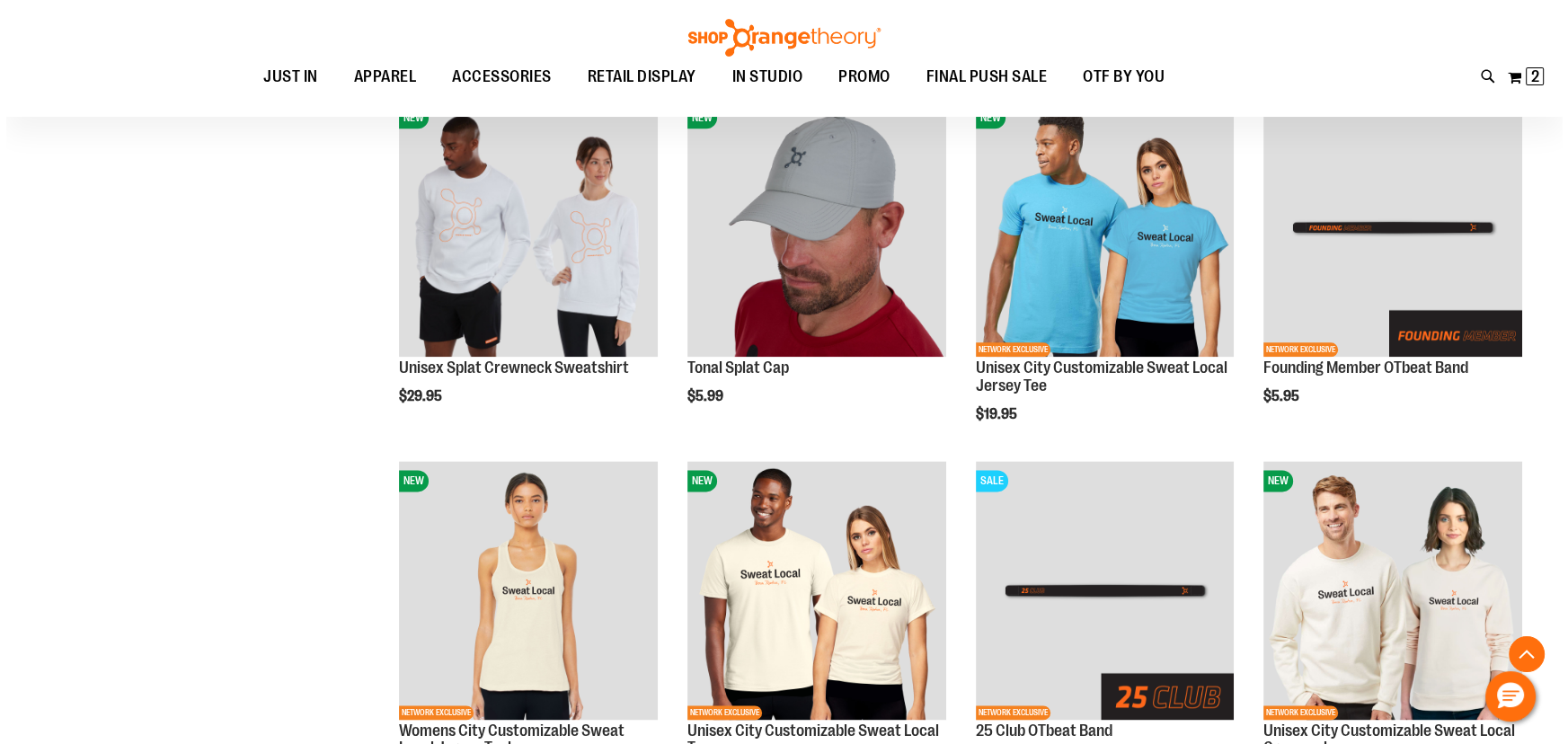
scroll to position [3052, 0]
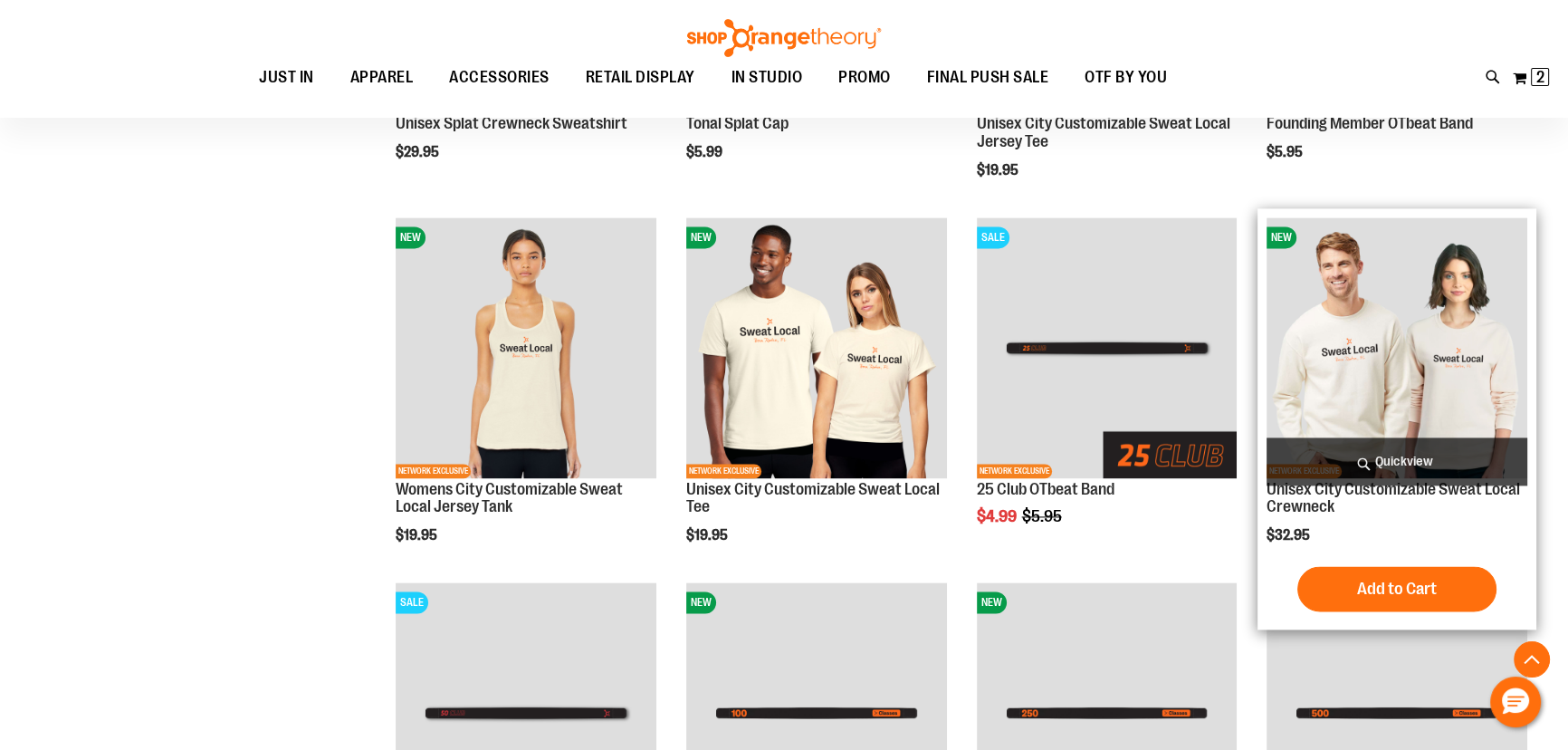
click at [1492, 461] on span "Quickview" at bounding box center [1397, 461] width 261 height 48
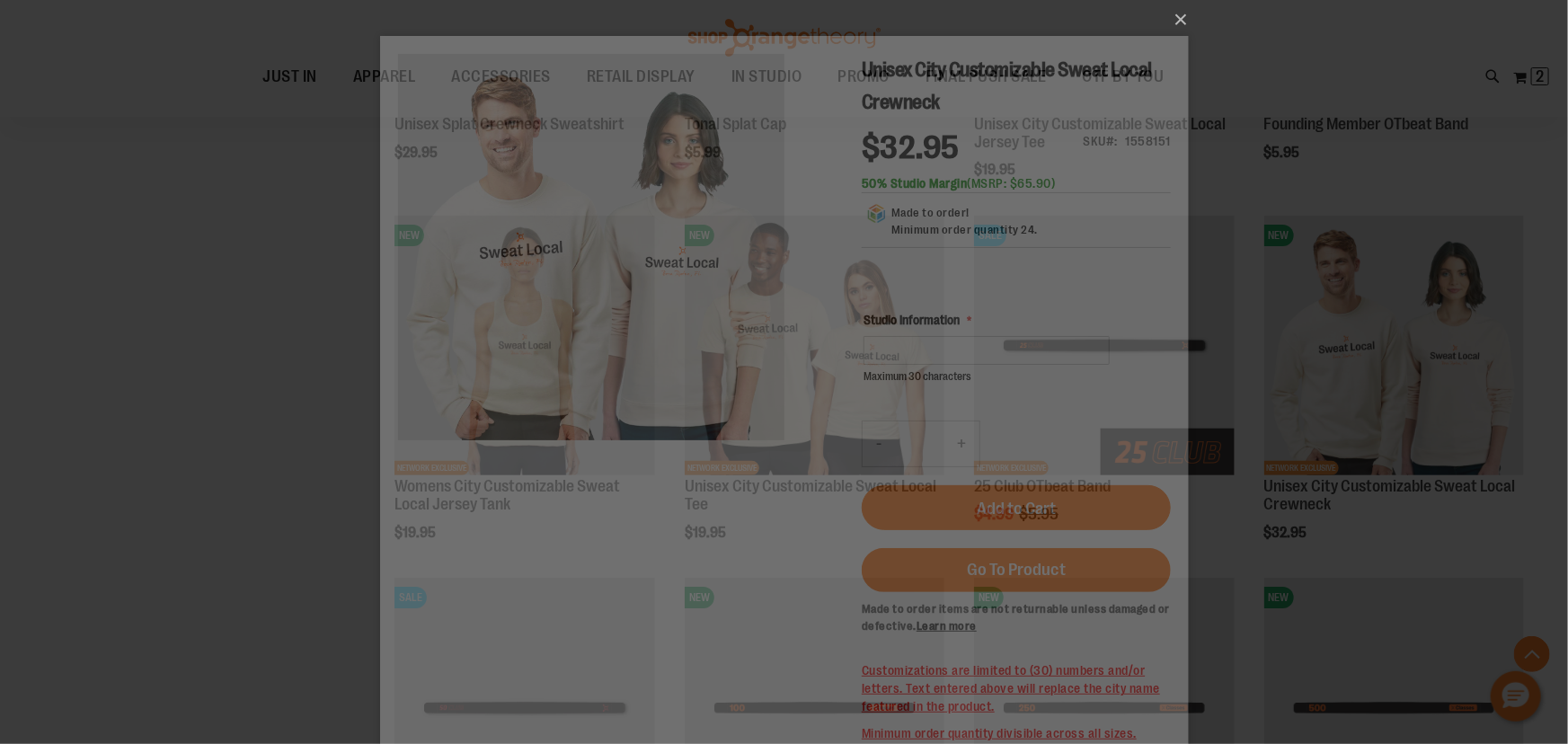
scroll to position [0, 0]
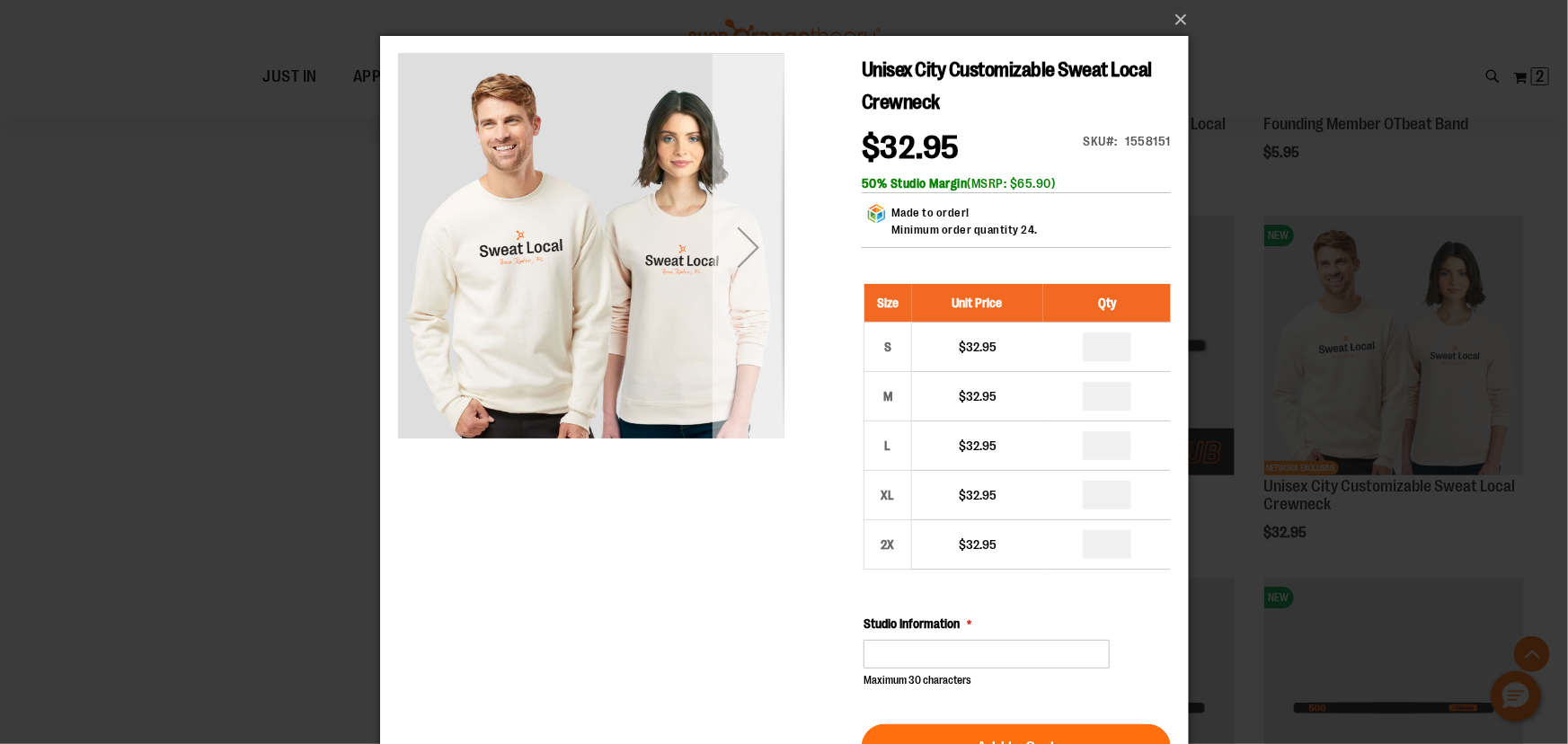
click at [749, 247] on div "Next" at bounding box center [747, 247] width 72 height 72
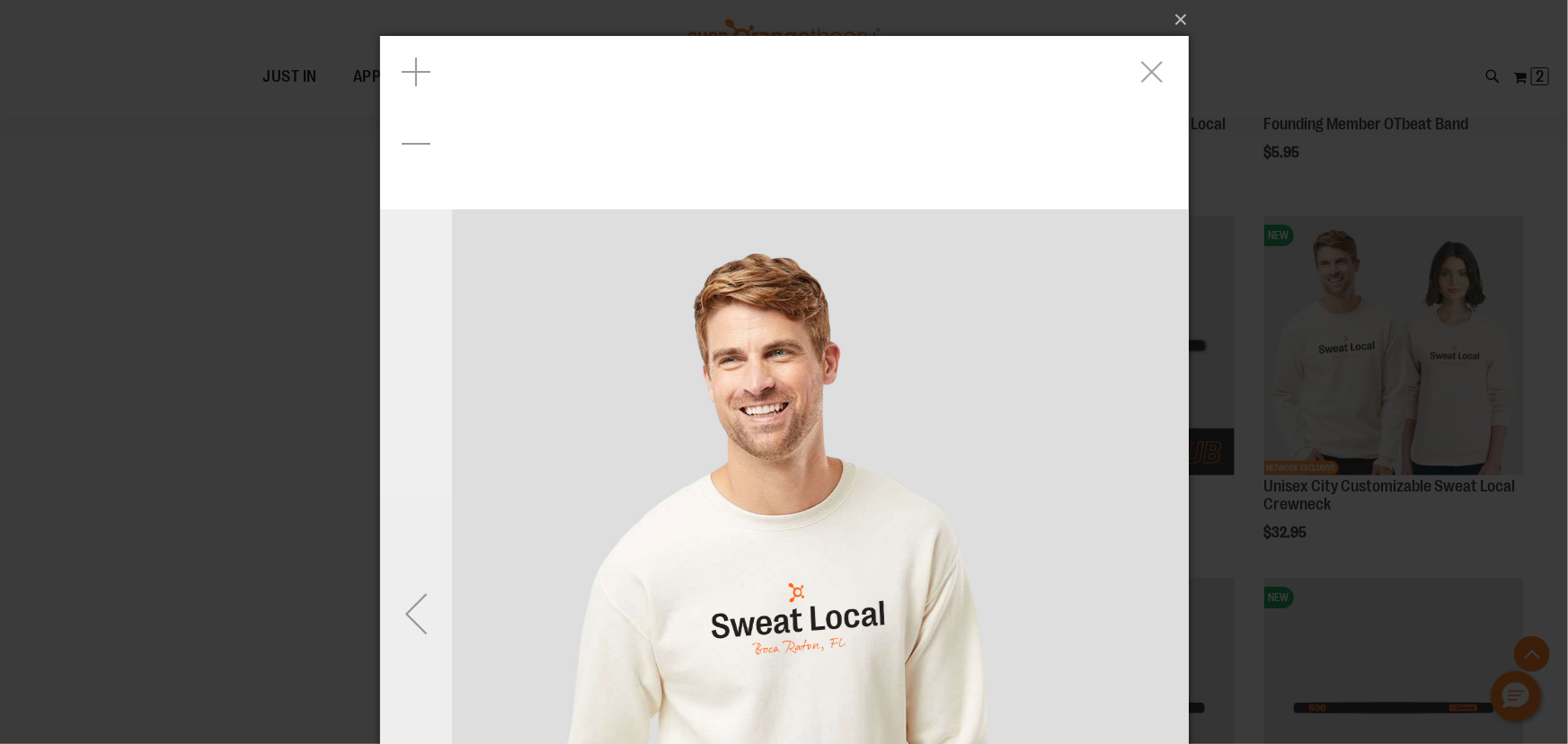
click at [404, 628] on div "Previous" at bounding box center [415, 613] width 72 height 72
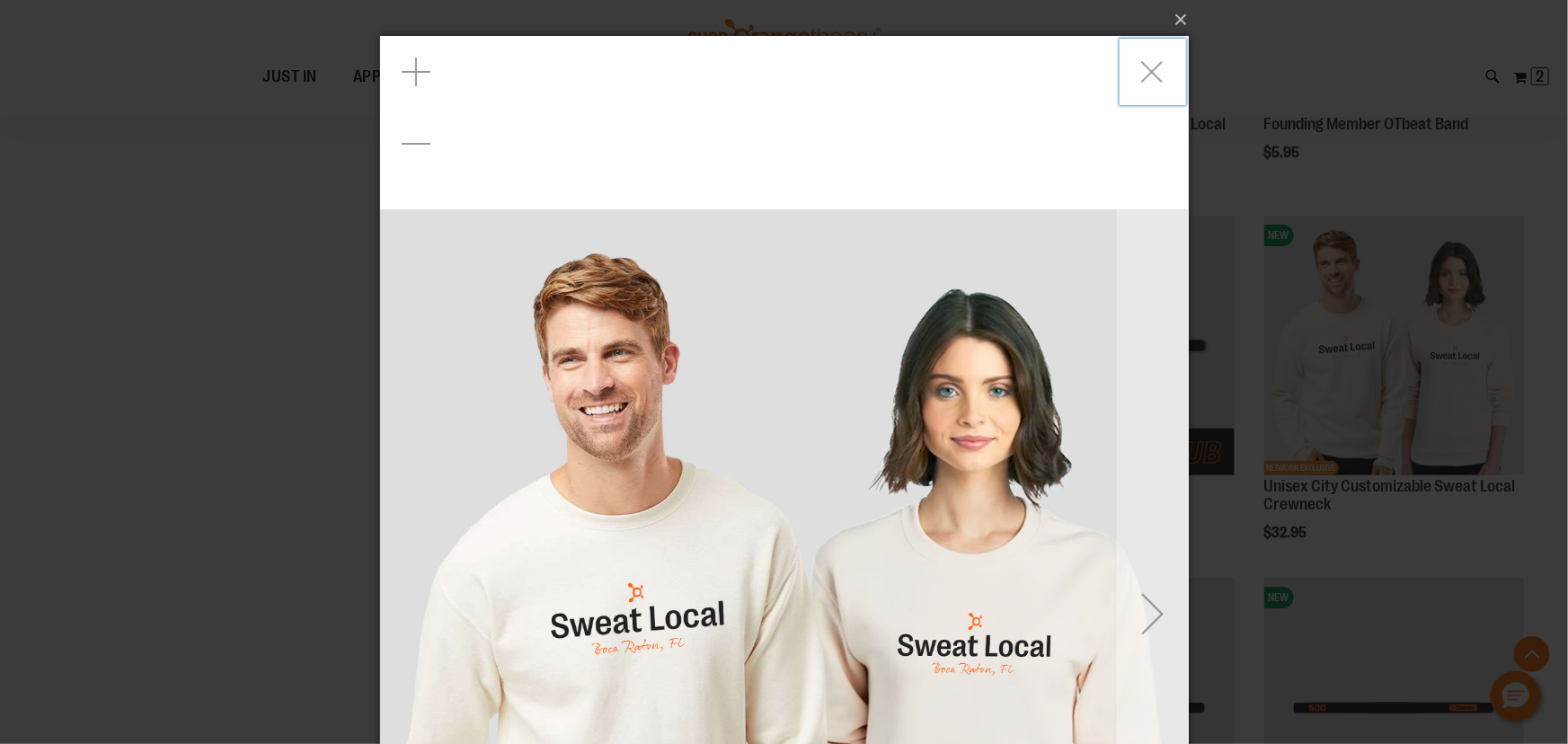
drag, startPoint x: 1171, startPoint y: 60, endPoint x: 1181, endPoint y: 51, distance: 13.5
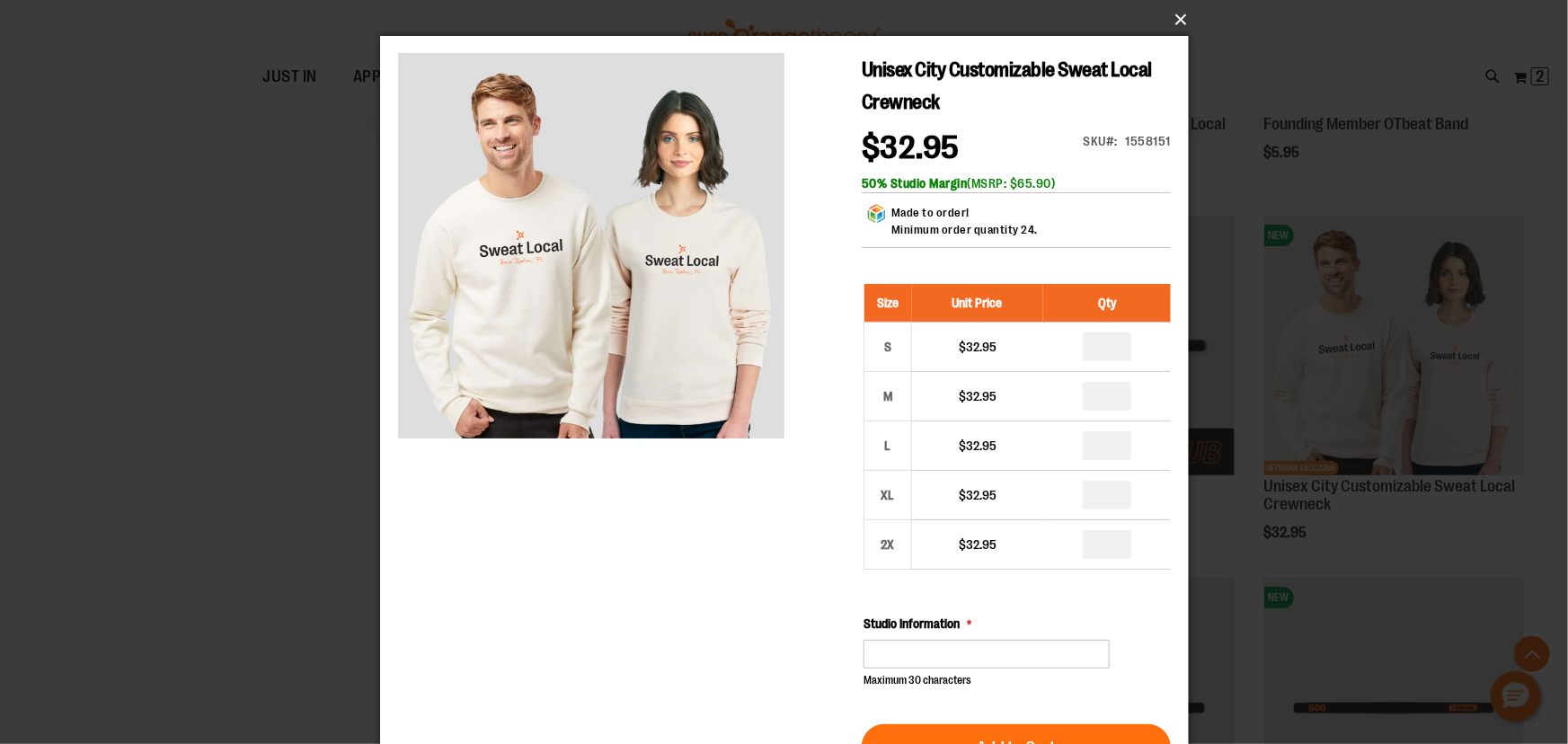
click at [1188, 19] on button "×" at bounding box center [789, 20] width 808 height 40
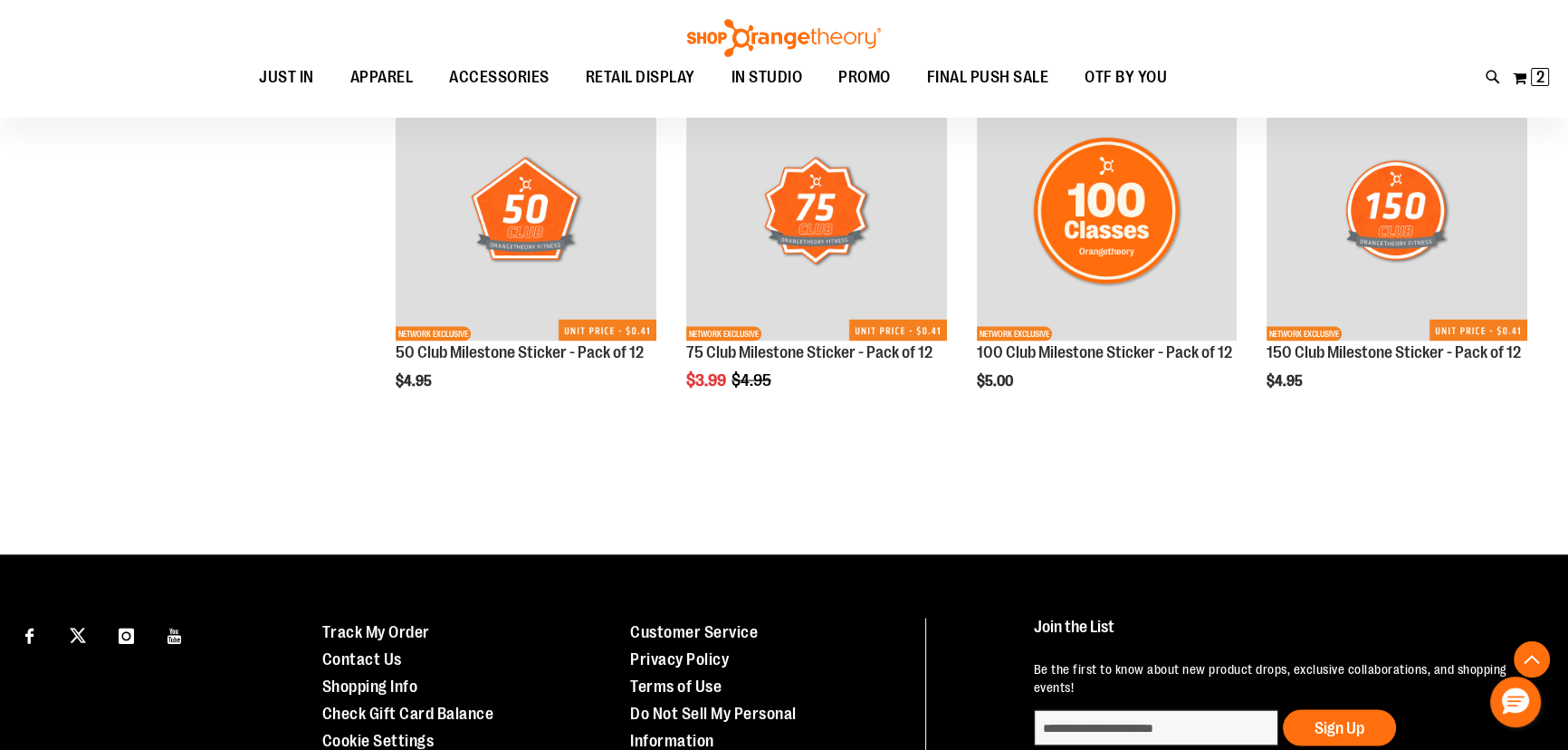
scroll to position [4312, 0]
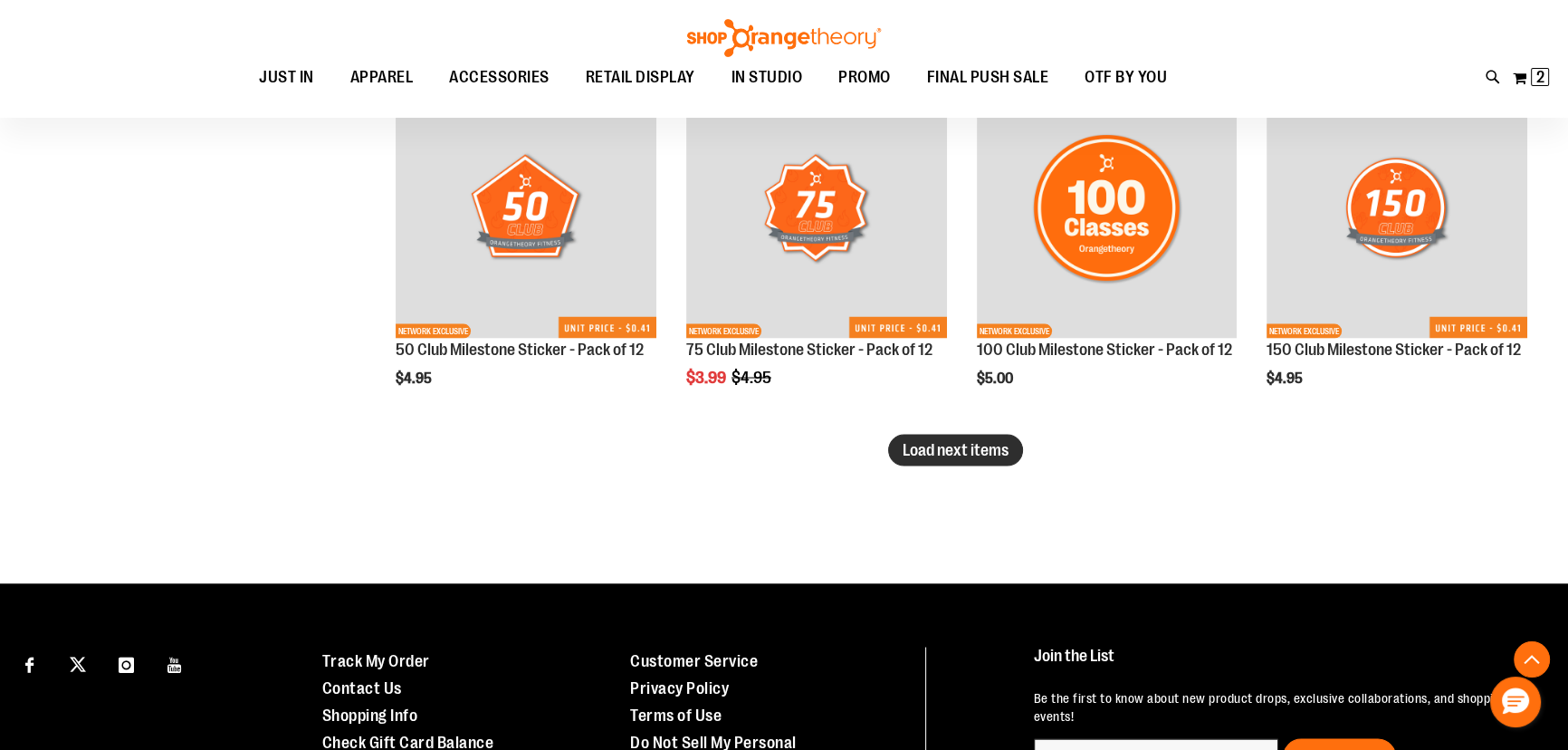
click at [941, 445] on span "Load next items" at bounding box center [955, 450] width 106 height 18
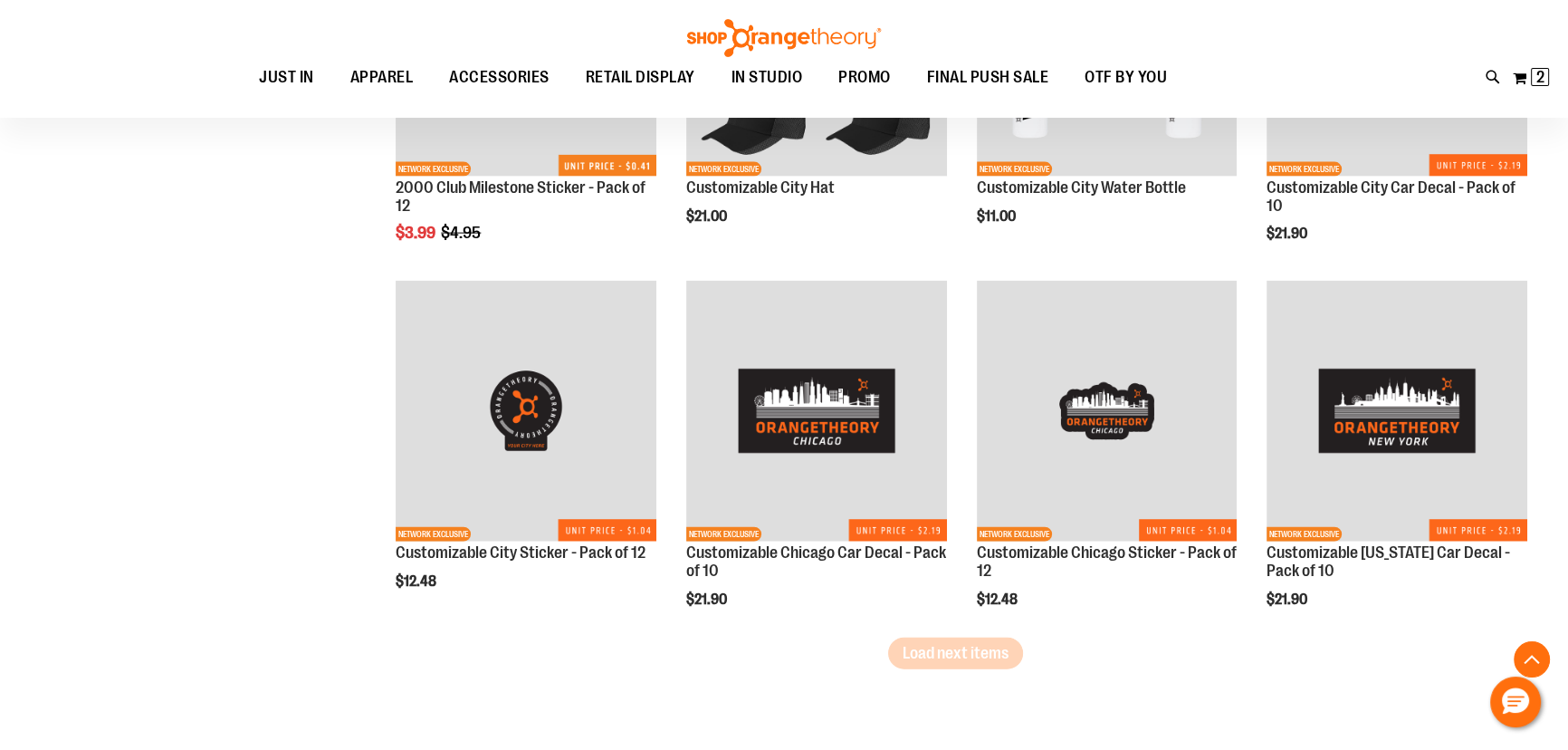
scroll to position [5218, 0]
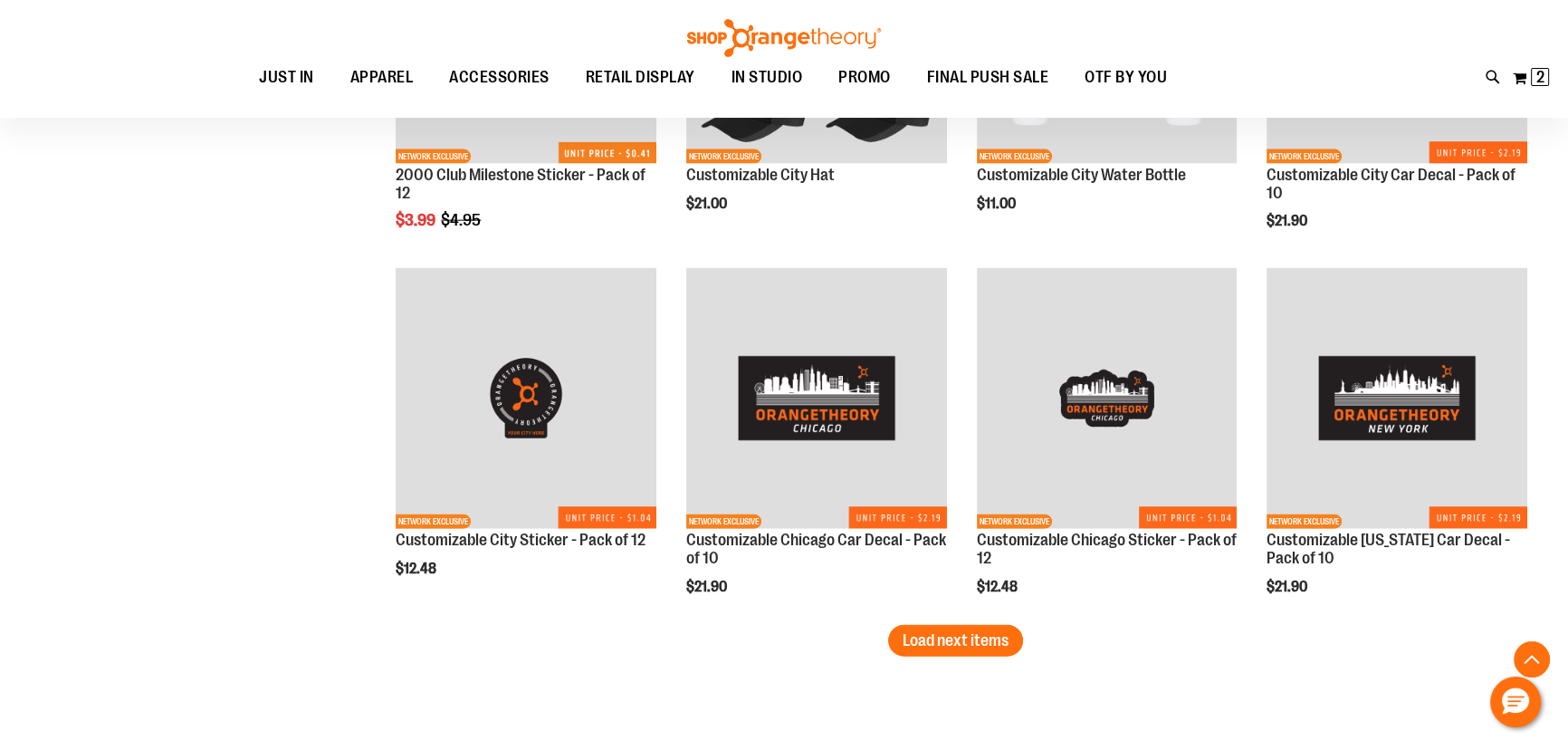
click at [1013, 650] on button "Load next items" at bounding box center [955, 641] width 135 height 32
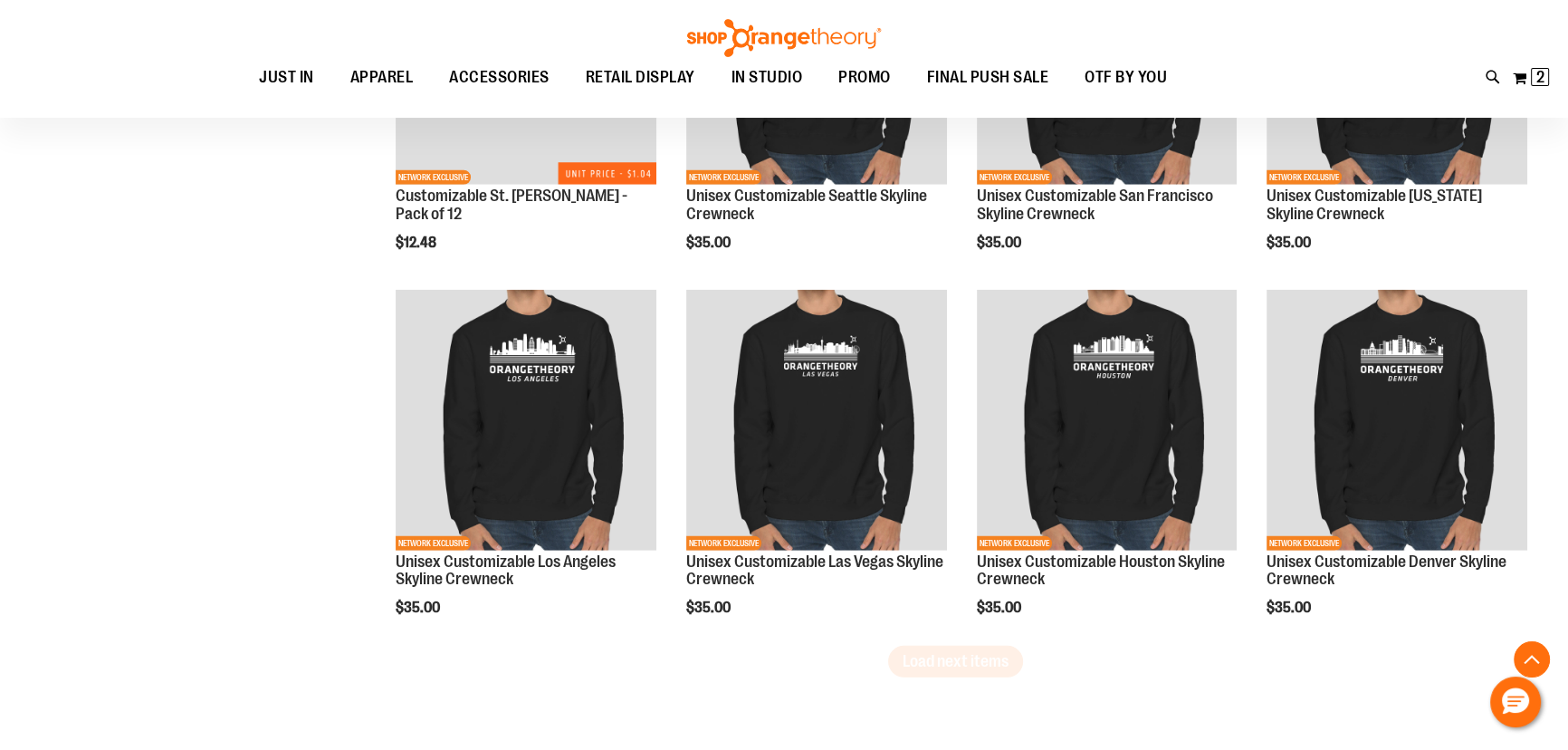
scroll to position [6536, 0]
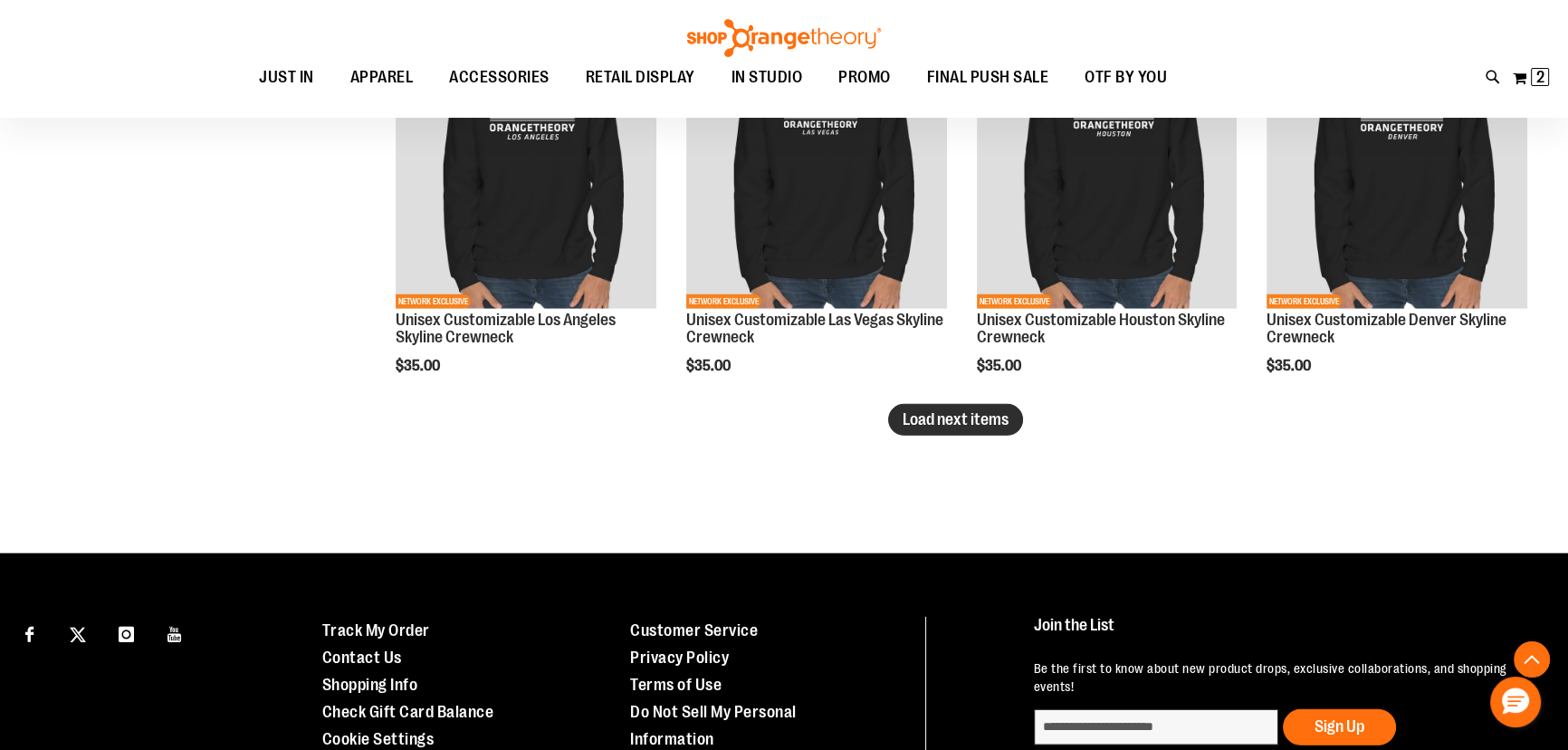
click at [962, 418] on span "Load next items" at bounding box center [955, 419] width 106 height 18
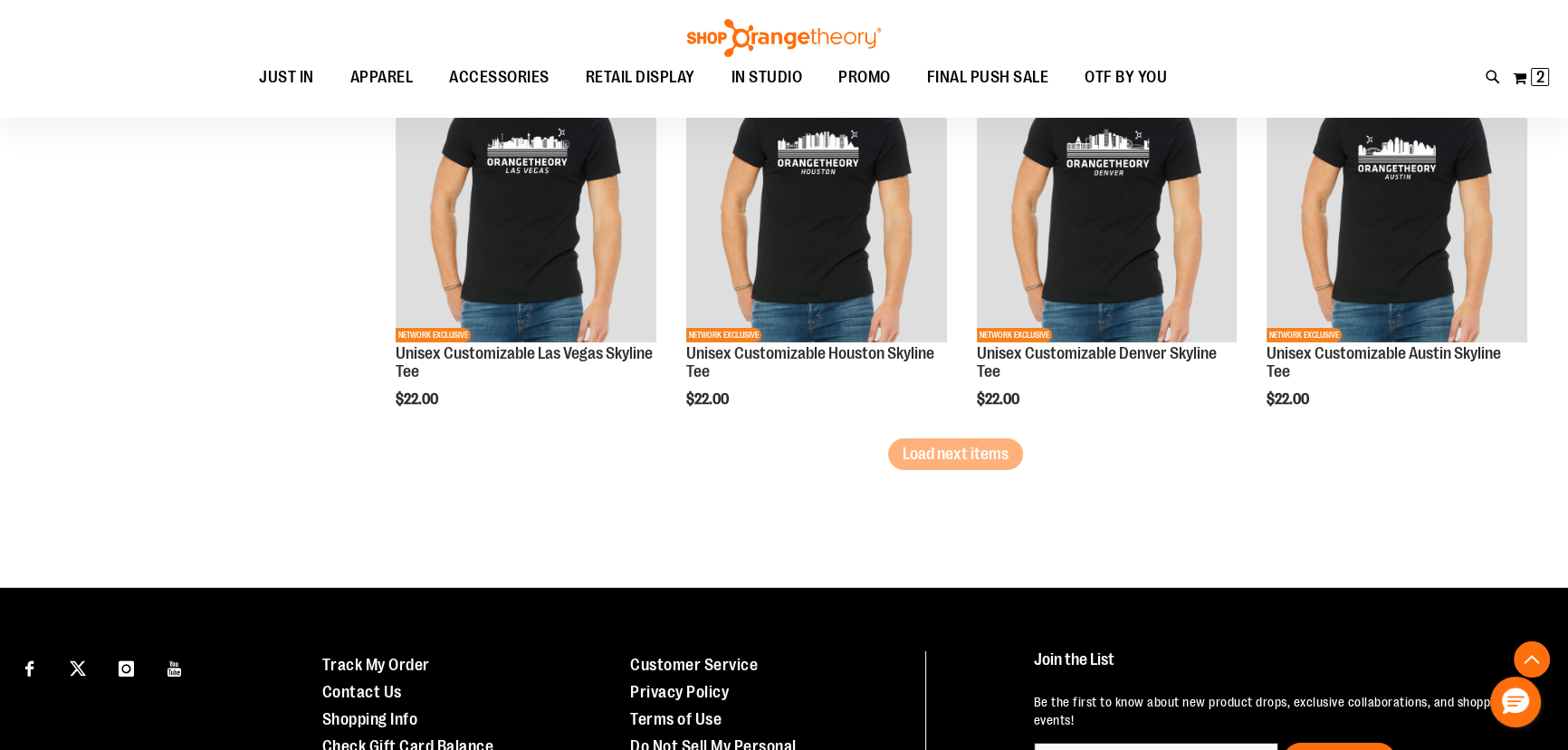
scroll to position [7606, 0]
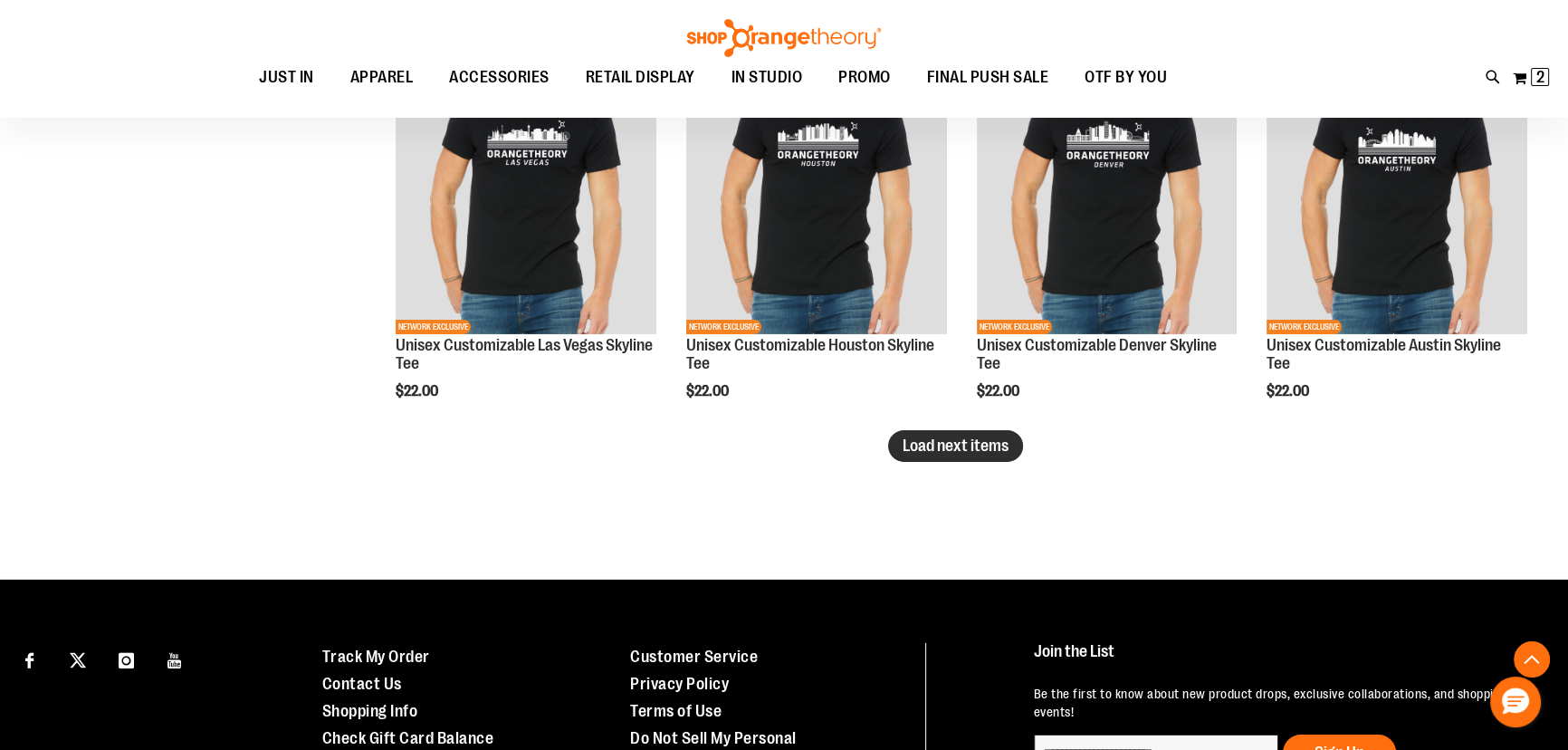
click at [950, 453] on span "Load next items" at bounding box center [955, 446] width 106 height 18
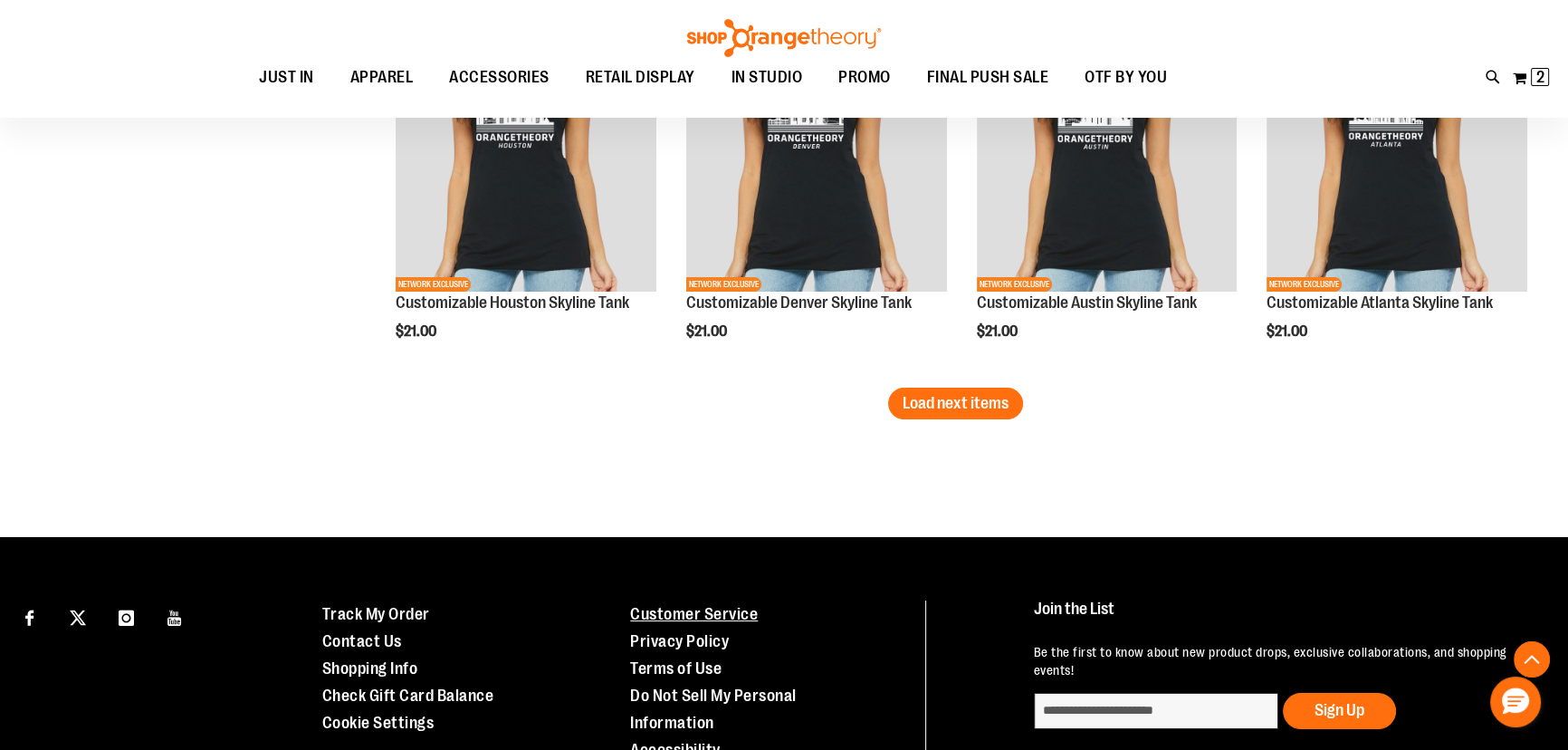
scroll to position [8888, 0]
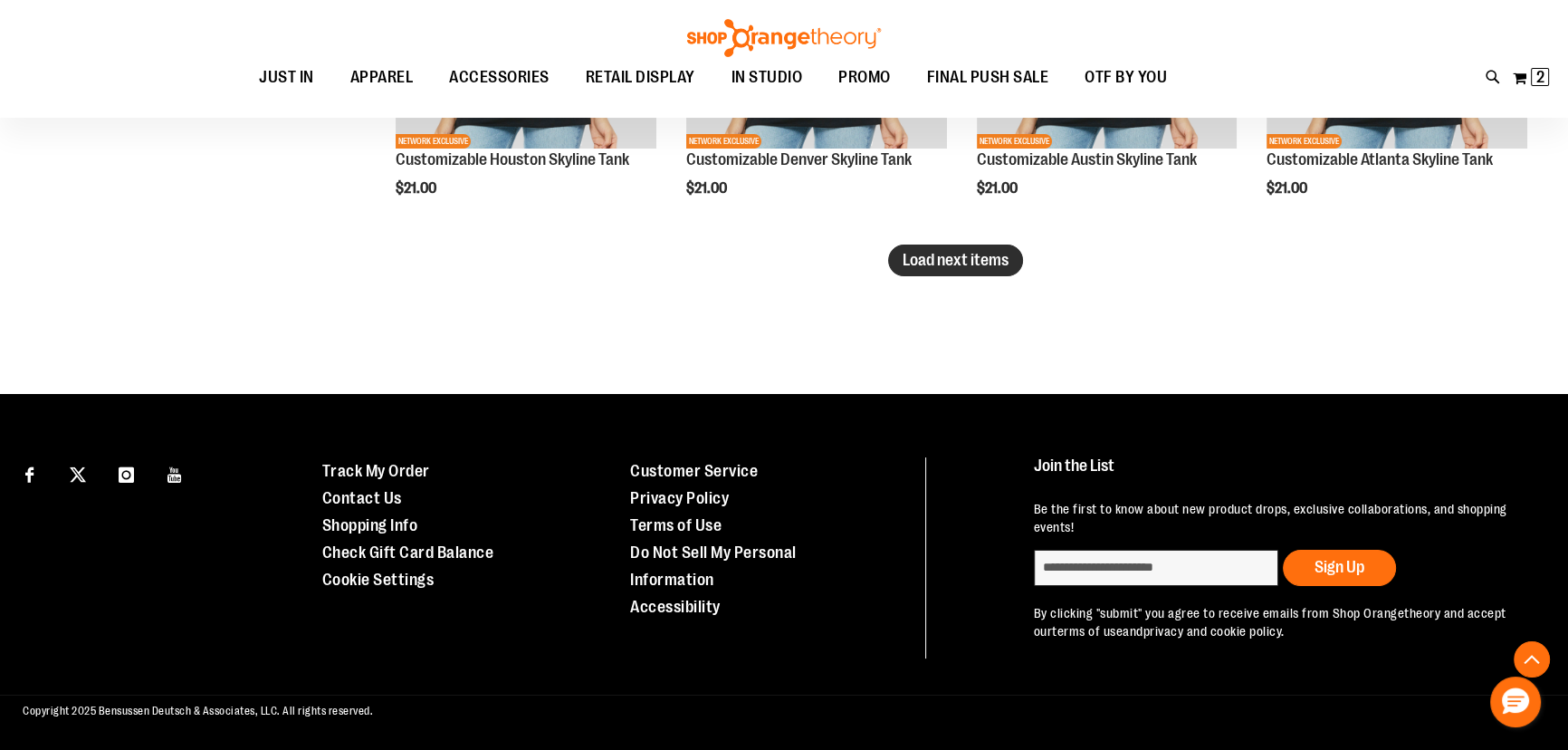
click at [971, 271] on button "Load next items" at bounding box center [955, 260] width 135 height 32
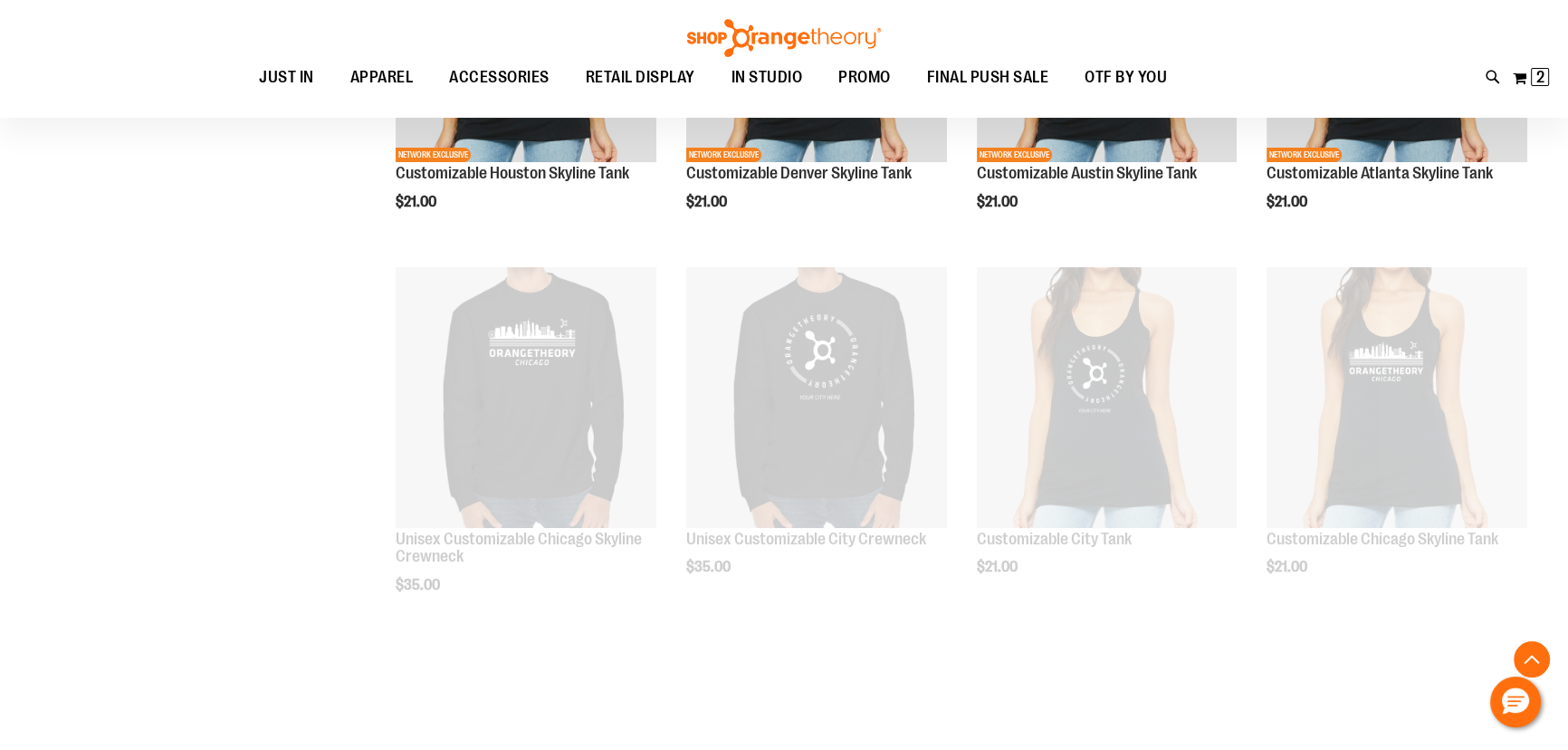
scroll to position [8888, 0]
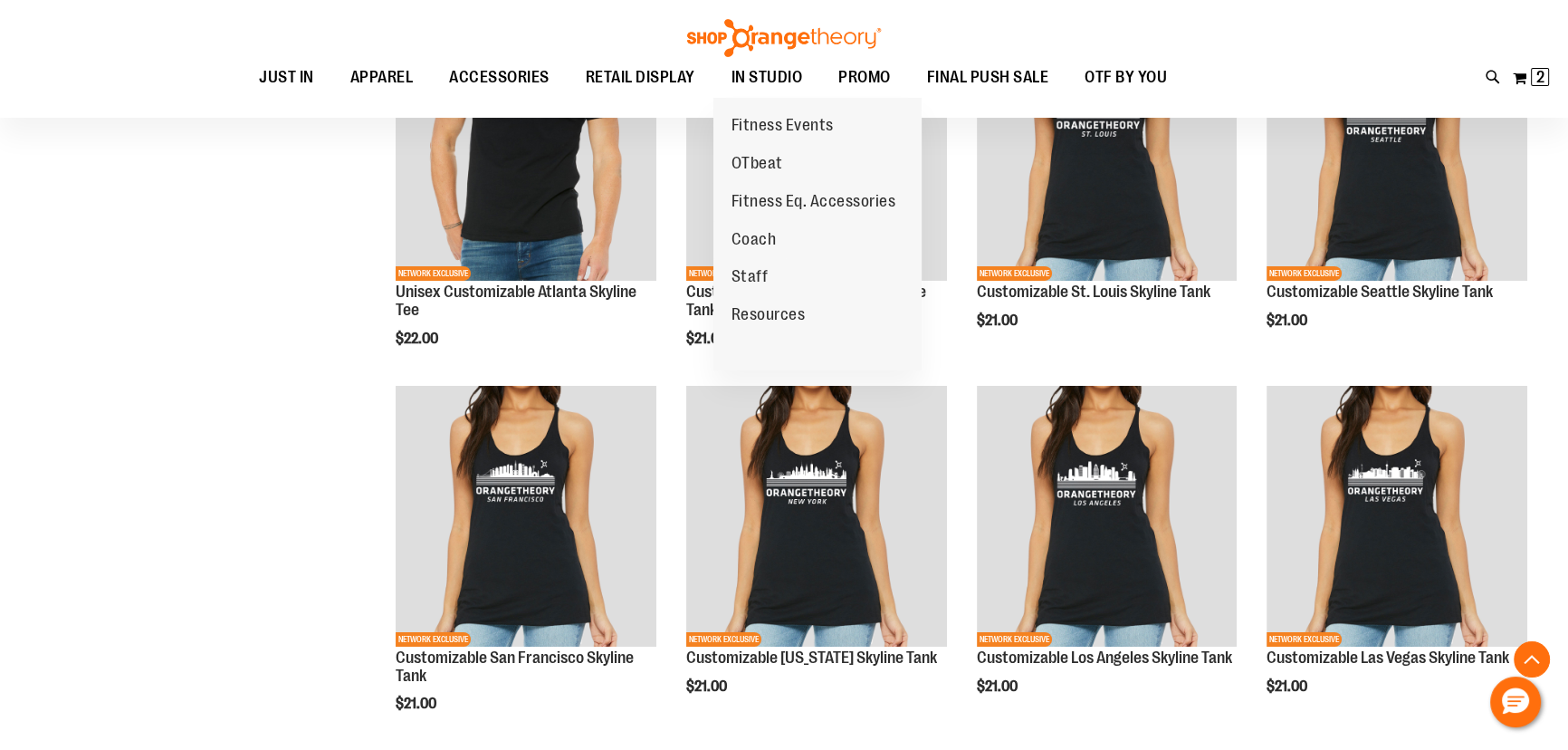
scroll to position [7901, 0]
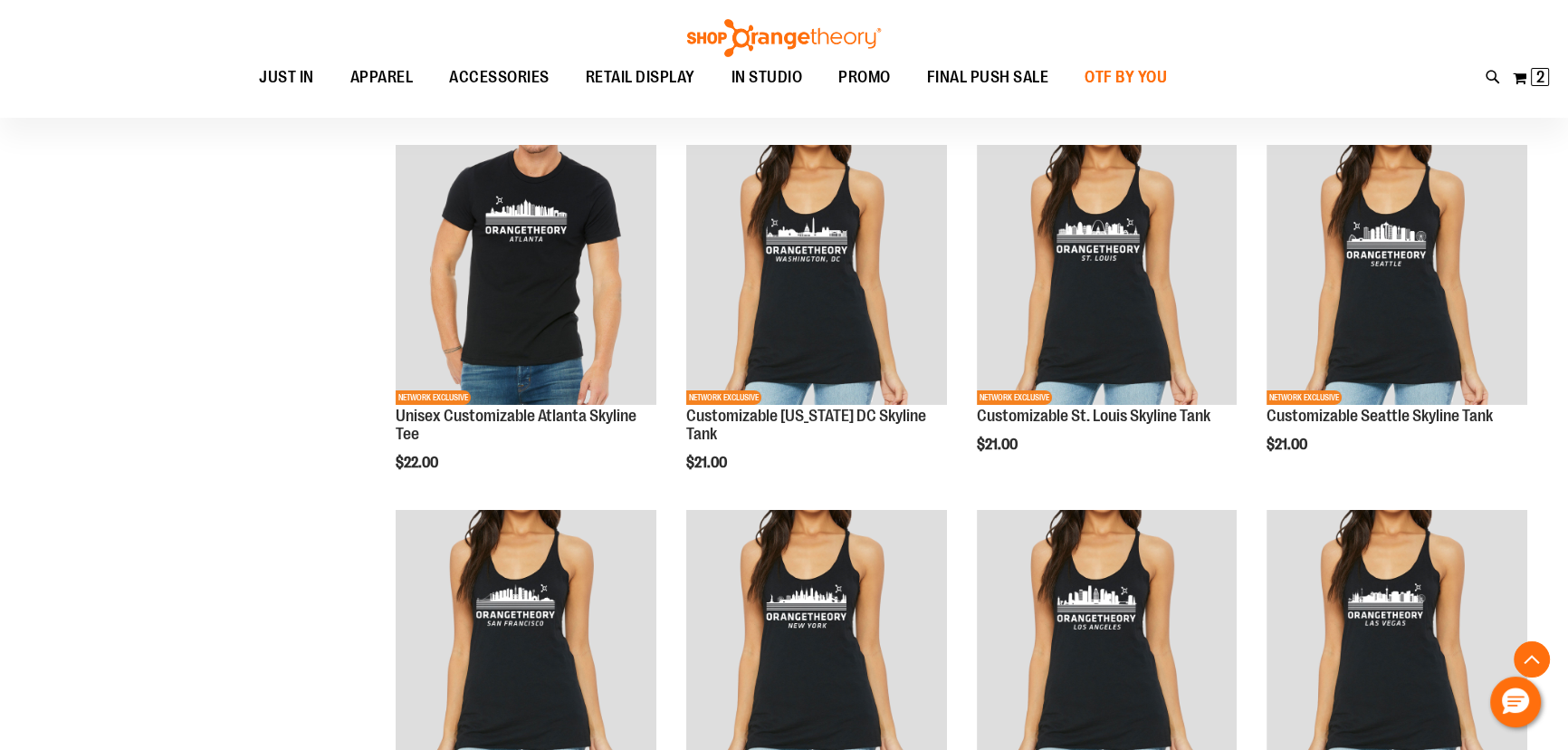
click at [1139, 68] on span "OTF BY YOU" at bounding box center [1126, 77] width 82 height 41
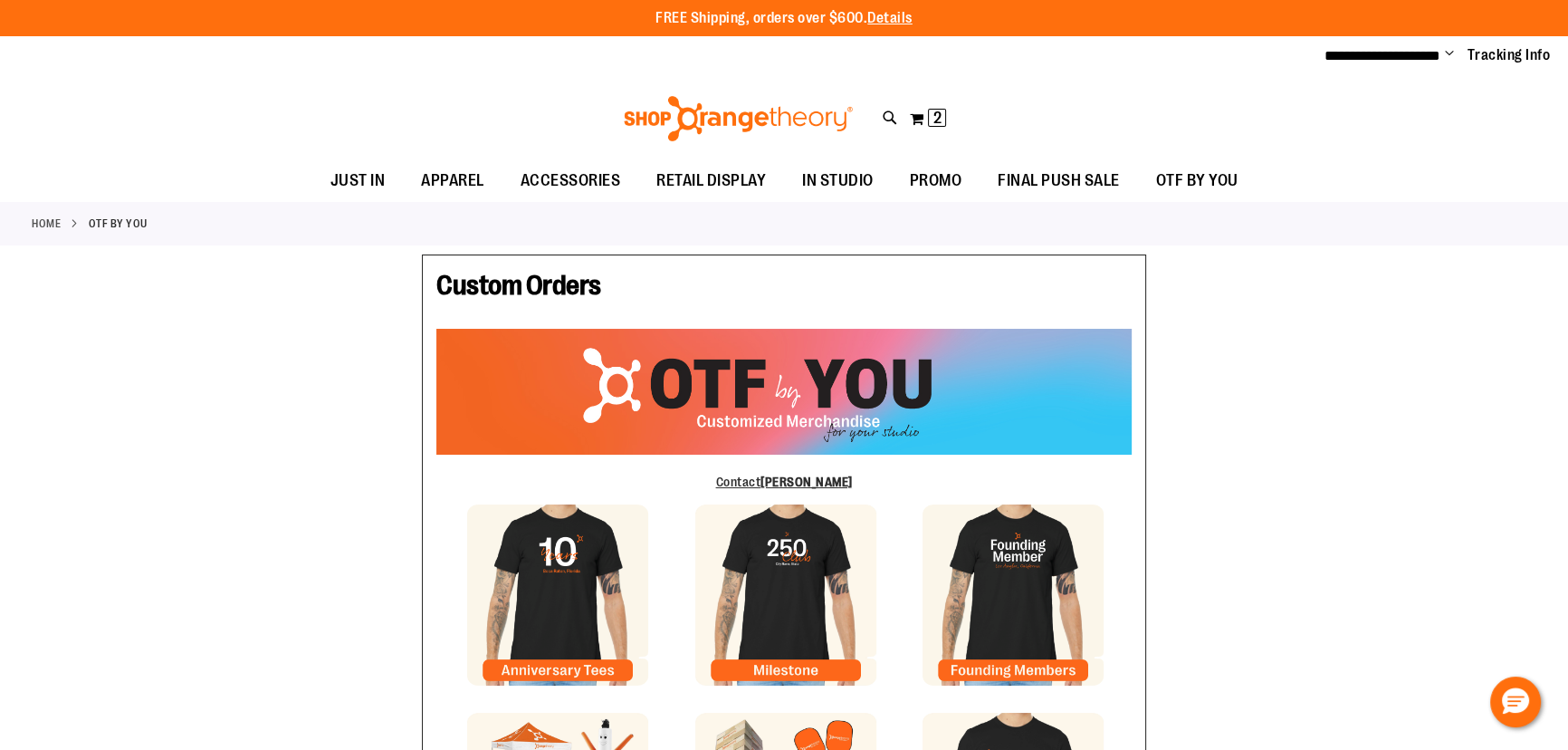
type input "**********"
click at [588, 595] on img at bounding box center [557, 595] width 181 height 181
click at [779, 607] on img at bounding box center [785, 595] width 181 height 181
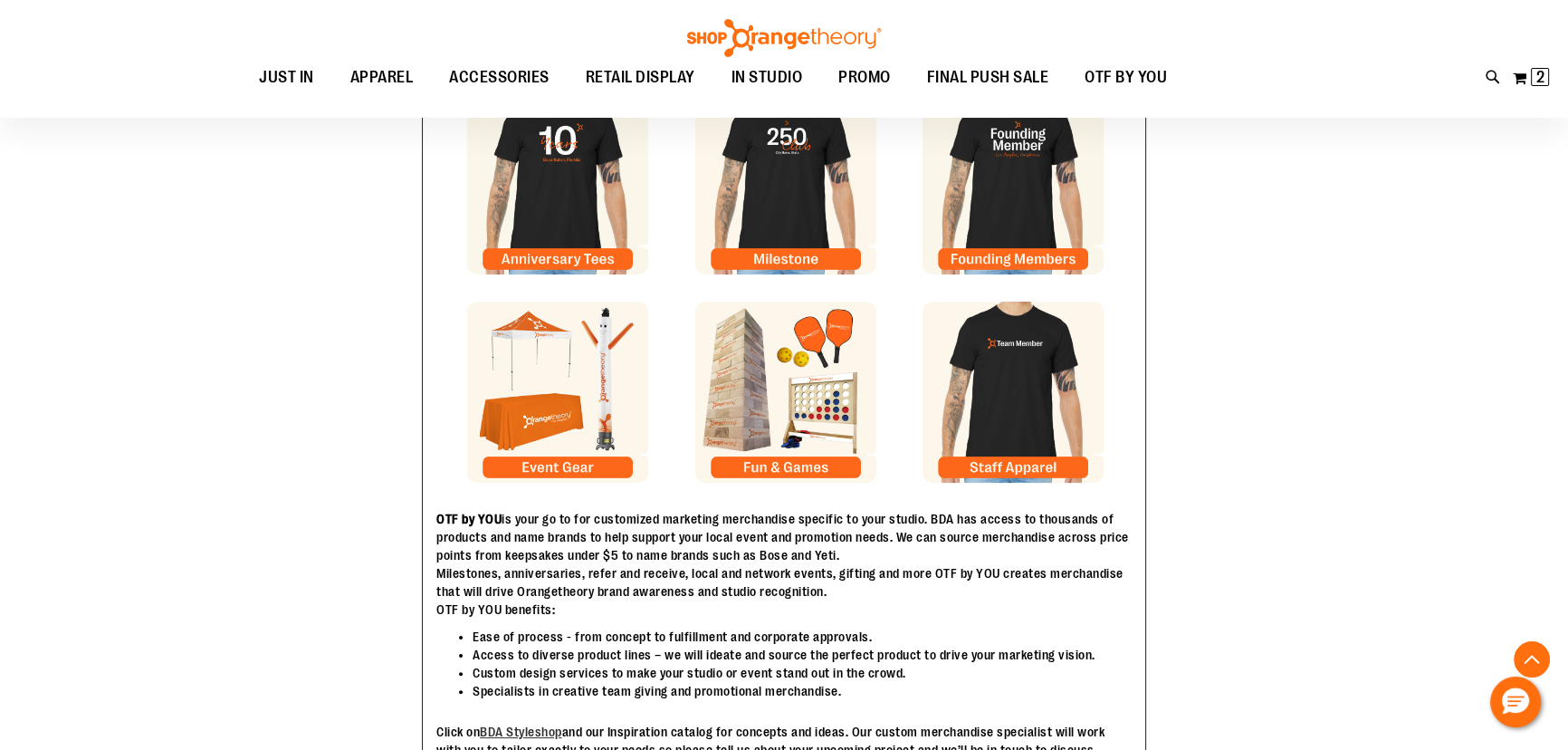
scroll to position [410, 0]
click at [568, 364] on img at bounding box center [557, 390] width 181 height 181
click at [820, 416] on img at bounding box center [785, 390] width 181 height 181
click at [1014, 410] on img at bounding box center [1013, 390] width 181 height 181
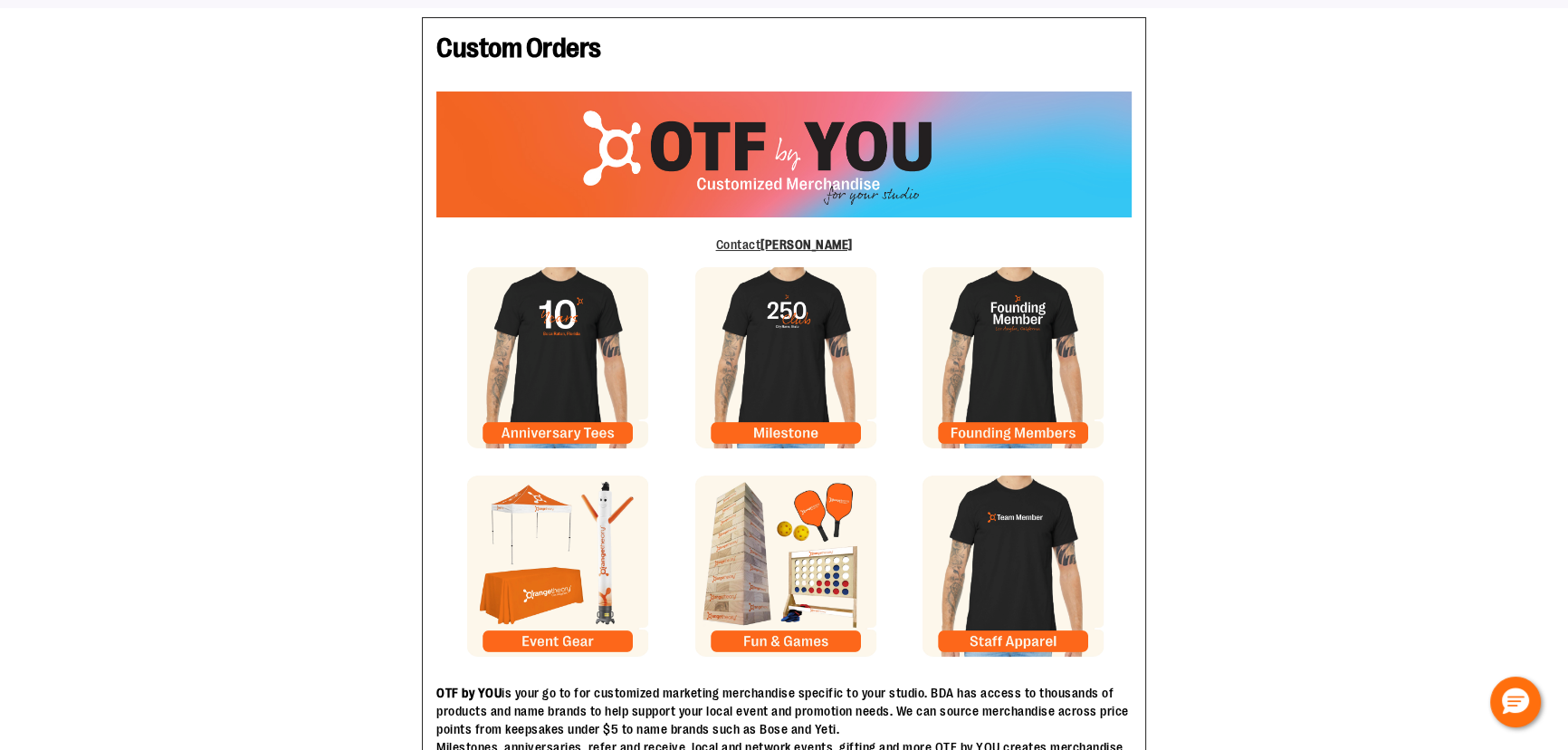
scroll to position [0, 0]
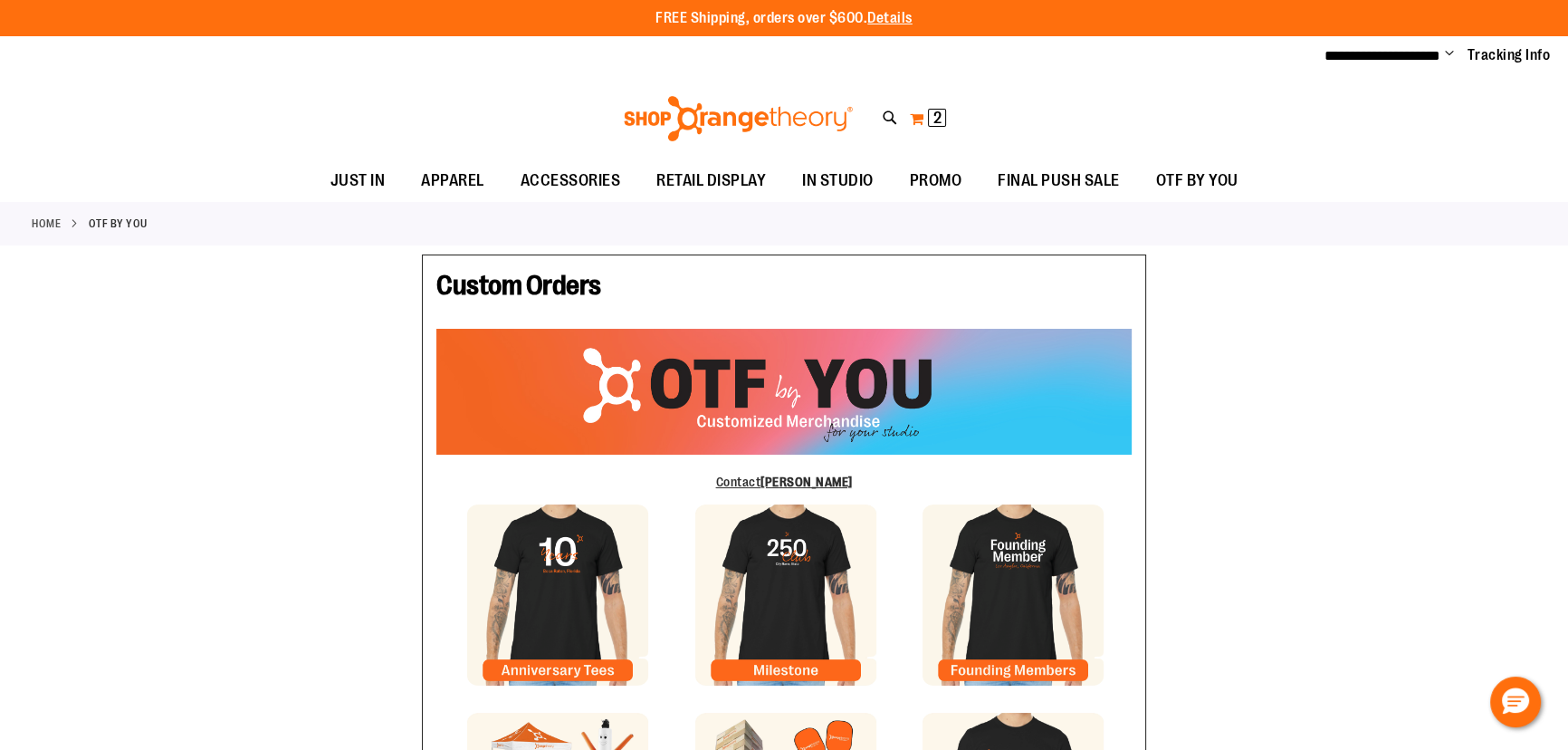
click at [934, 122] on span "2" at bounding box center [938, 118] width 9 height 18
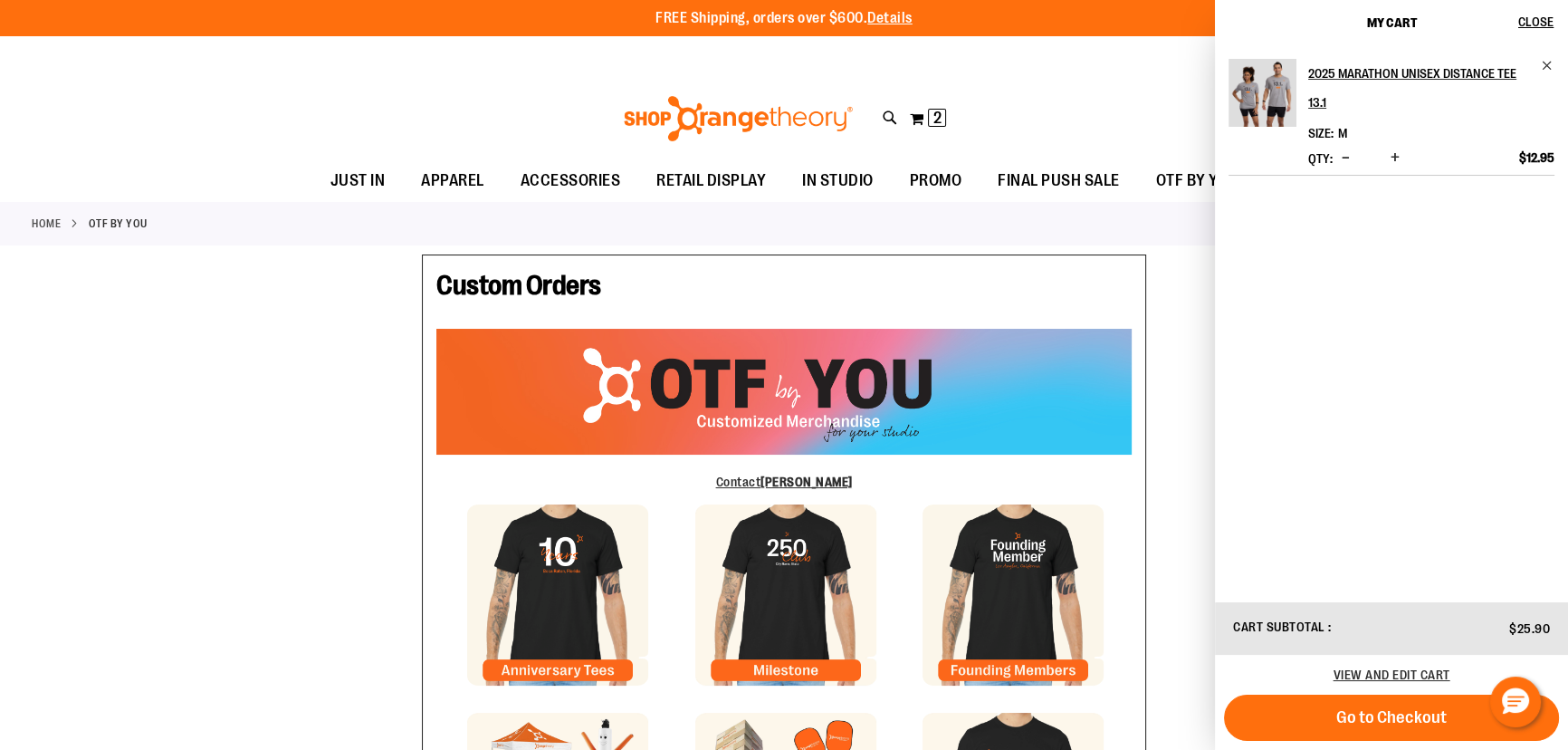
click at [1346, 154] on span "Decrease product quantity" at bounding box center [1346, 157] width 9 height 18
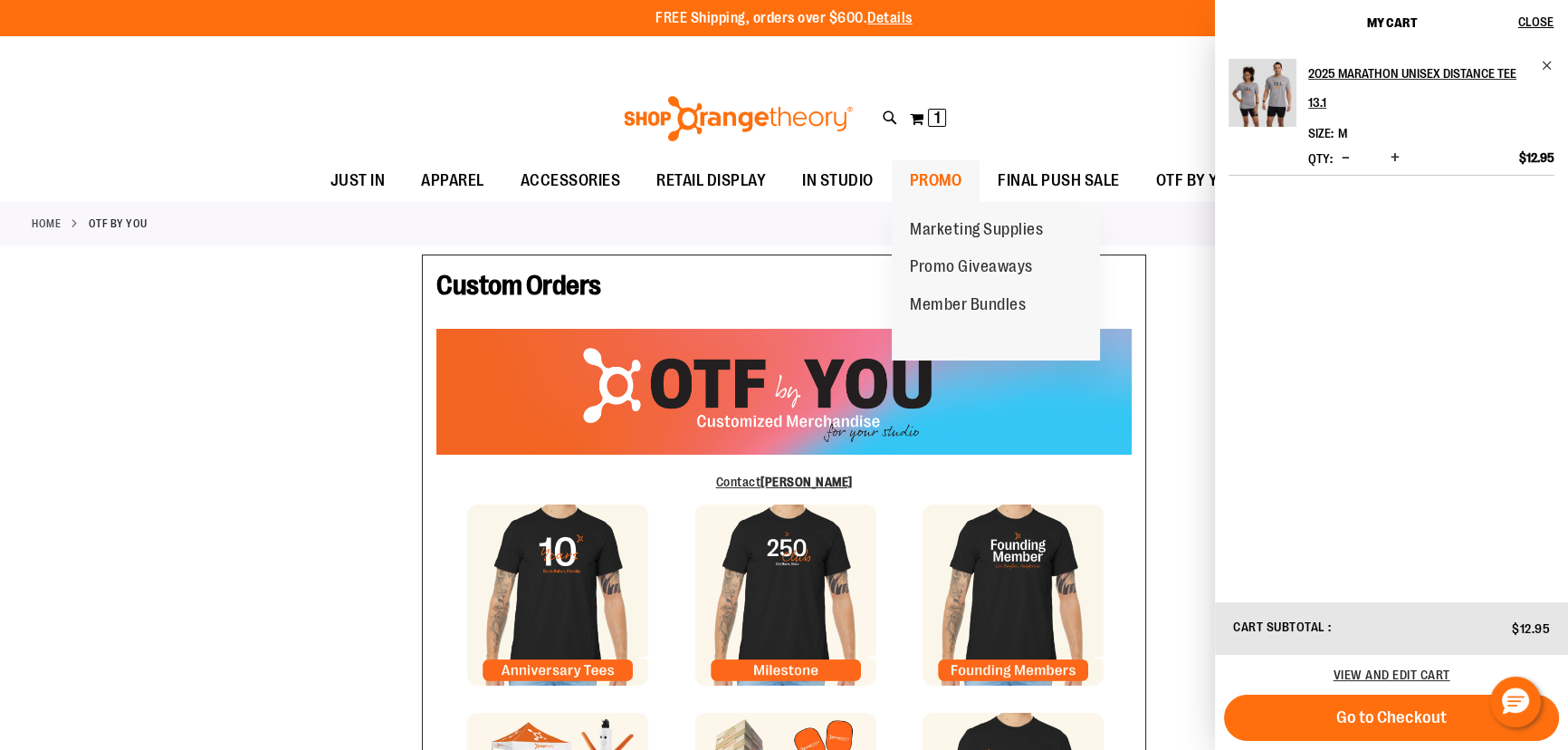
click at [946, 180] on span "PROMO" at bounding box center [936, 181] width 53 height 41
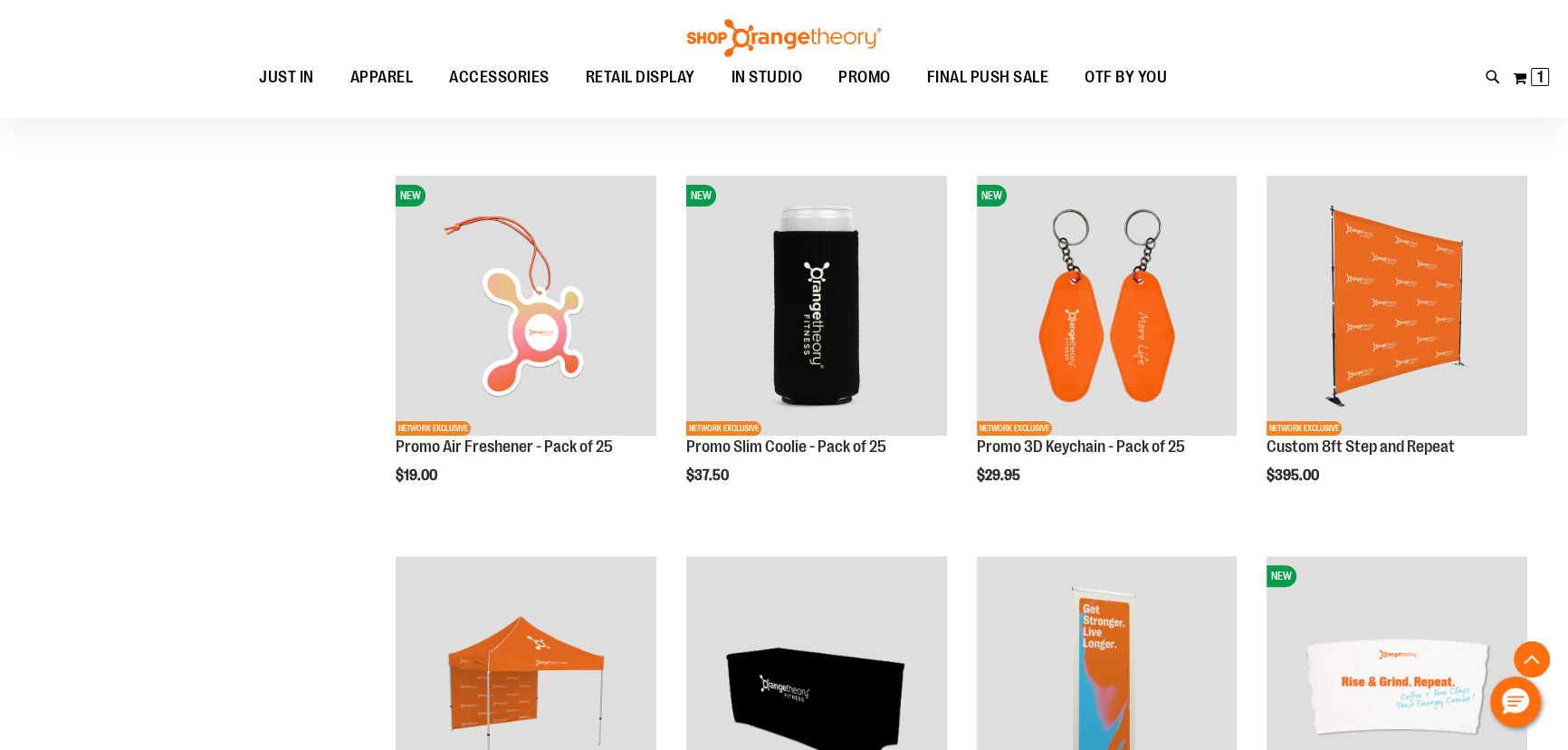
scroll to position [575, 0]
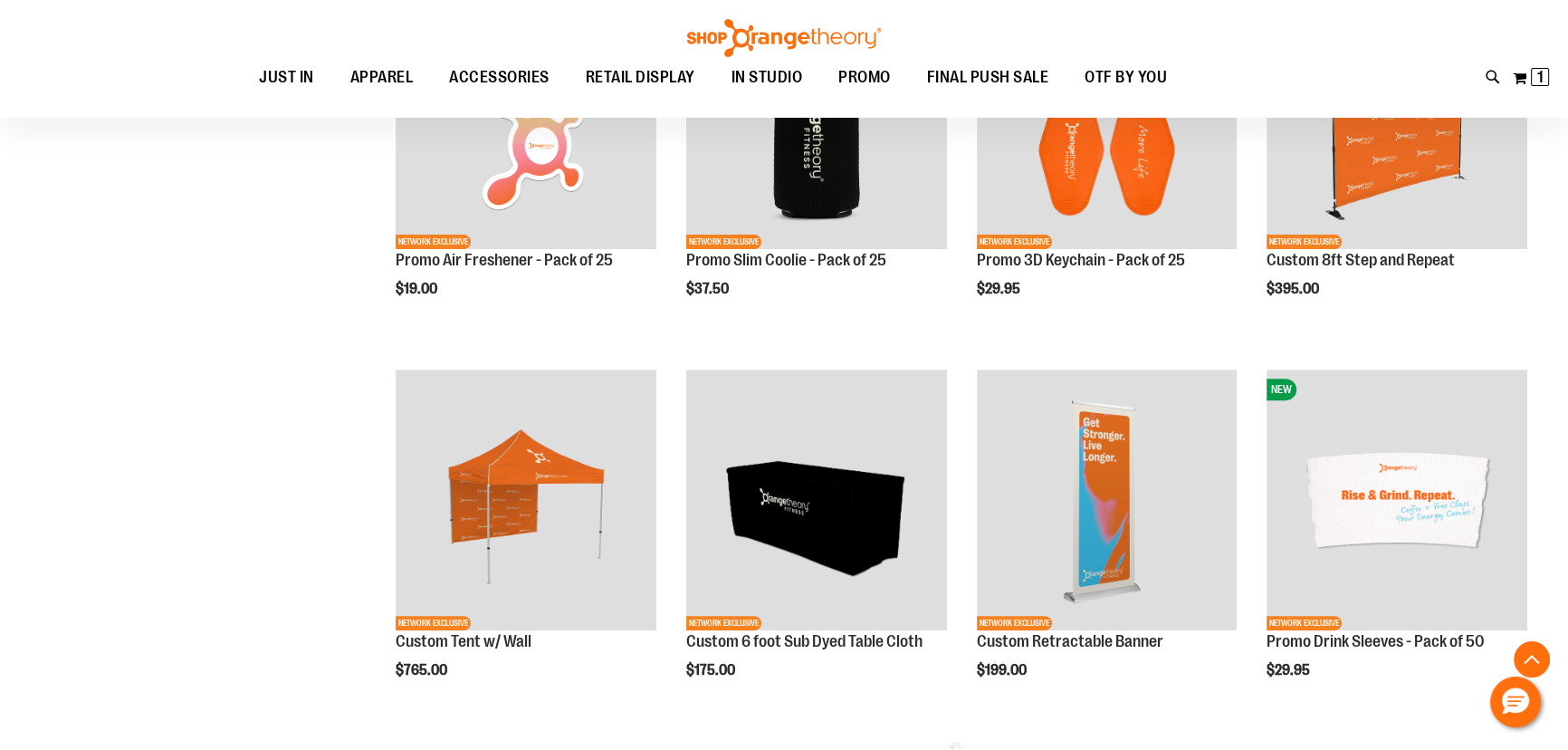
scroll to position [987, 0]
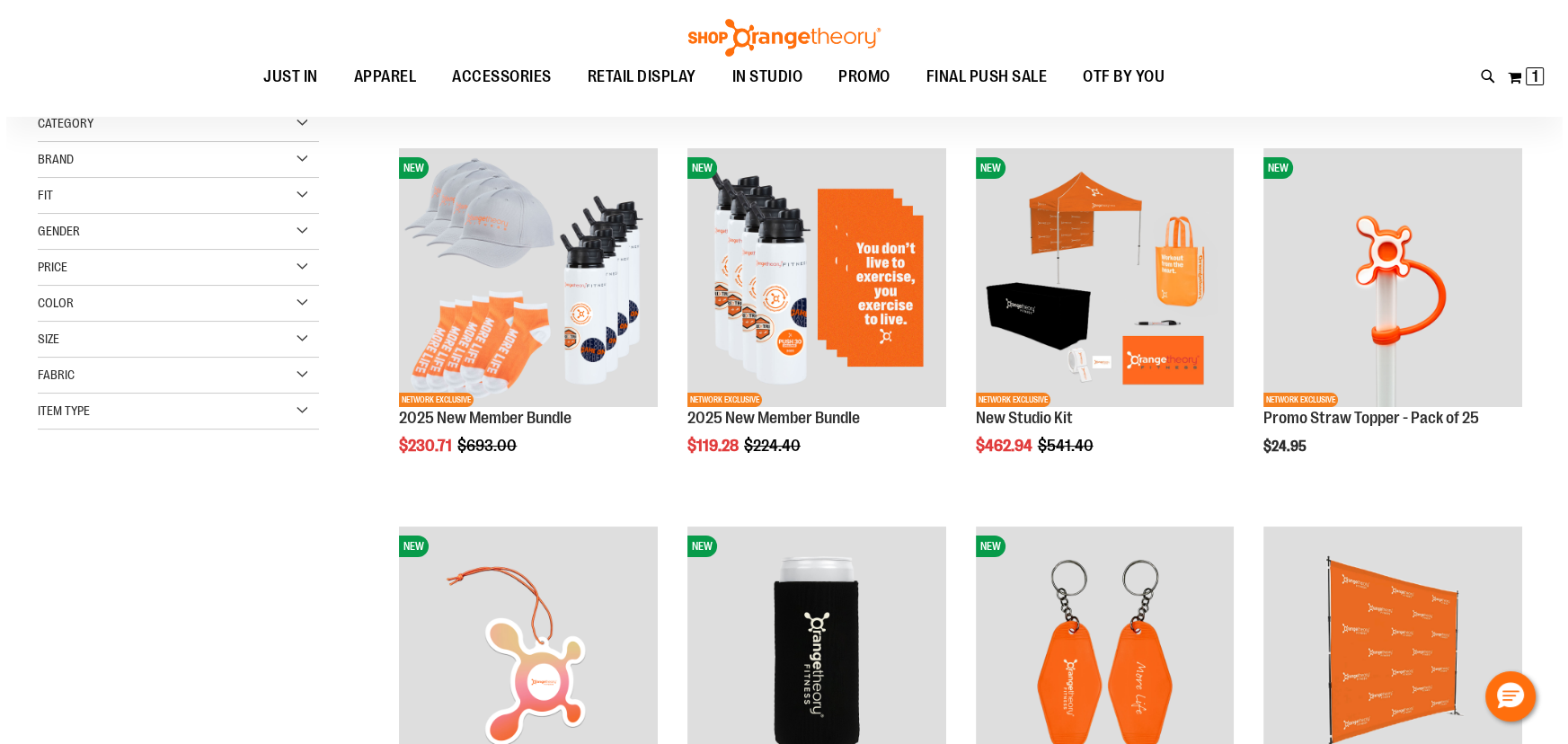
scroll to position [81, 0]
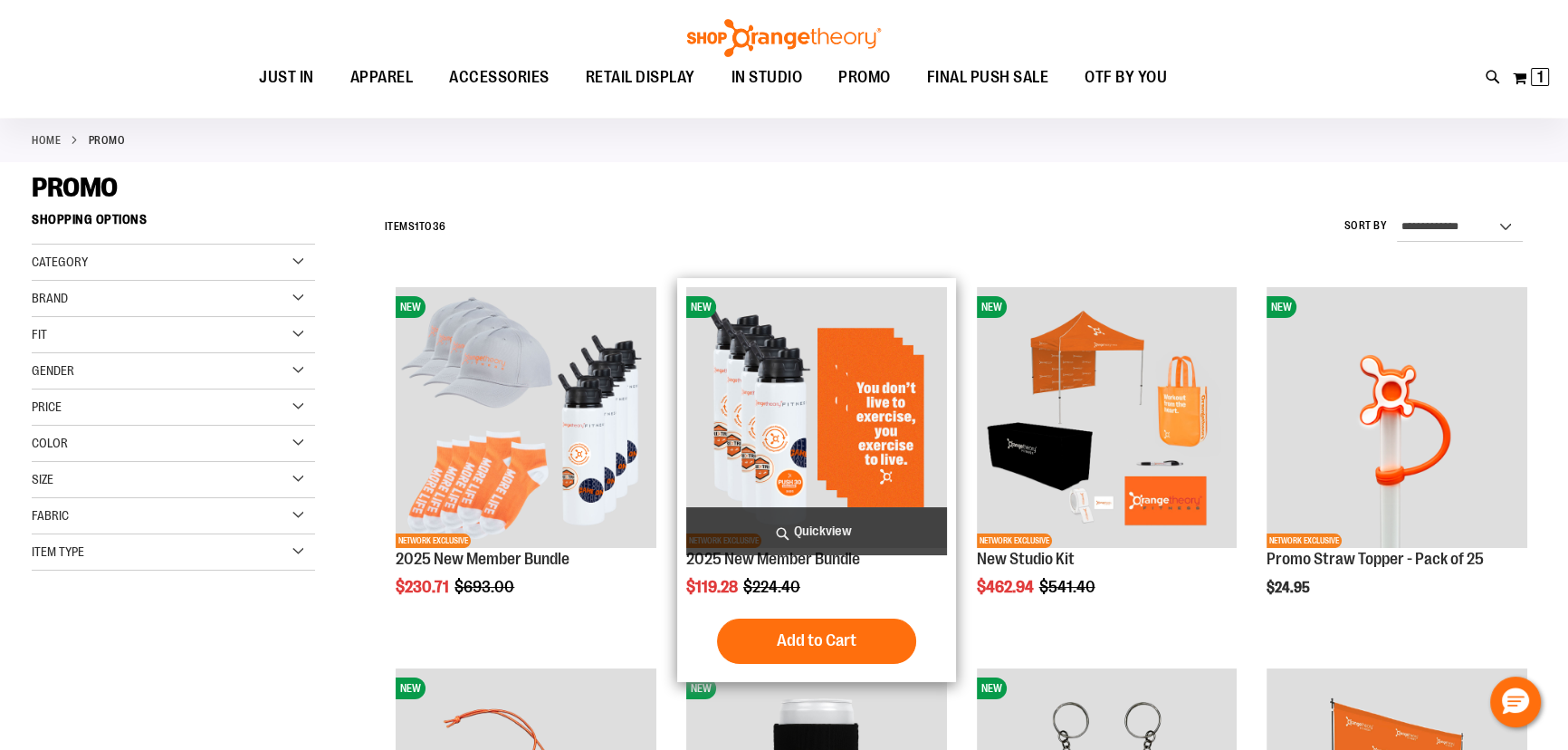
type input "**********"
click at [850, 521] on span "Quickview" at bounding box center [817, 531] width 261 height 48
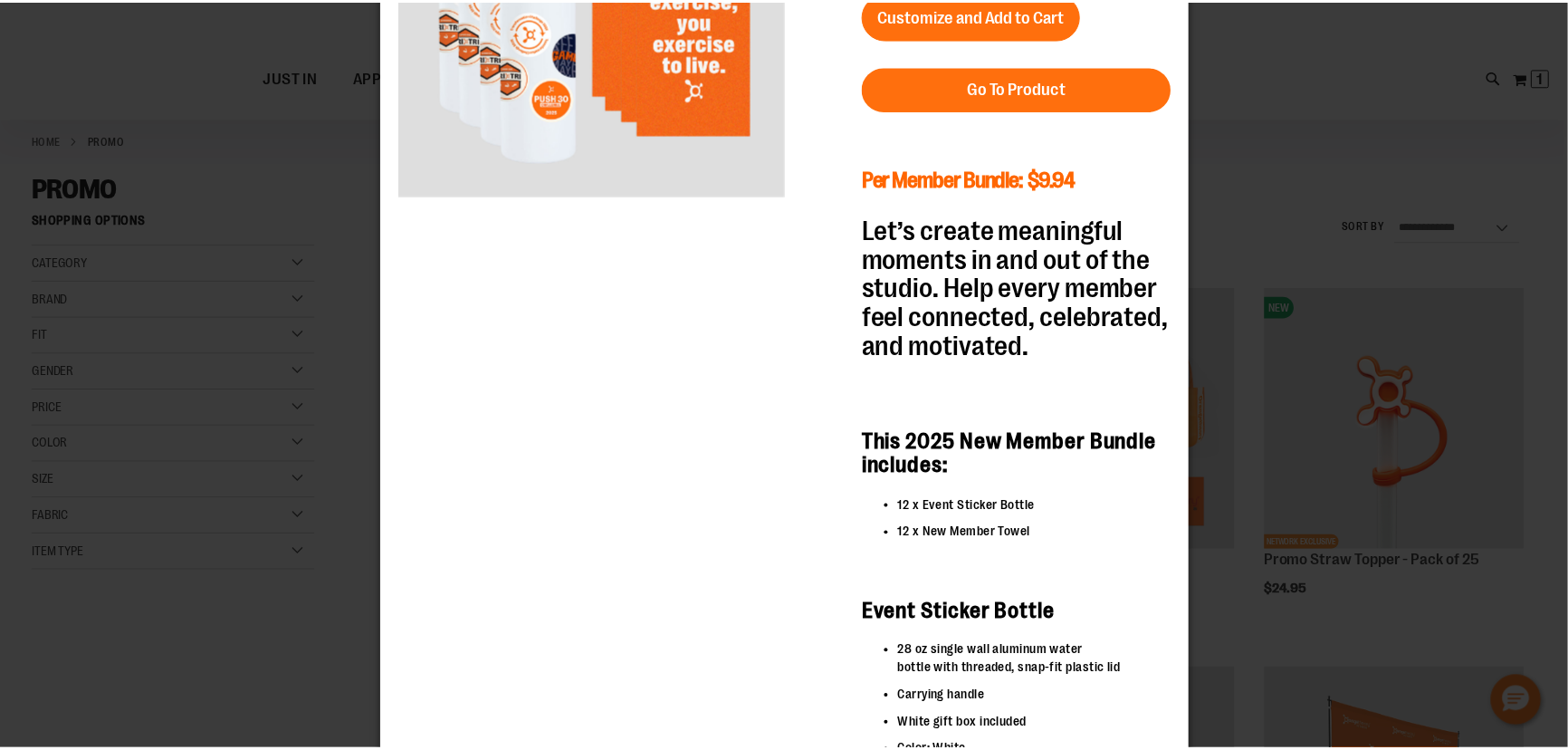
scroll to position [0, 0]
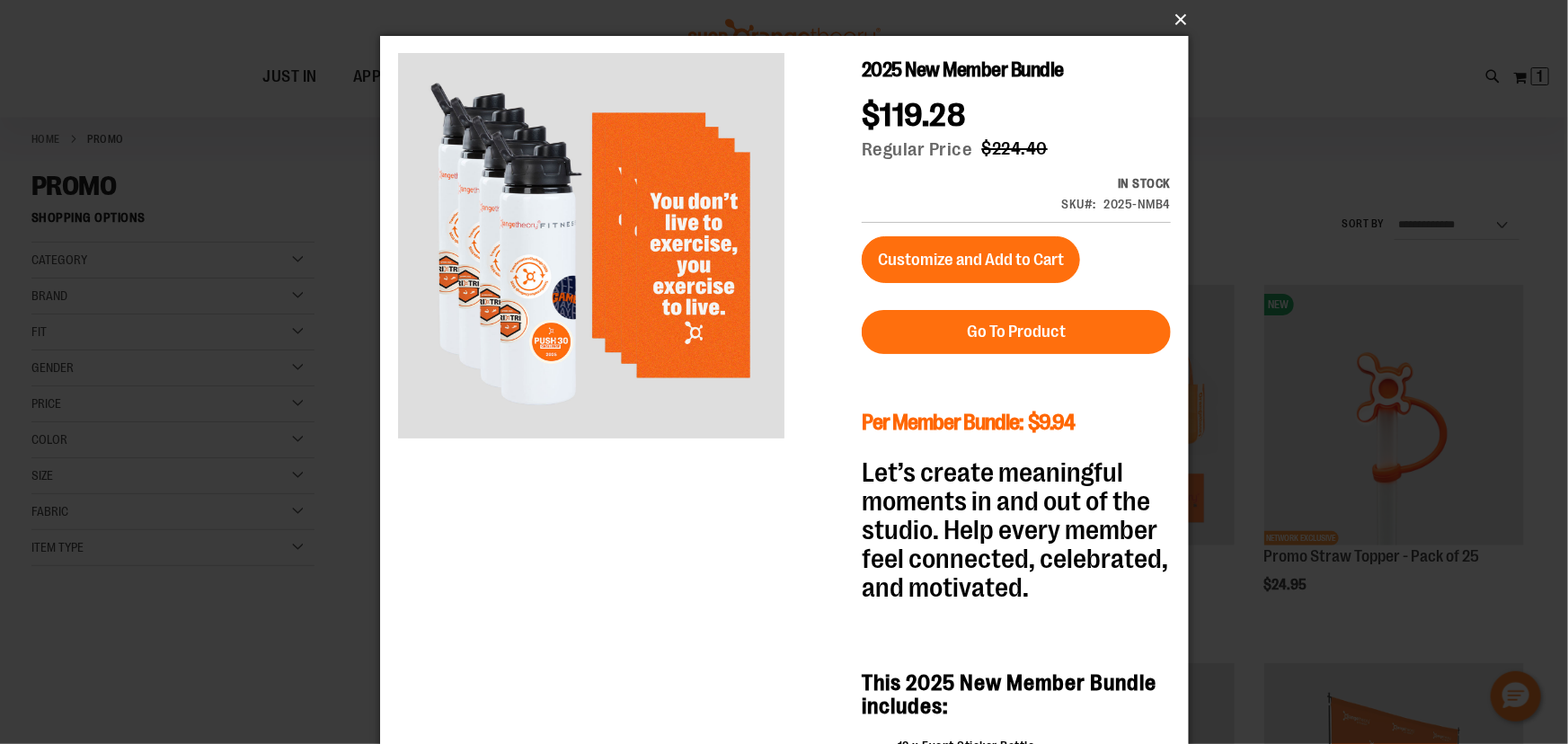
click at [1176, 22] on button "×" at bounding box center [789, 20] width 808 height 40
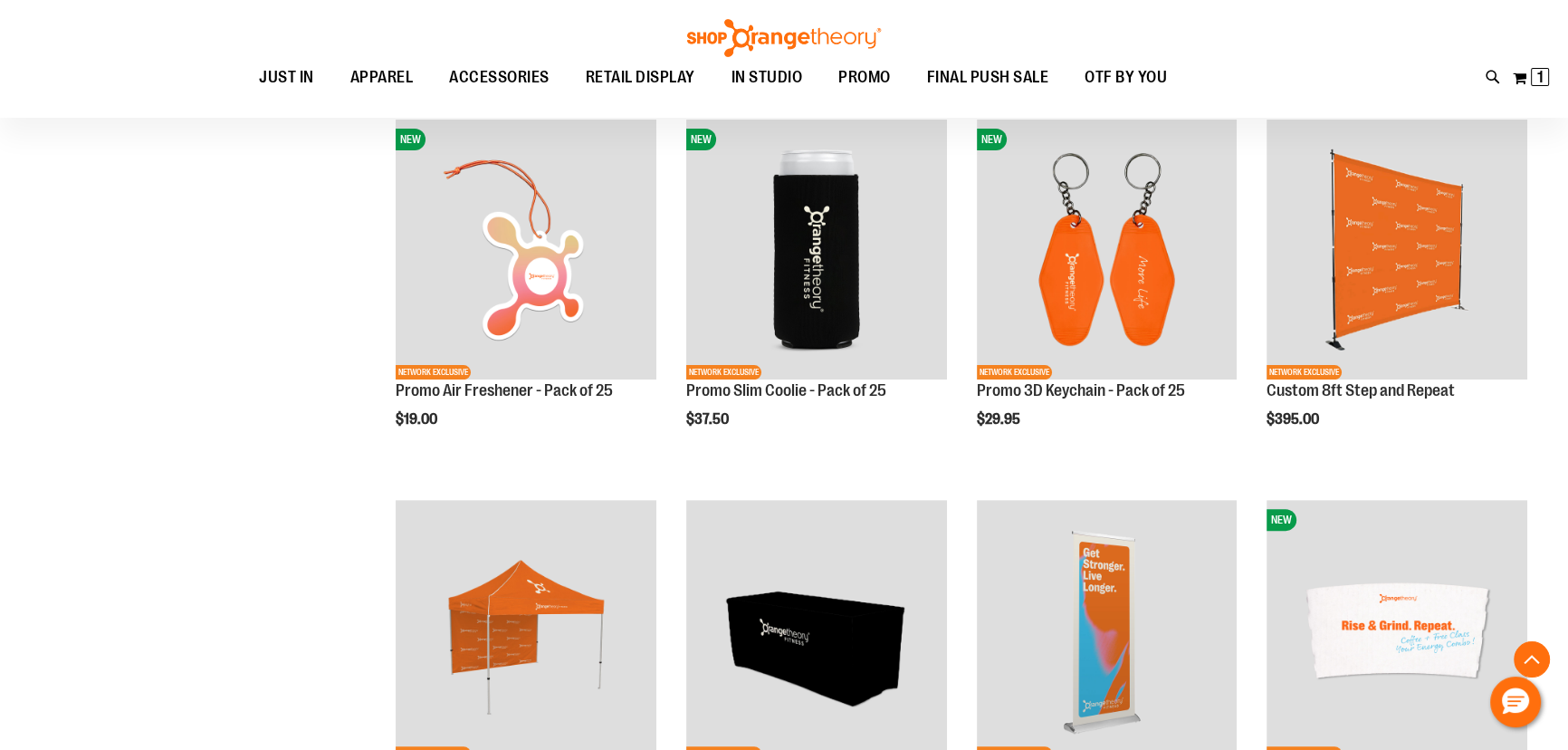
scroll to position [740, 0]
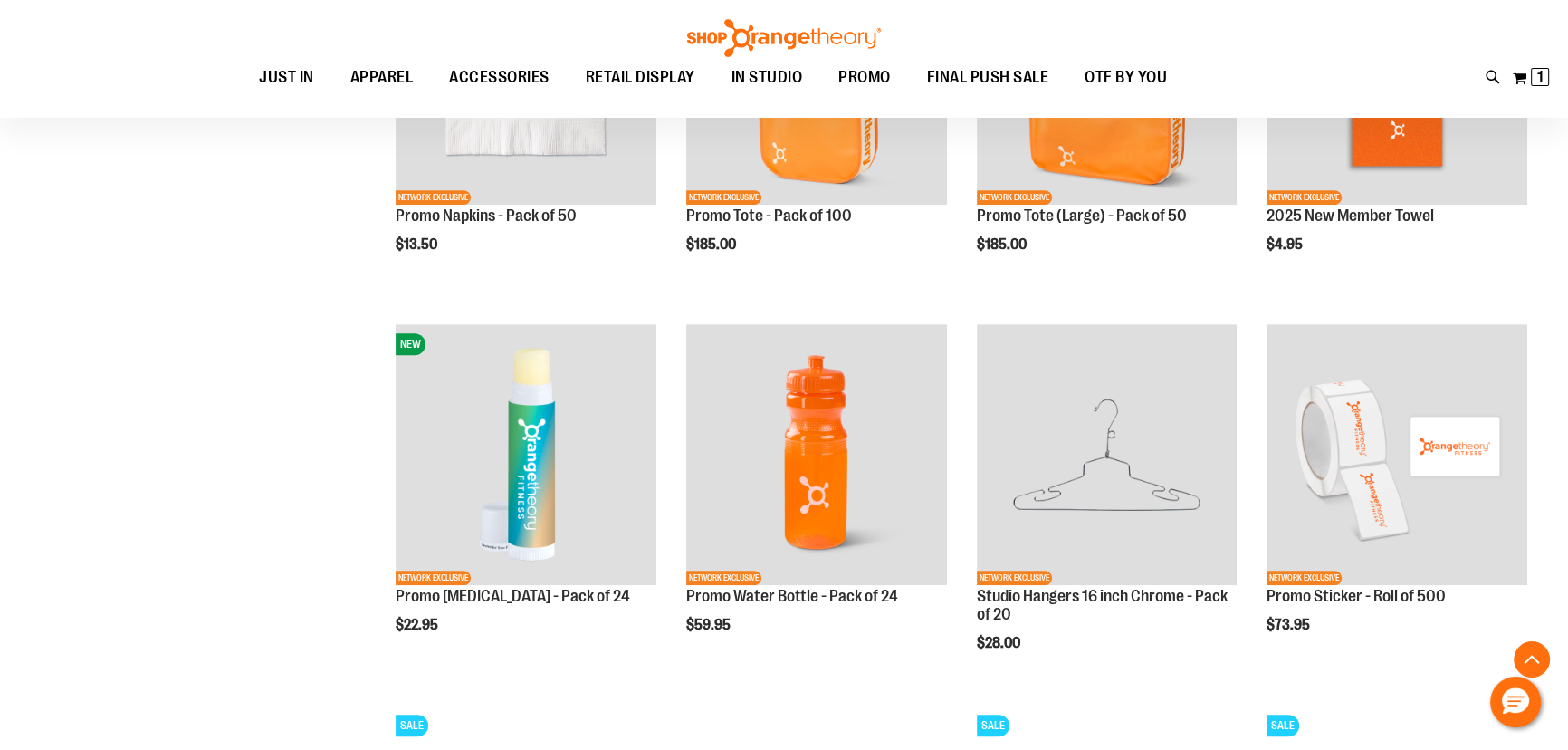
scroll to position [1729, 0]
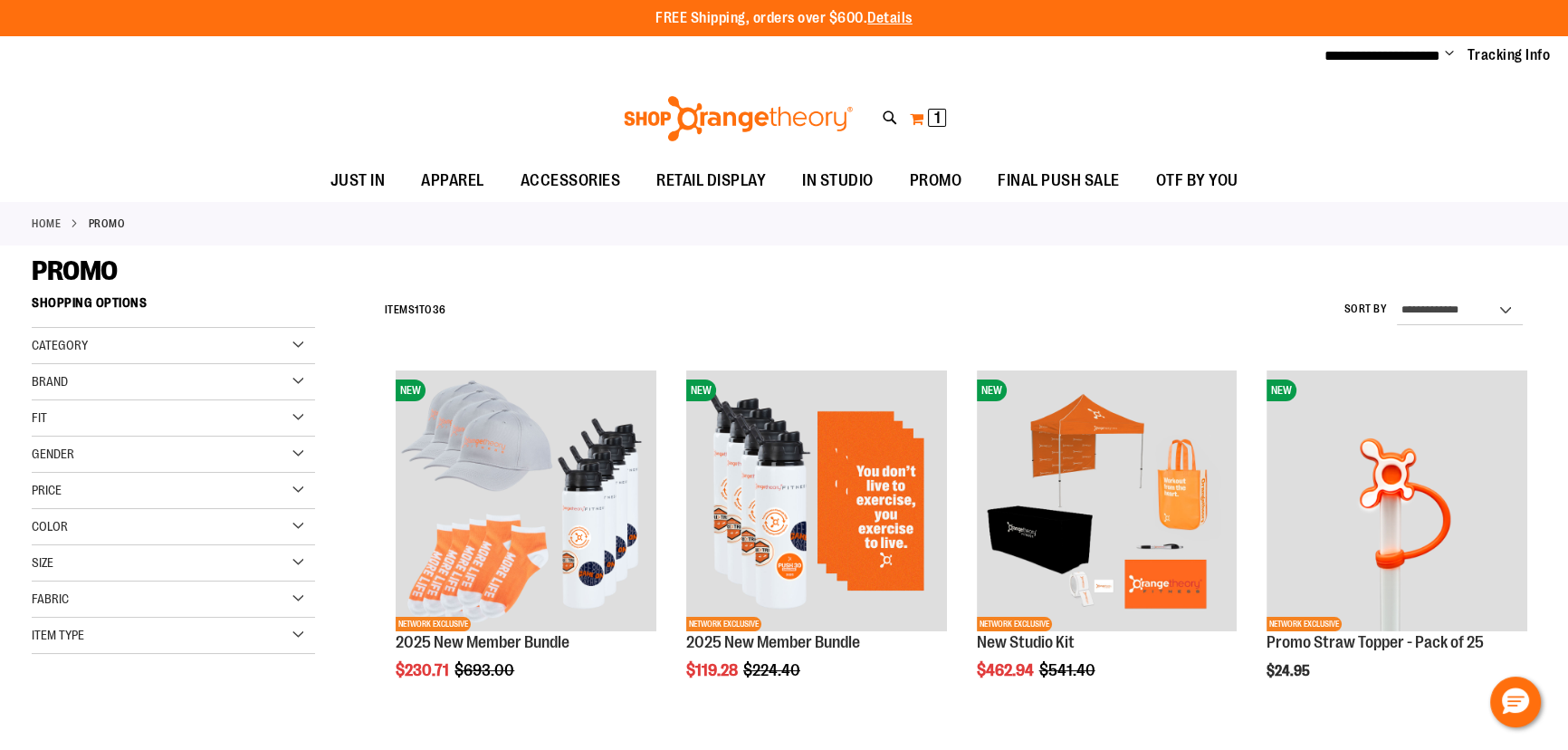
click at [928, 122] on span "1 1 items" at bounding box center [937, 118] width 18 height 18
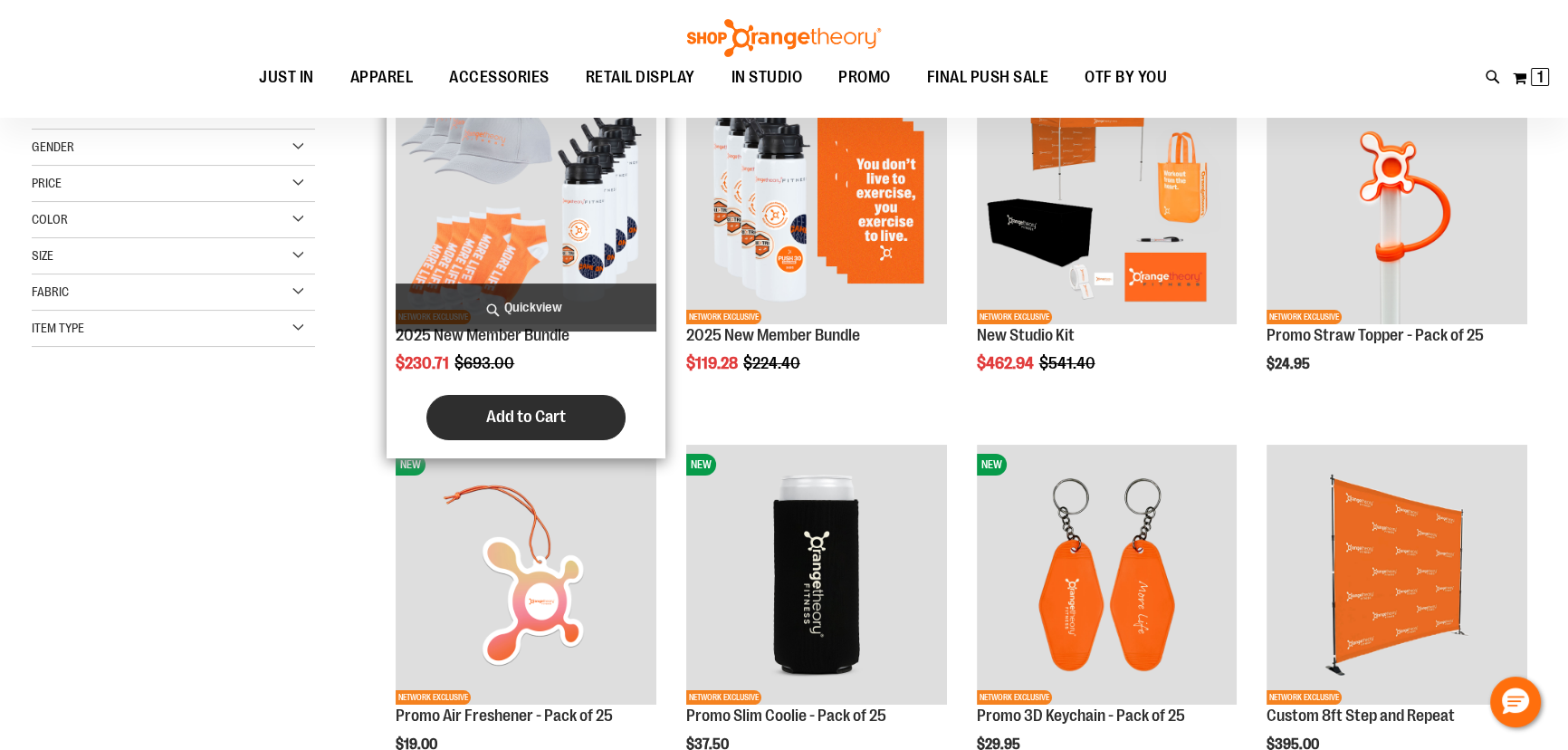
scroll to position [411, 0]
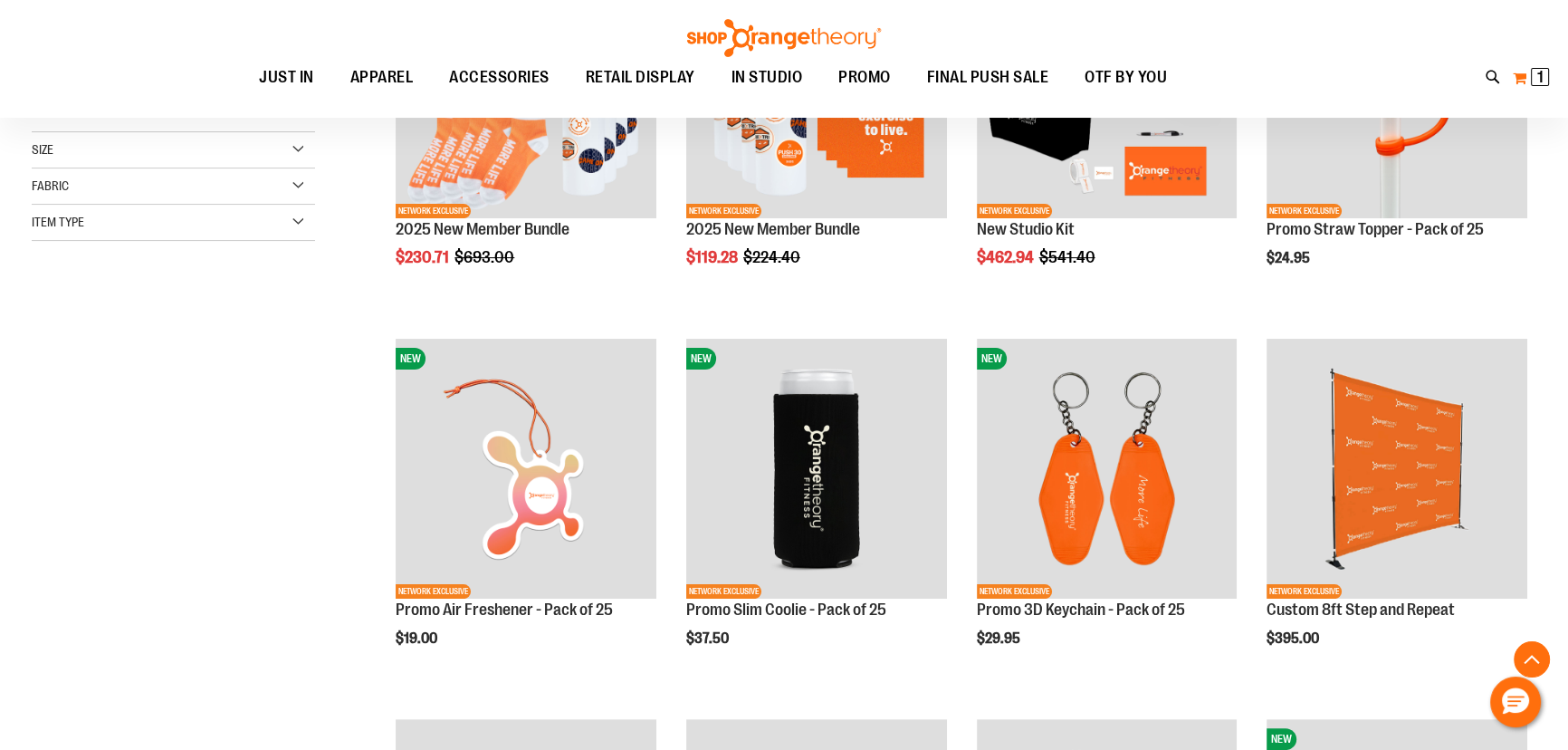
click at [1517, 71] on button "My Cart 1 1 items" at bounding box center [1532, 77] width 38 height 29
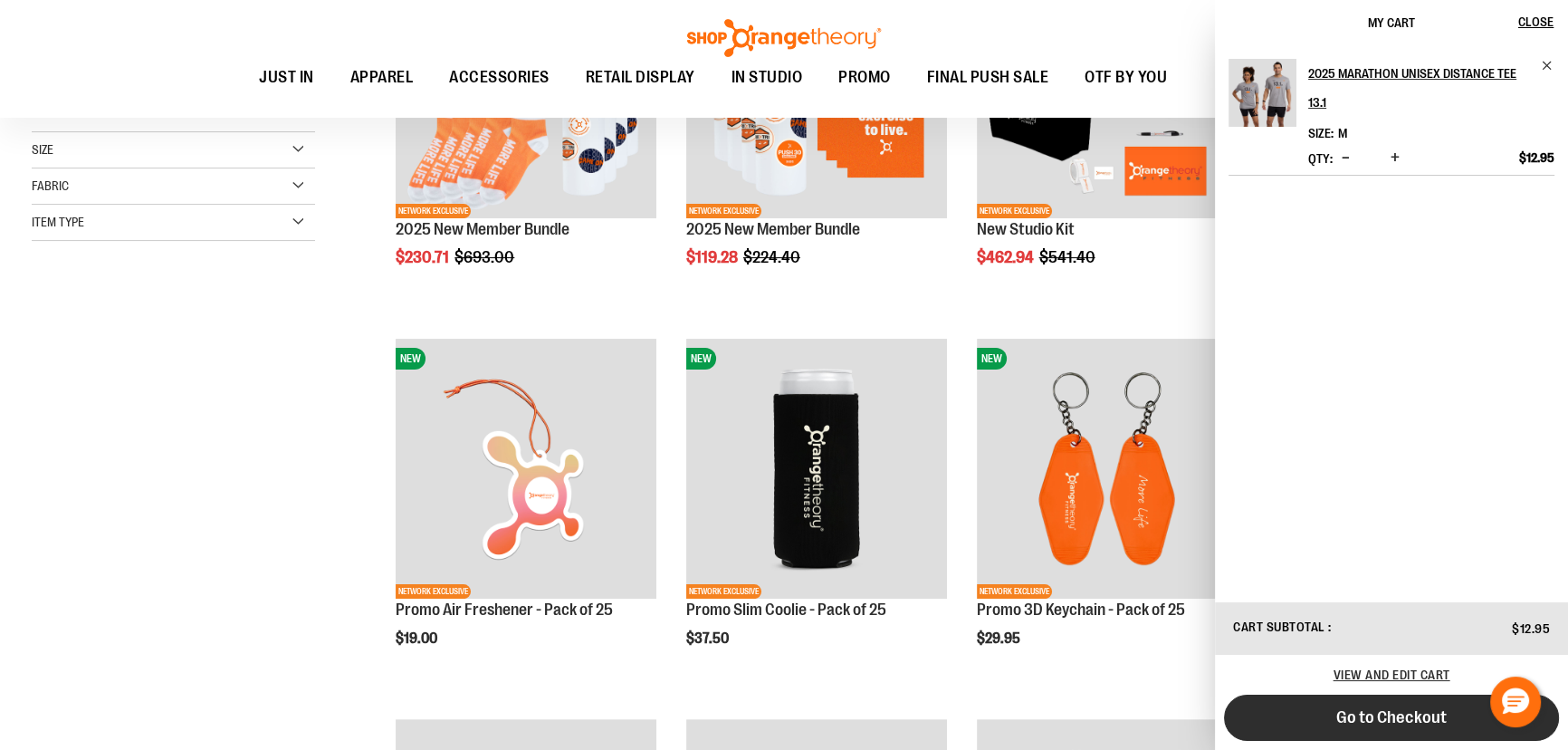
click at [1396, 717] on span "Go to Checkout" at bounding box center [1392, 717] width 111 height 20
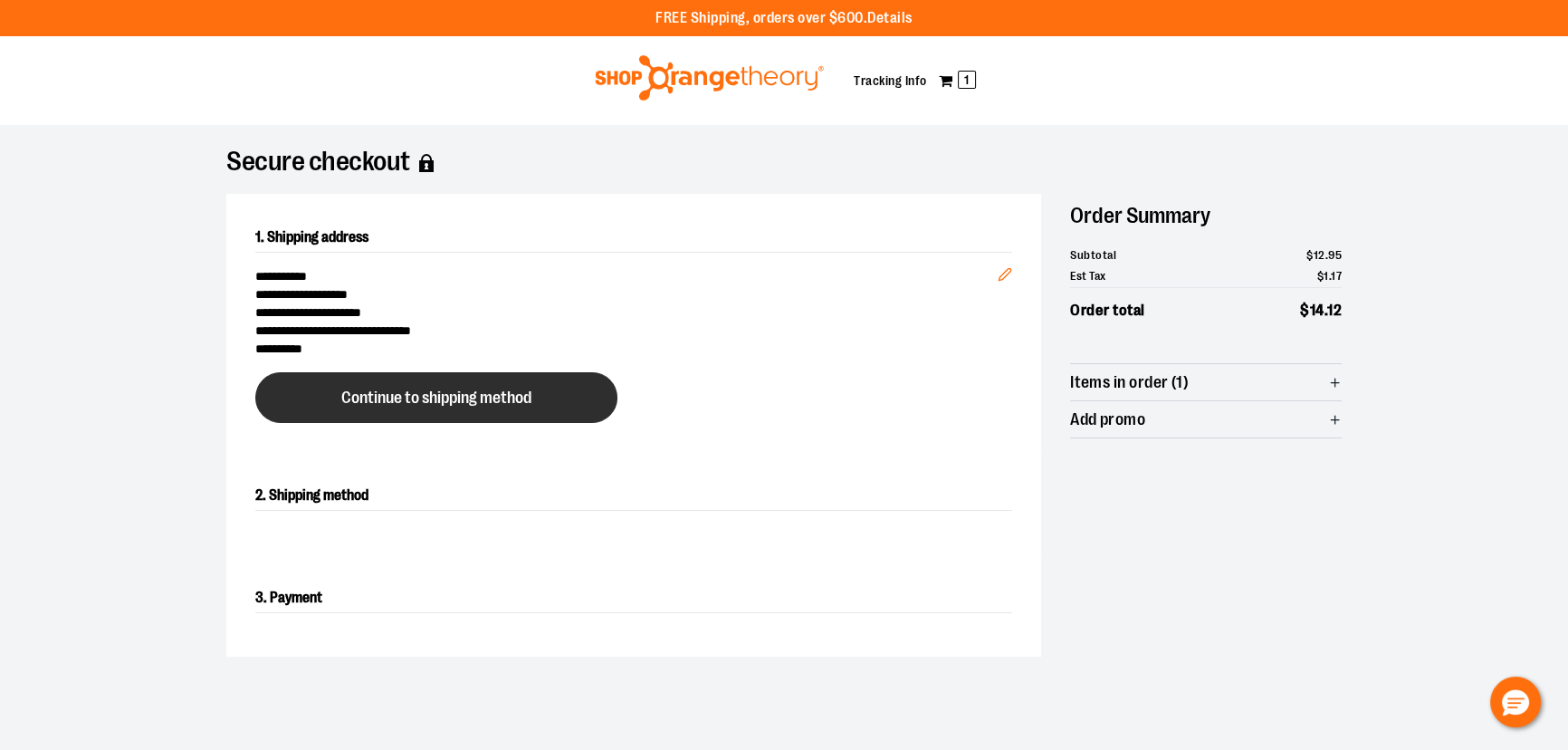
click at [459, 412] on button "Continue to shipping method" at bounding box center [436, 397] width 362 height 51
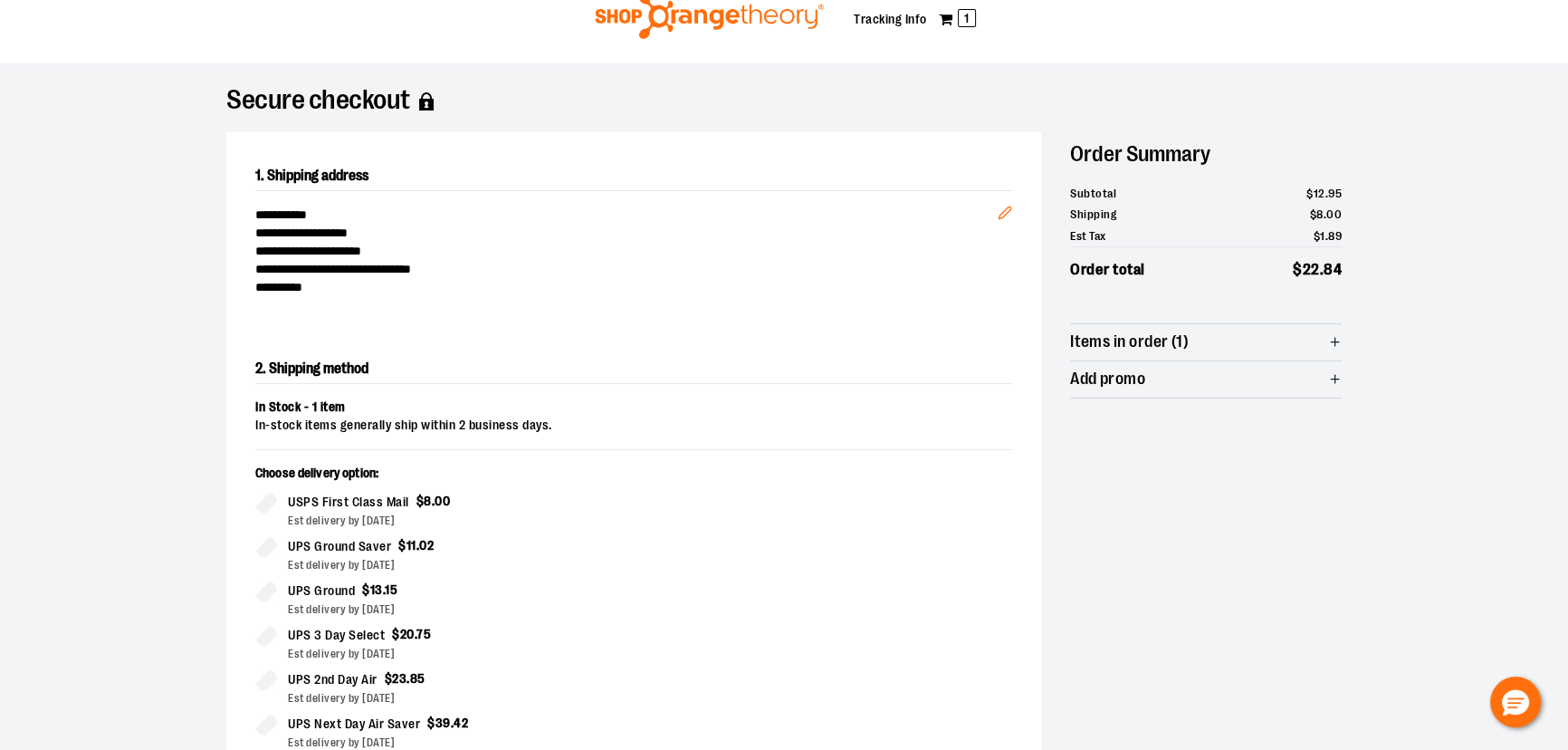
scroll to position [473, 0]
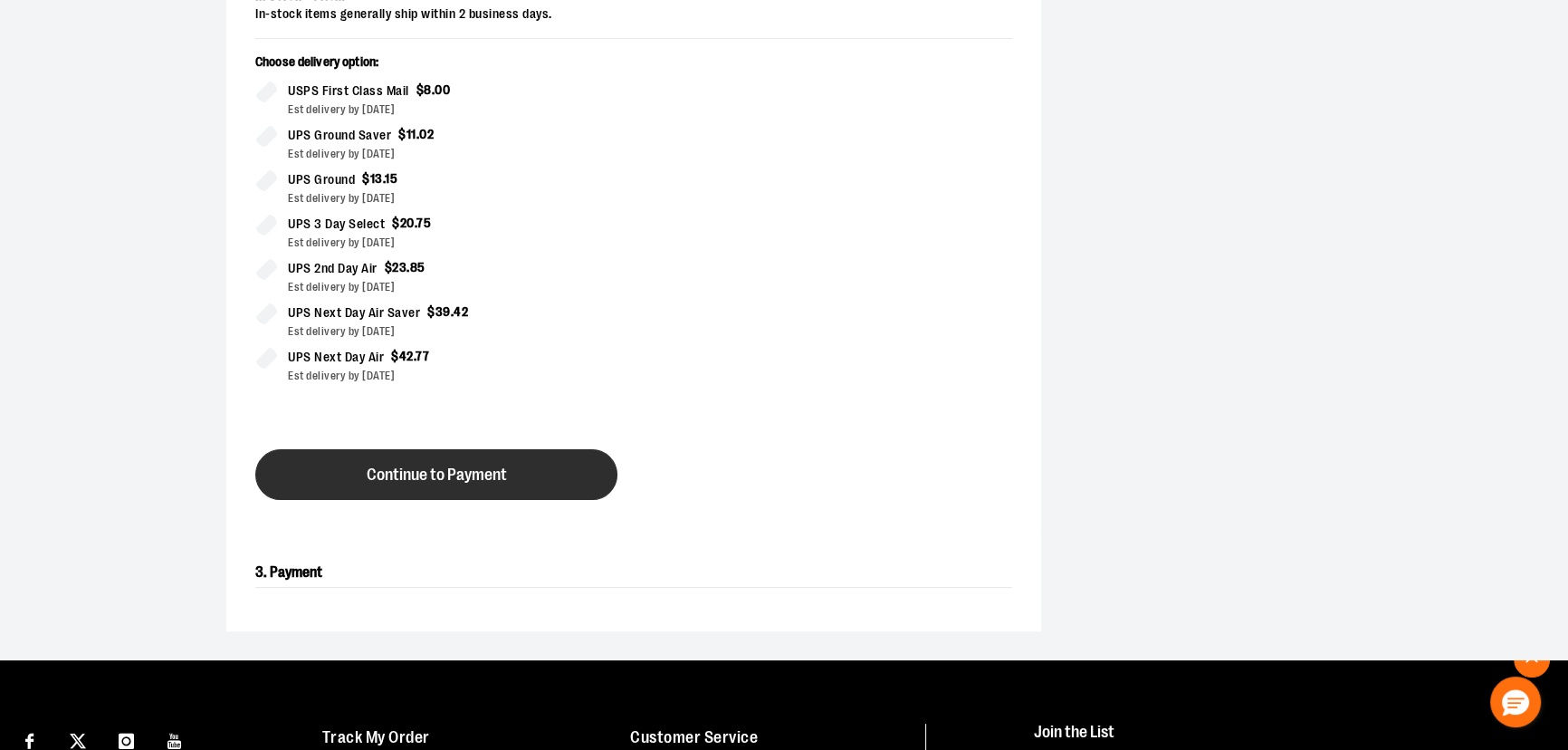
click at [523, 470] on button "Continue to Payment" at bounding box center [436, 474] width 362 height 51
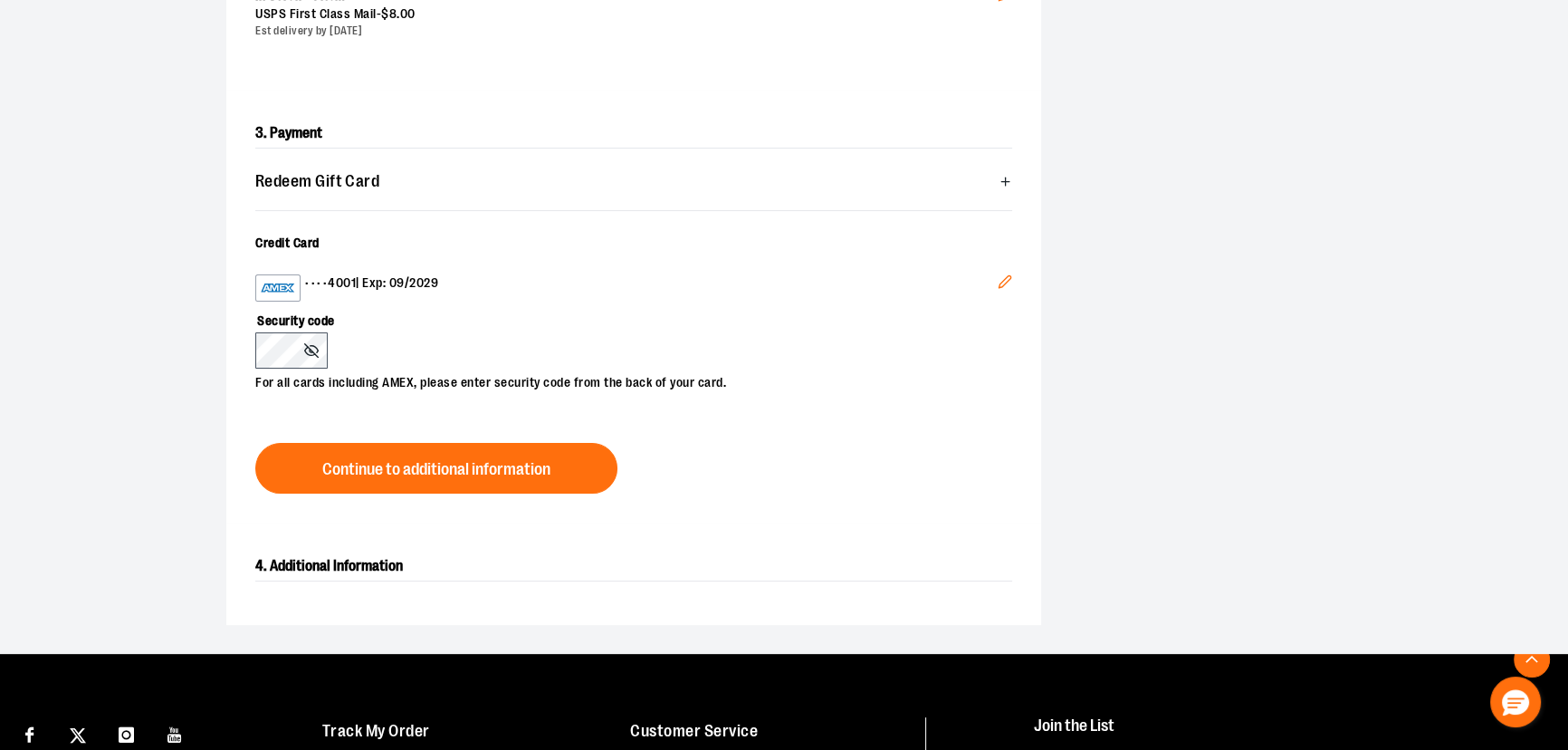
click at [117, 340] on section "**********" at bounding box center [784, 153] width 1568 height 1003
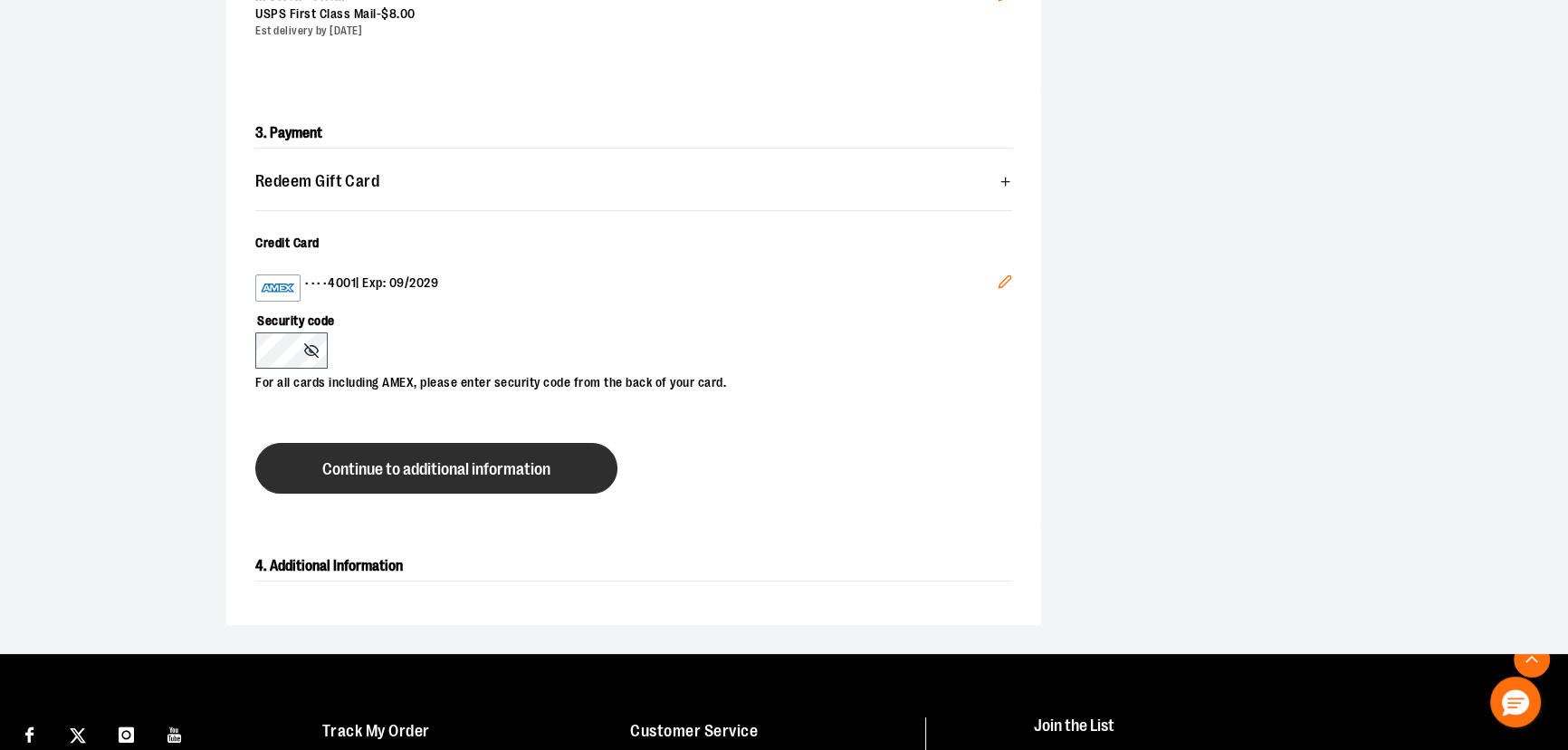
click at [579, 464] on button "Continue to additional information" at bounding box center [436, 468] width 362 height 51
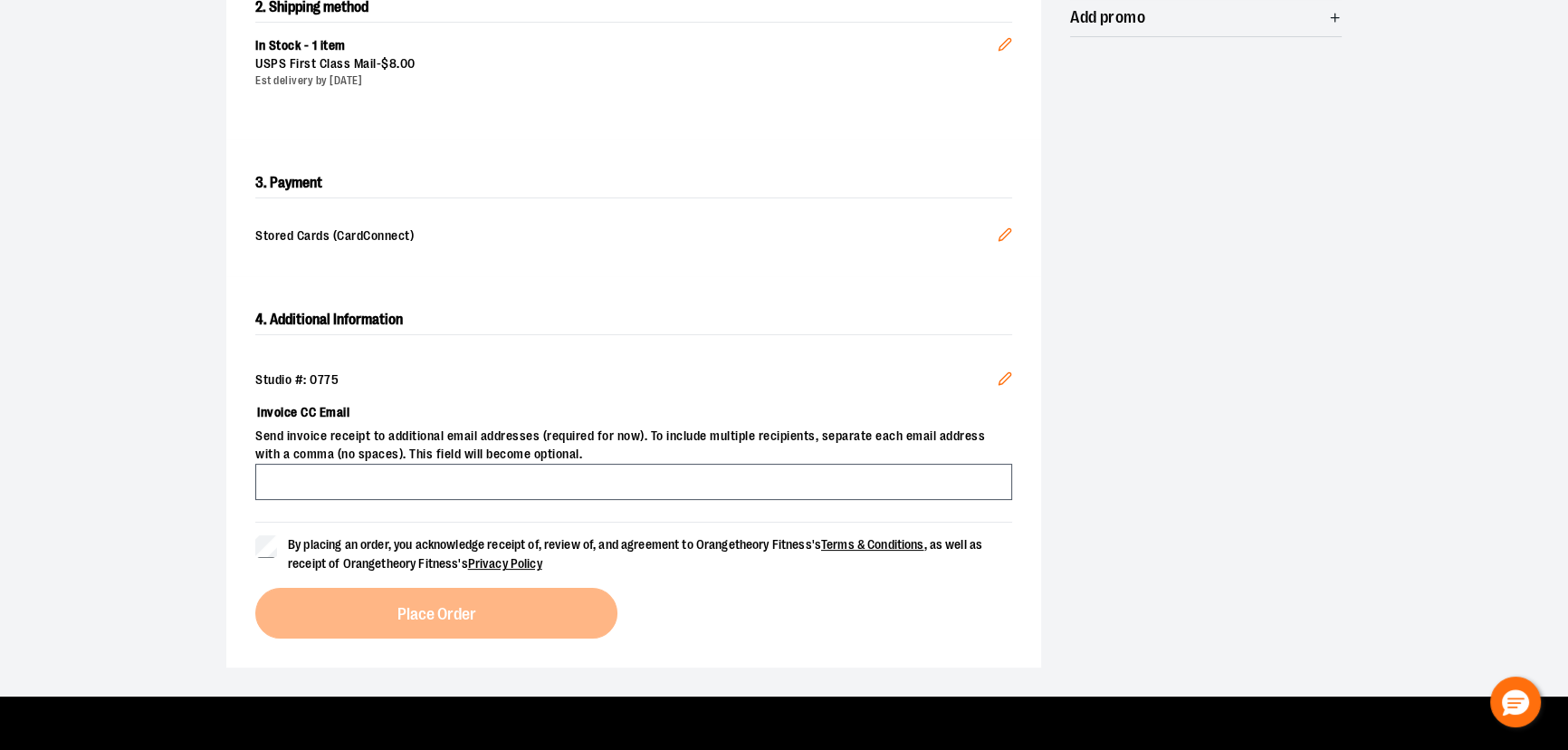
scroll to position [560, 0]
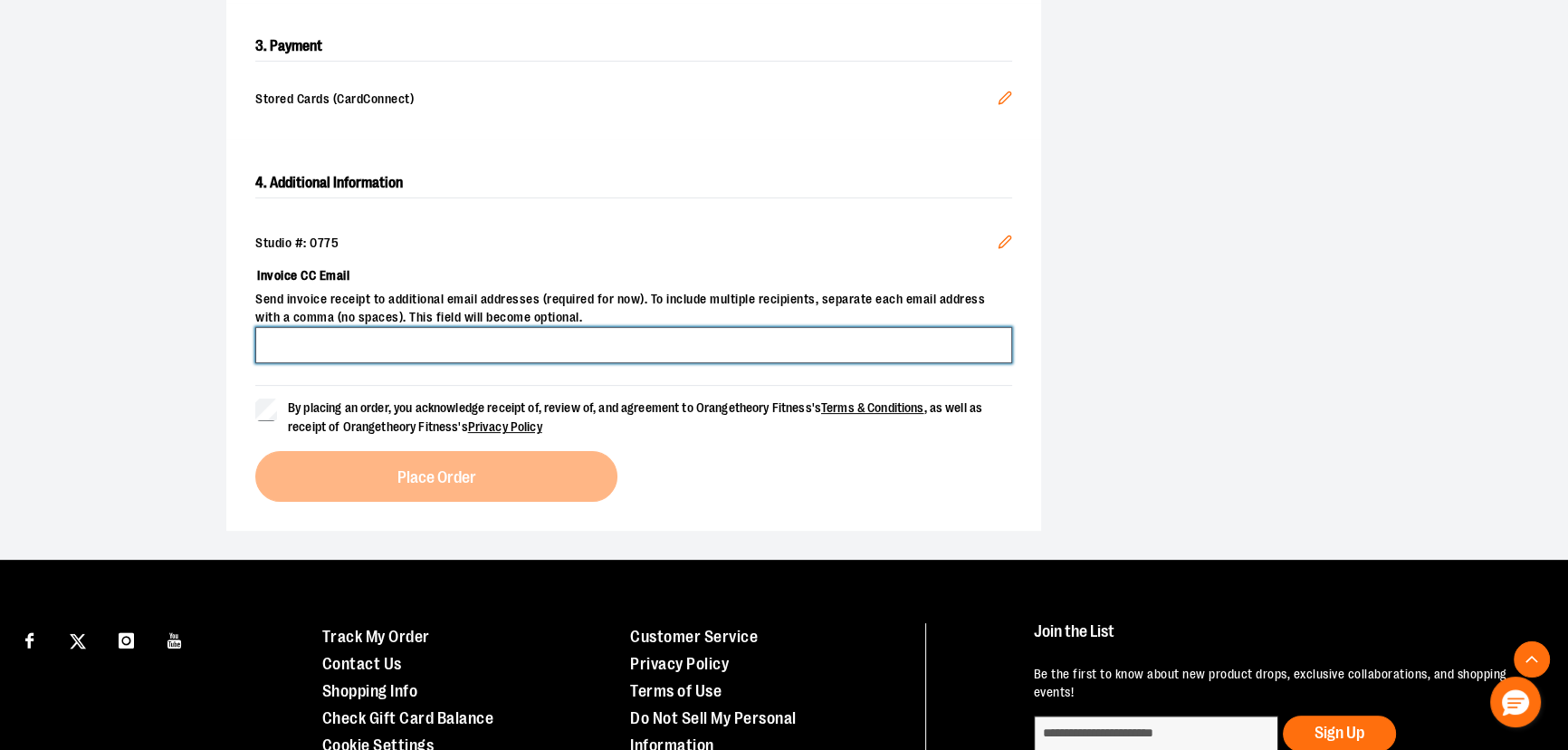
click at [324, 338] on input "Invoice CC Email" at bounding box center [634, 345] width 757 height 36
type input "**********"
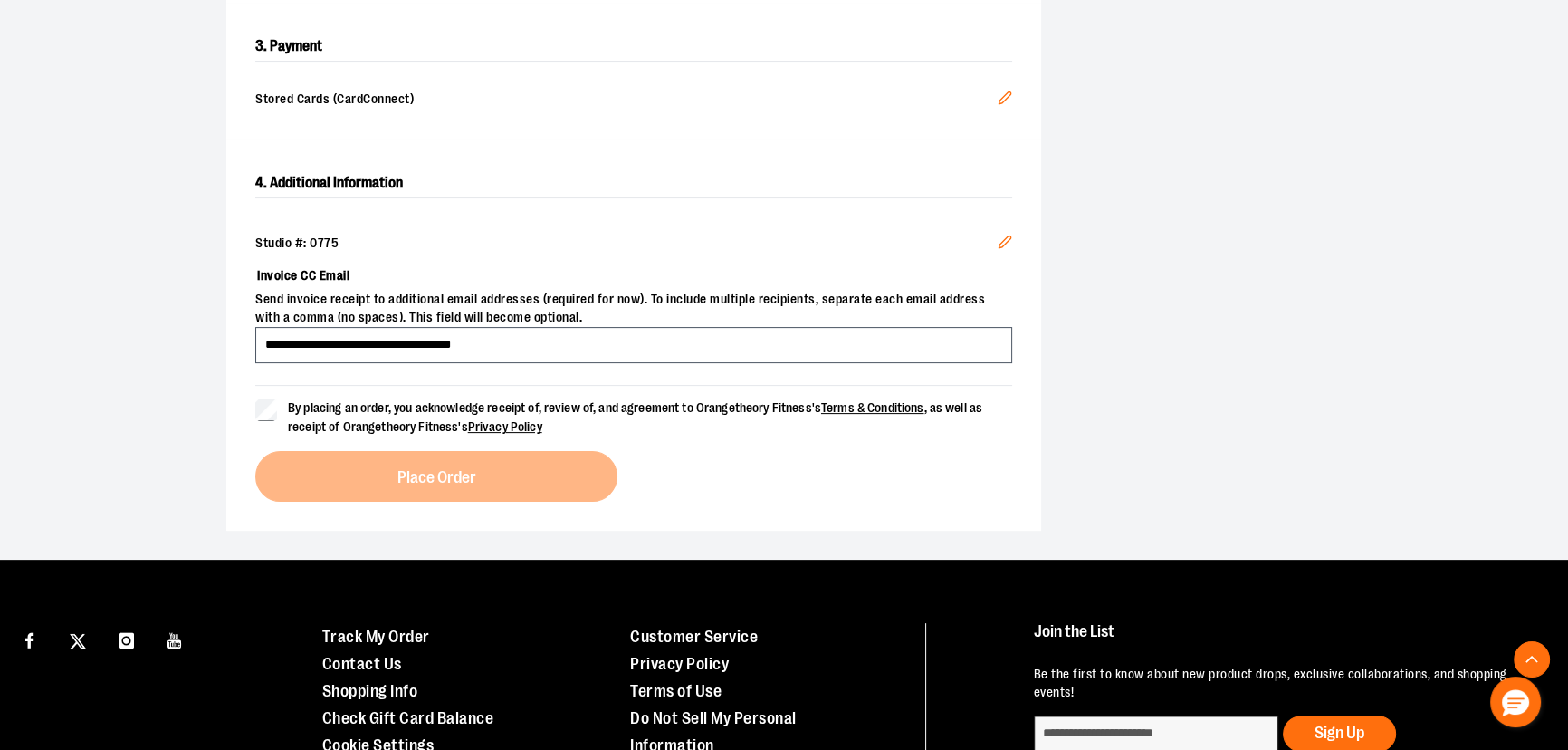
click at [217, 344] on div "**********" at bounding box center [784, 62] width 1159 height 995
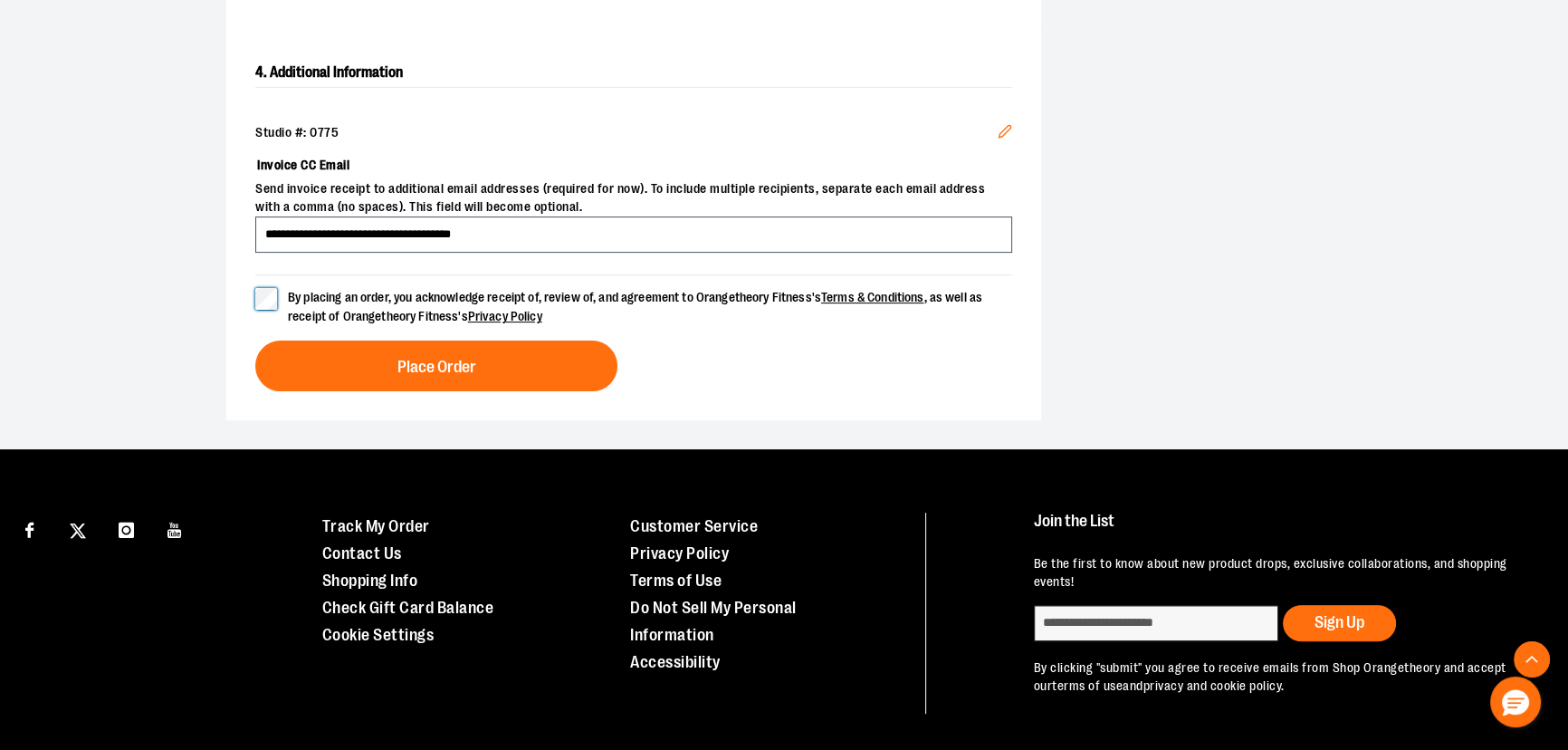
scroll to position [725, 0]
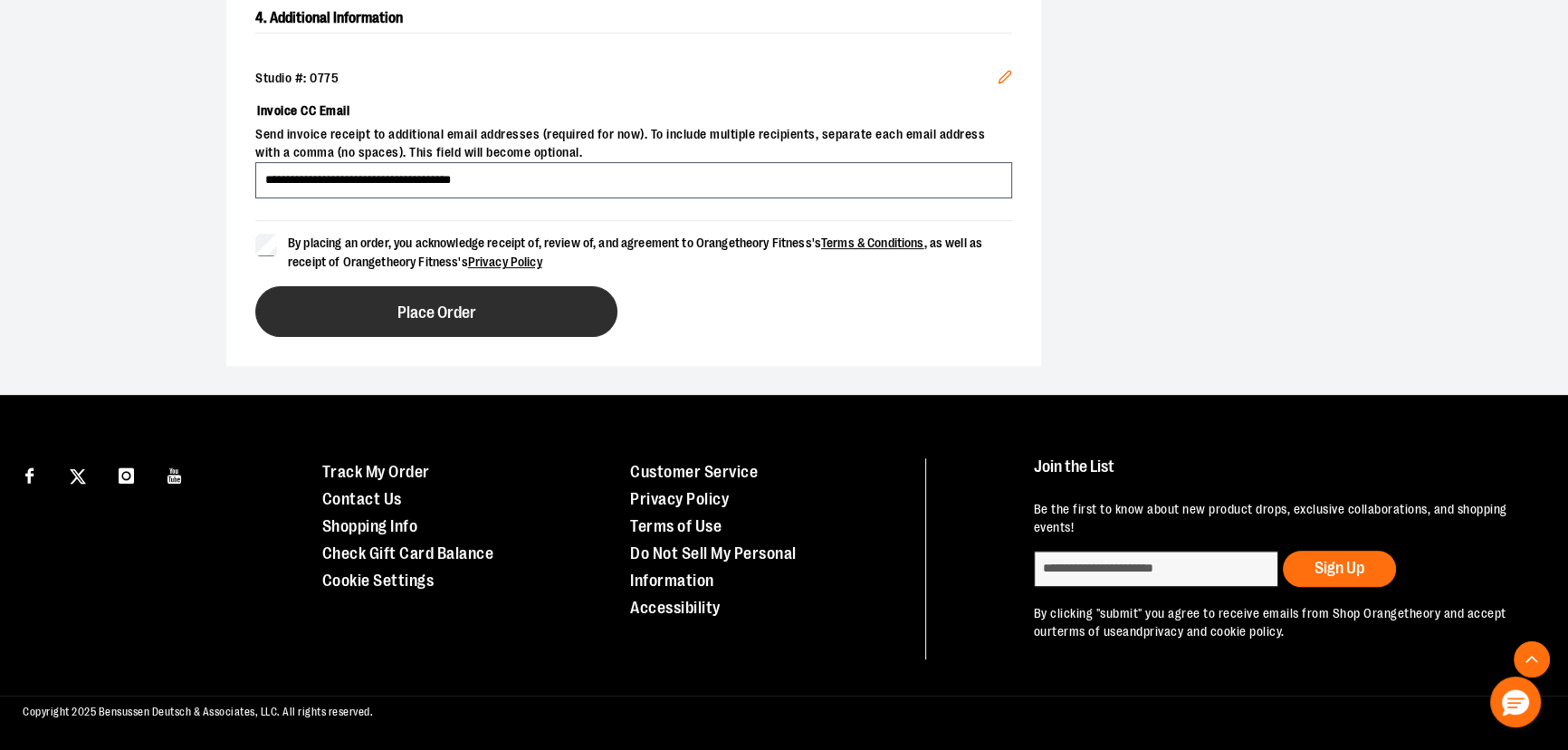
click at [425, 323] on button "Place Order" at bounding box center [436, 311] width 362 height 51
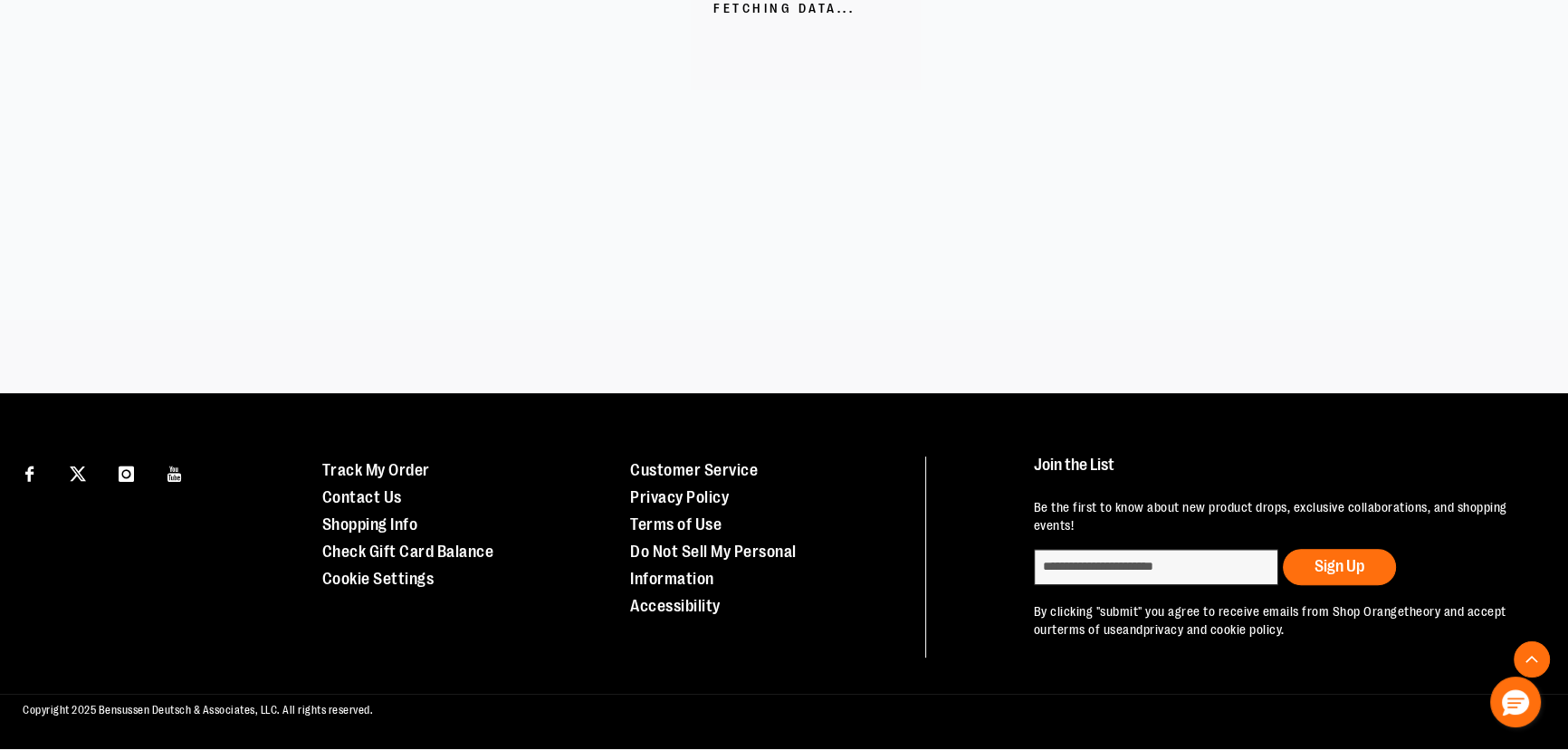
scroll to position [600, 0]
